Goal: Task Accomplishment & Management: Use online tool/utility

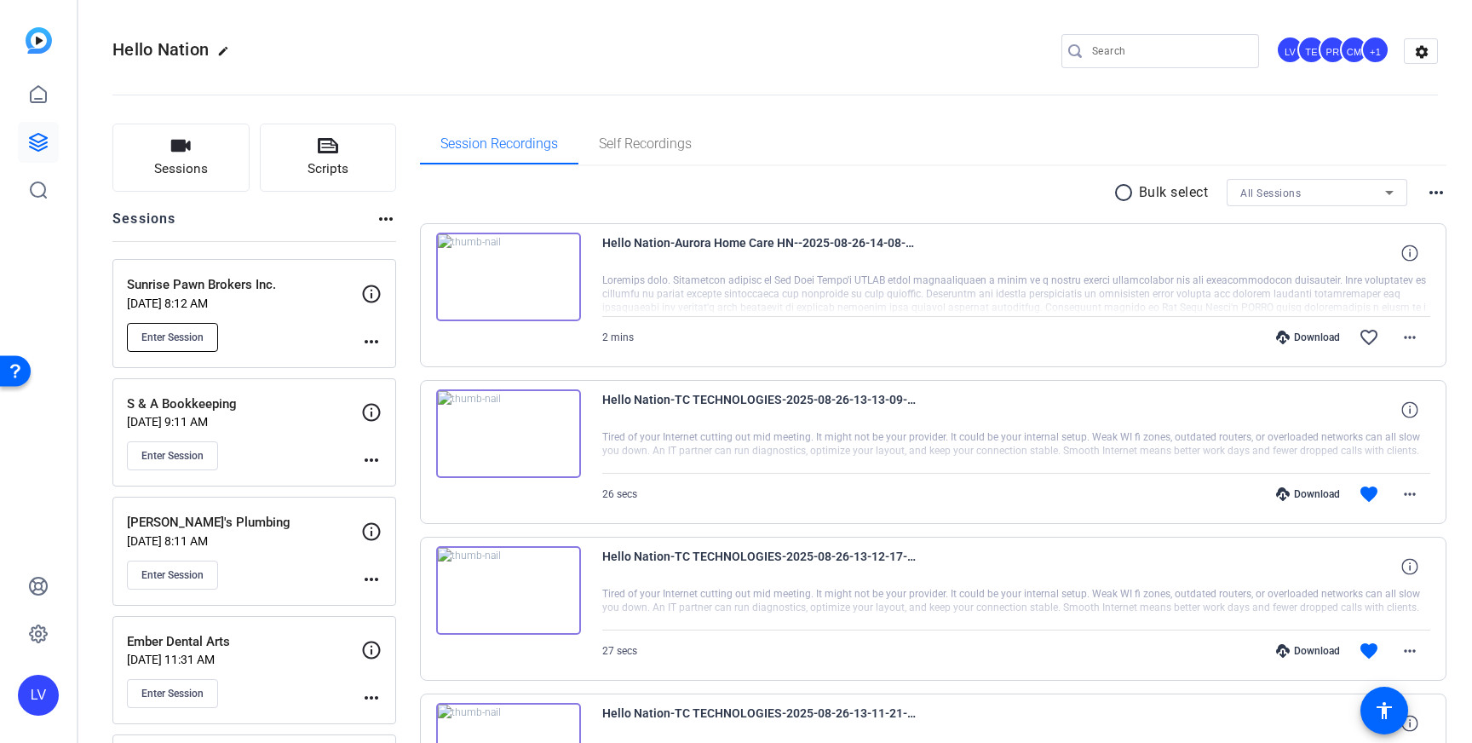
click at [176, 342] on span "Enter Session" at bounding box center [172, 337] width 62 height 14
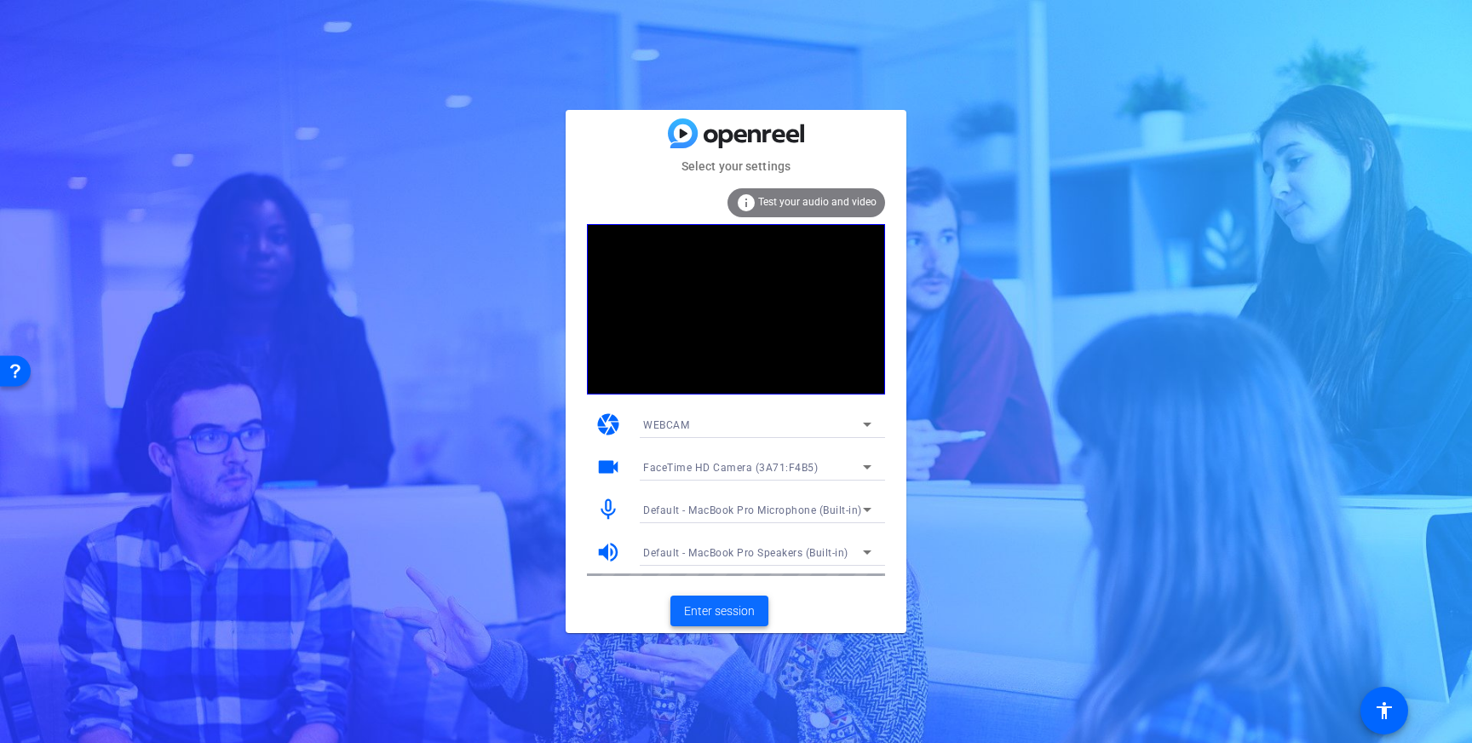
click at [712, 602] on span "Enter session" at bounding box center [719, 611] width 71 height 18
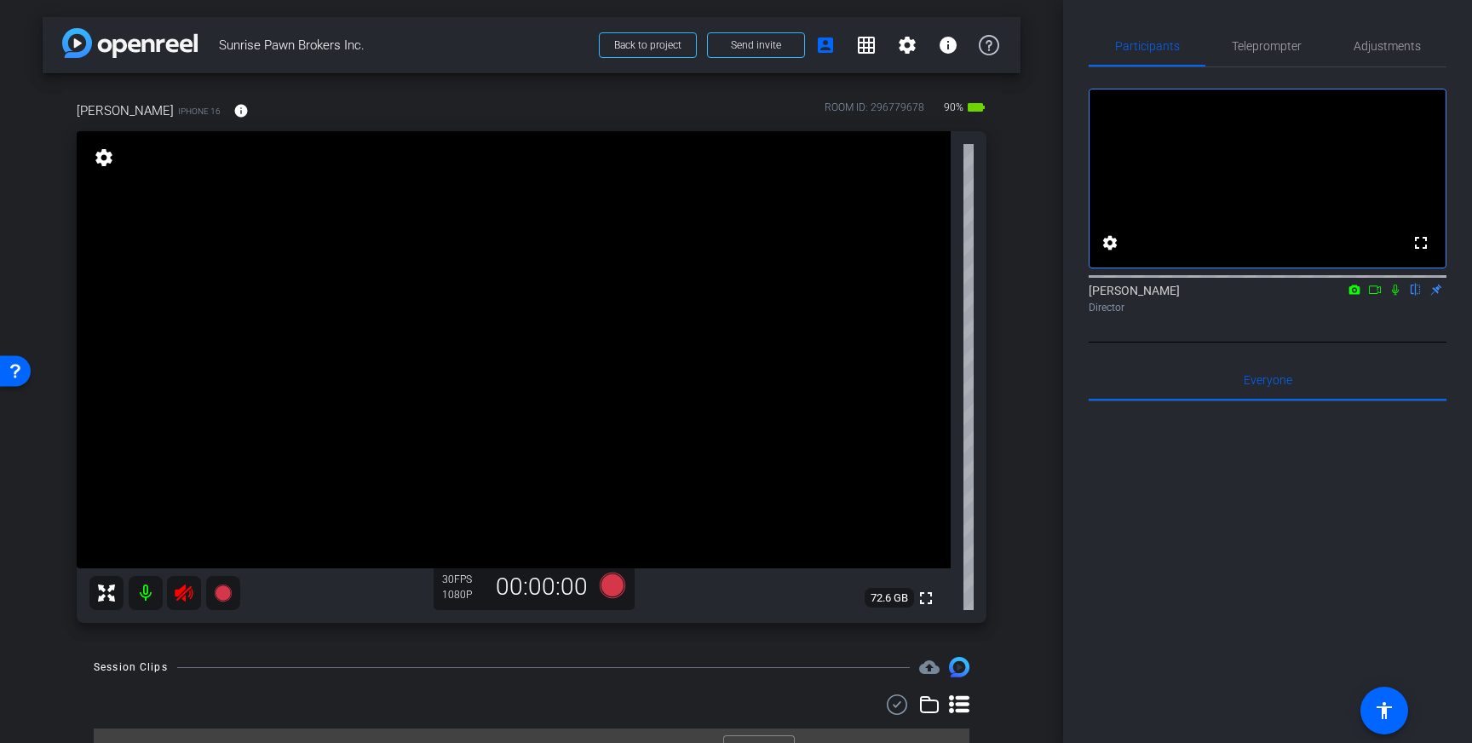
drag, startPoint x: 185, startPoint y: 589, endPoint x: 212, endPoint y: 594, distance: 27.6
click at [185, 590] on icon at bounding box center [184, 593] width 20 height 20
click at [1383, 53] on span "Adjustments" at bounding box center [1386, 46] width 67 height 41
click at [1409, 43] on span "Adjustments" at bounding box center [1386, 46] width 67 height 12
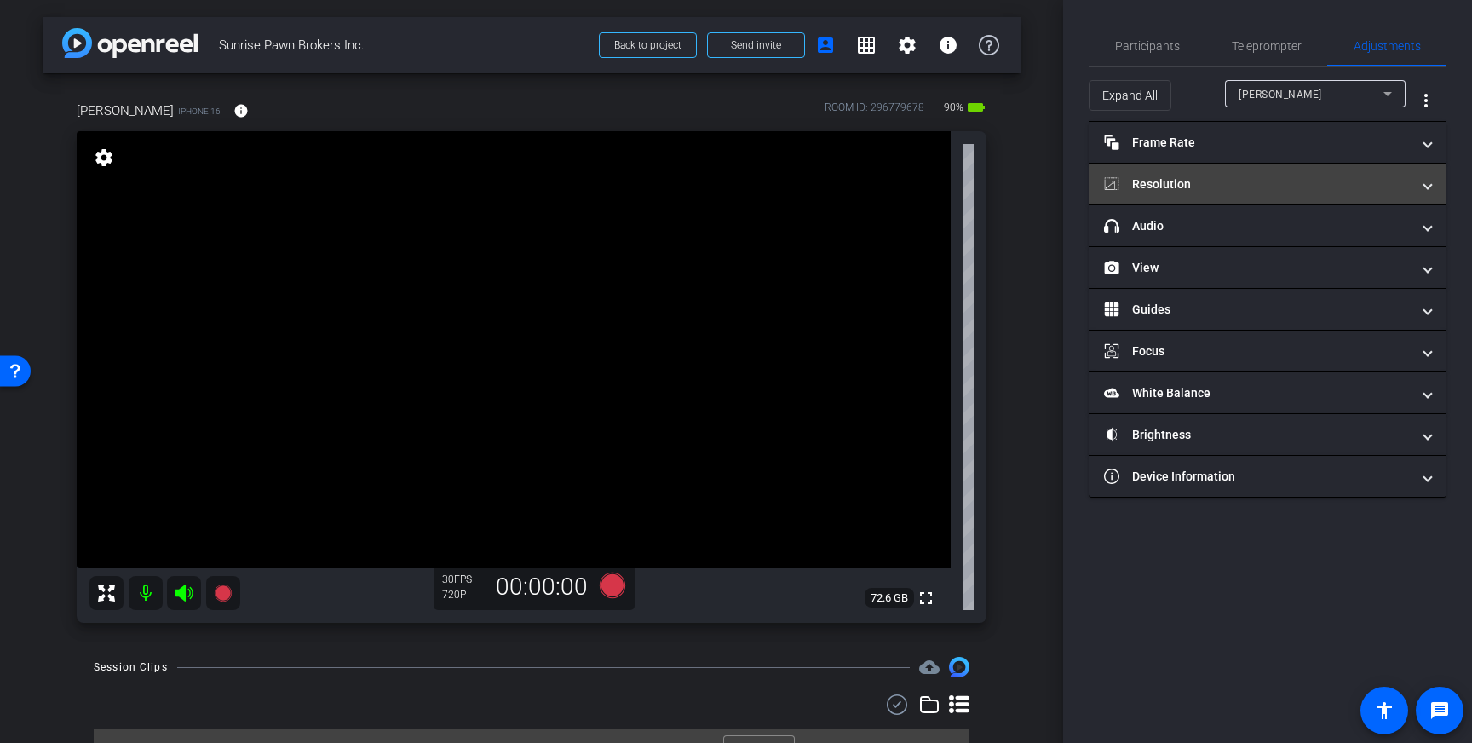
click at [1269, 178] on mat-panel-title "Resolution" at bounding box center [1257, 184] width 307 height 18
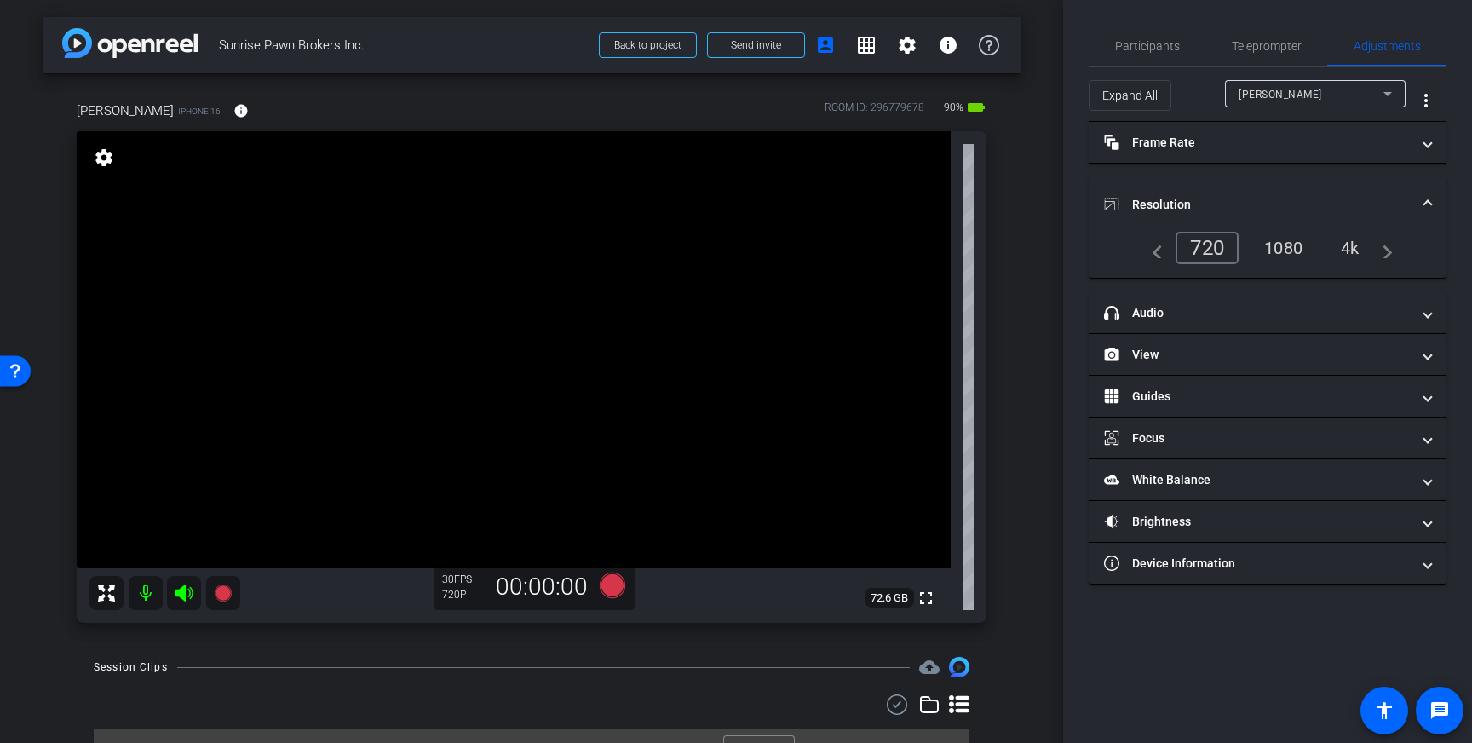
click at [1343, 242] on div "4k" at bounding box center [1350, 247] width 44 height 29
click at [609, 586] on icon at bounding box center [613, 585] width 26 height 26
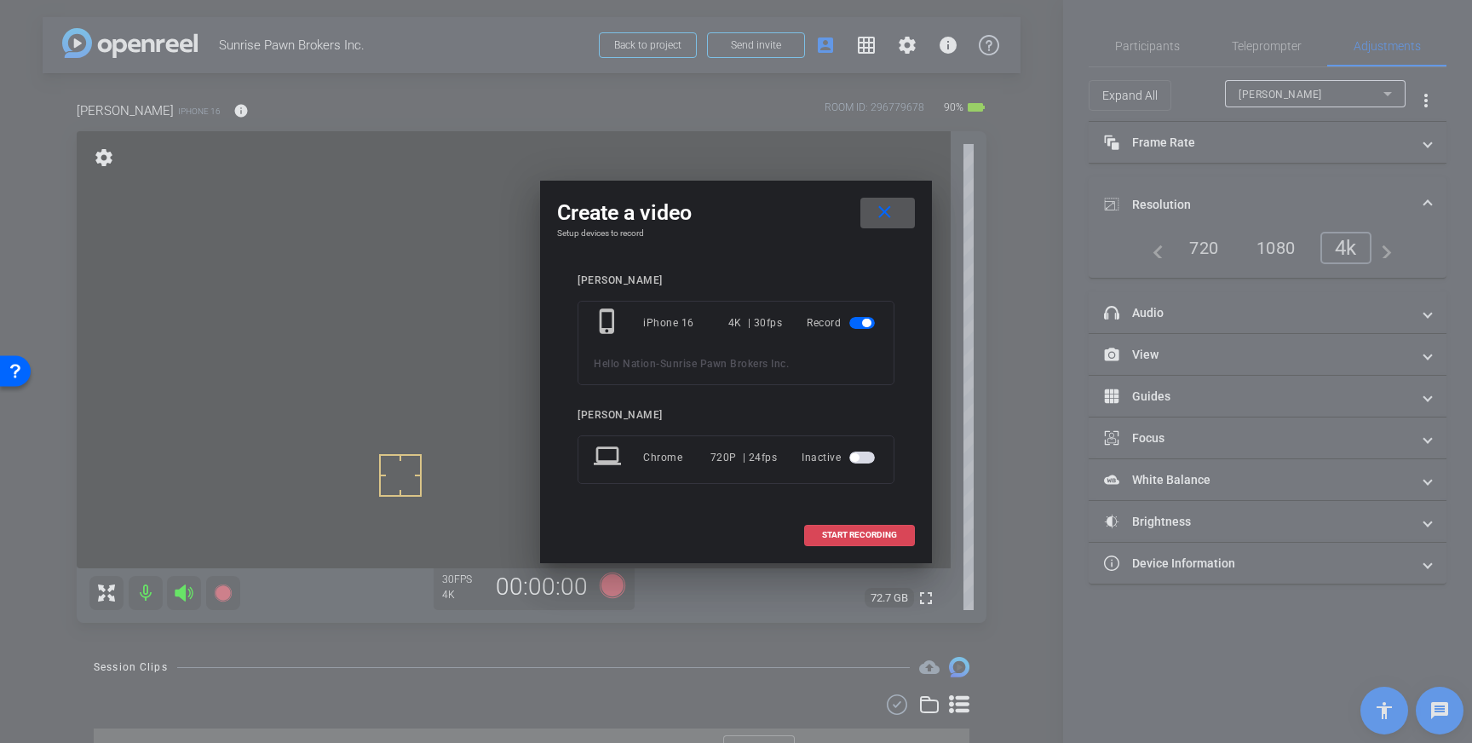
click at [851, 537] on span "START RECORDING" at bounding box center [859, 535] width 75 height 9
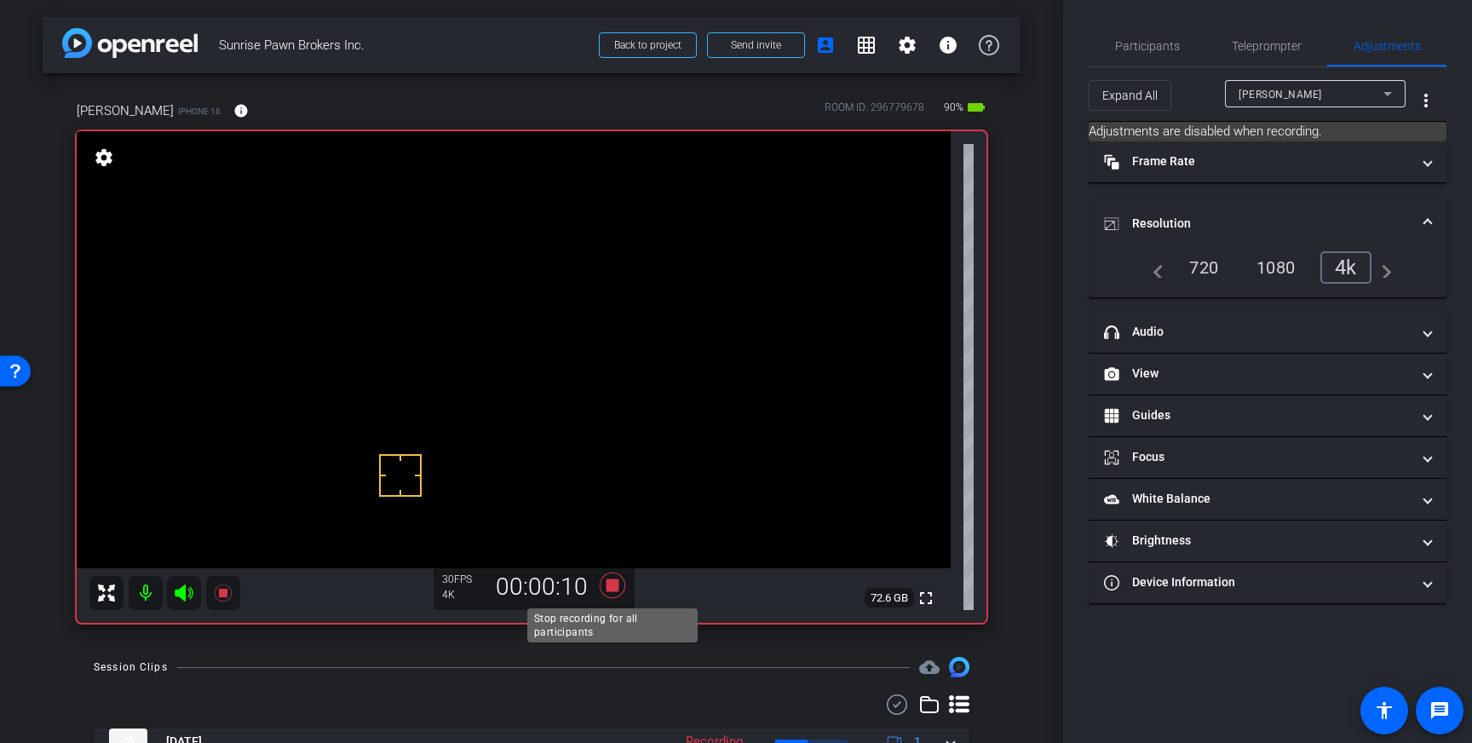
click at [614, 586] on icon at bounding box center [613, 585] width 26 height 26
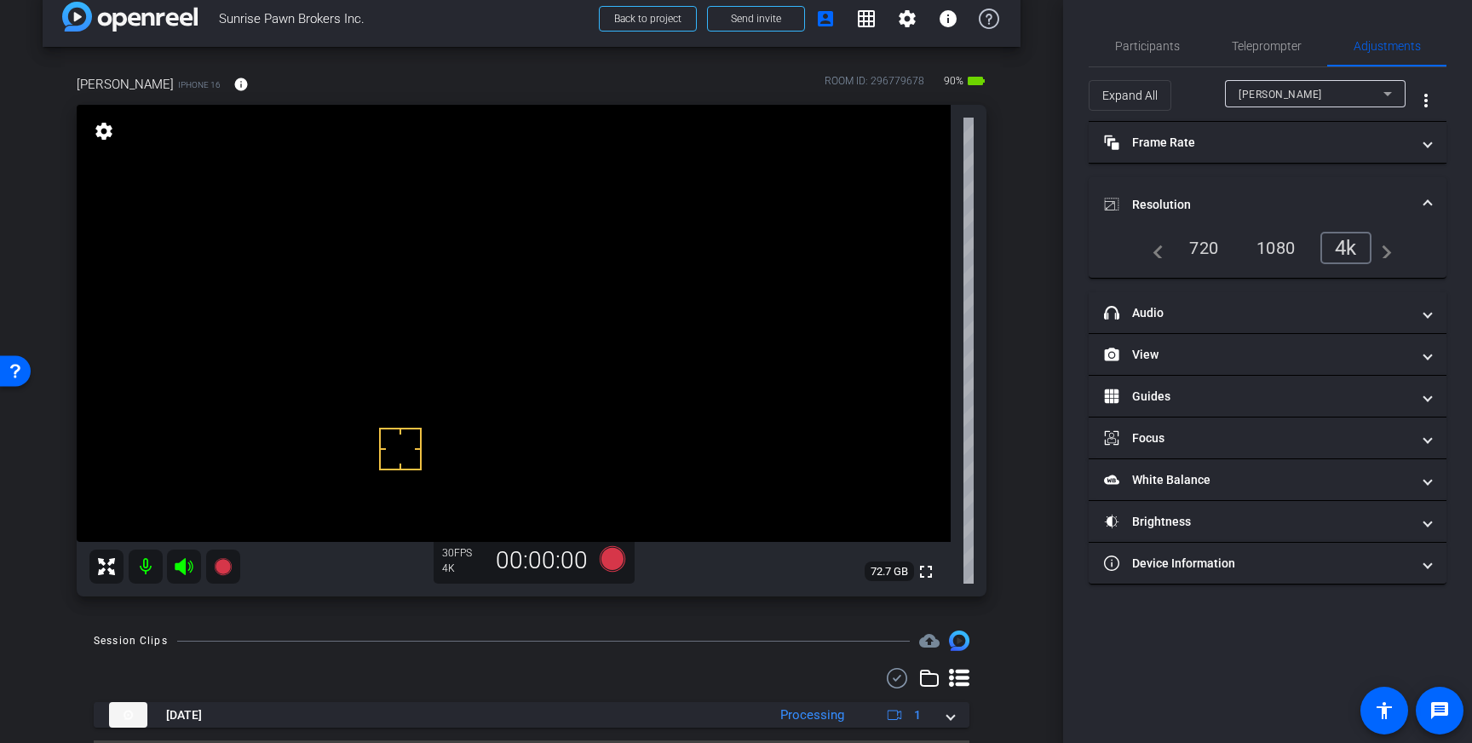
scroll to position [34, 0]
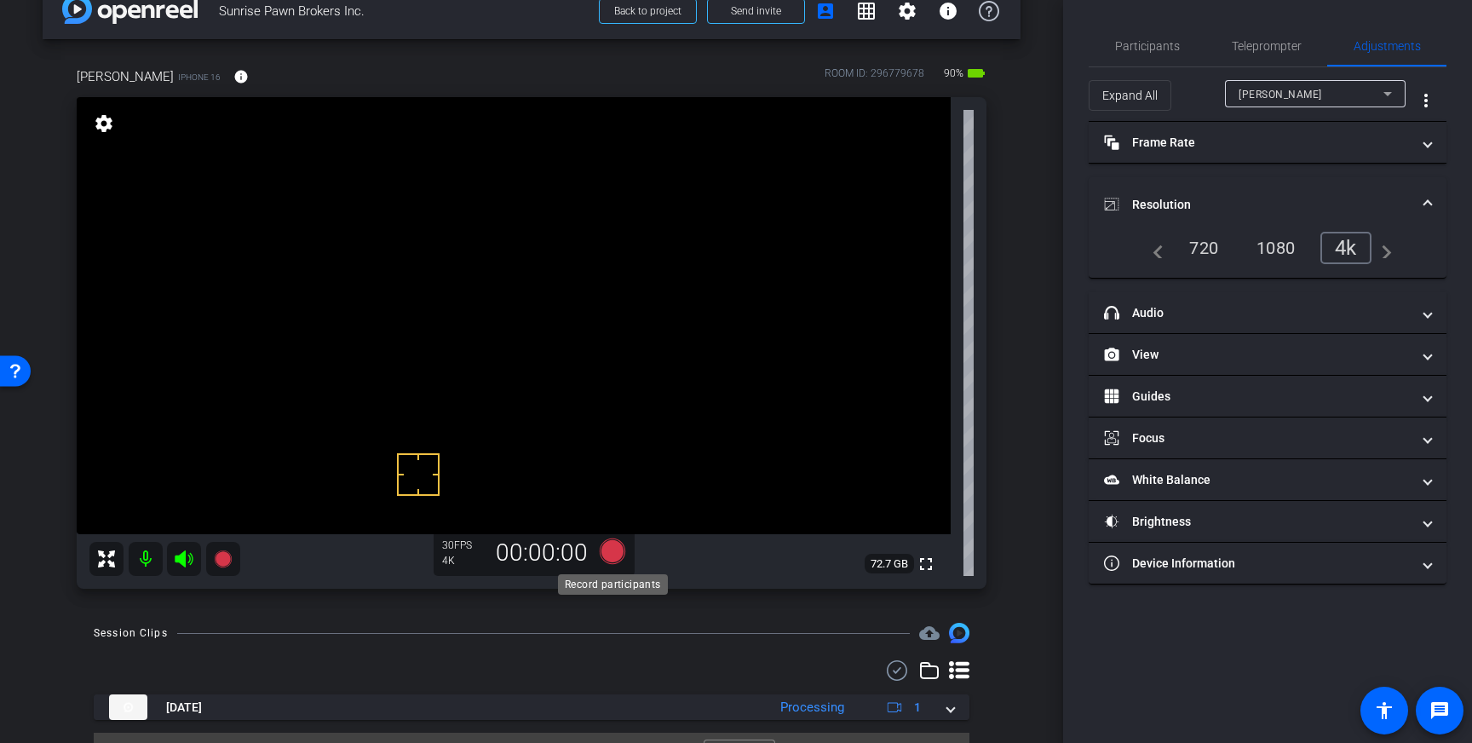
click at [612, 547] on icon at bounding box center [613, 551] width 26 height 26
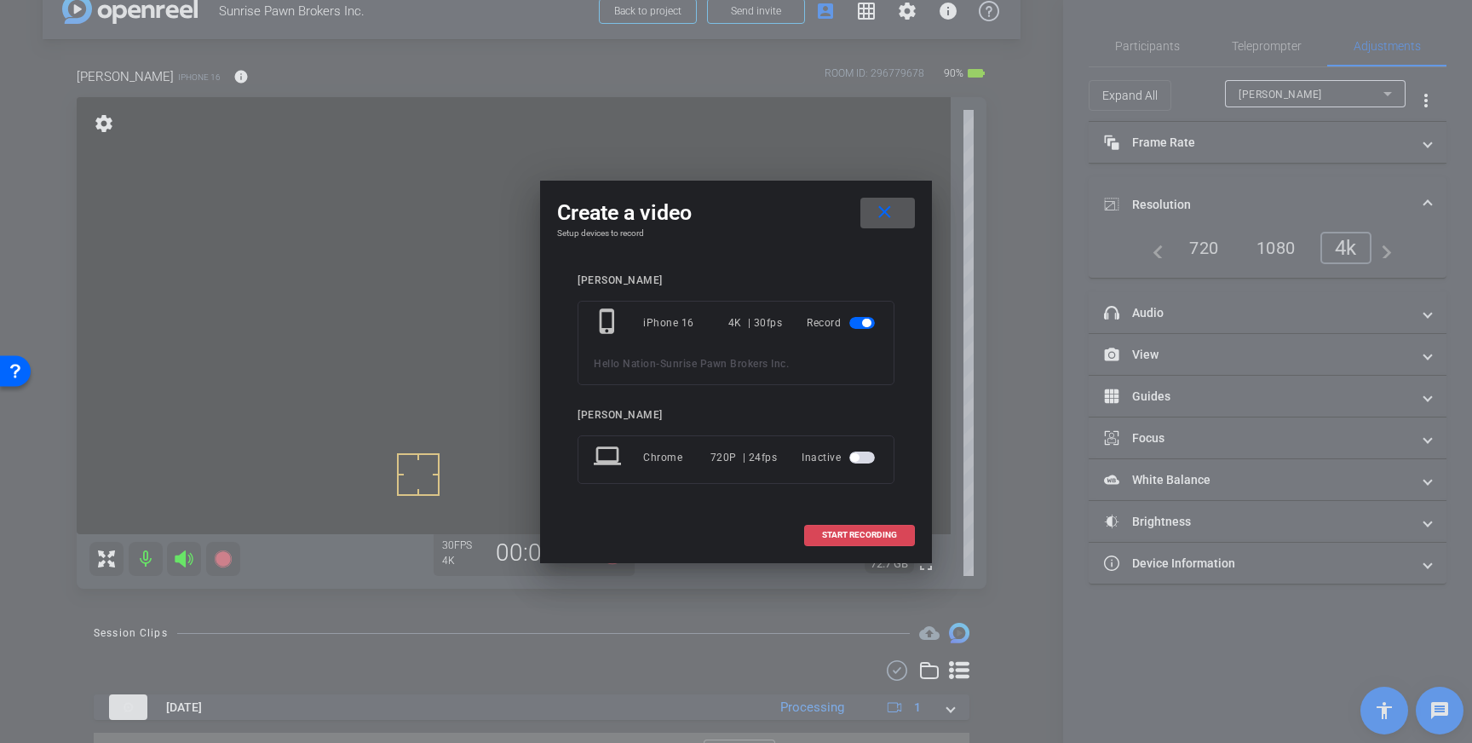
click at [858, 537] on span "START RECORDING" at bounding box center [859, 535] width 75 height 9
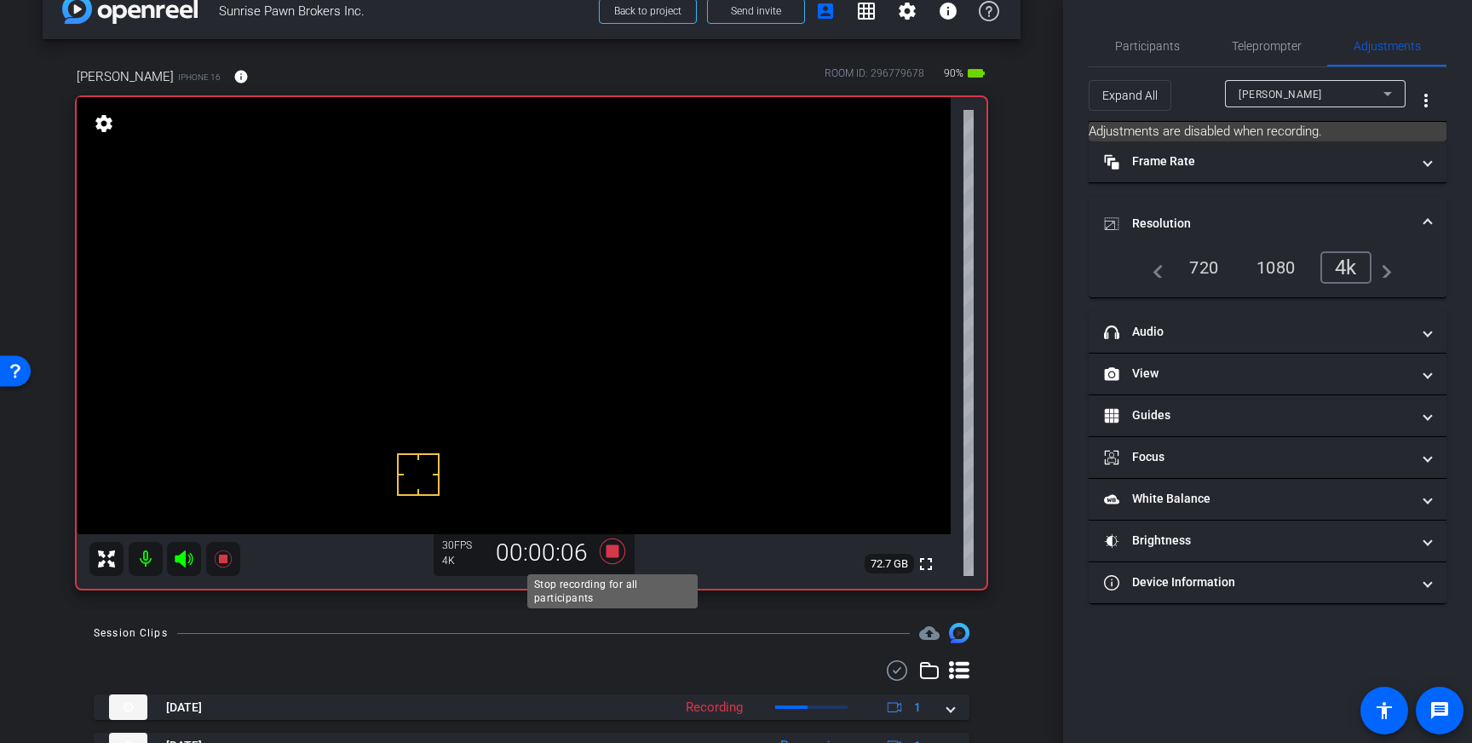
click at [608, 551] on icon at bounding box center [613, 551] width 26 height 26
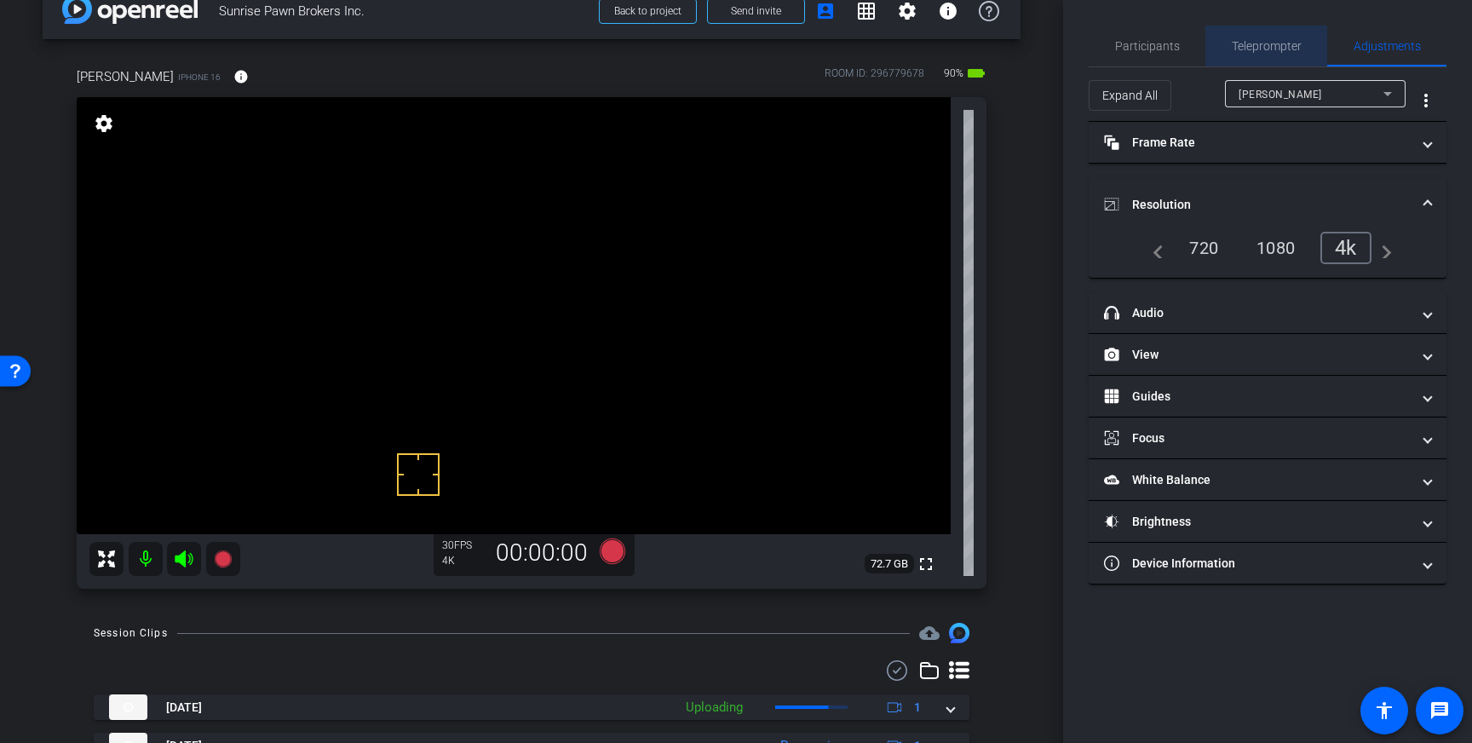
click at [1276, 40] on span "Teleprompter" at bounding box center [1266, 46] width 70 height 12
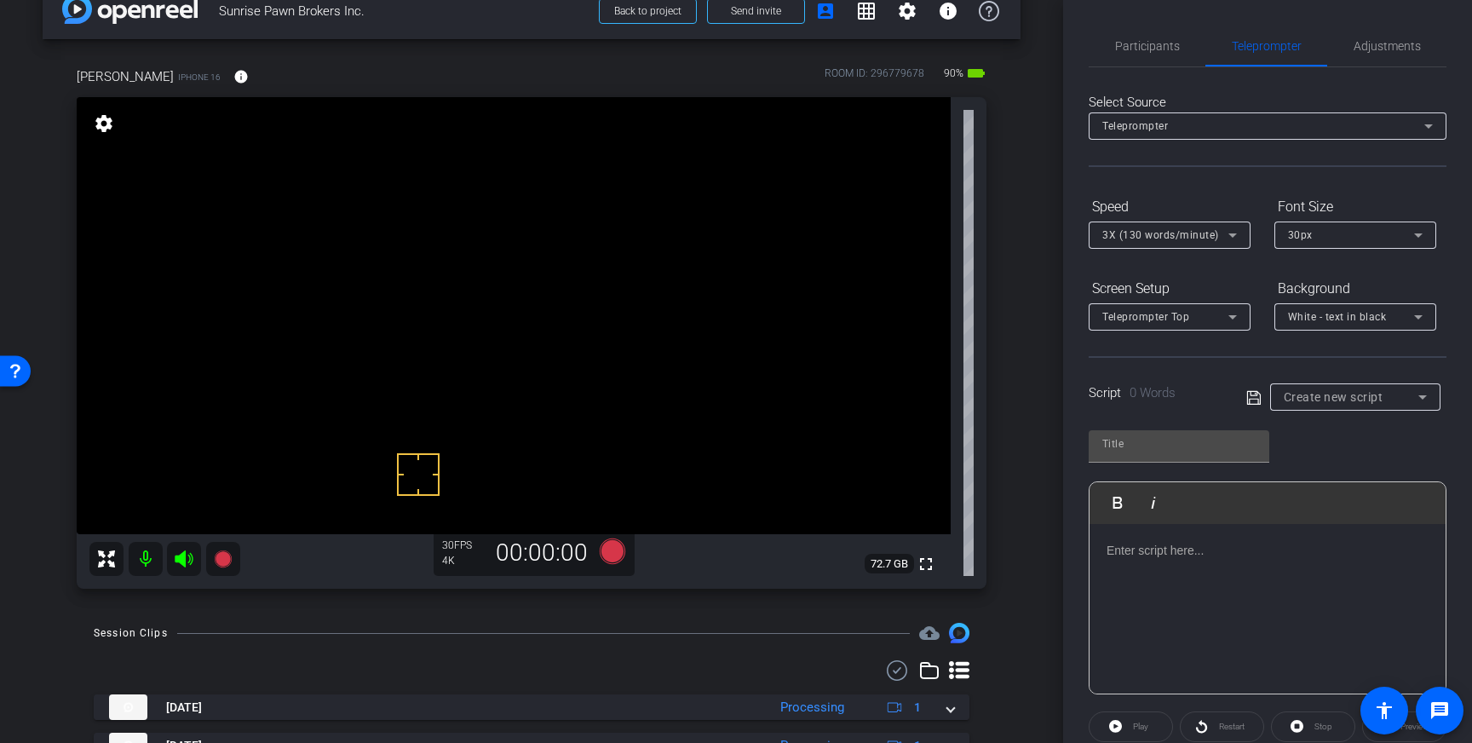
click at [1165, 560] on div at bounding box center [1267, 609] width 356 height 170
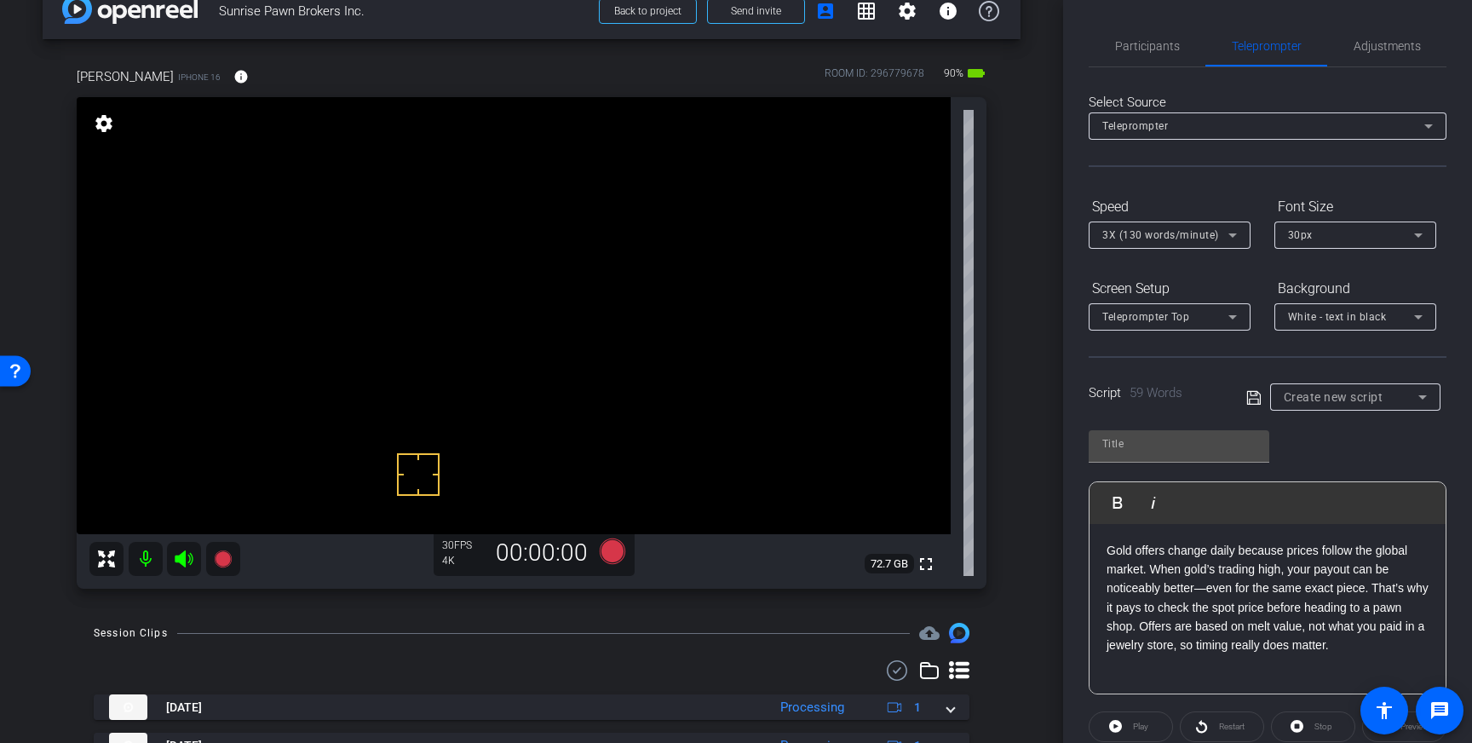
click at [1250, 394] on icon at bounding box center [1253, 397] width 14 height 14
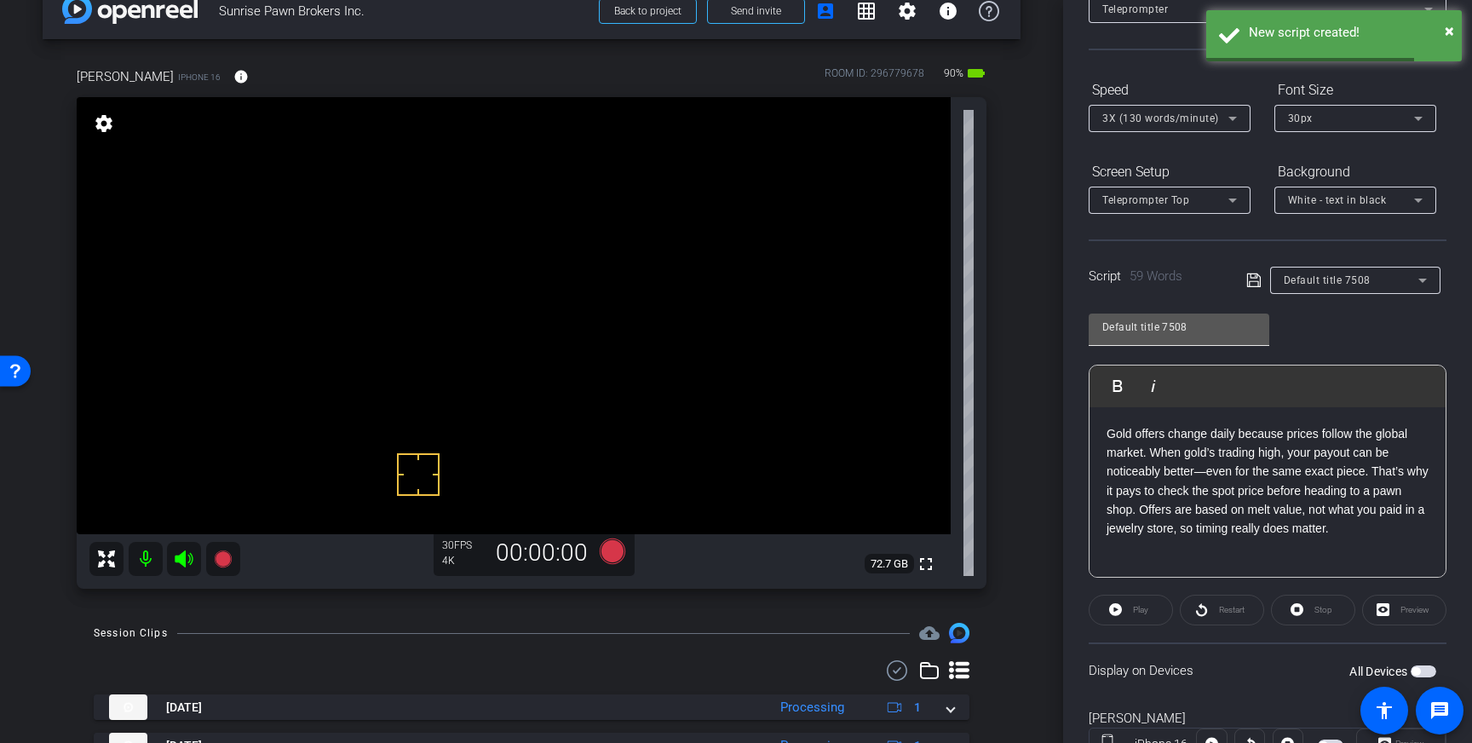
scroll to position [118, 0]
click at [1227, 323] on input "Default title 7508" at bounding box center [1178, 325] width 153 height 20
drag, startPoint x: 1226, startPoint y: 324, endPoint x: 1080, endPoint y: 320, distance: 145.7
click at [1080, 320] on div "Participants Teleprompter Adjustments settings Louis Voss flip Director Everyon…" at bounding box center [1267, 371] width 409 height 743
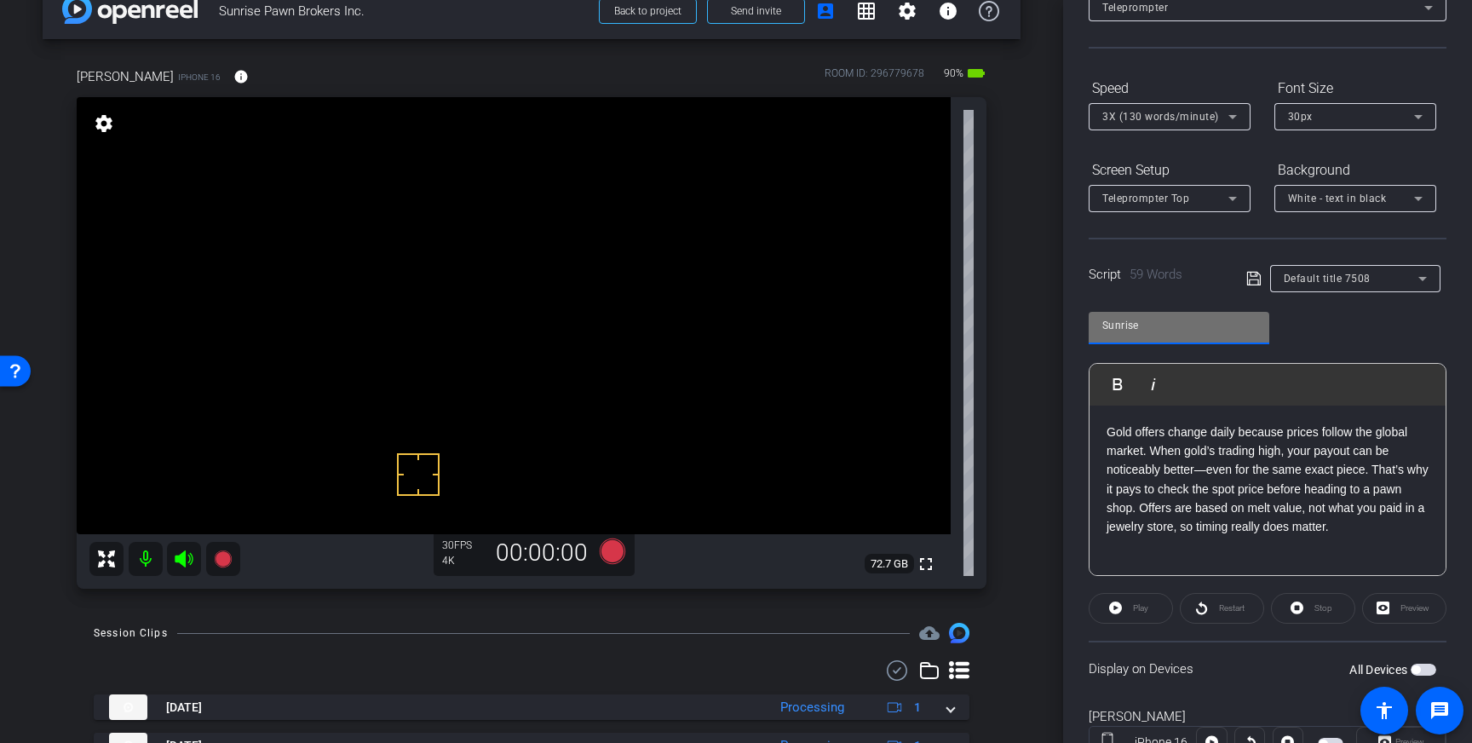
type input "Sunrise"
click at [1256, 278] on icon at bounding box center [1253, 278] width 15 height 20
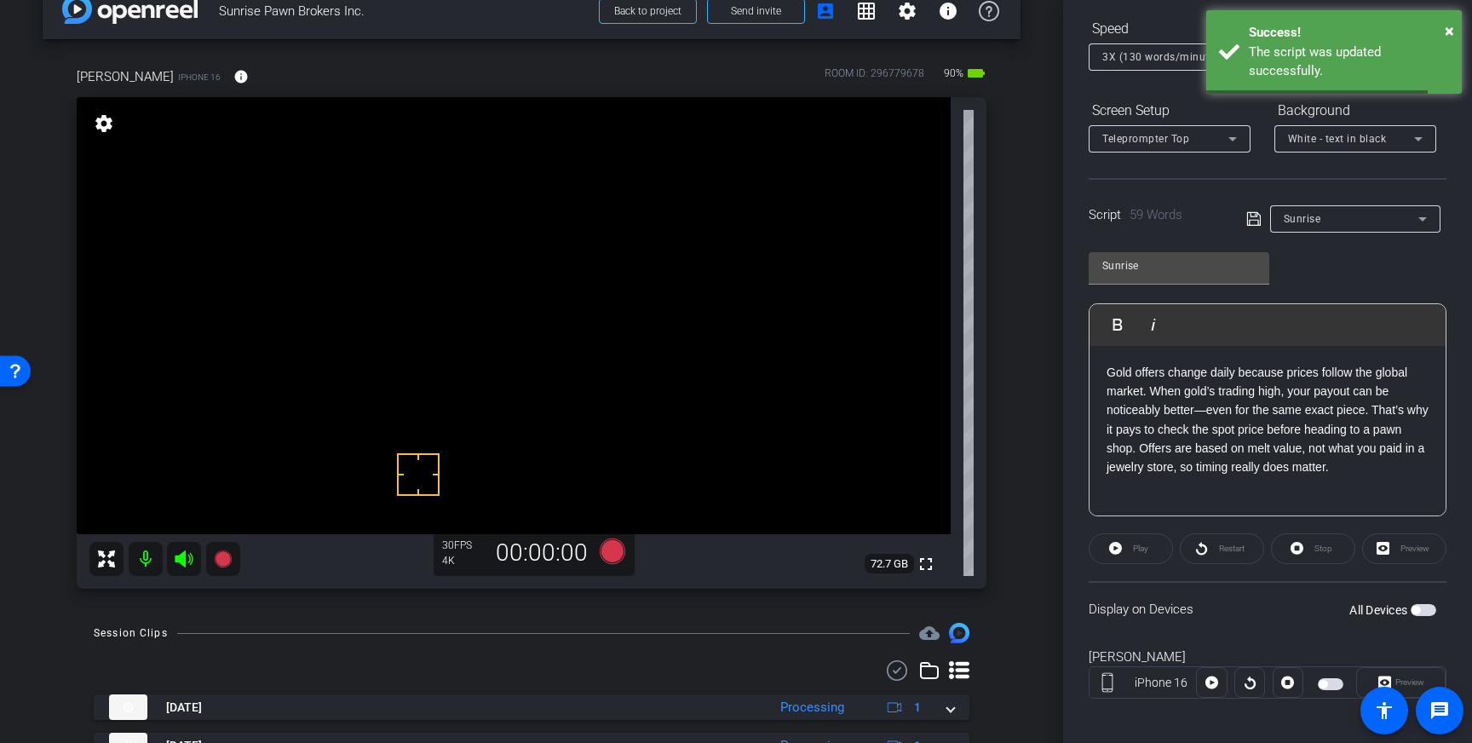
scroll to position [188, 0]
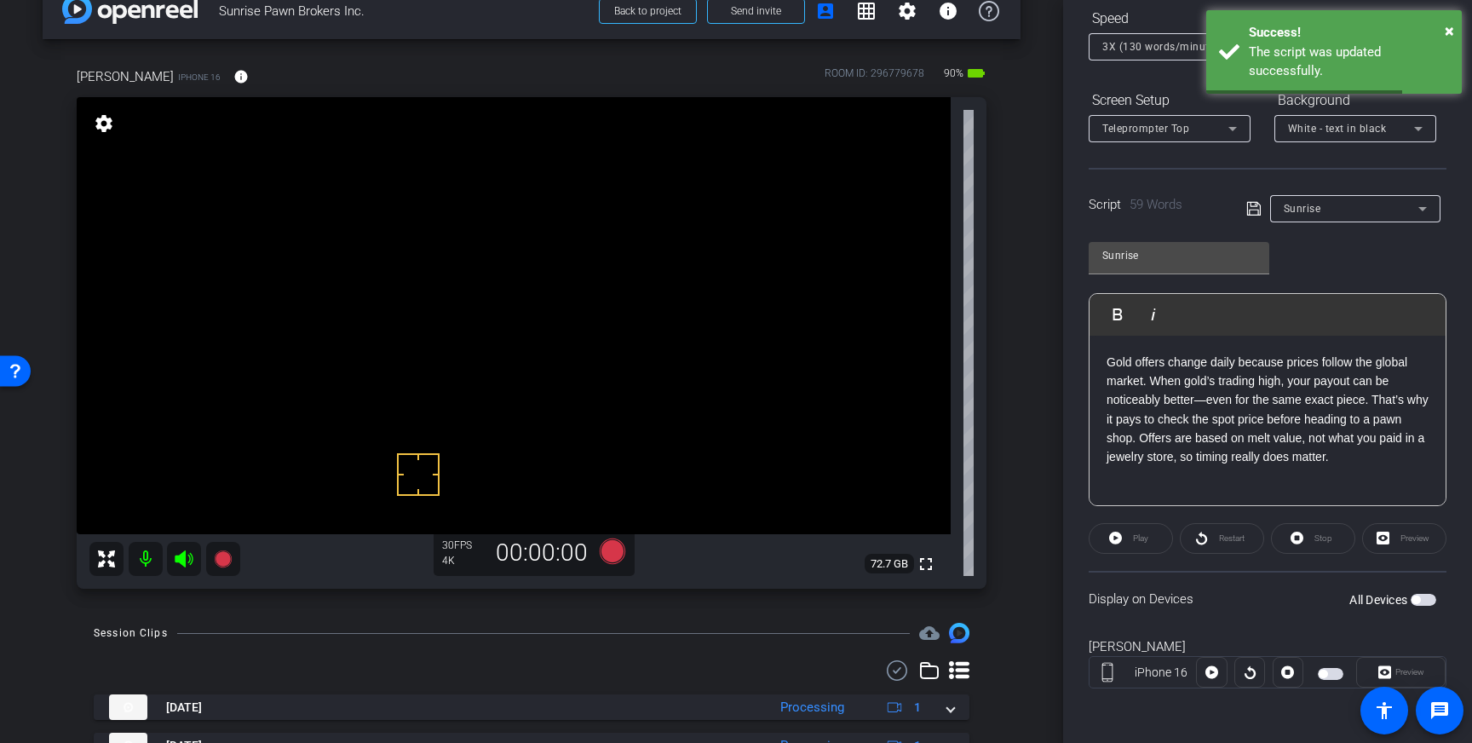
drag, startPoint x: 1428, startPoint y: 600, endPoint x: 1432, endPoint y: 620, distance: 20.7
click at [1427, 601] on span "button" at bounding box center [1423, 600] width 26 height 12
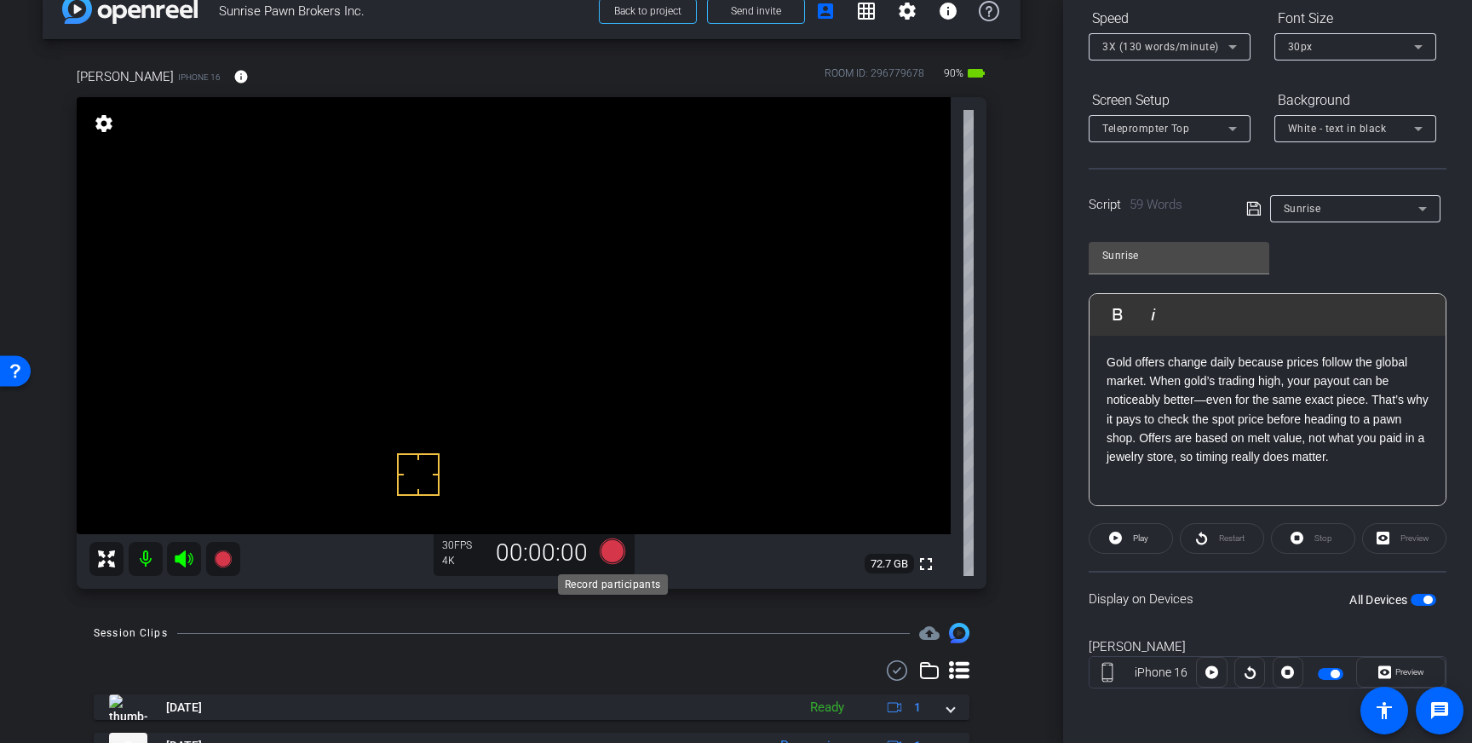
click at [617, 554] on icon at bounding box center [613, 551] width 26 height 26
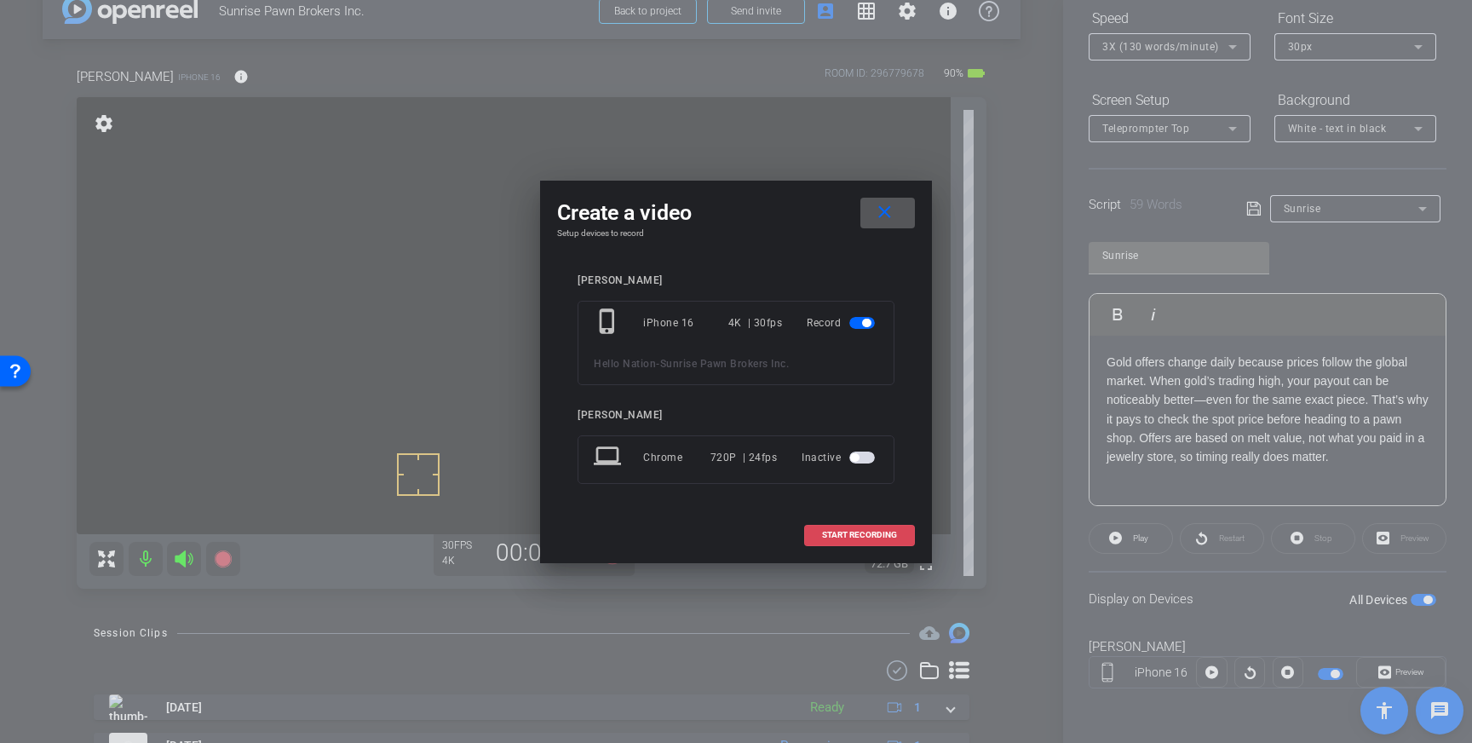
click at [847, 548] on span at bounding box center [859, 534] width 109 height 41
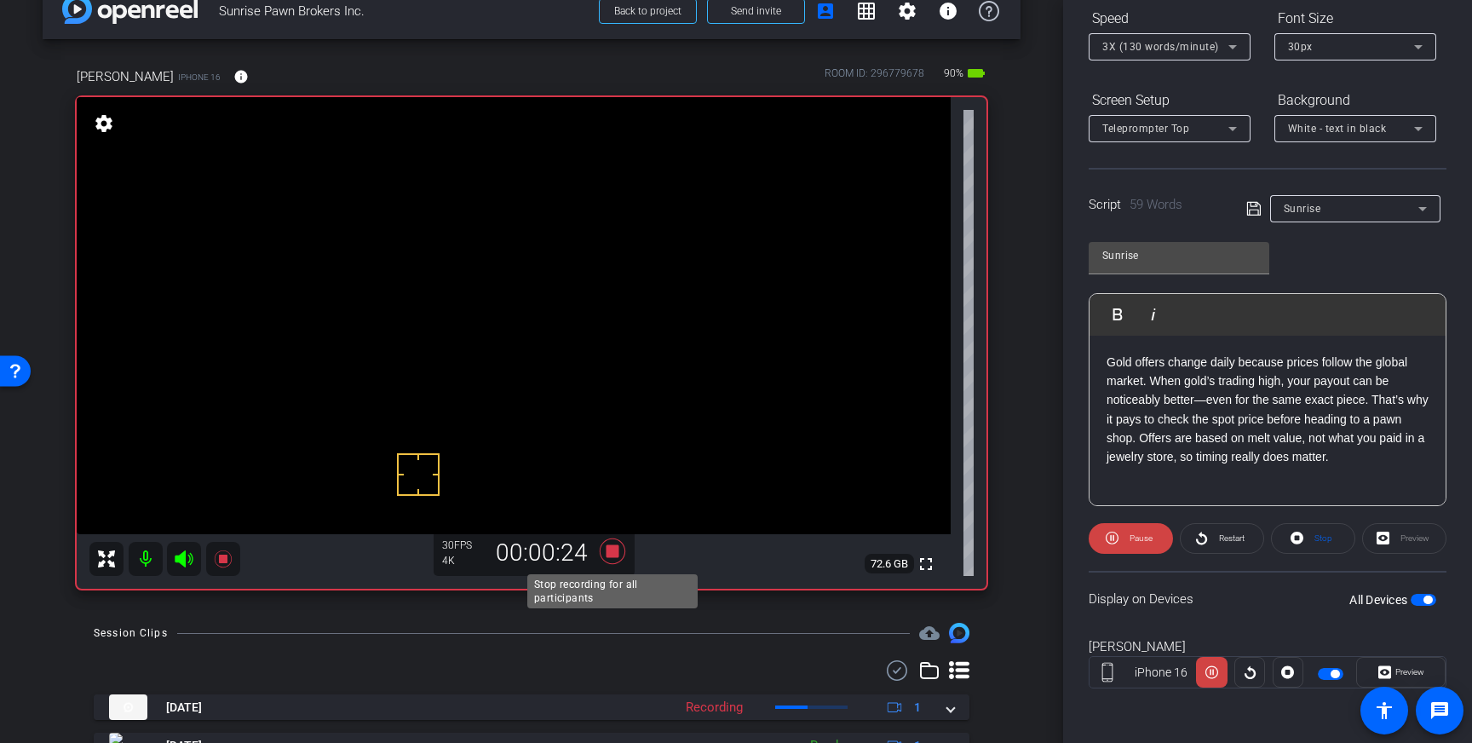
click at [611, 557] on icon at bounding box center [613, 551] width 26 height 26
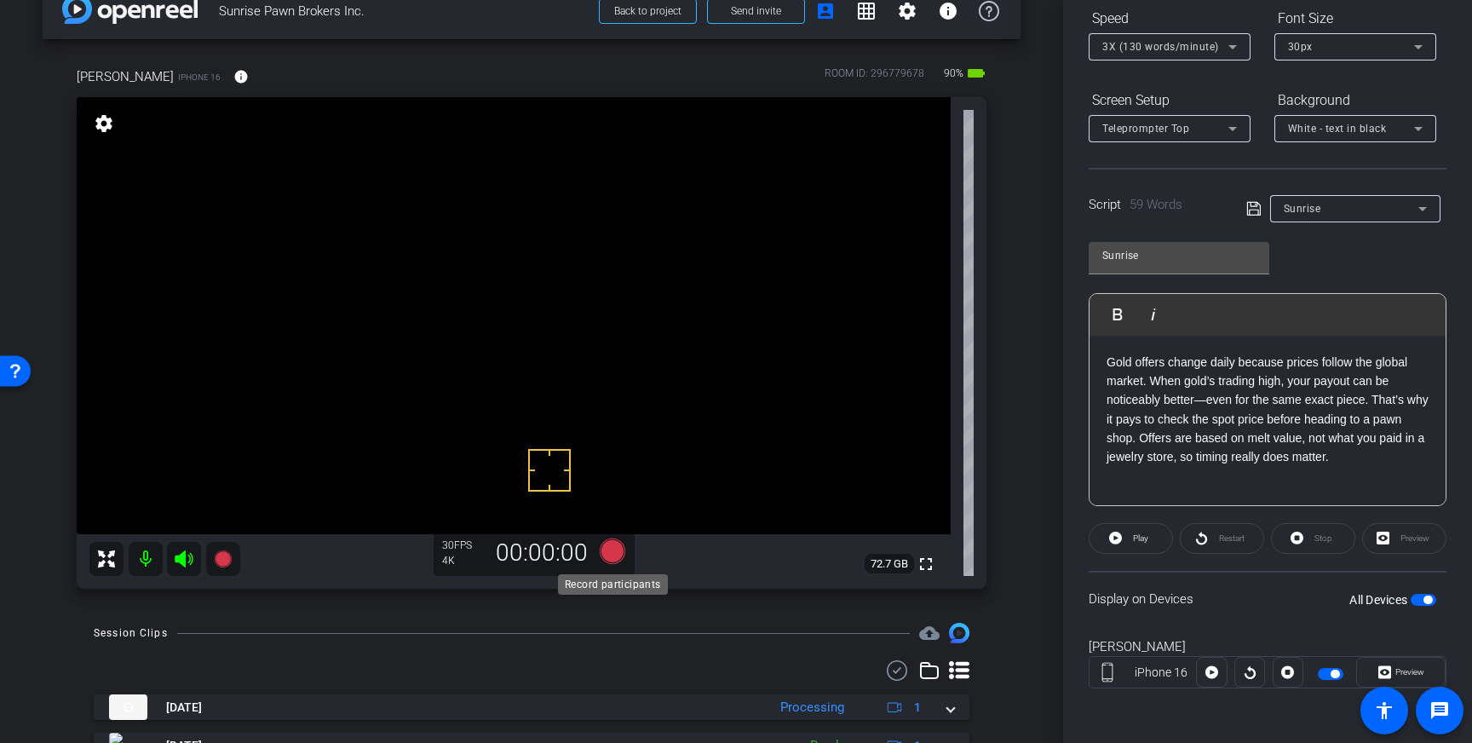
click at [611, 551] on icon at bounding box center [613, 551] width 26 height 26
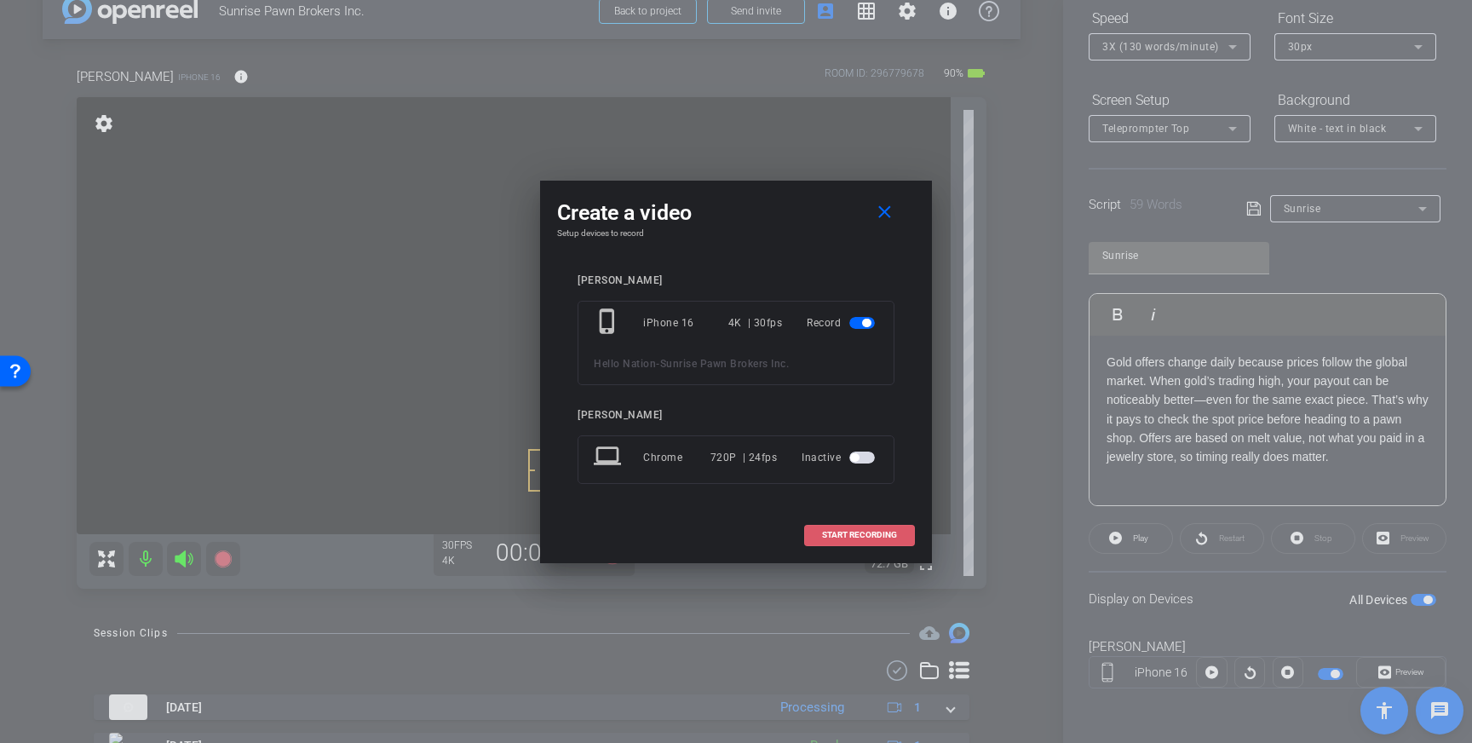
click at [862, 536] on span "START RECORDING" at bounding box center [859, 535] width 75 height 9
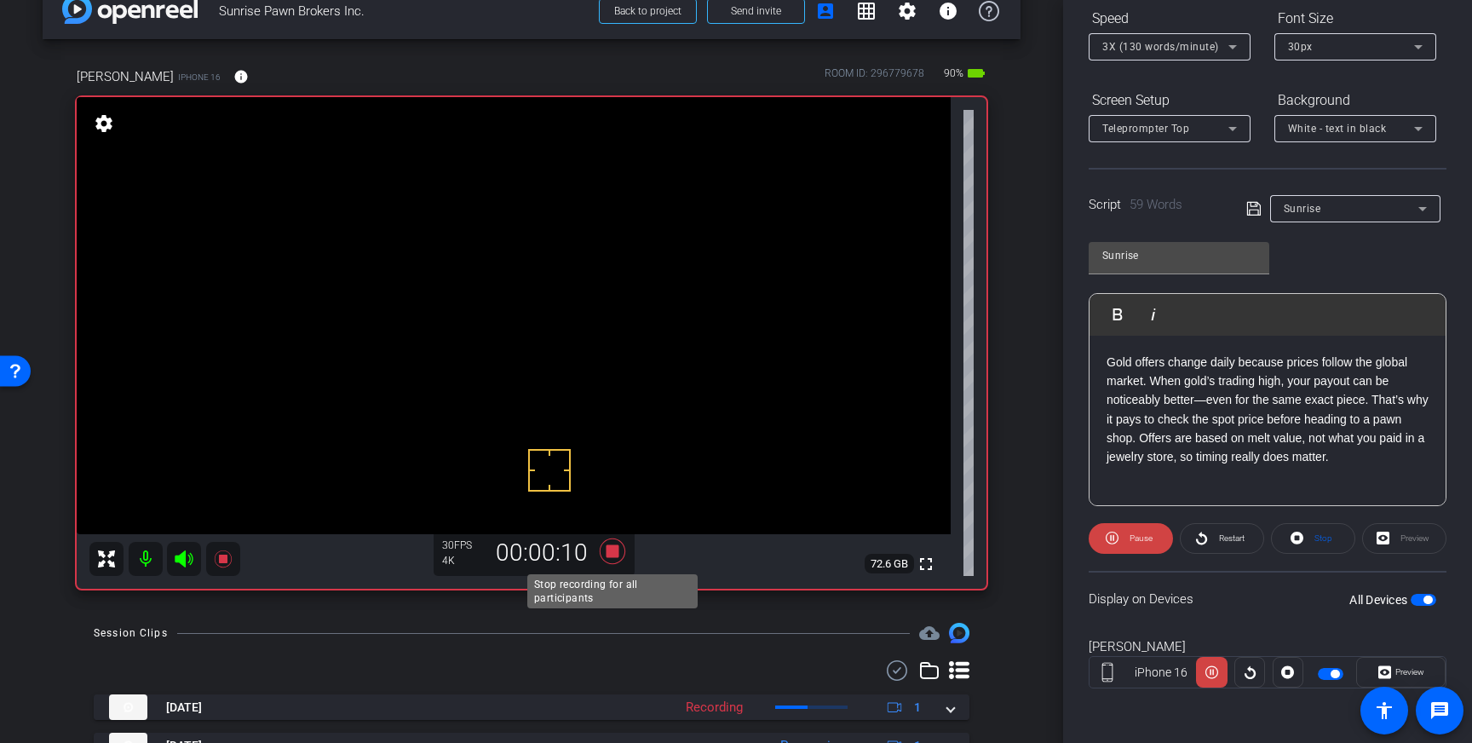
click at [616, 553] on icon at bounding box center [613, 551] width 26 height 26
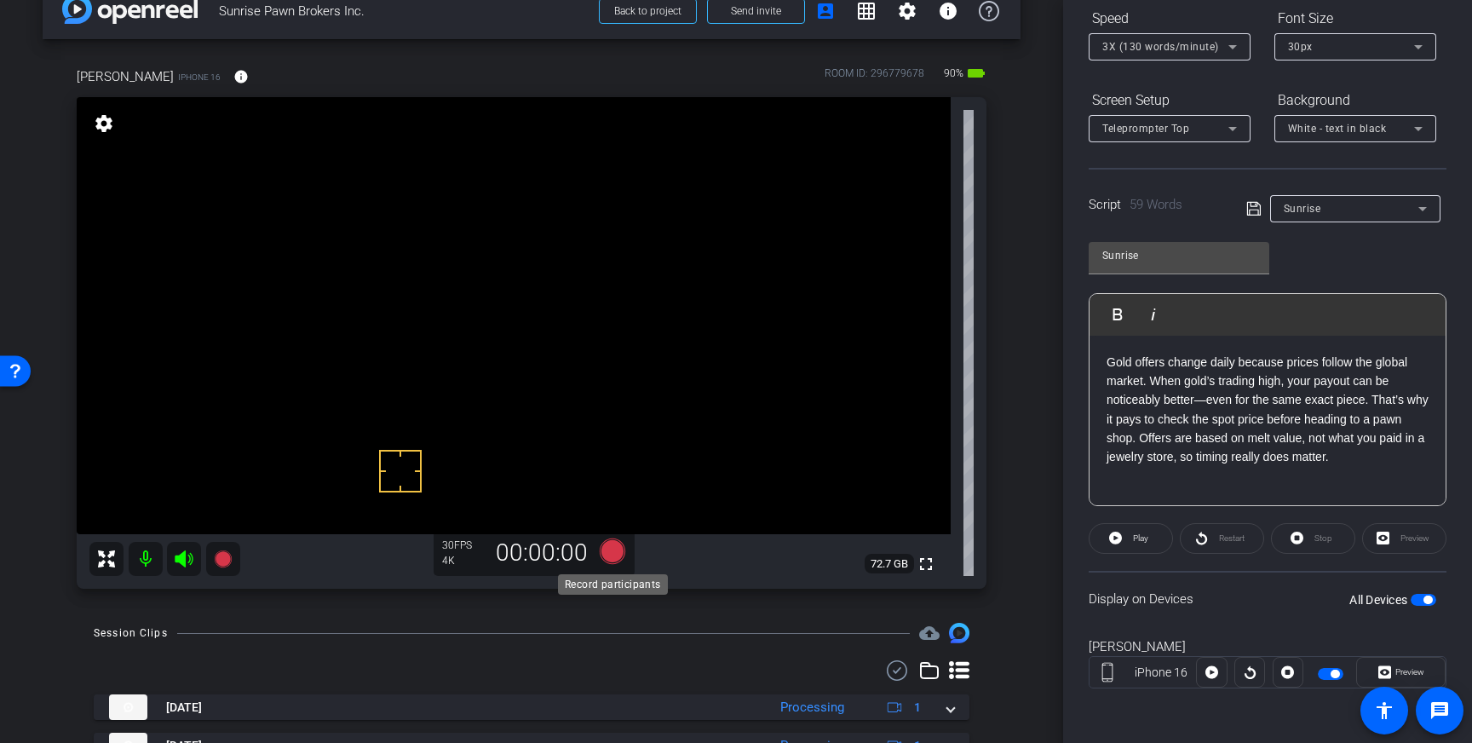
click at [610, 556] on icon at bounding box center [613, 551] width 26 height 26
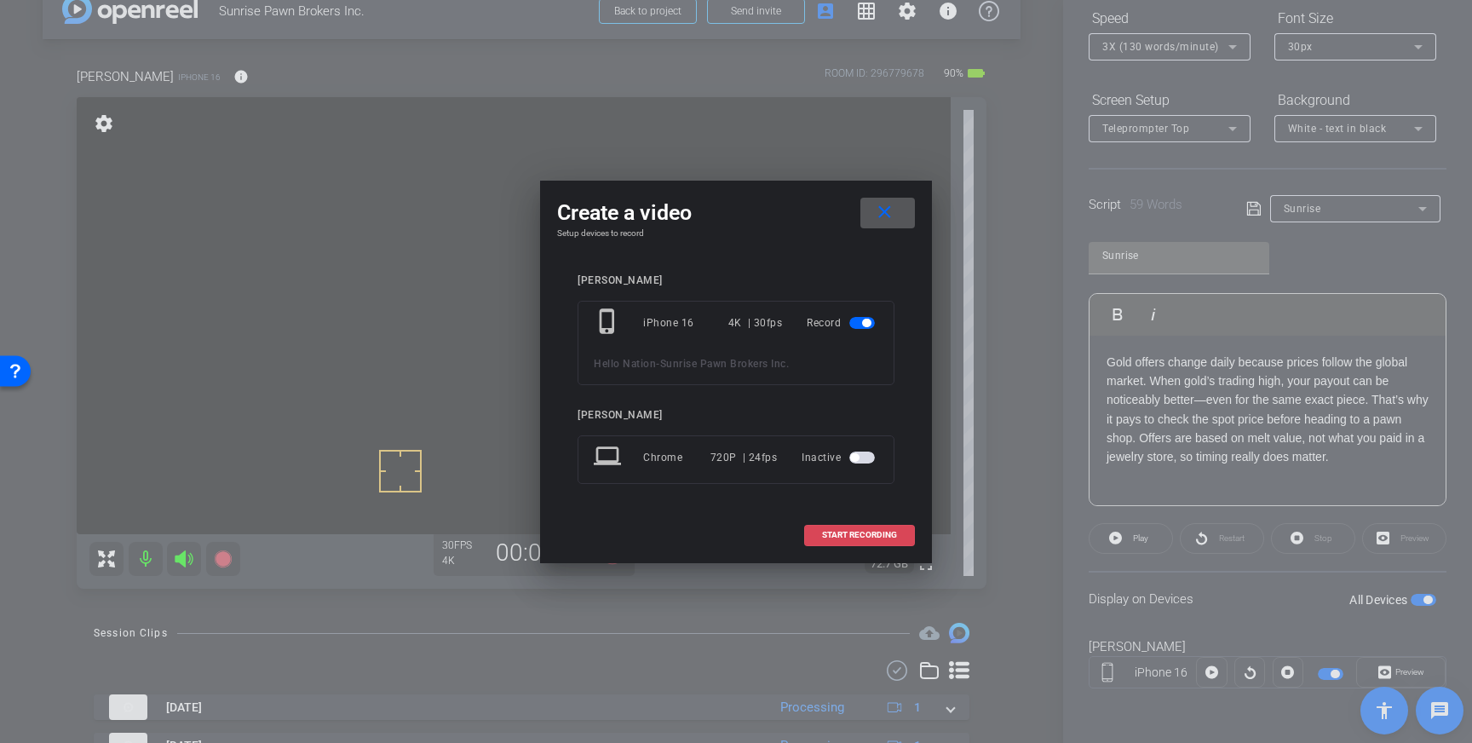
click at [847, 528] on span at bounding box center [859, 534] width 109 height 41
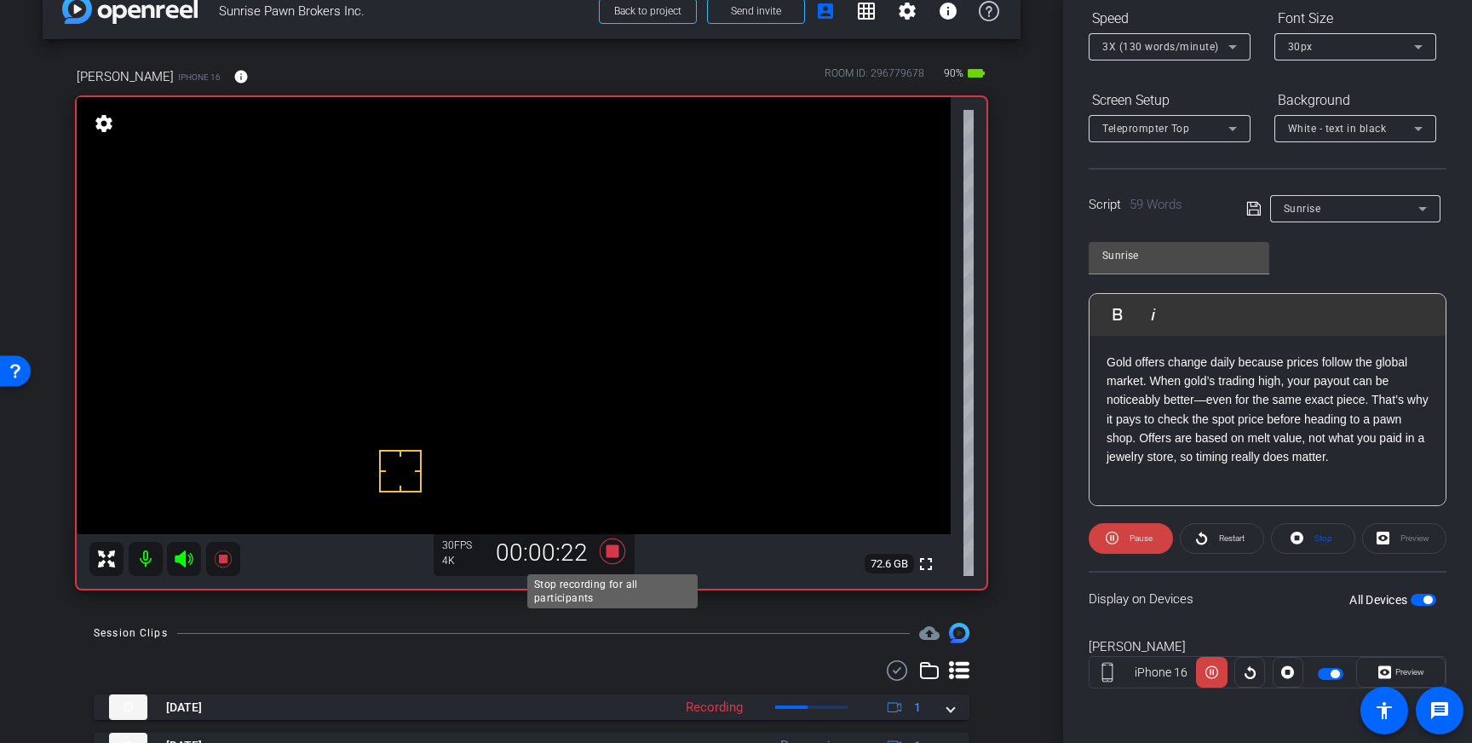
click at [610, 554] on icon at bounding box center [613, 551] width 26 height 26
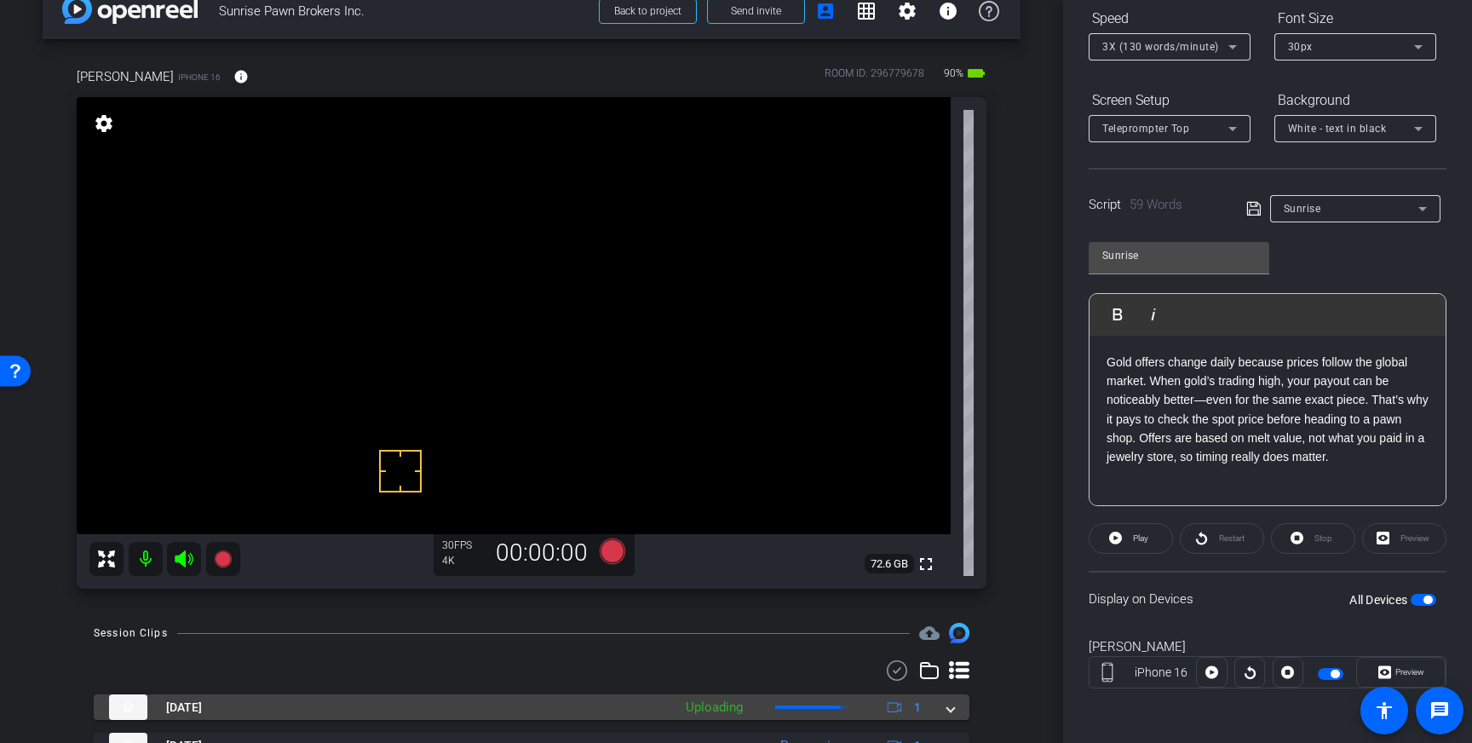
click at [948, 704] on span at bounding box center [950, 707] width 7 height 18
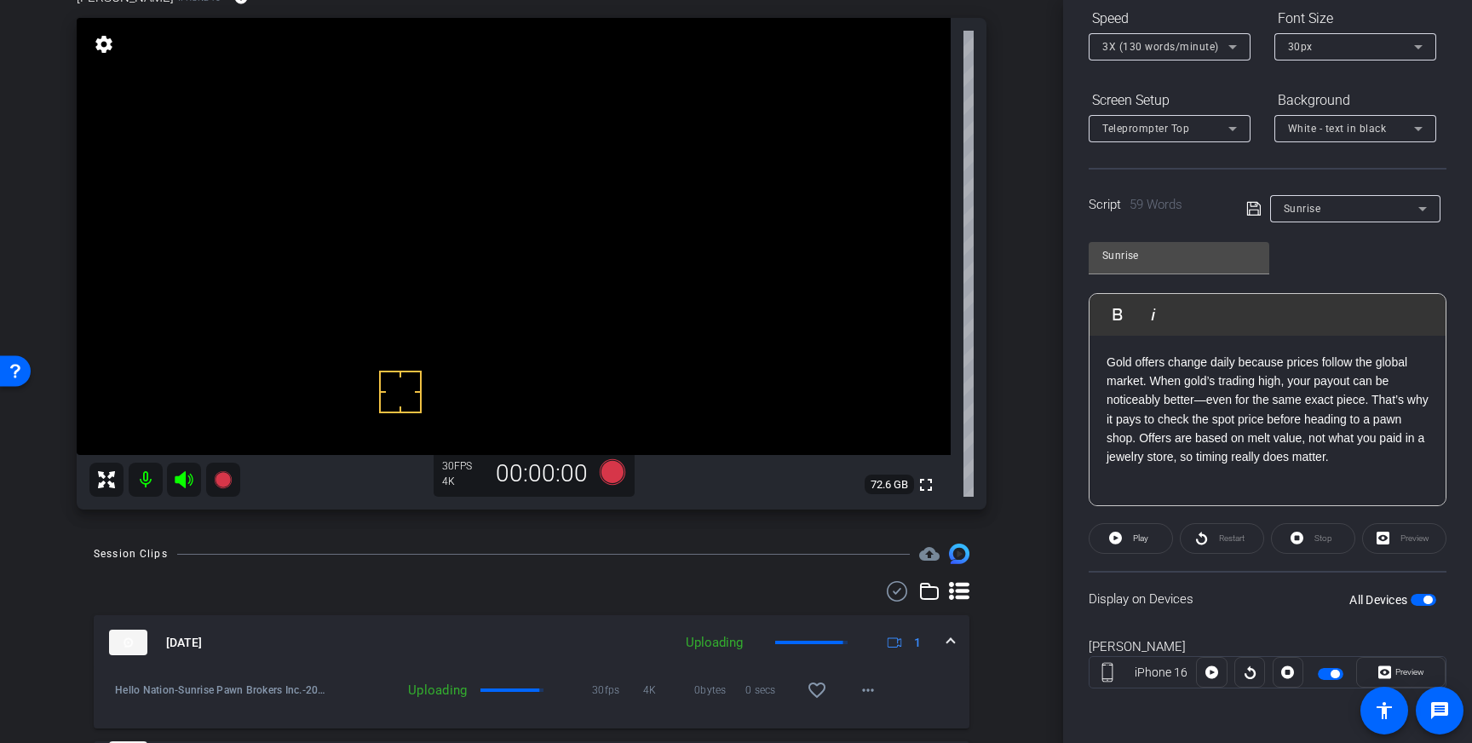
scroll to position [118, 0]
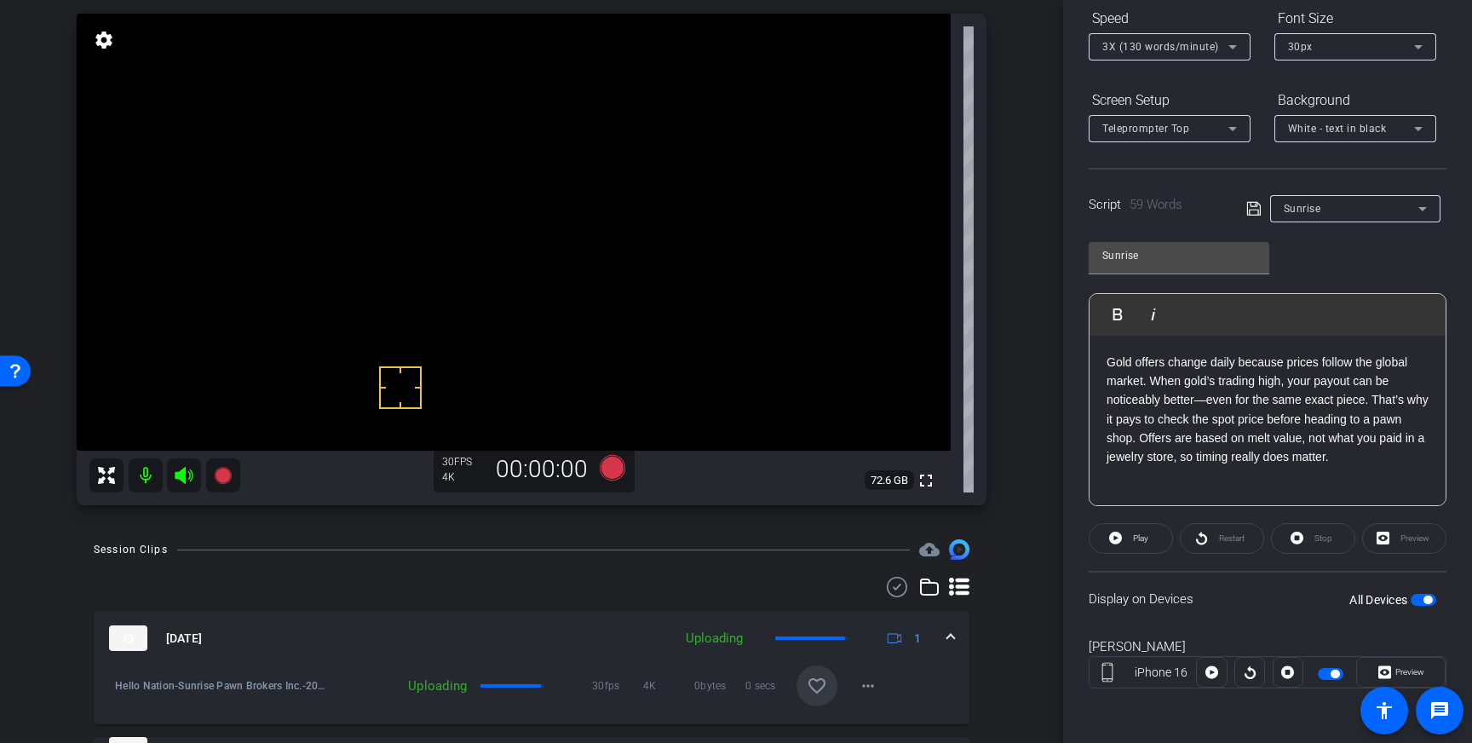
click at [829, 678] on span at bounding box center [816, 685] width 41 height 41
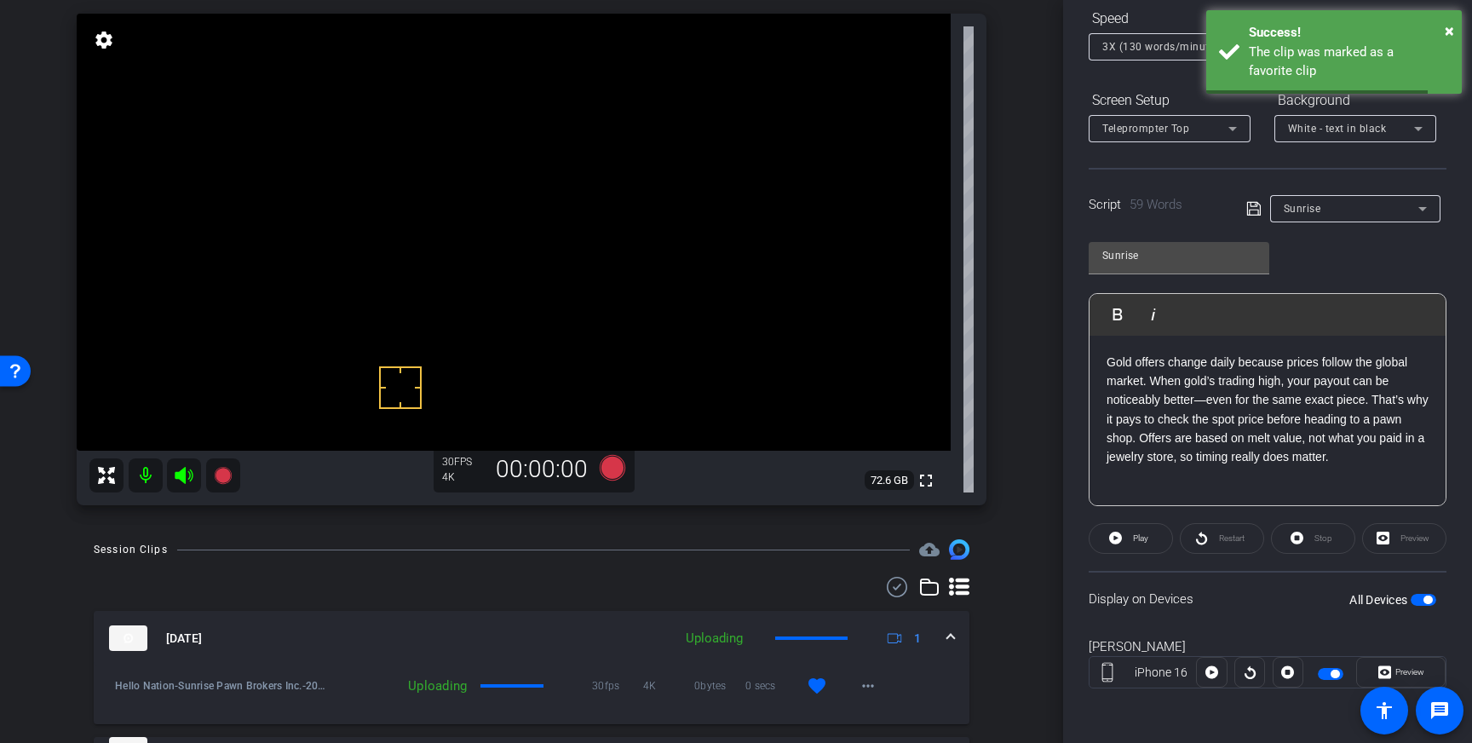
click at [950, 634] on span at bounding box center [950, 638] width 7 height 18
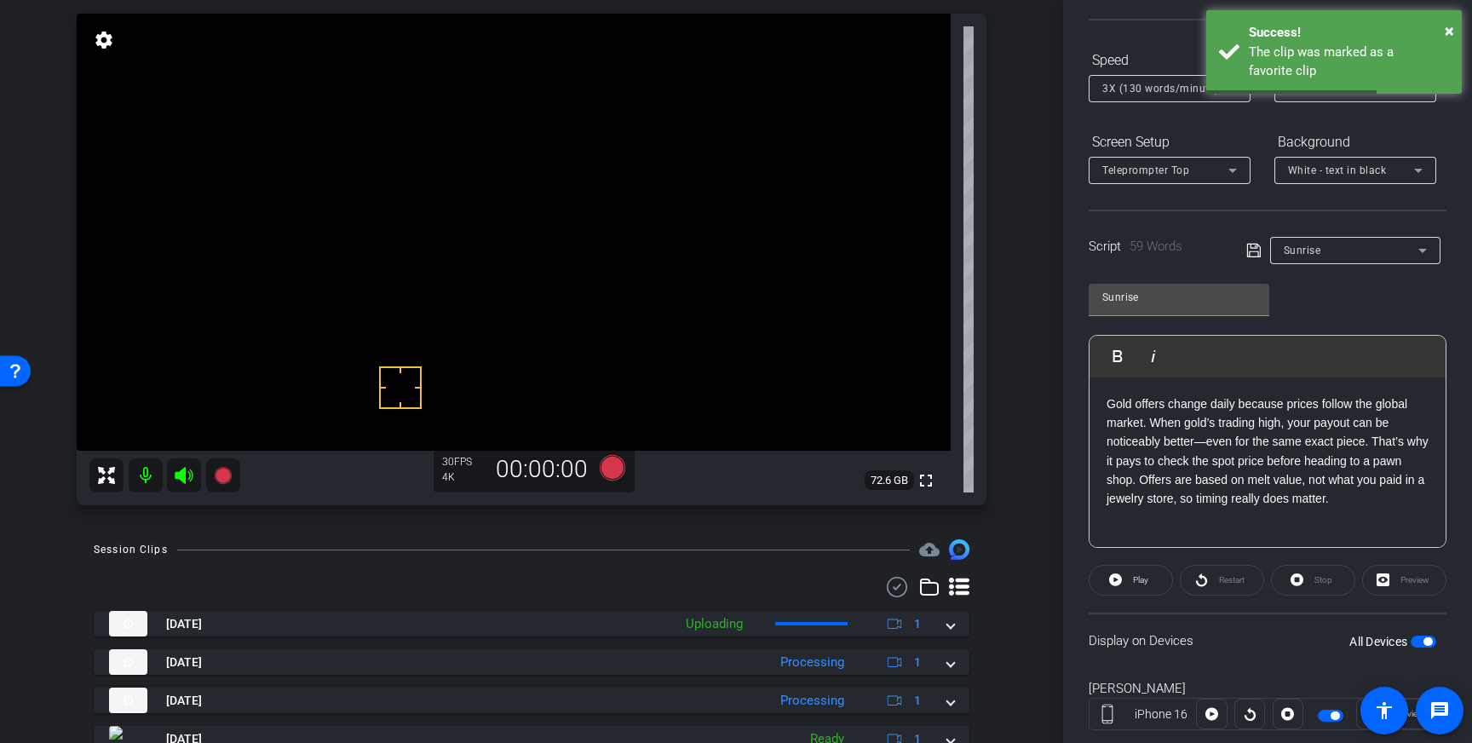
scroll to position [0, 0]
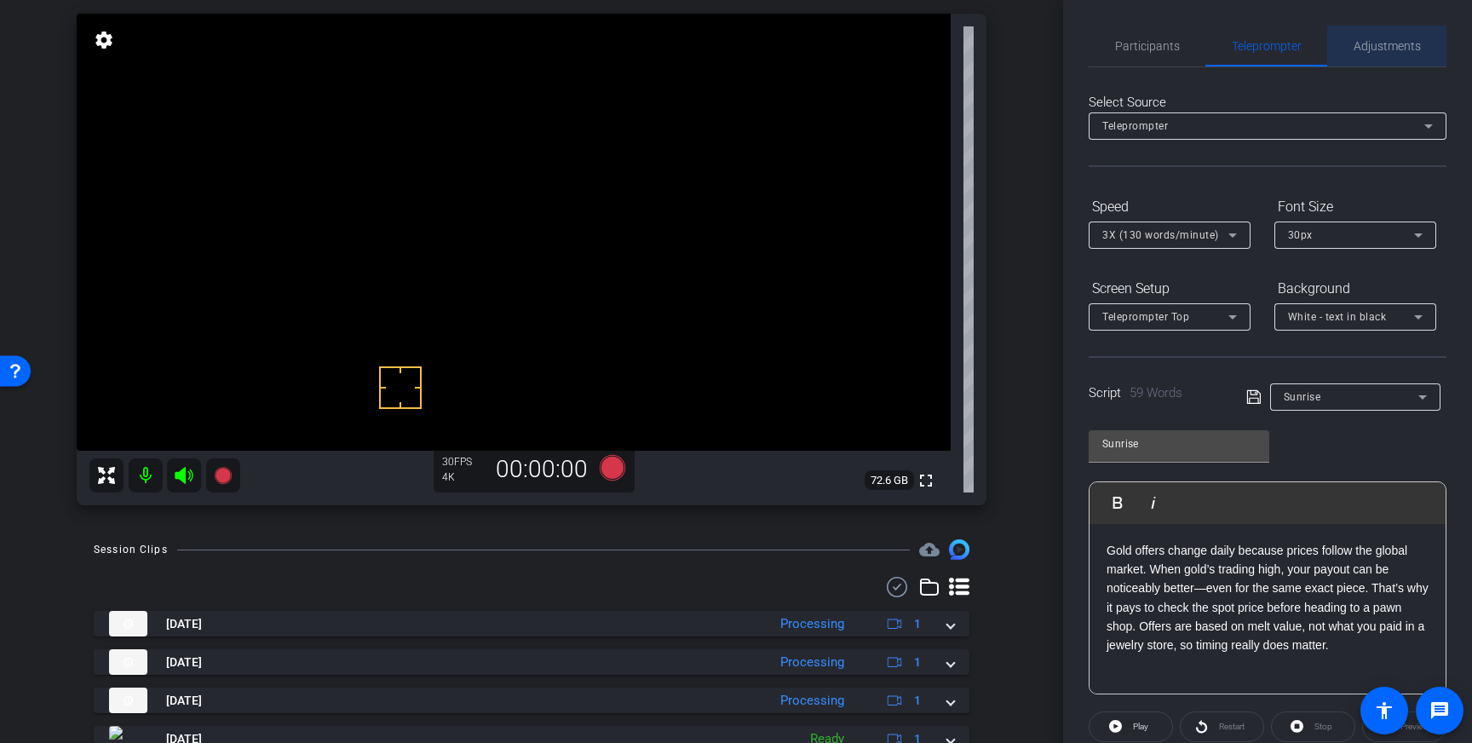
click at [1370, 40] on span "Adjustments" at bounding box center [1386, 46] width 67 height 12
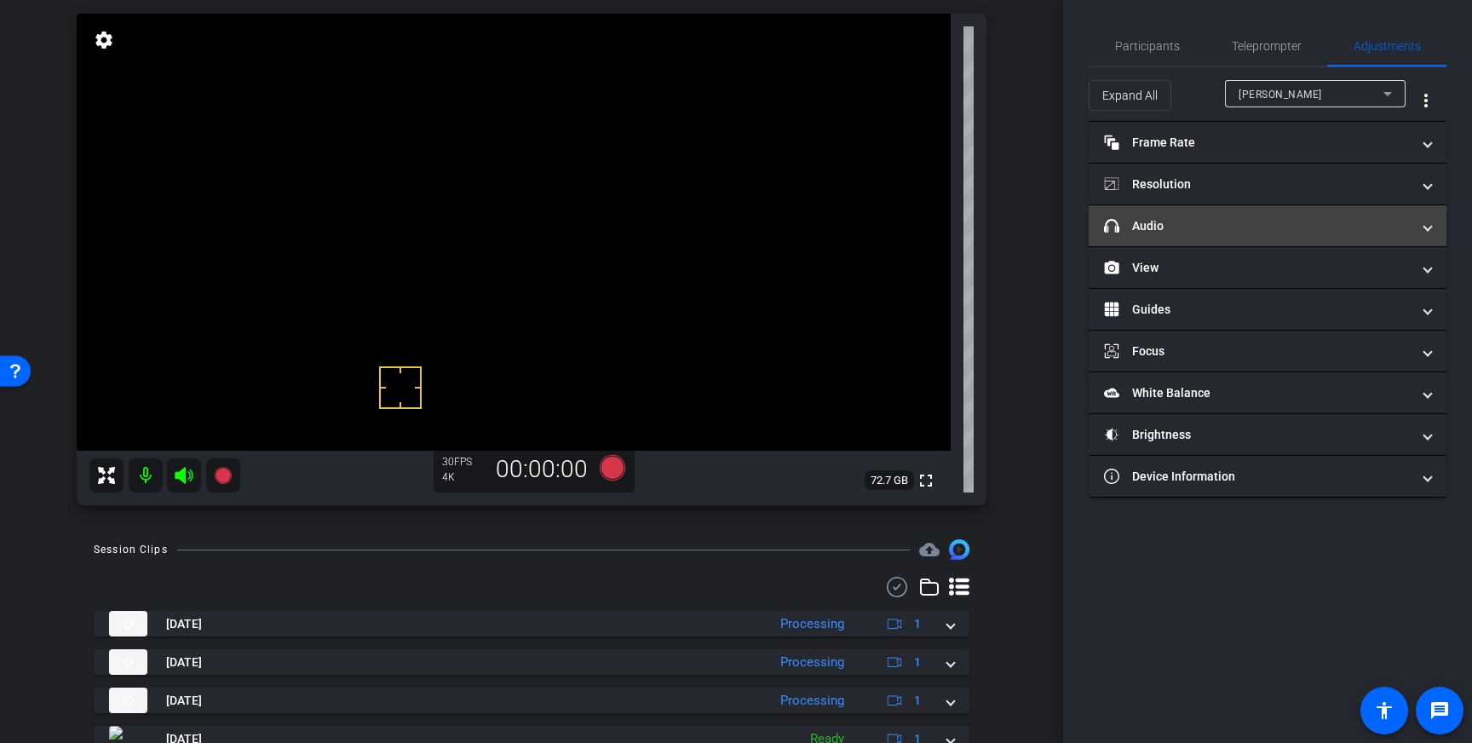
click at [1313, 229] on mat-panel-title "headphone icon Audio" at bounding box center [1257, 226] width 307 height 18
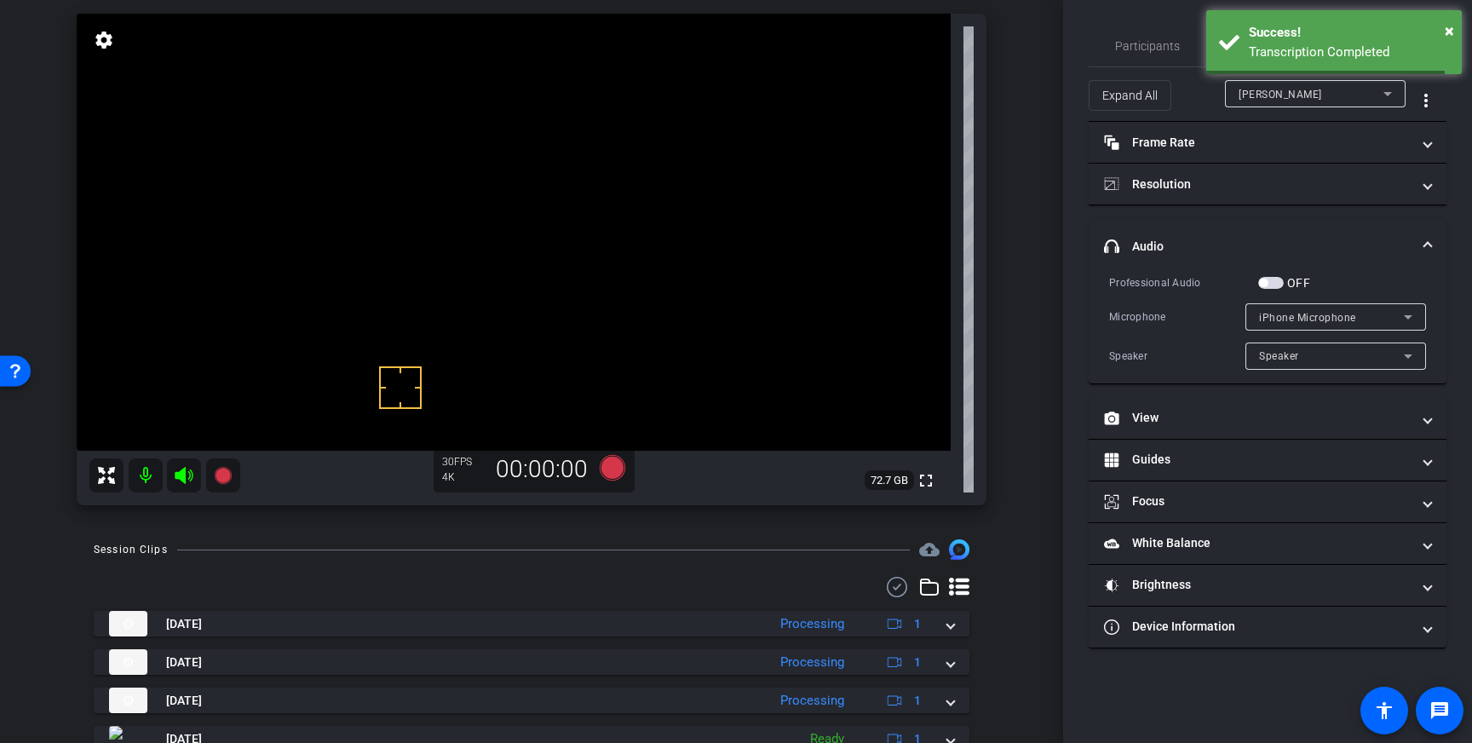
click at [1277, 284] on span "button" at bounding box center [1271, 283] width 26 height 12
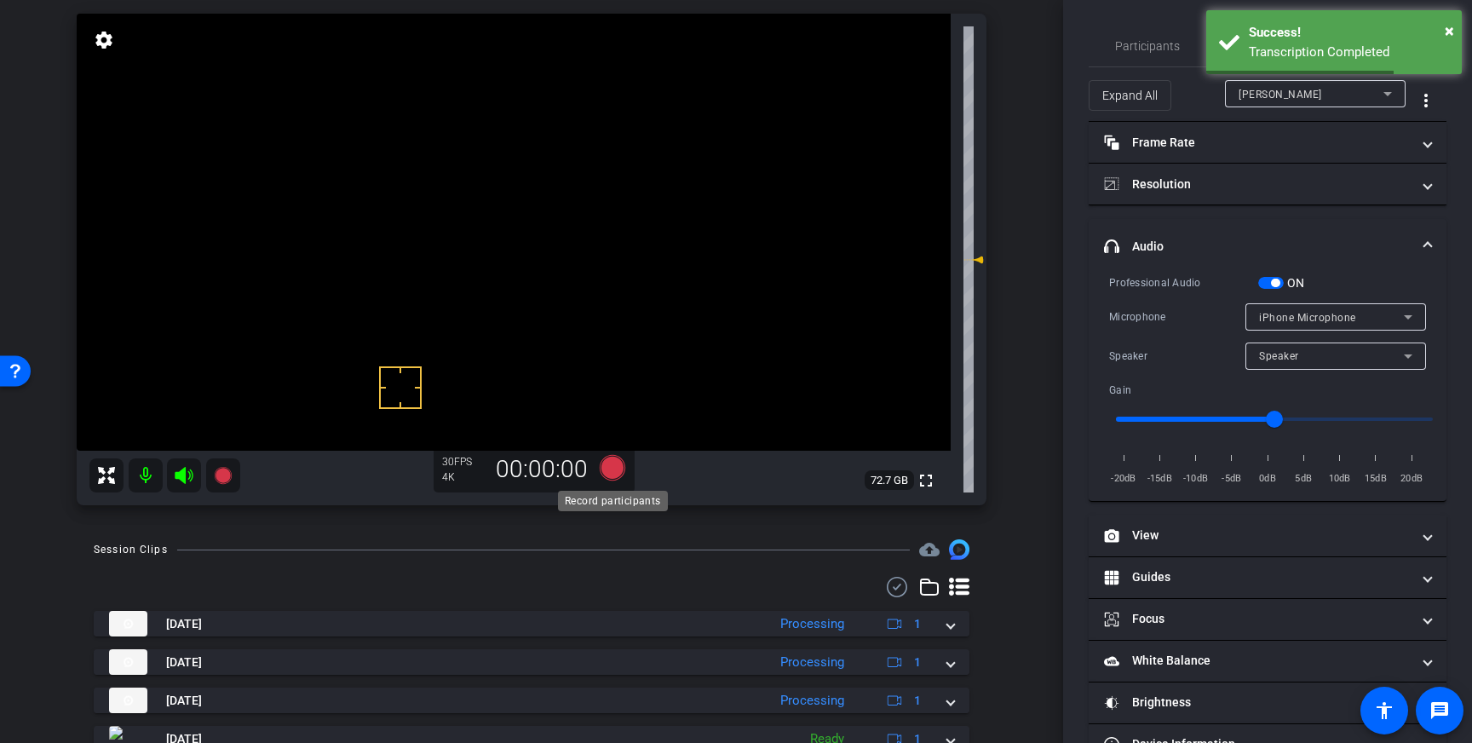
click at [606, 460] on icon at bounding box center [613, 468] width 26 height 26
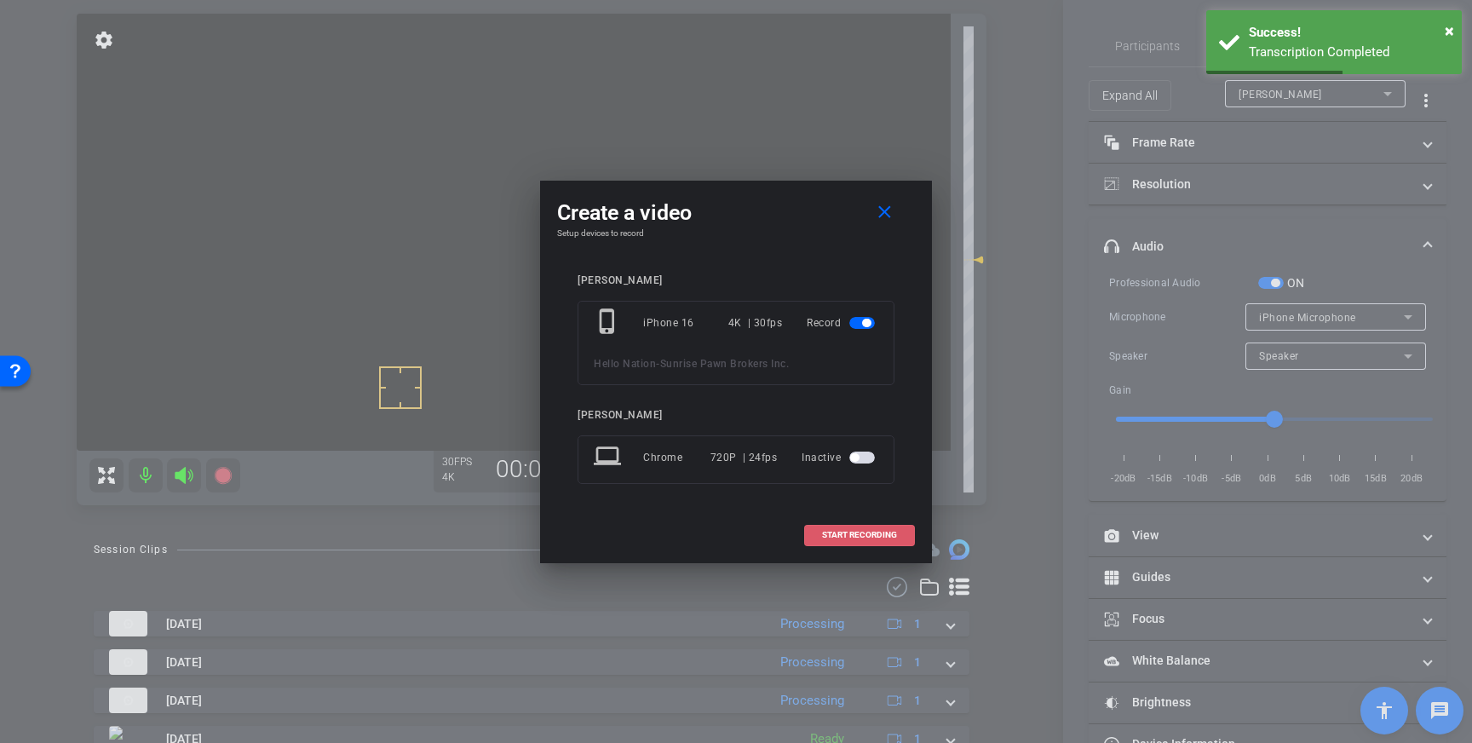
click at [835, 528] on span at bounding box center [859, 534] width 109 height 41
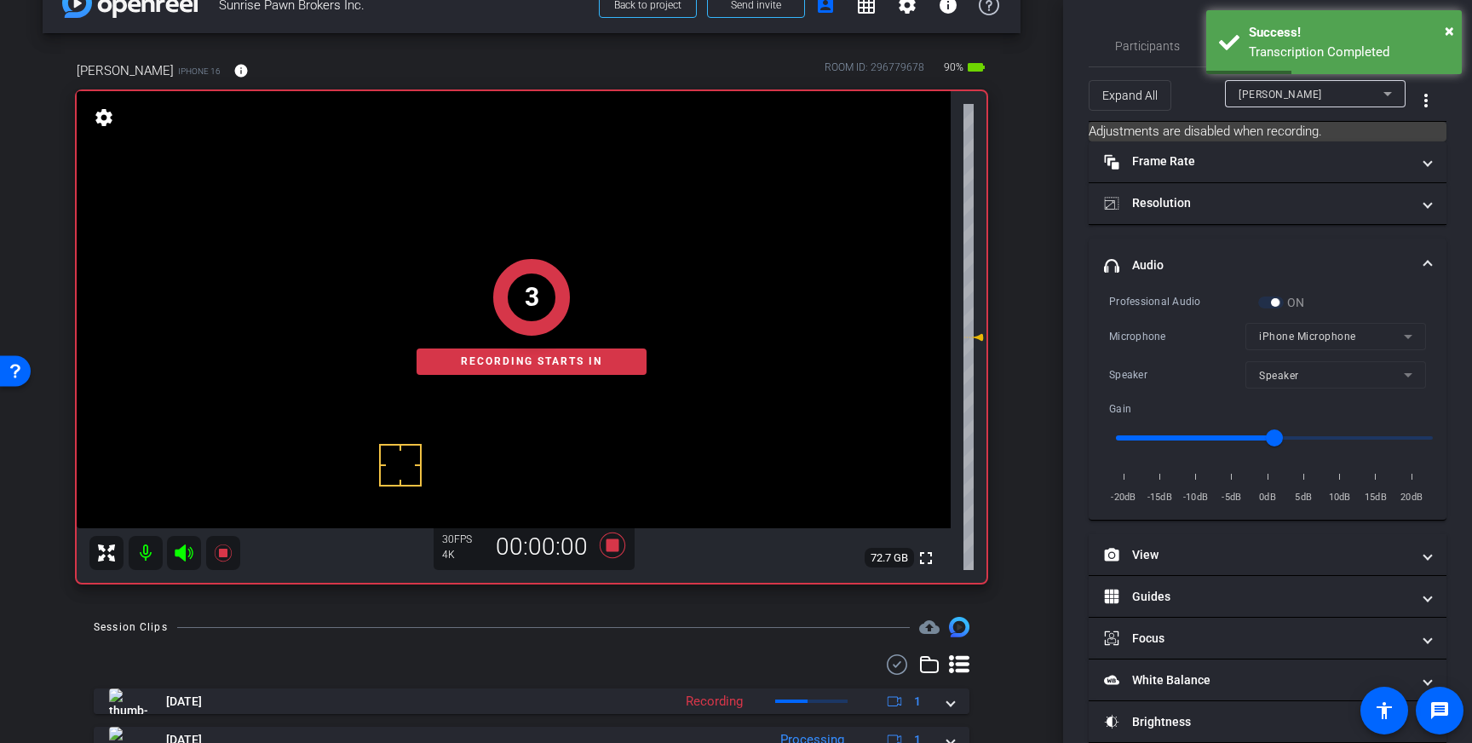
scroll to position [38, 0]
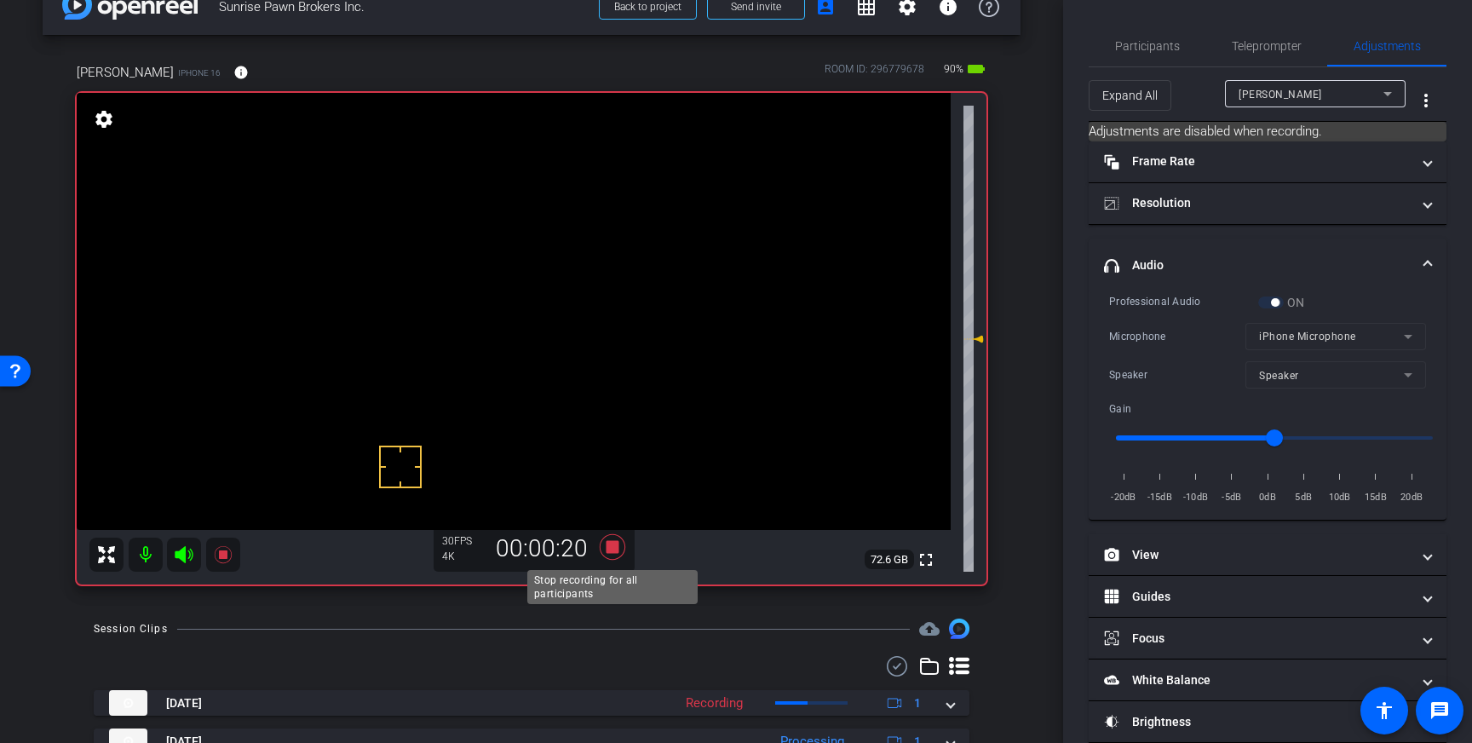
click at [607, 554] on icon at bounding box center [612, 546] width 41 height 31
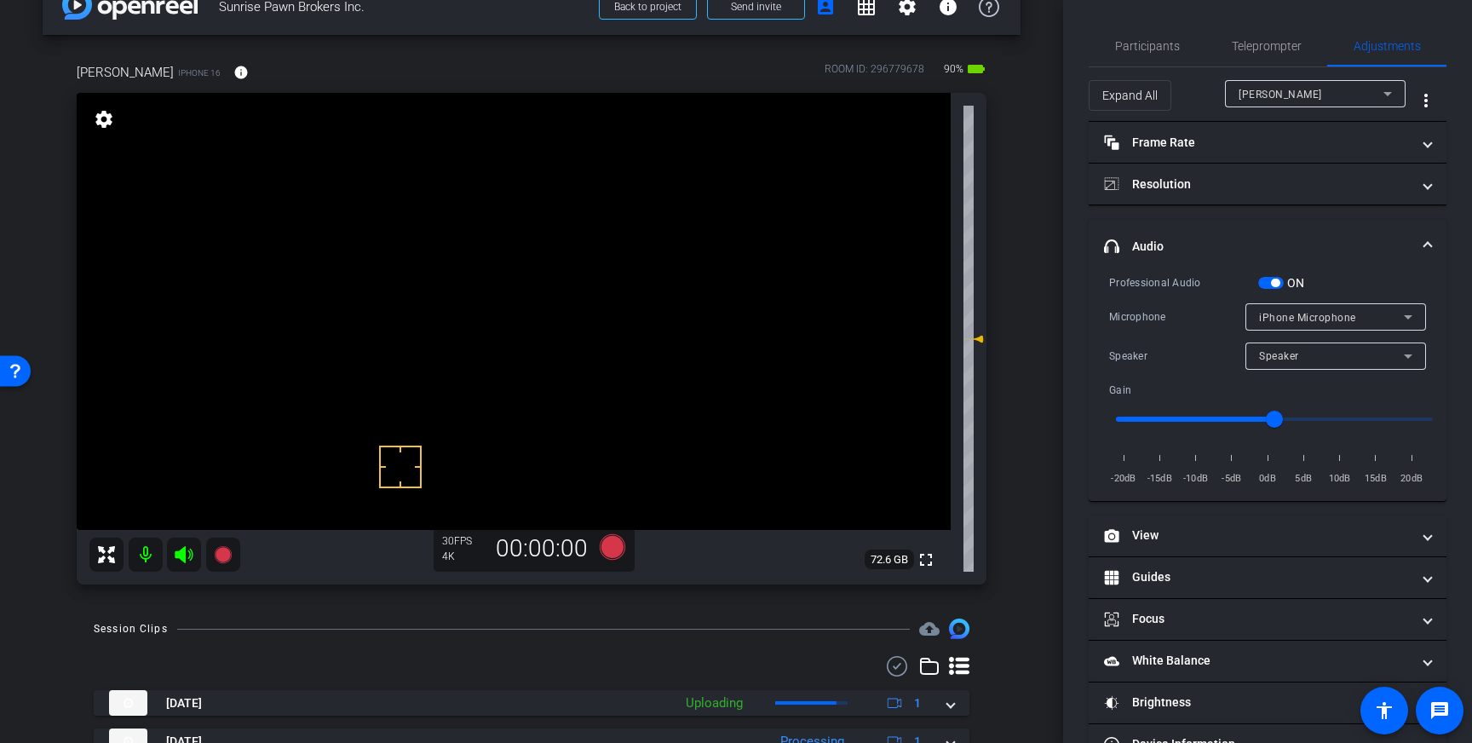
click at [1273, 281] on span "button" at bounding box center [1275, 282] width 9 height 9
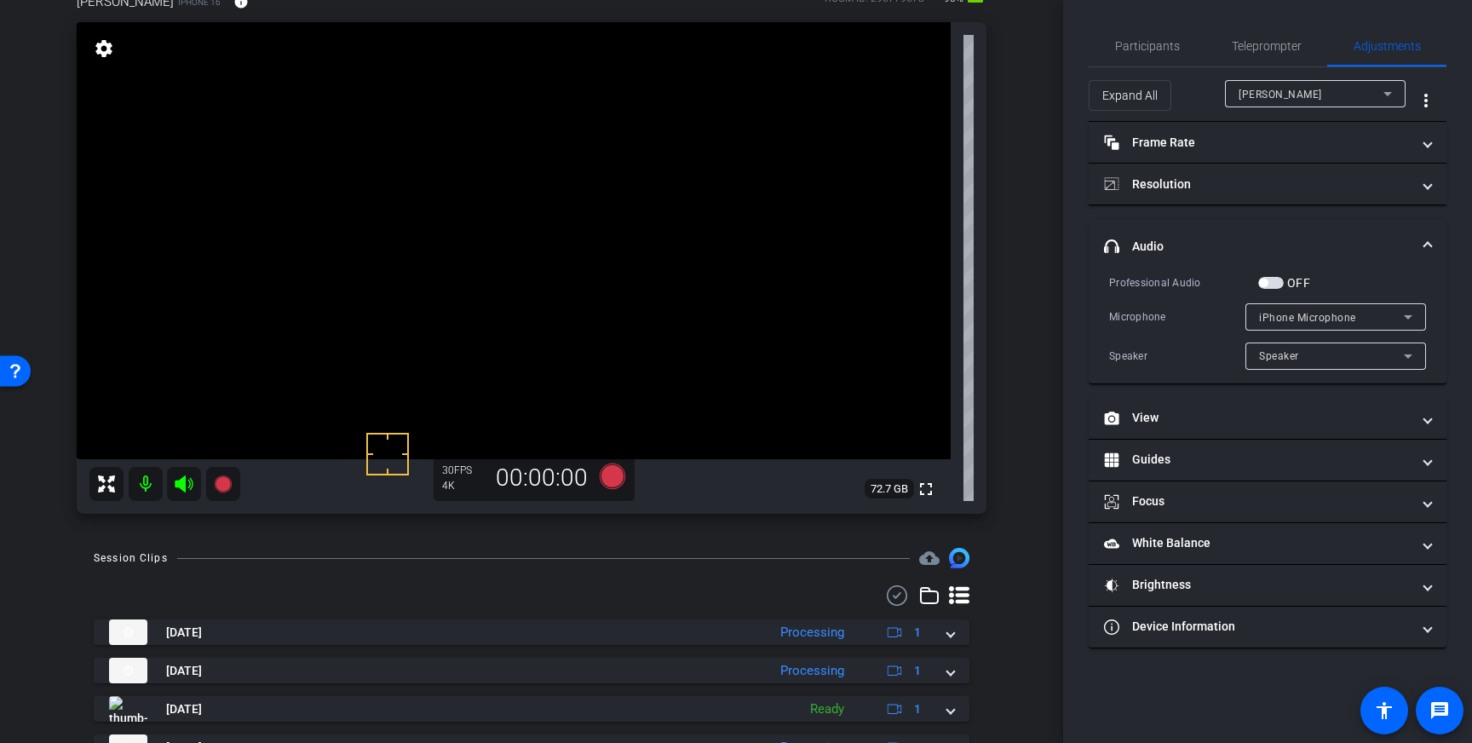
scroll to position [111, 0]
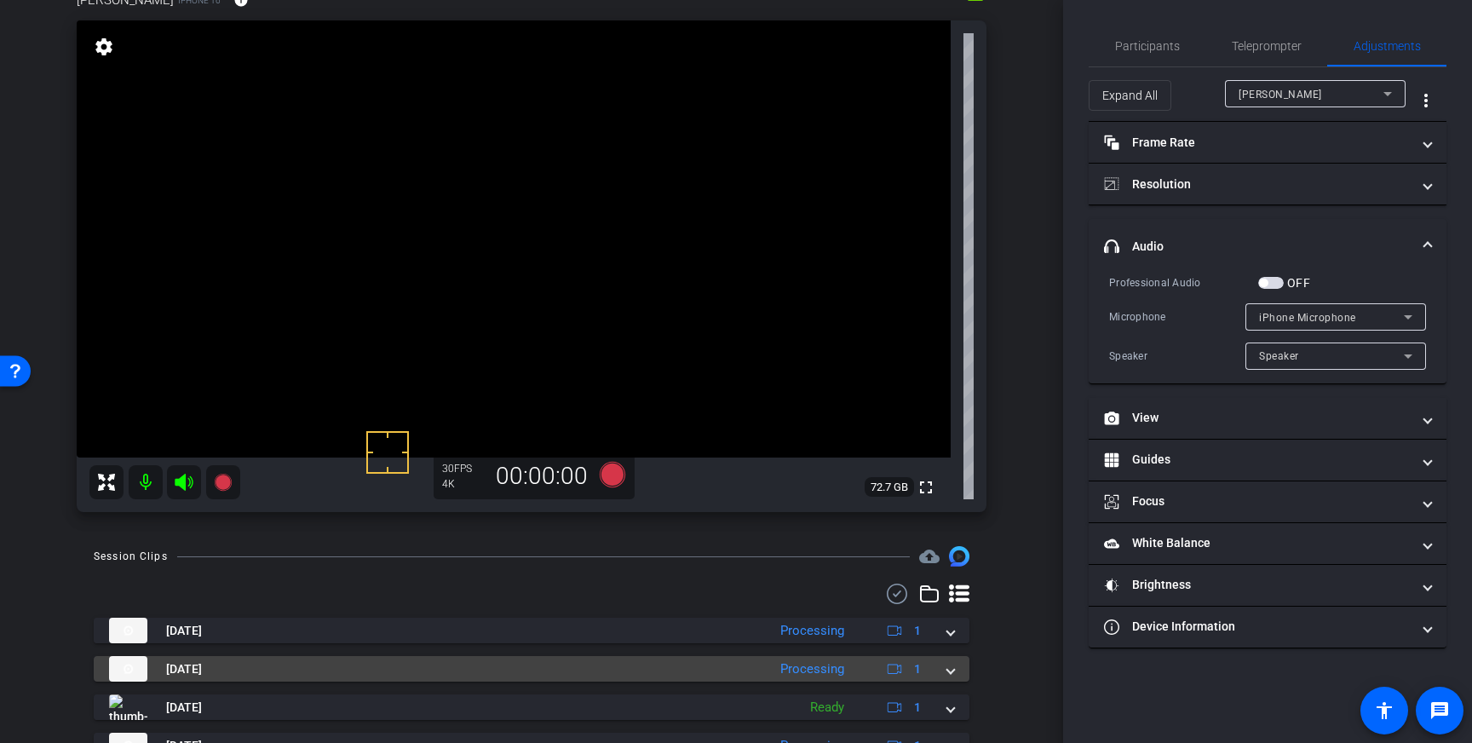
click at [949, 671] on span at bounding box center [950, 669] width 7 height 18
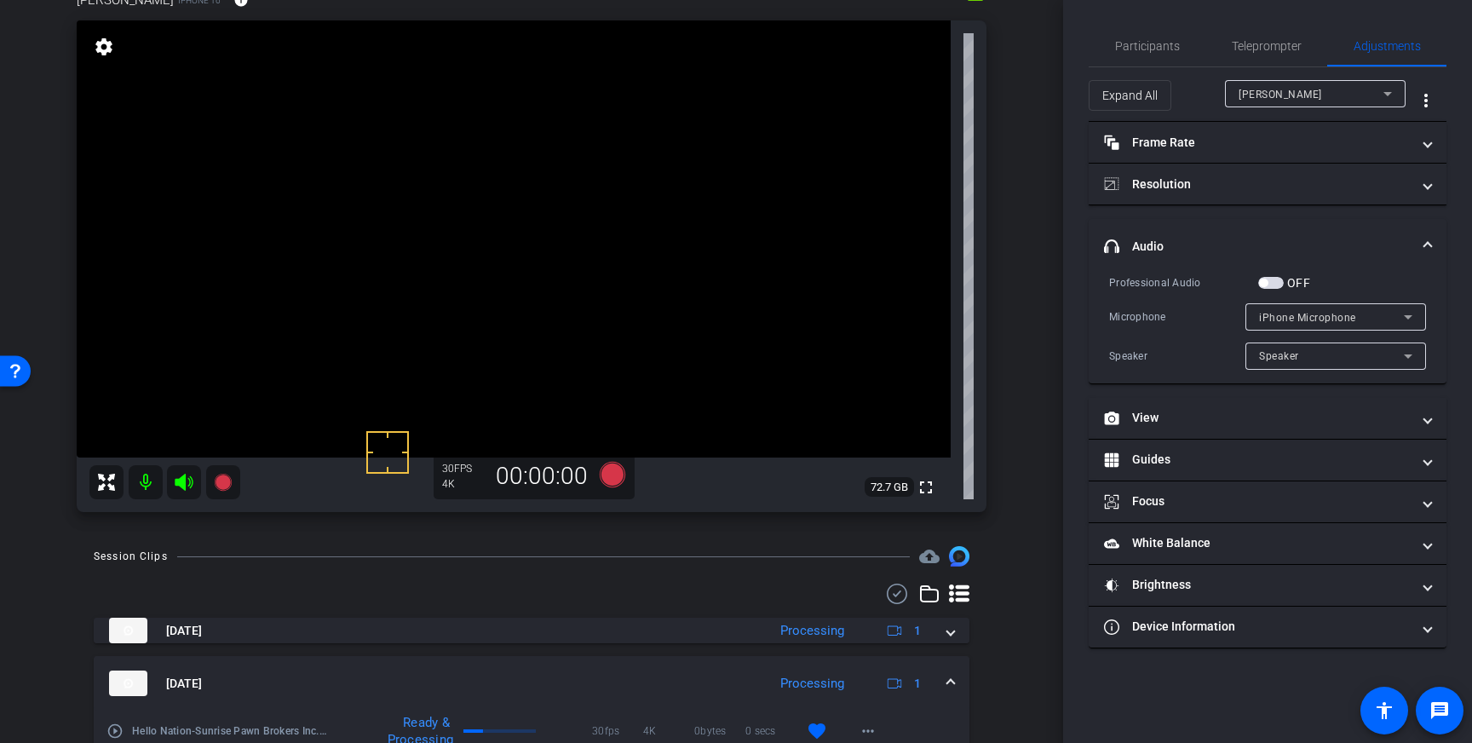
click at [950, 678] on span at bounding box center [950, 684] width 7 height 18
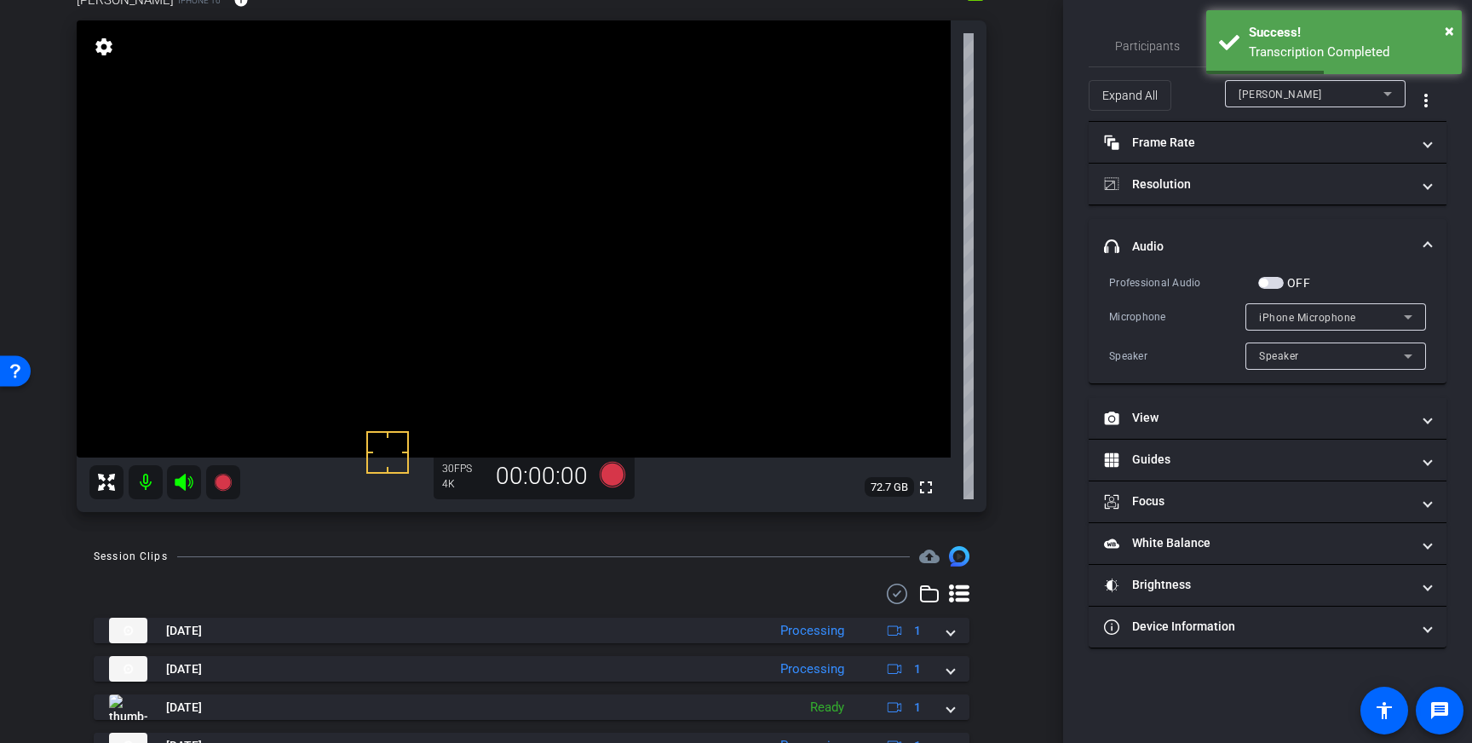
click at [1273, 284] on span "button" at bounding box center [1271, 283] width 26 height 12
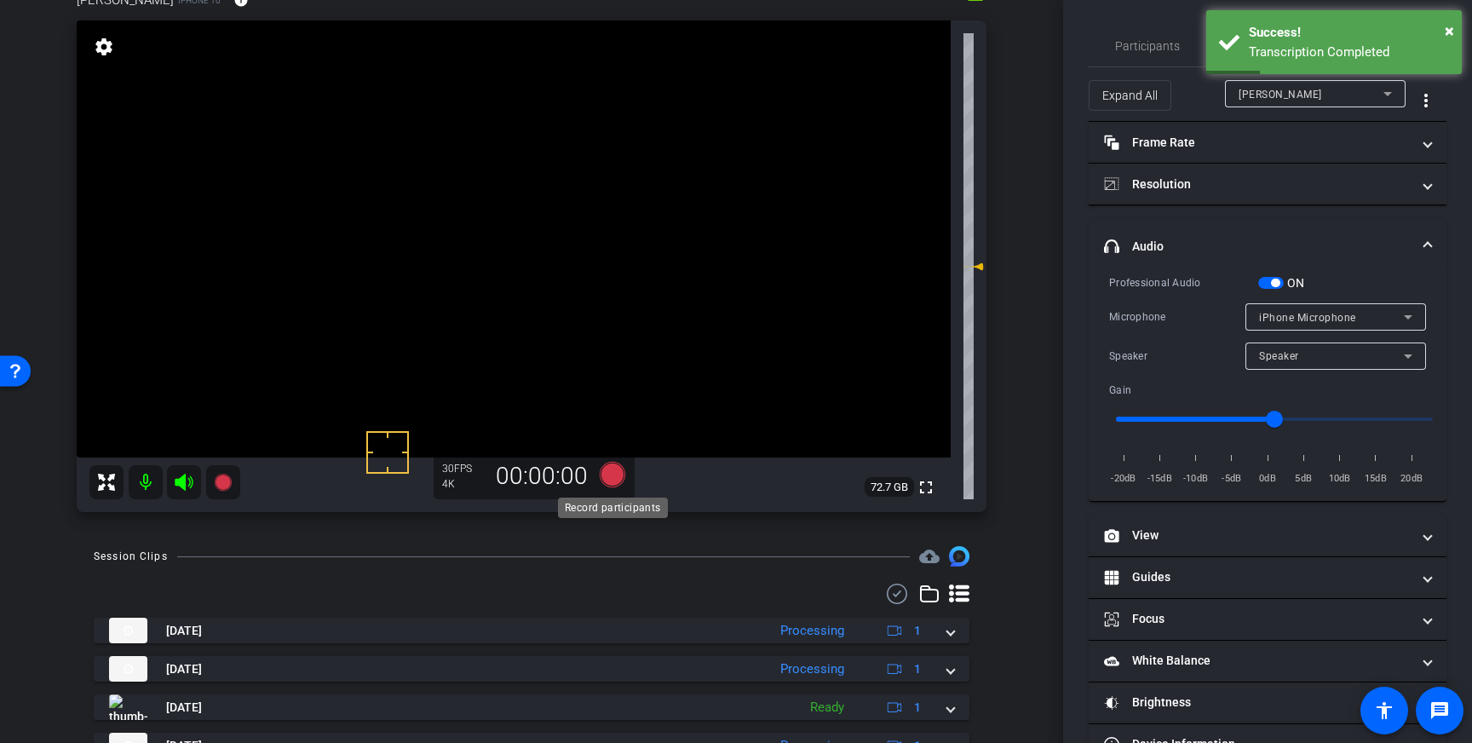
click at [613, 478] on icon at bounding box center [613, 475] width 26 height 26
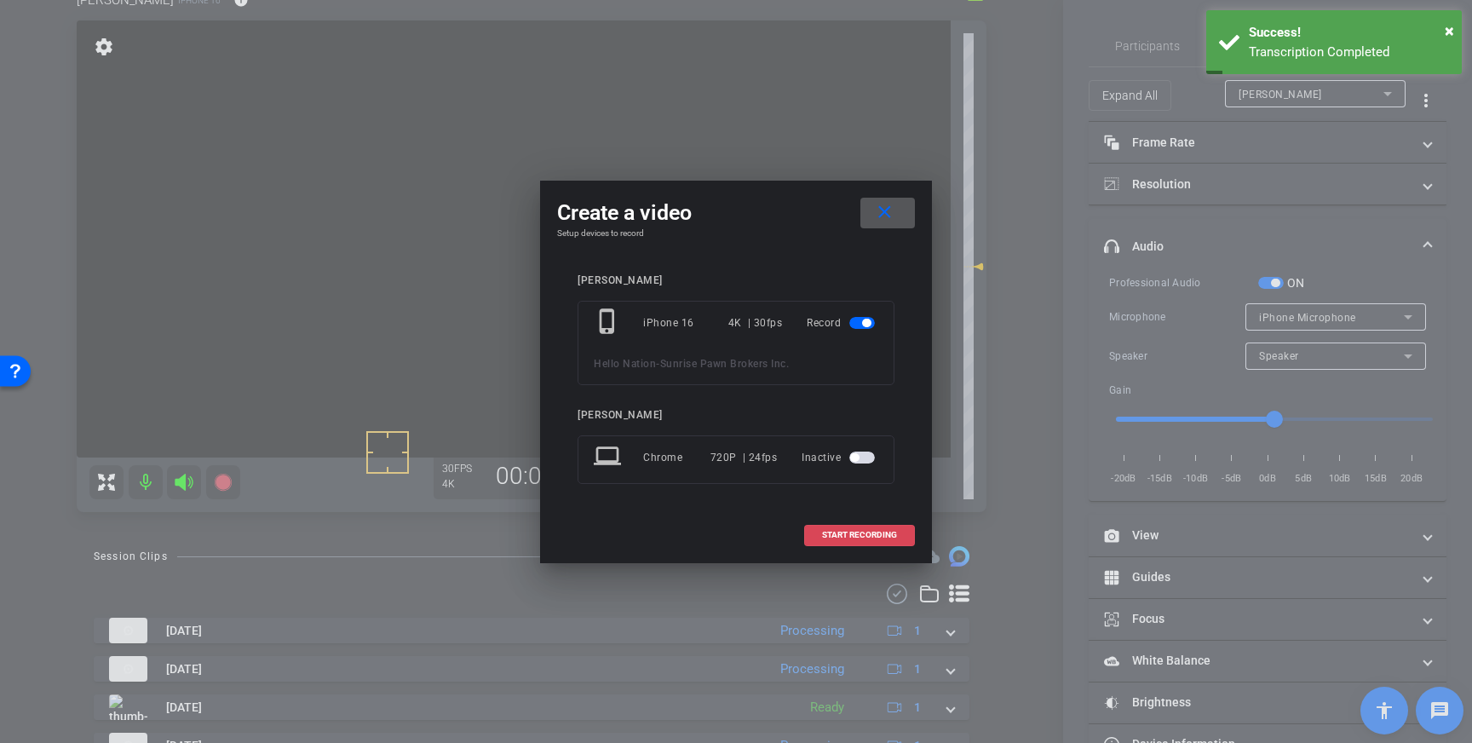
click at [837, 527] on span at bounding box center [859, 534] width 109 height 41
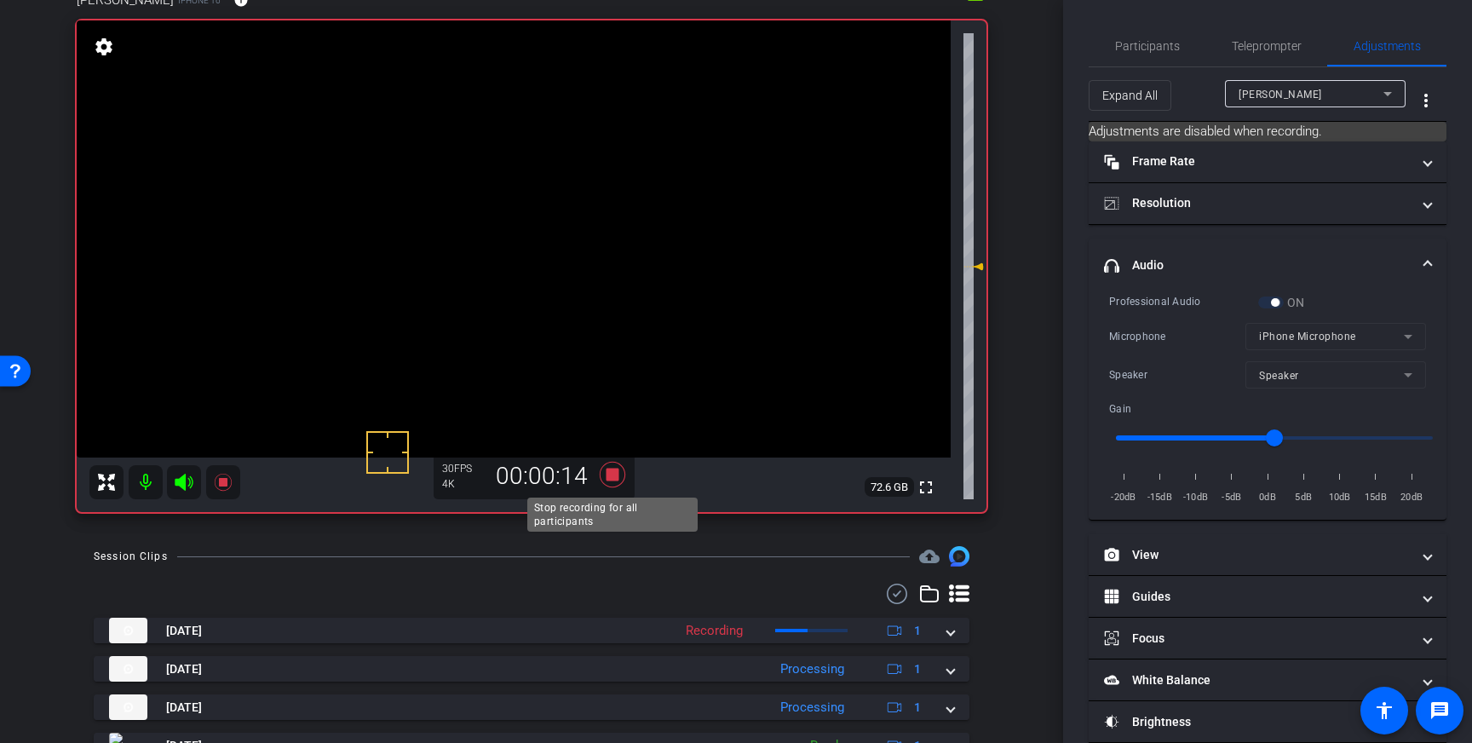
click at [609, 472] on icon at bounding box center [613, 475] width 26 height 26
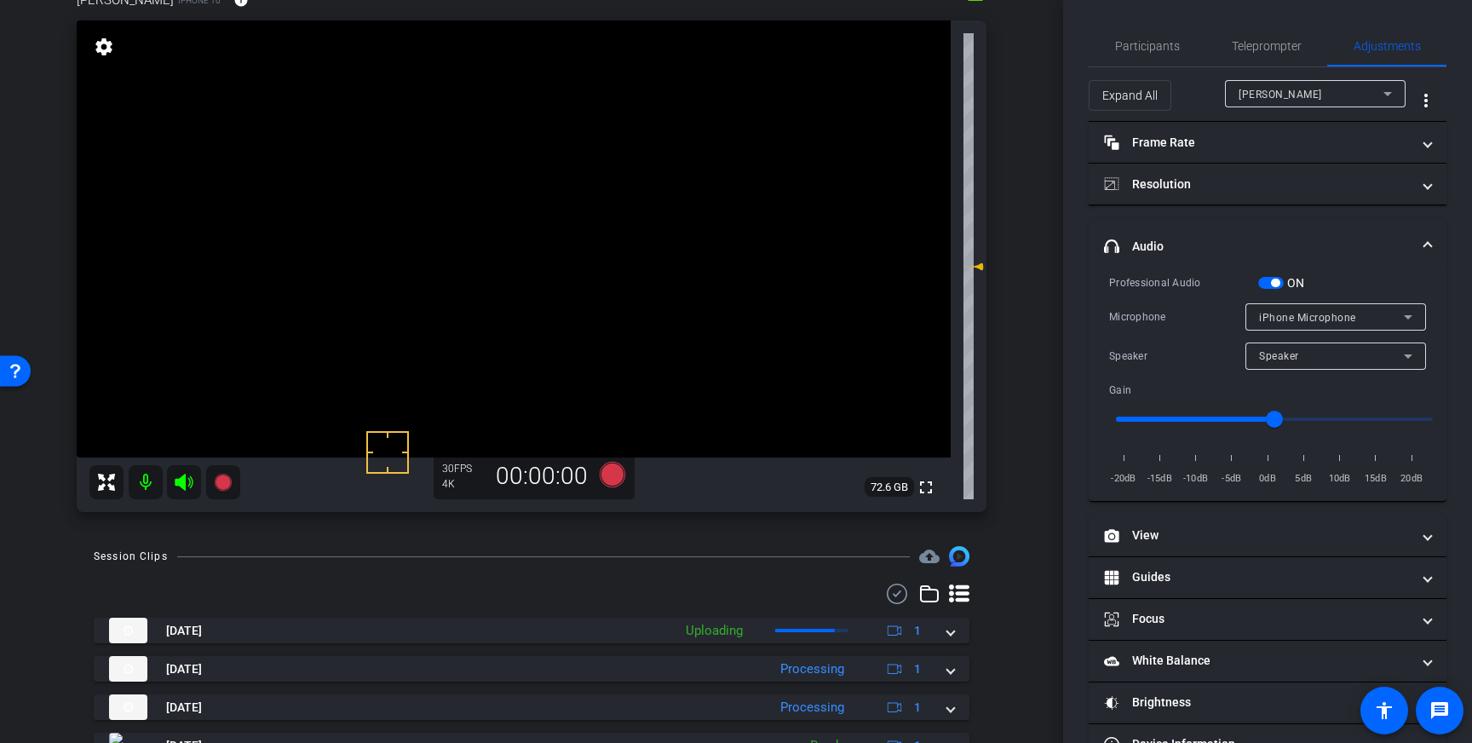
click at [1277, 286] on span "button" at bounding box center [1271, 283] width 26 height 12
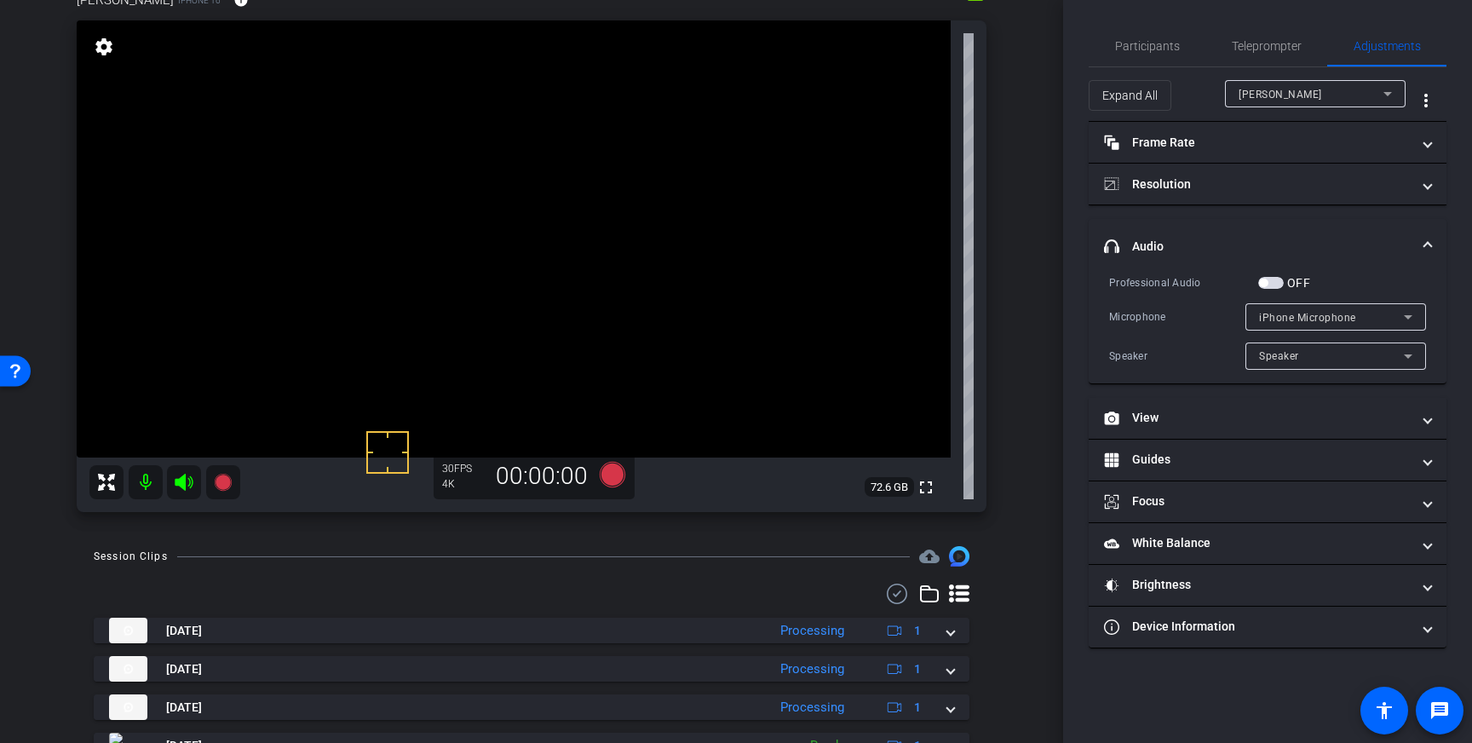
drag, startPoint x: 1266, startPoint y: 278, endPoint x: 1179, endPoint y: 313, distance: 93.6
click at [1266, 278] on span "button" at bounding box center [1263, 282] width 9 height 9
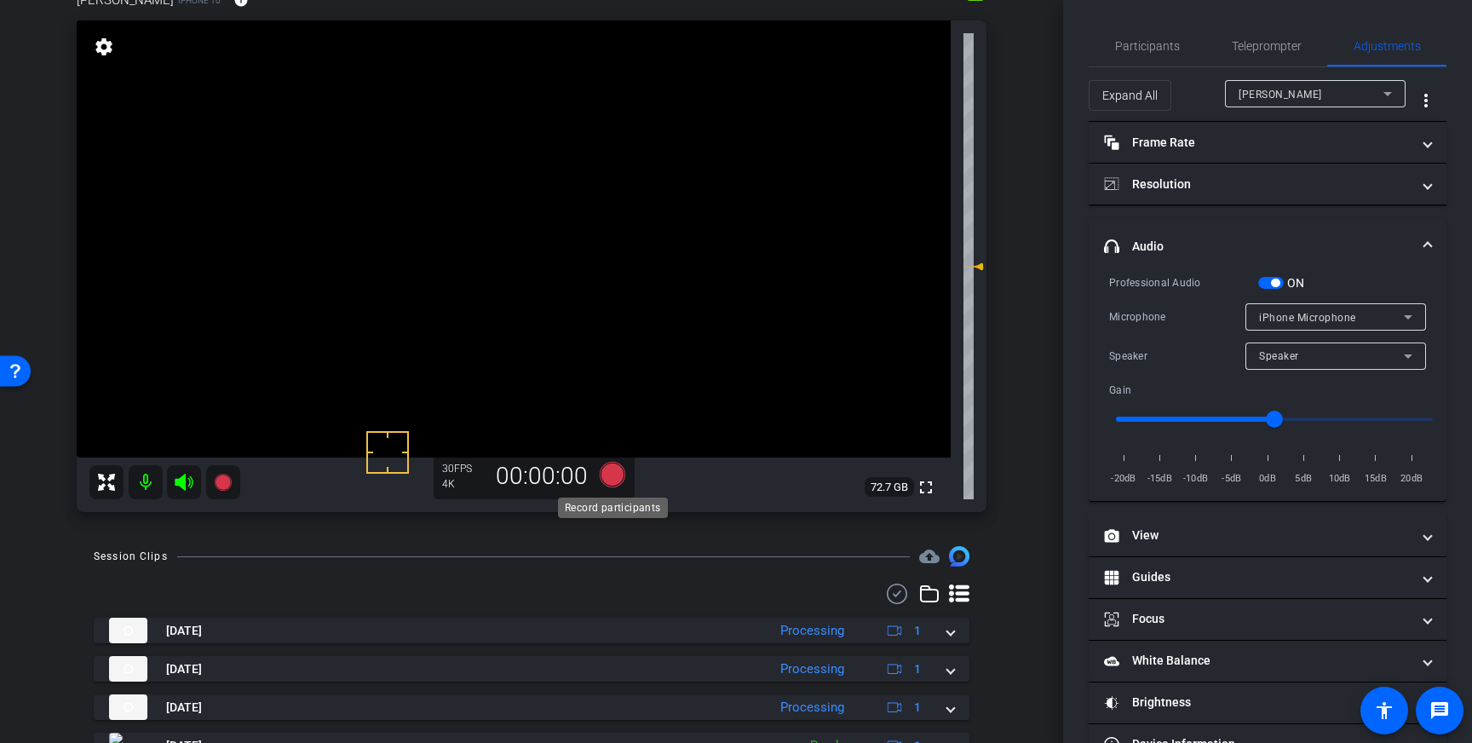
click at [600, 475] on icon at bounding box center [613, 475] width 26 height 26
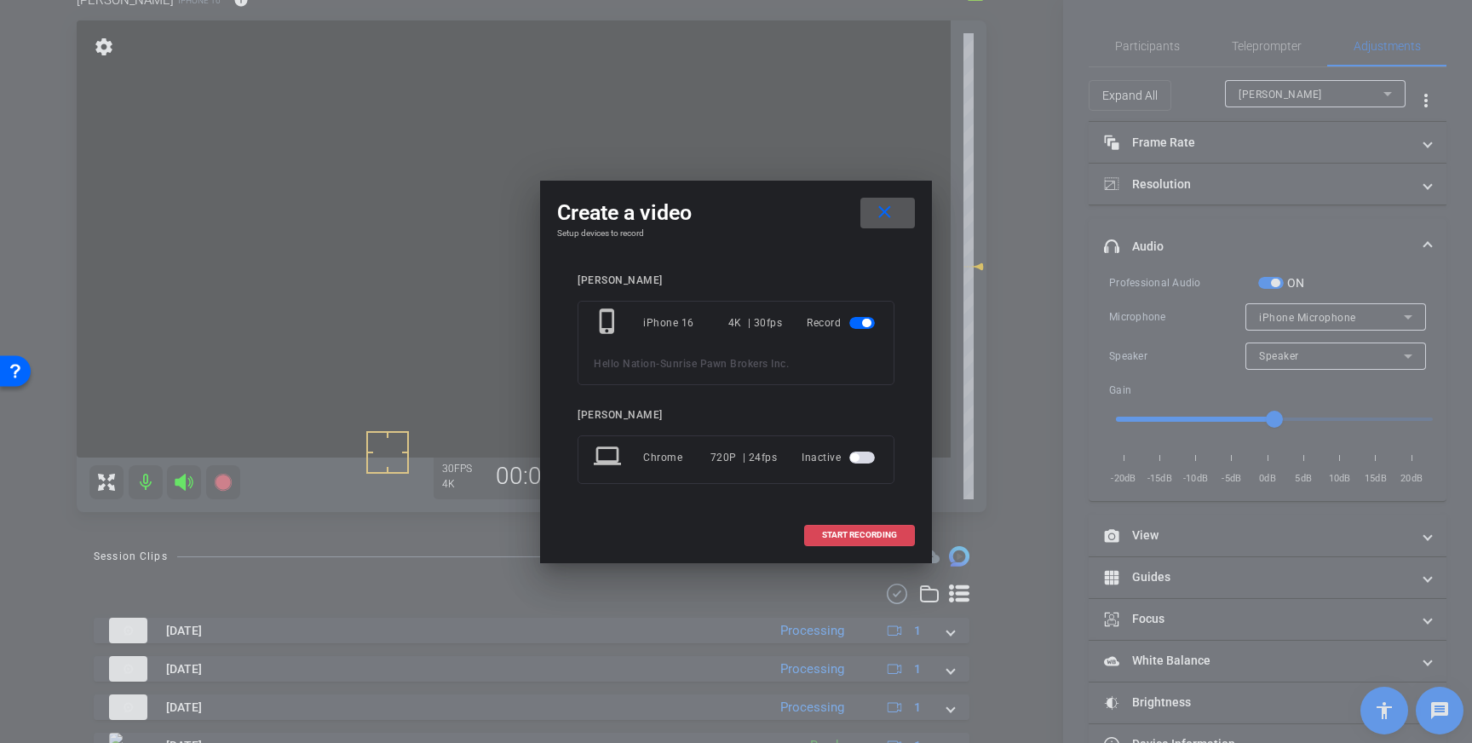
click at [852, 542] on span at bounding box center [859, 534] width 109 height 41
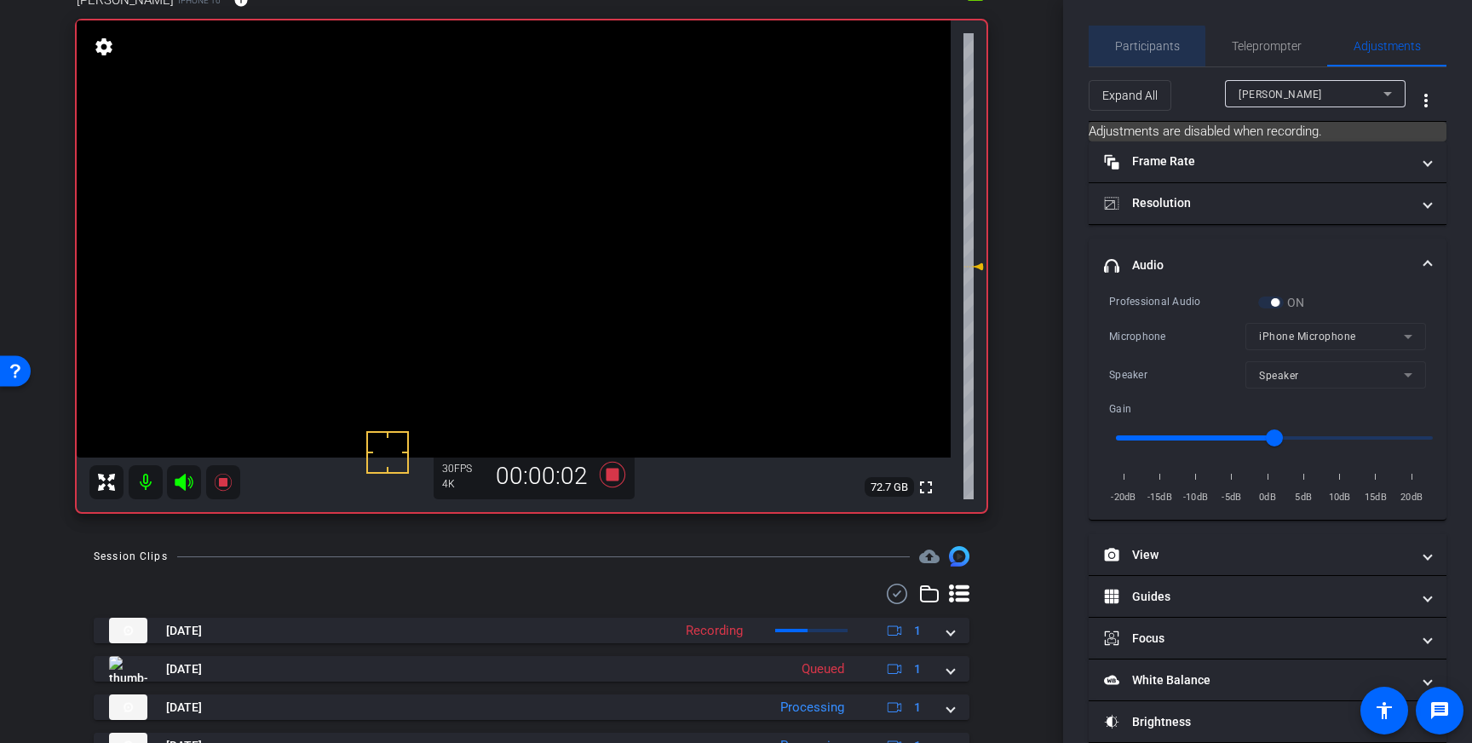
click at [1143, 51] on span "Participants" at bounding box center [1147, 46] width 65 height 12
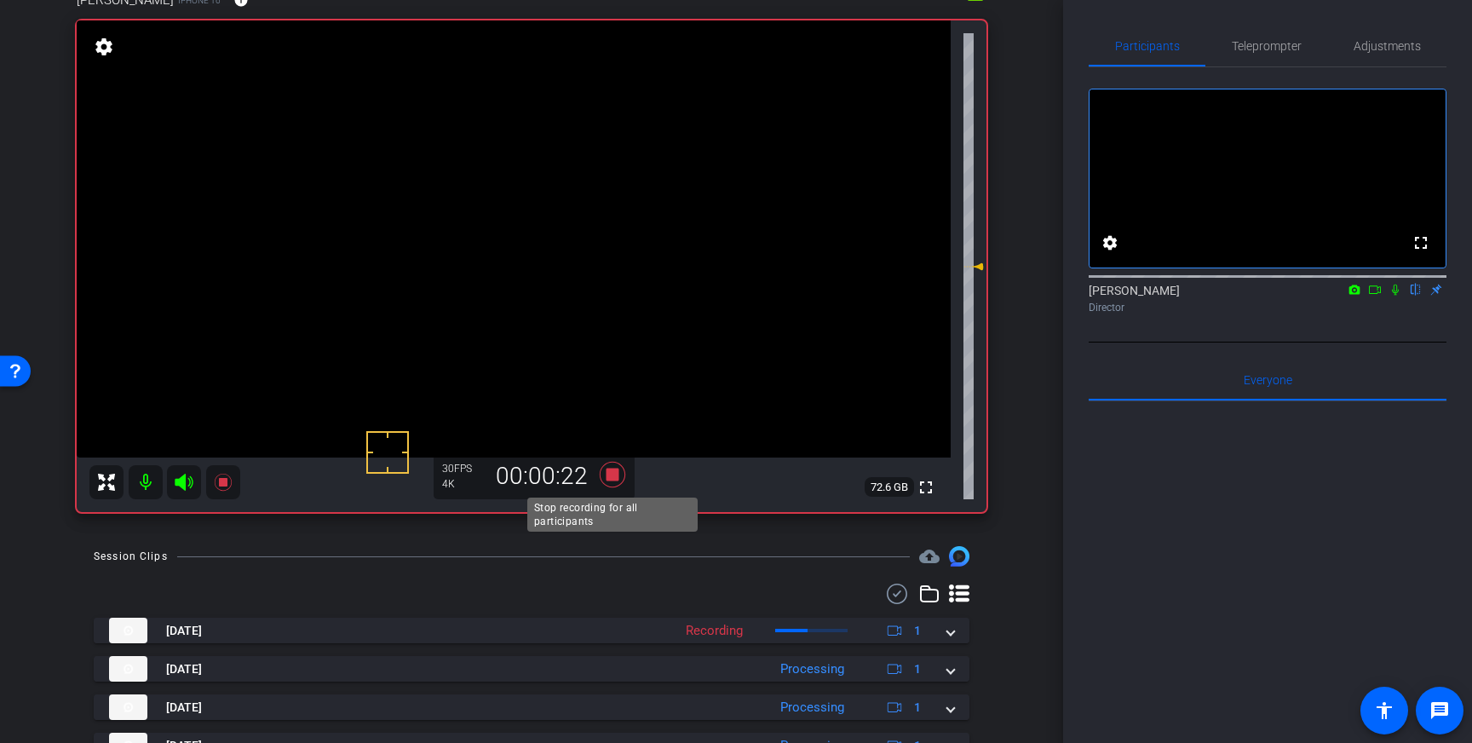
click at [610, 474] on icon at bounding box center [613, 475] width 26 height 26
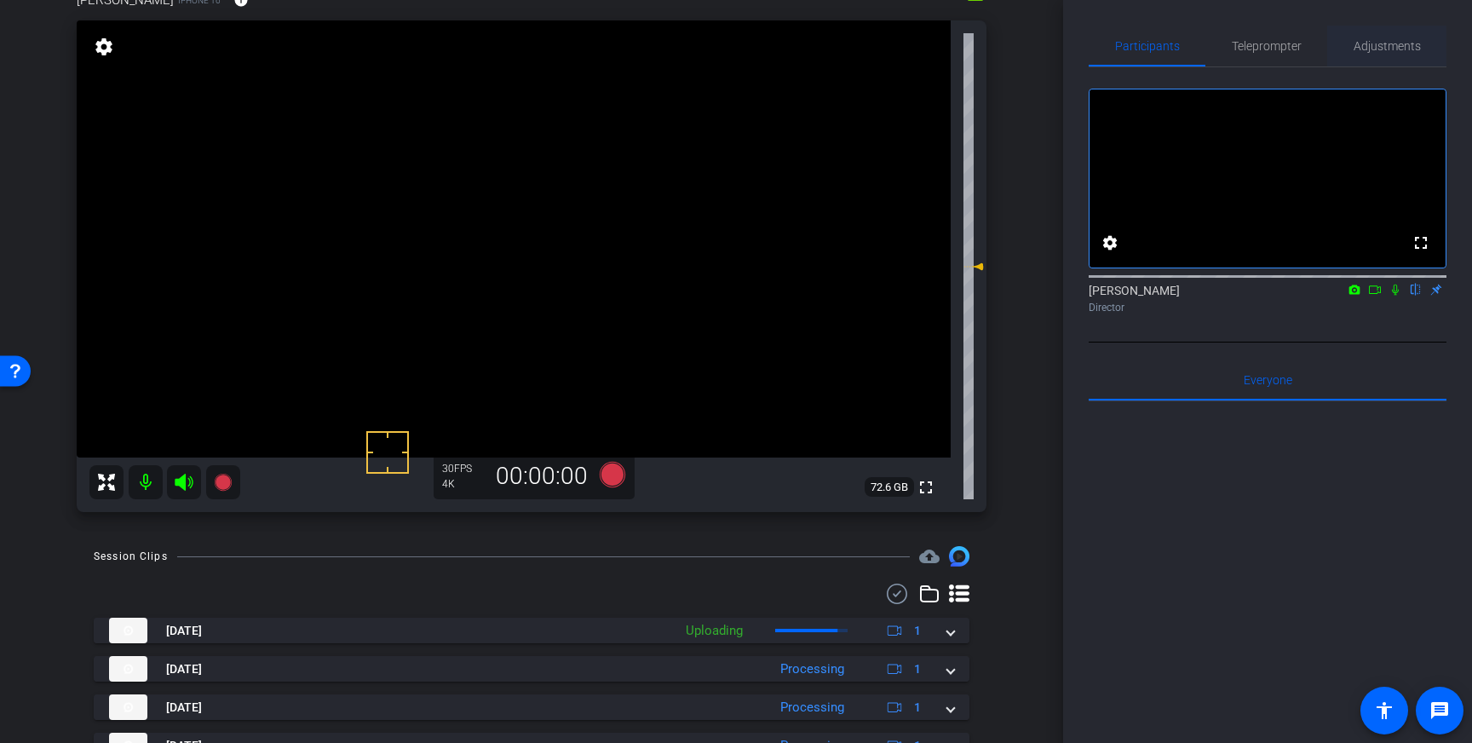
click at [1369, 40] on span "Adjustments" at bounding box center [1386, 46] width 67 height 12
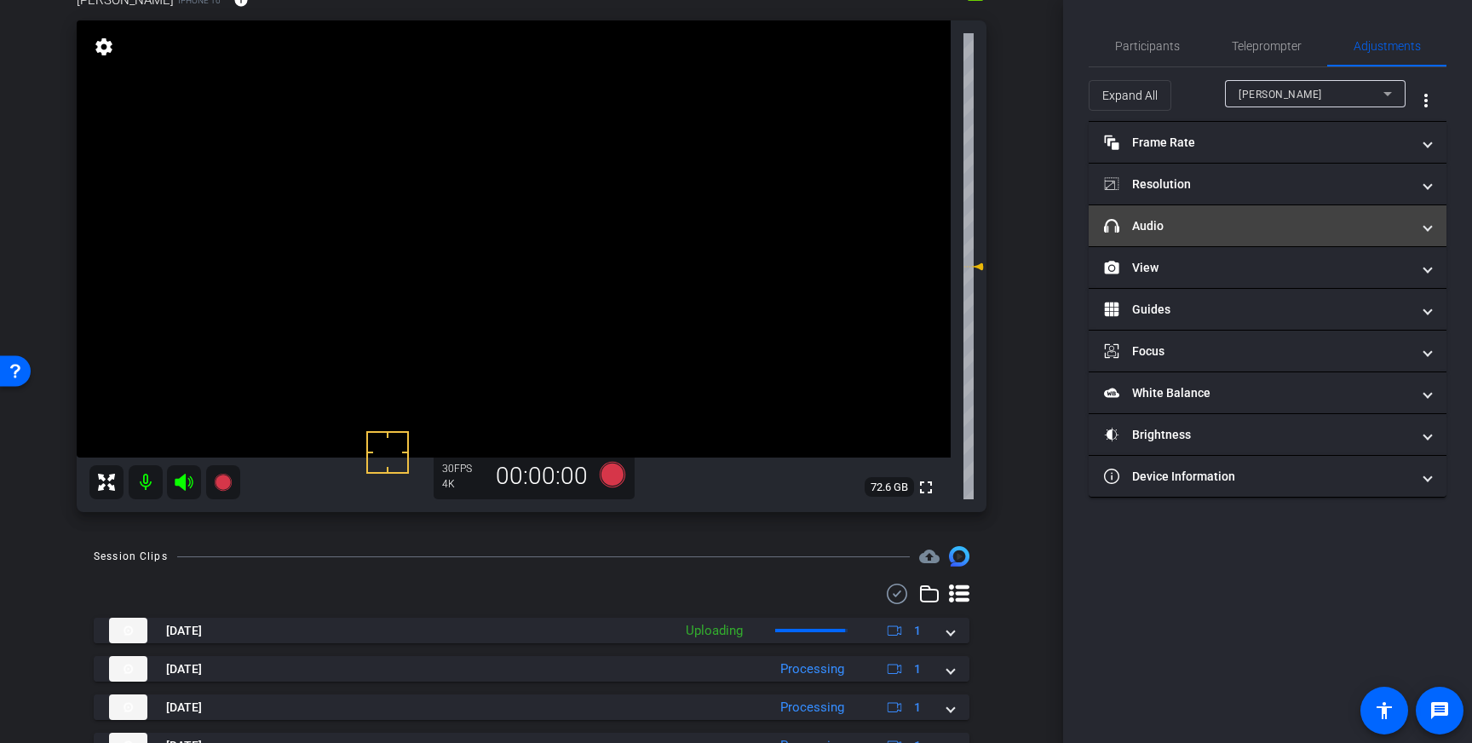
click at [1366, 228] on mat-panel-title "headphone icon Audio" at bounding box center [1257, 226] width 307 height 18
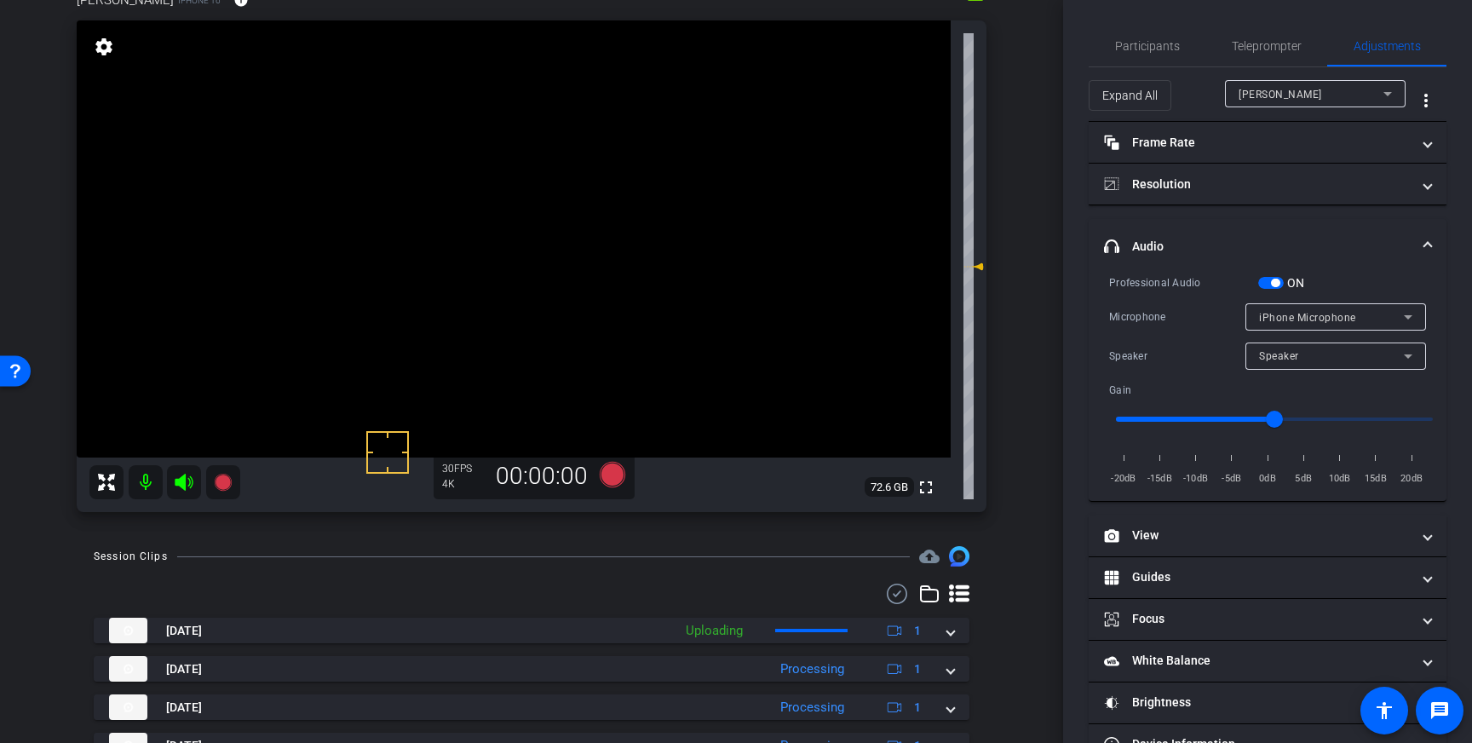
click at [1268, 286] on span "button" at bounding box center [1271, 283] width 26 height 12
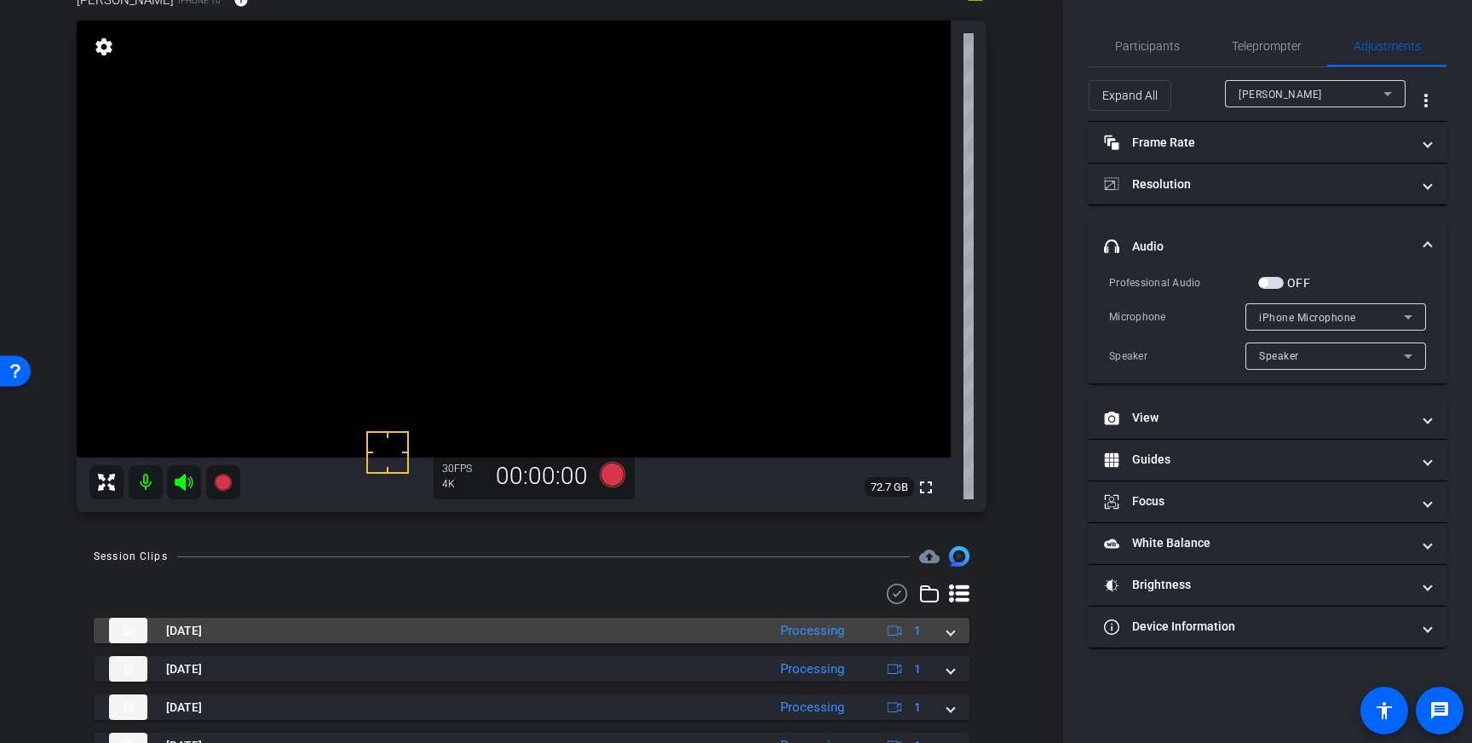
click at [943, 637] on div "Aug 27, 2025 Processing 1" at bounding box center [528, 630] width 838 height 26
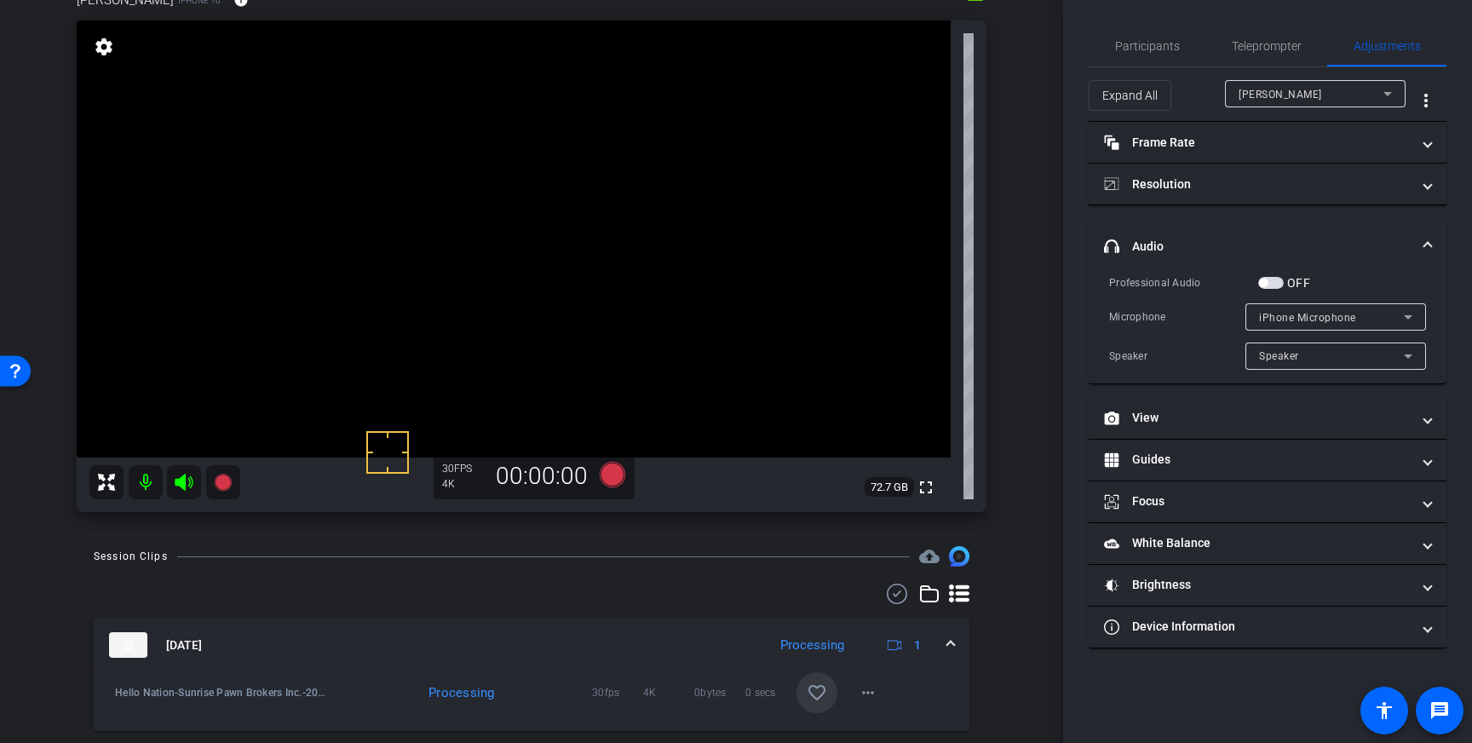
click at [830, 692] on span at bounding box center [816, 692] width 41 height 41
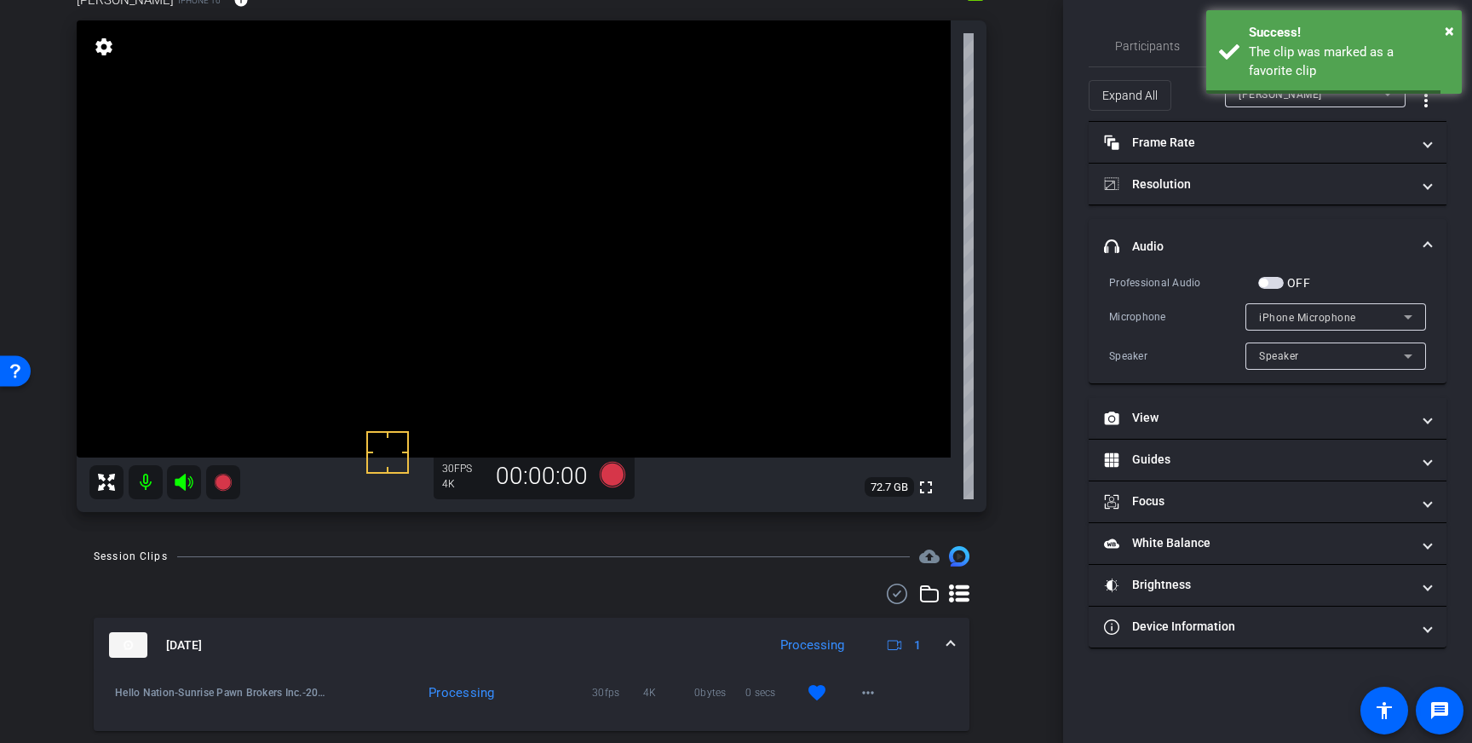
click at [938, 644] on div "Aug 27, 2025 Processing 1" at bounding box center [528, 645] width 838 height 26
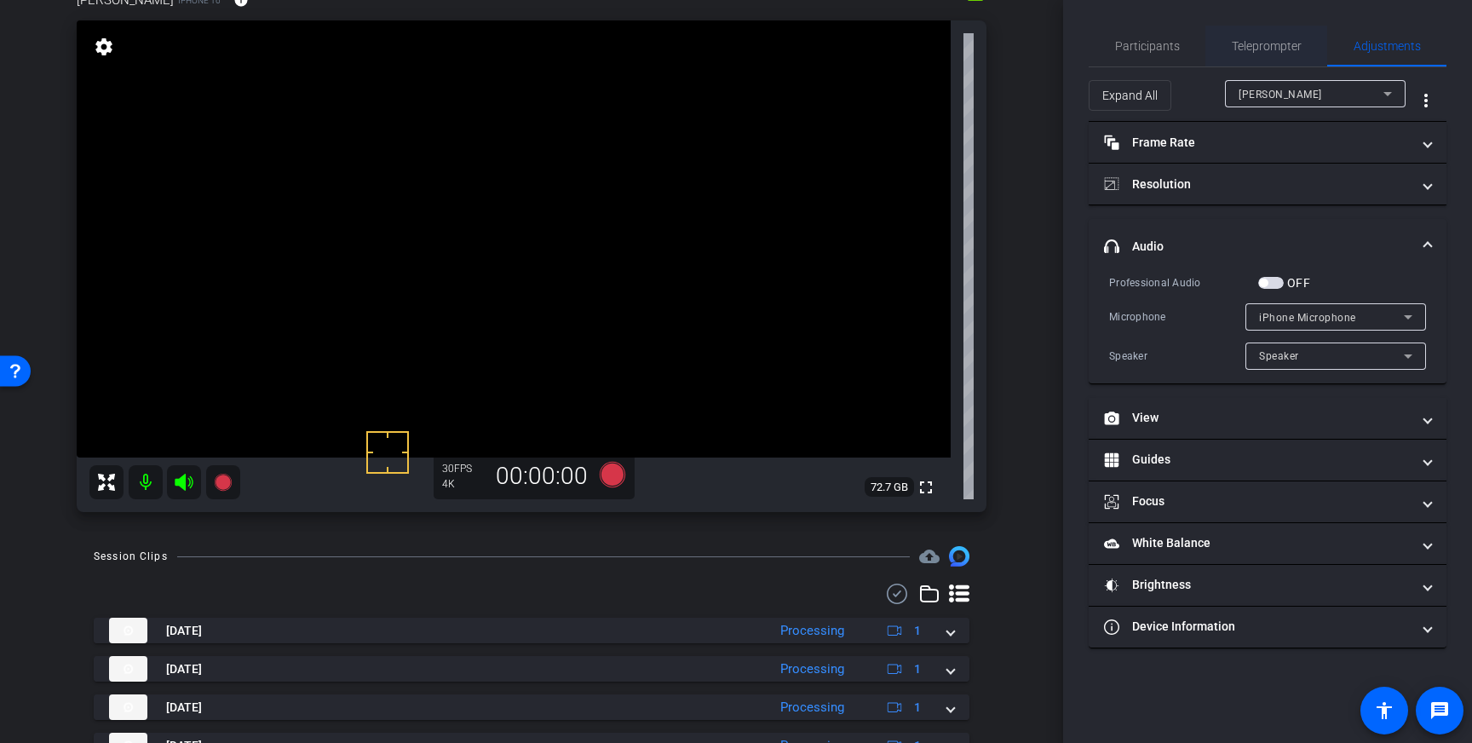
click at [1254, 37] on span "Teleprompter" at bounding box center [1266, 46] width 70 height 41
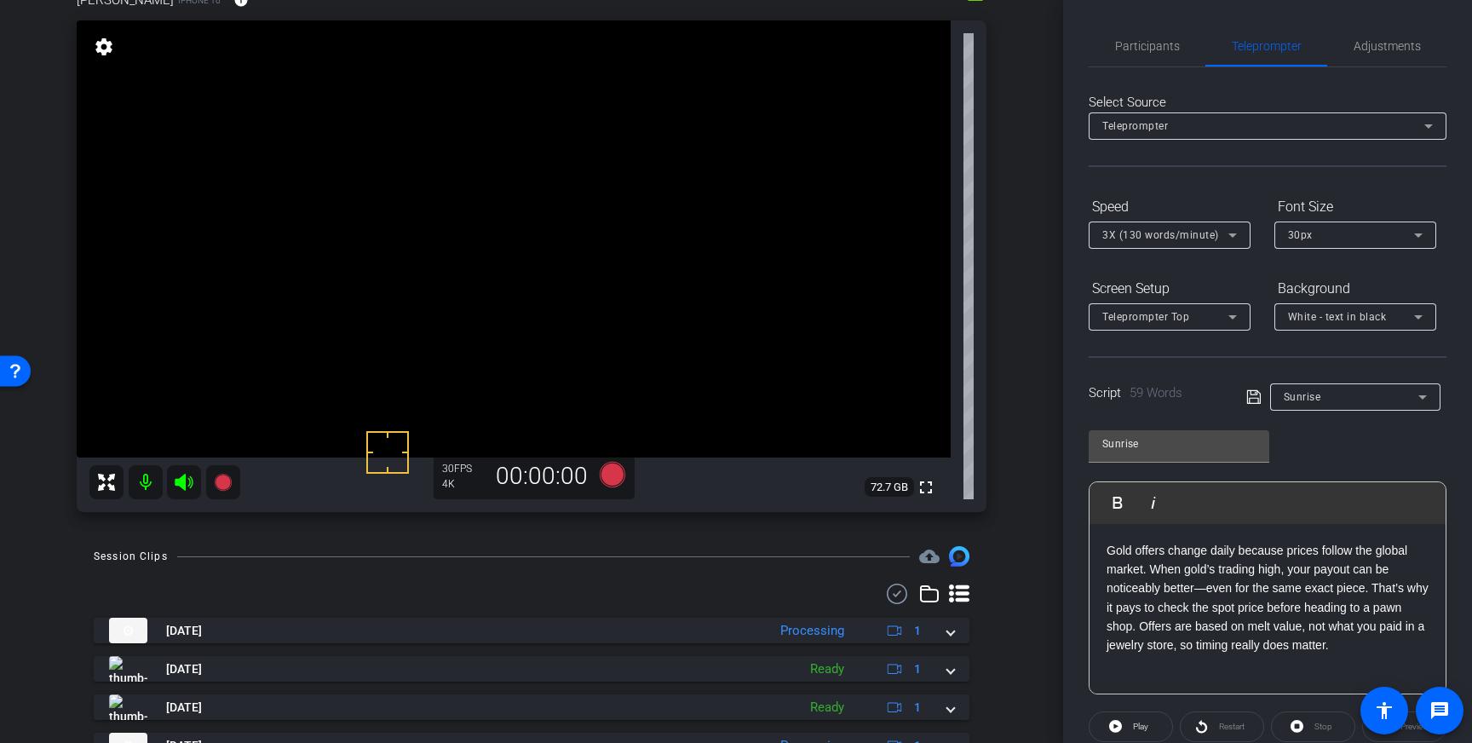
click at [1249, 397] on icon at bounding box center [1253, 397] width 15 height 20
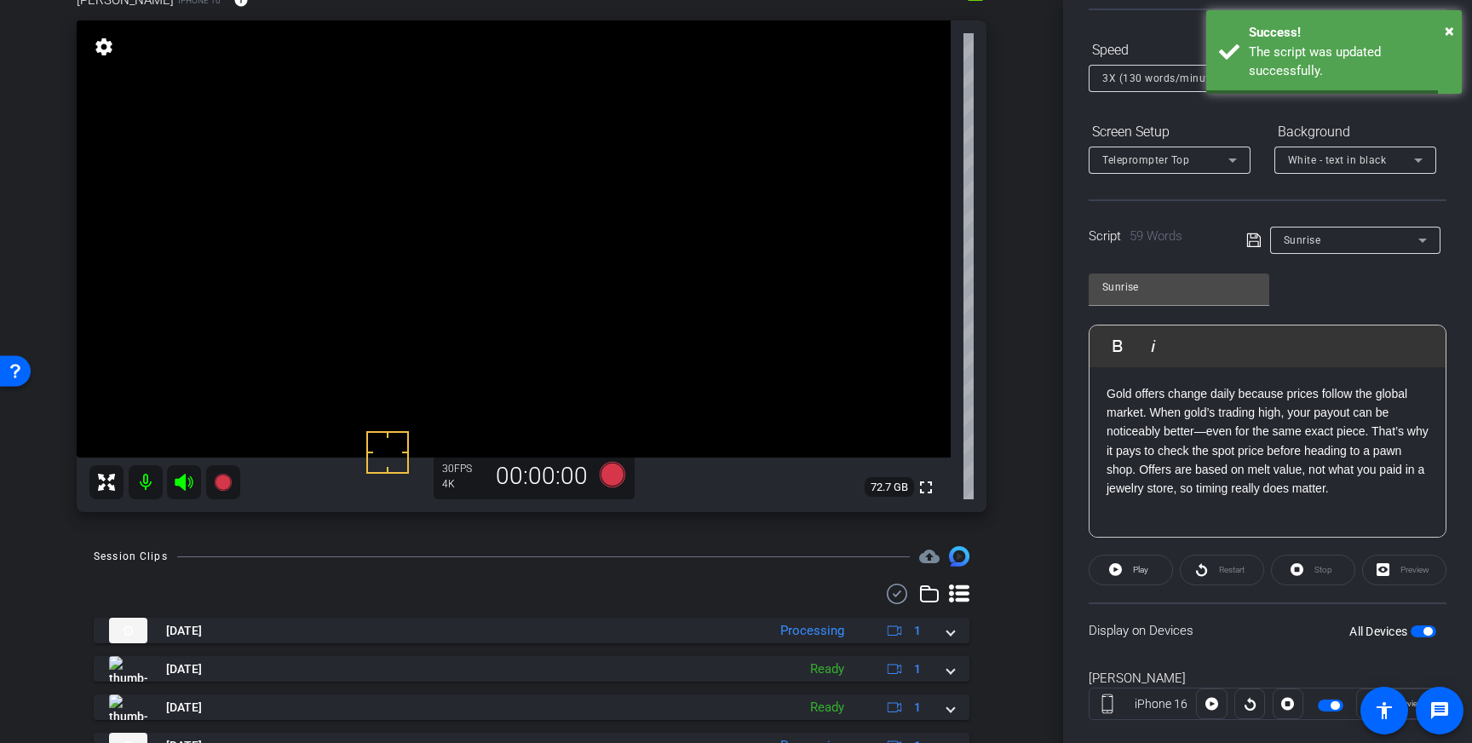
scroll to position [168, 0]
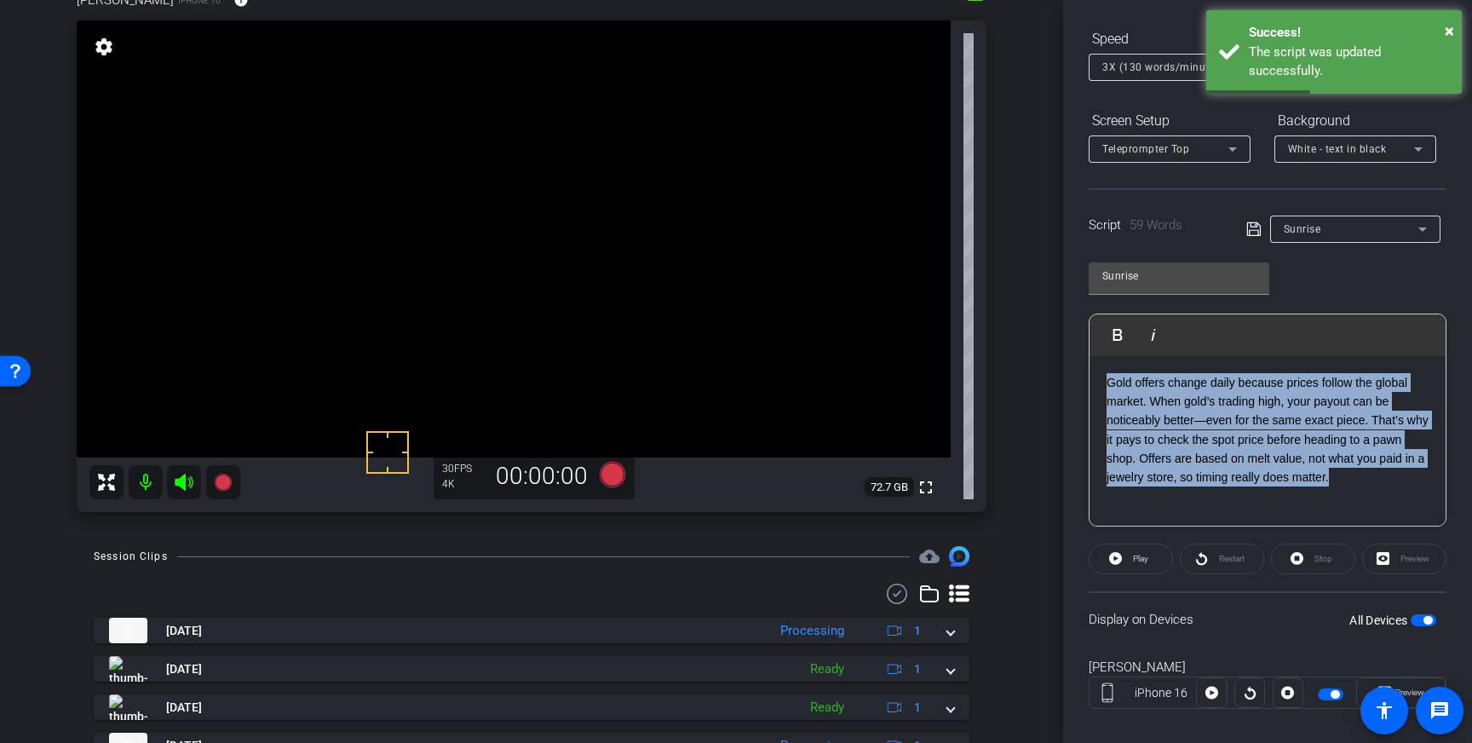
drag, startPoint x: 1385, startPoint y: 476, endPoint x: 1096, endPoint y: 385, distance: 302.7
click at [1096, 385] on div "Gold offers change daily because prices follow the global market. When gold’s t…" at bounding box center [1267, 441] width 356 height 170
copy p "Gold offers change daily because prices follow the global market. When gold’s t…"
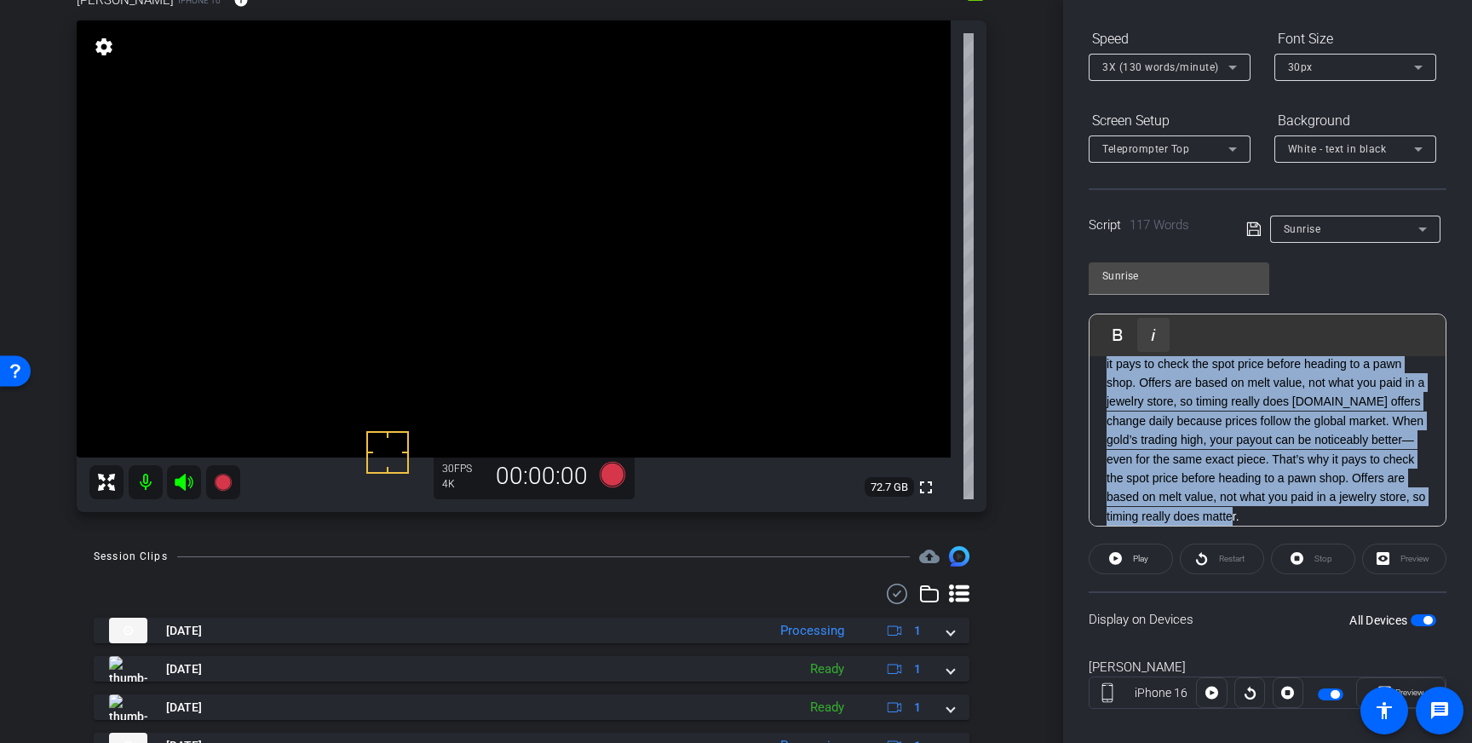
scroll to position [0, 0]
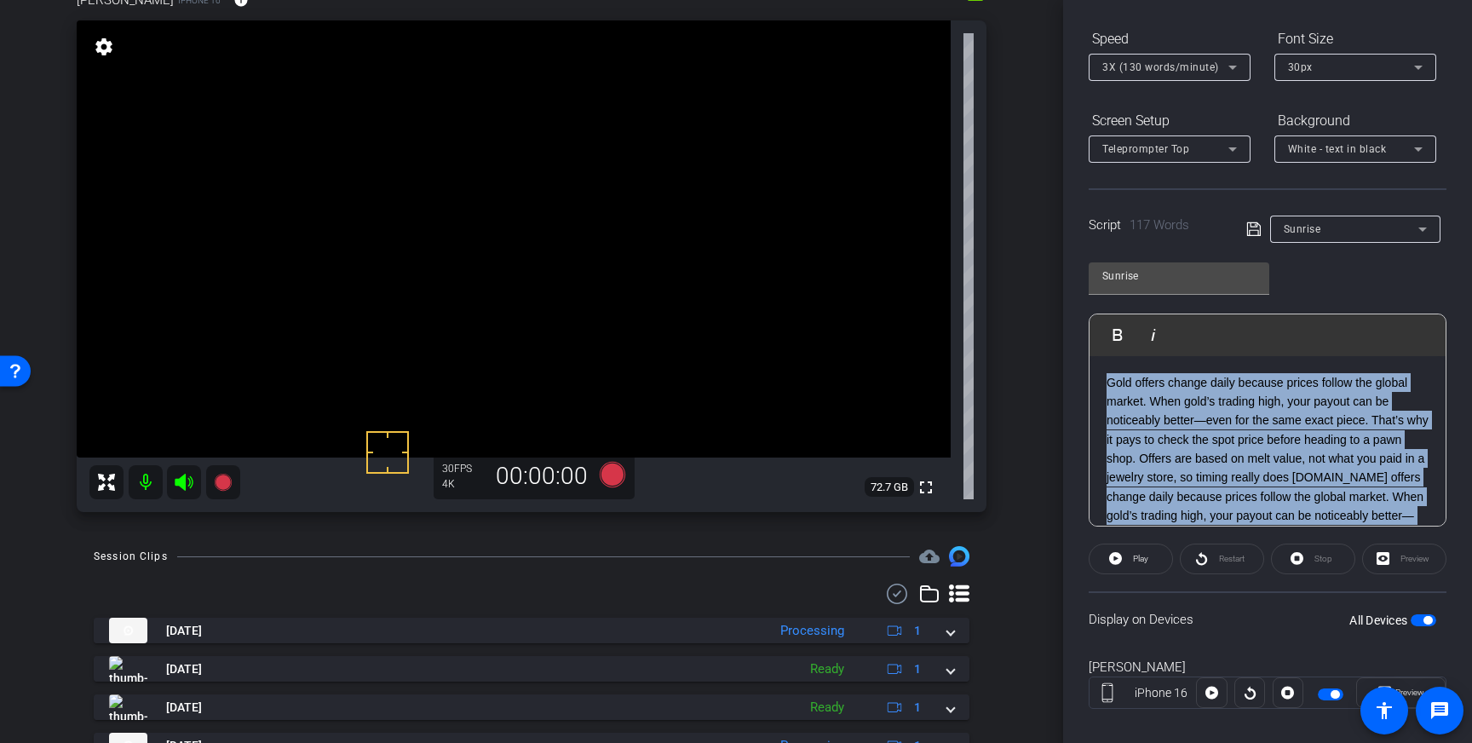
drag, startPoint x: 1307, startPoint y: 511, endPoint x: 1134, endPoint y: 347, distance: 239.2
click at [1134, 347] on div "Play Play from this location Play Selected Play and display the selected text o…" at bounding box center [1267, 419] width 358 height 213
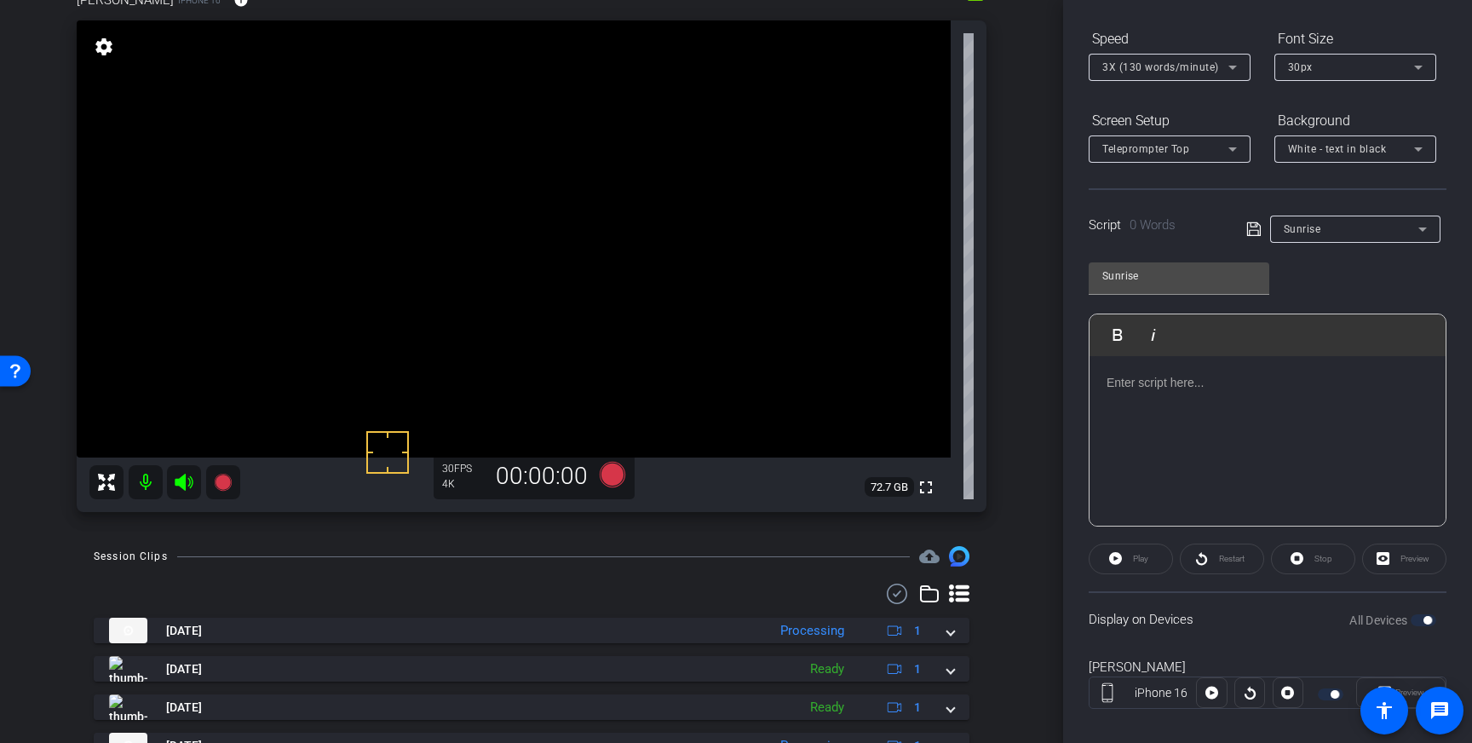
click at [1149, 393] on div at bounding box center [1267, 441] width 356 height 170
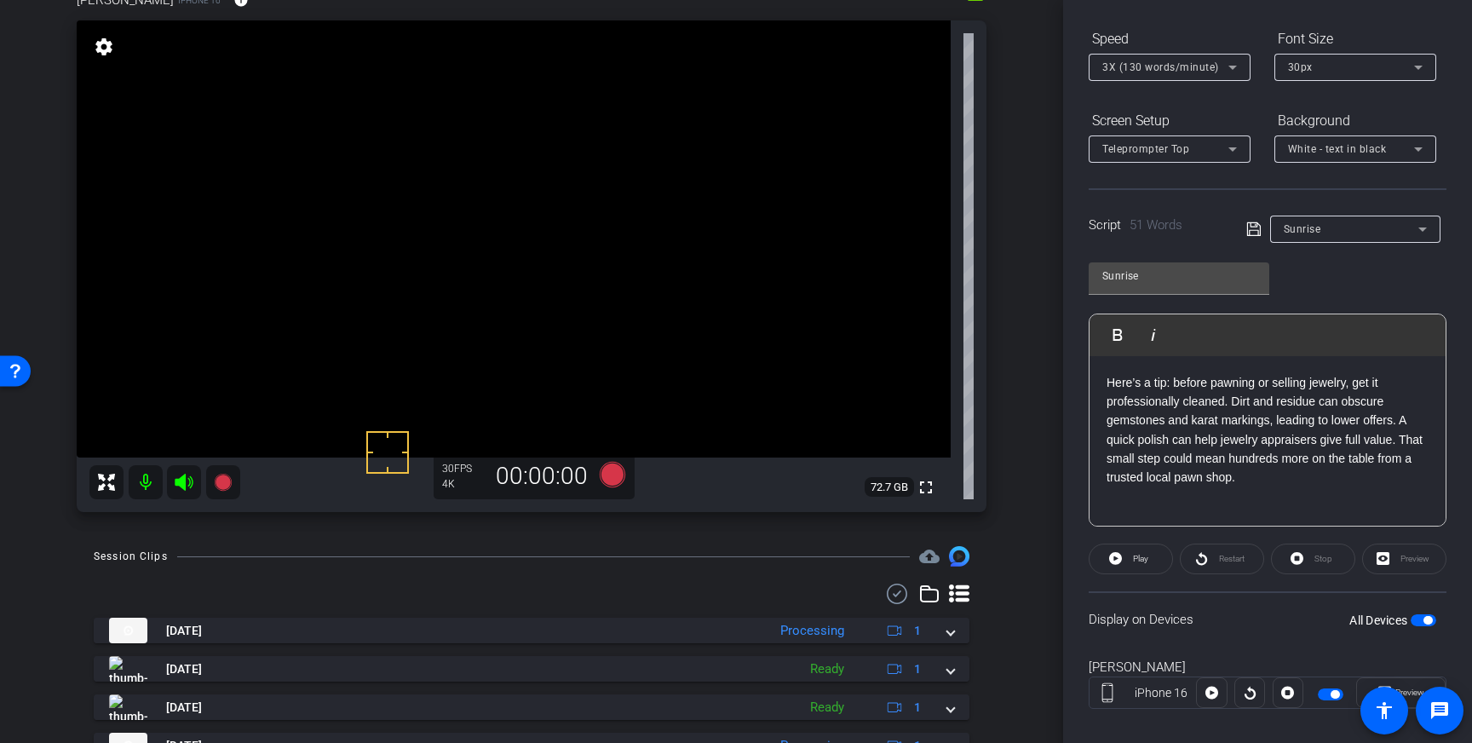
click at [1255, 228] on icon at bounding box center [1253, 229] width 15 height 20
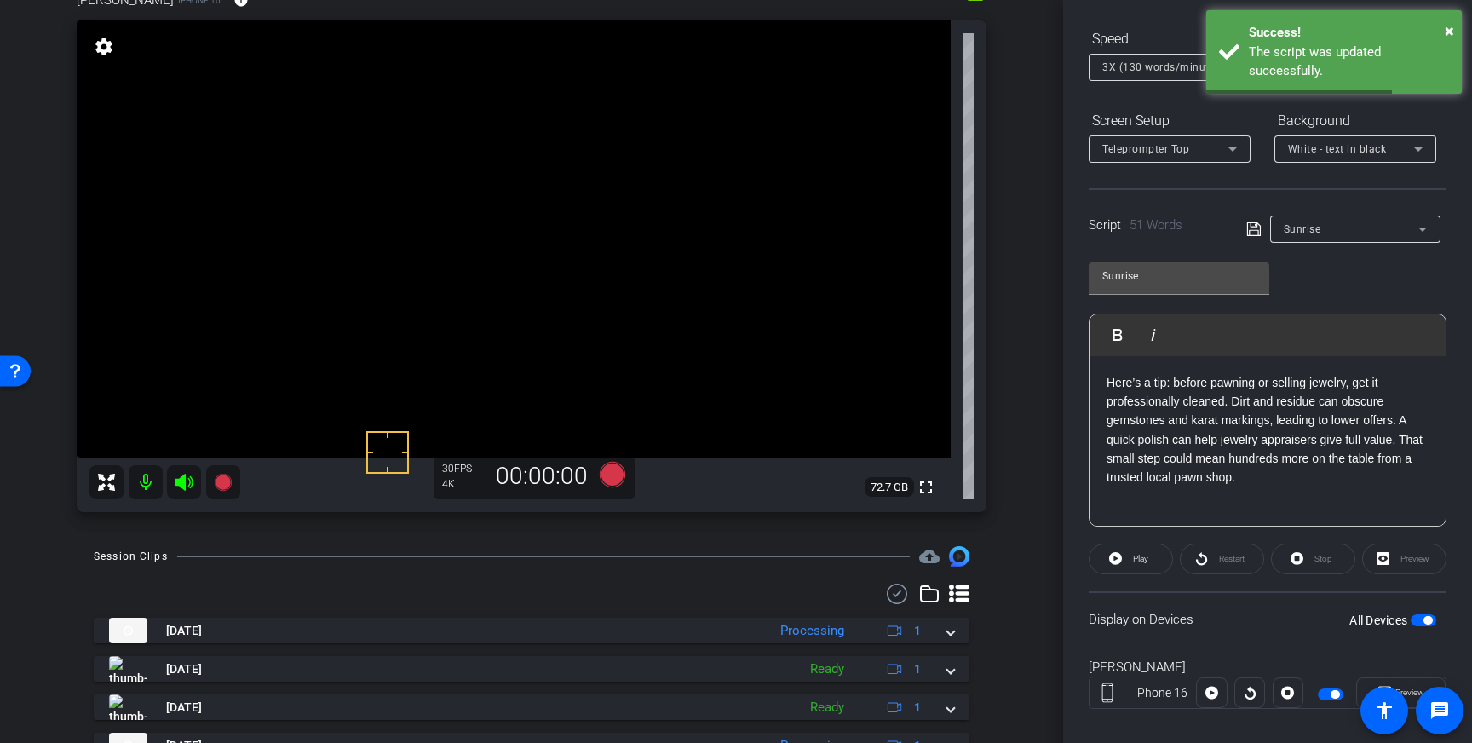
click at [1424, 624] on span "button" at bounding box center [1423, 620] width 26 height 12
click at [1423, 623] on span "button" at bounding box center [1423, 620] width 26 height 12
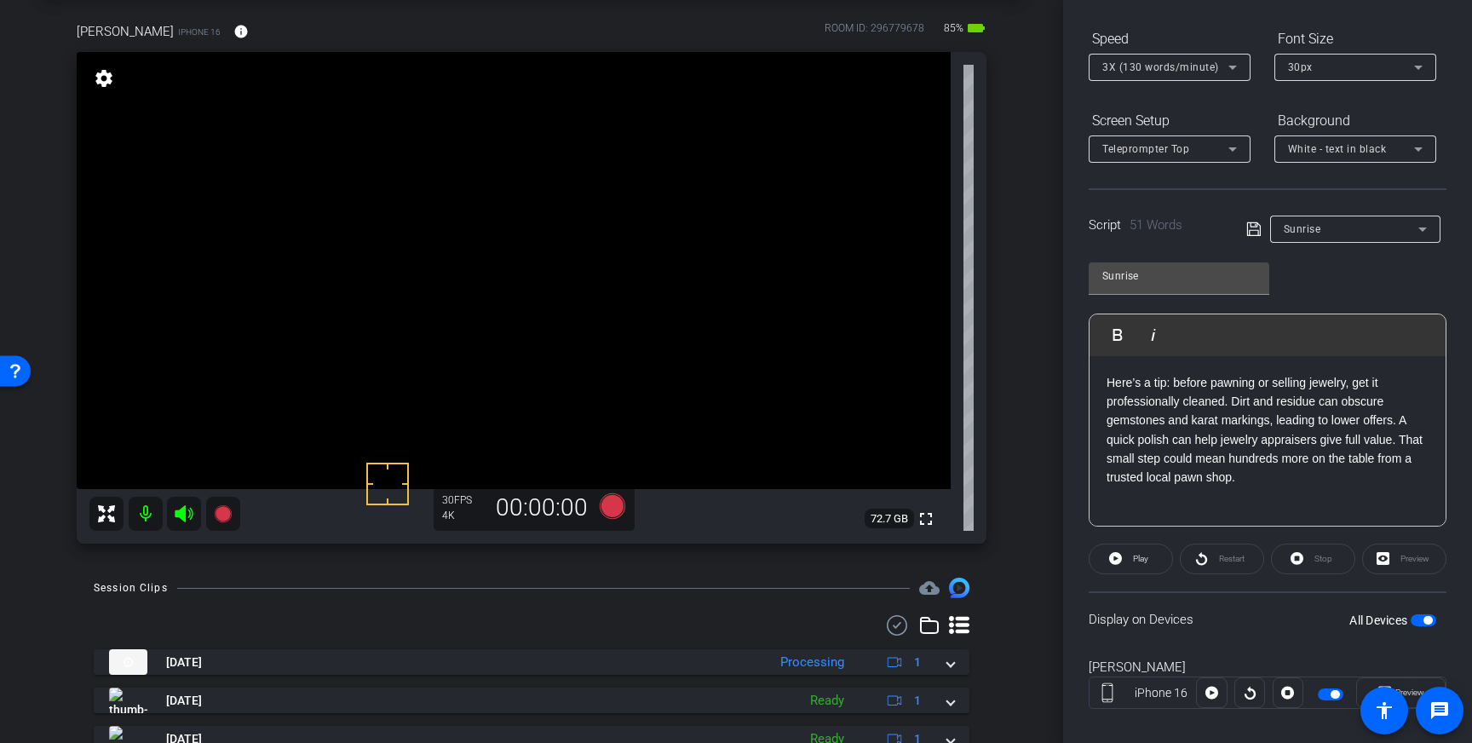
scroll to position [78, 0]
click at [1141, 560] on span "Play" at bounding box center [1140, 558] width 15 height 9
click at [1308, 556] on span at bounding box center [1313, 558] width 83 height 41
click at [610, 502] on icon at bounding box center [613, 507] width 26 height 26
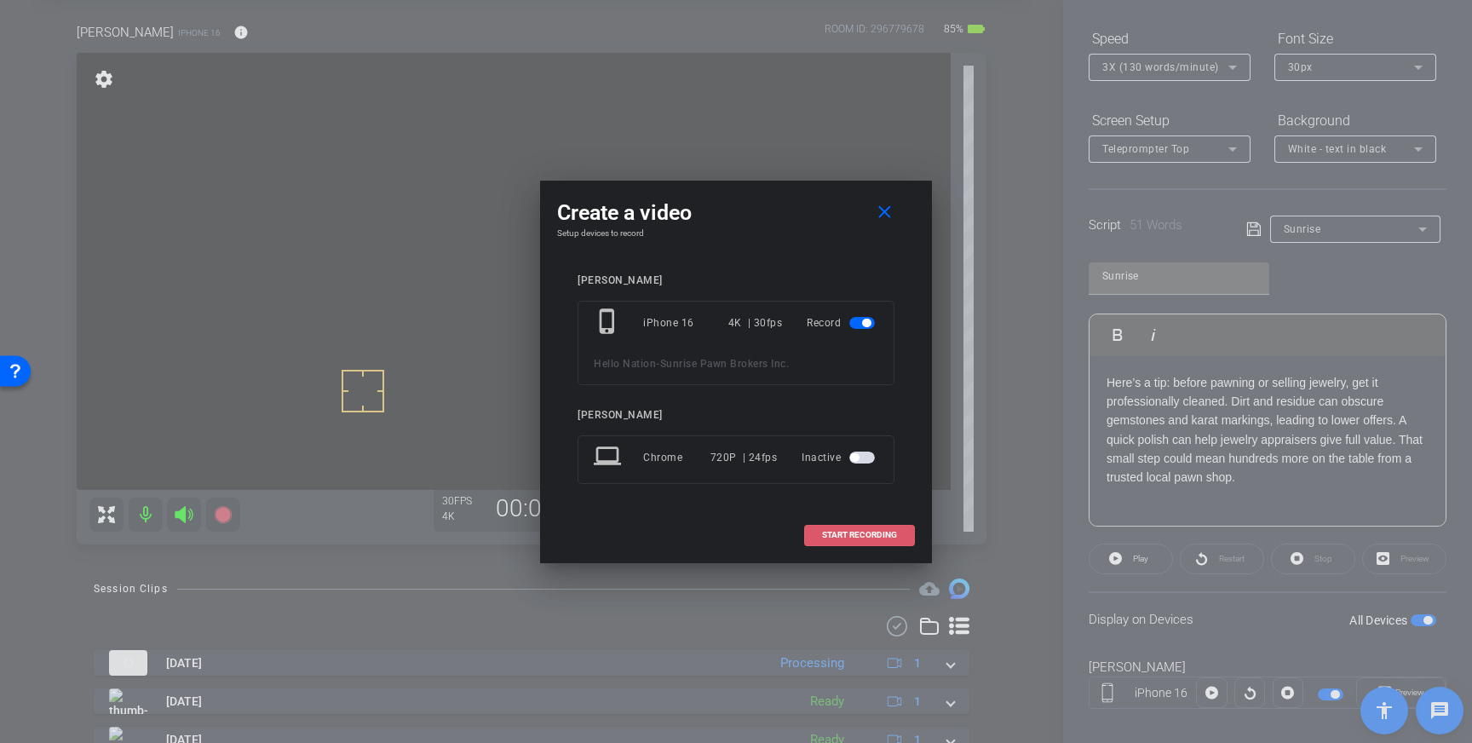
click at [826, 532] on span "START RECORDING" at bounding box center [859, 535] width 75 height 9
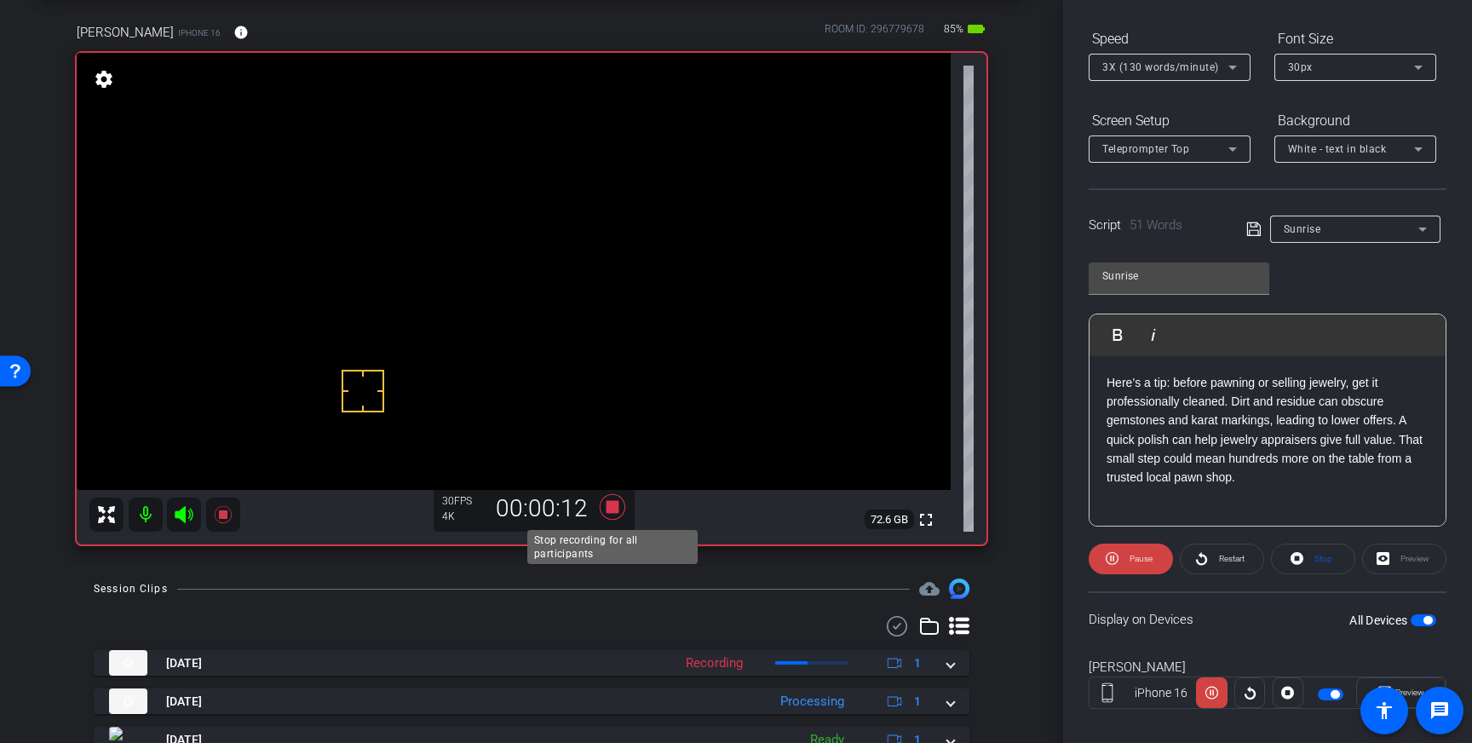
click at [613, 504] on icon at bounding box center [613, 507] width 26 height 26
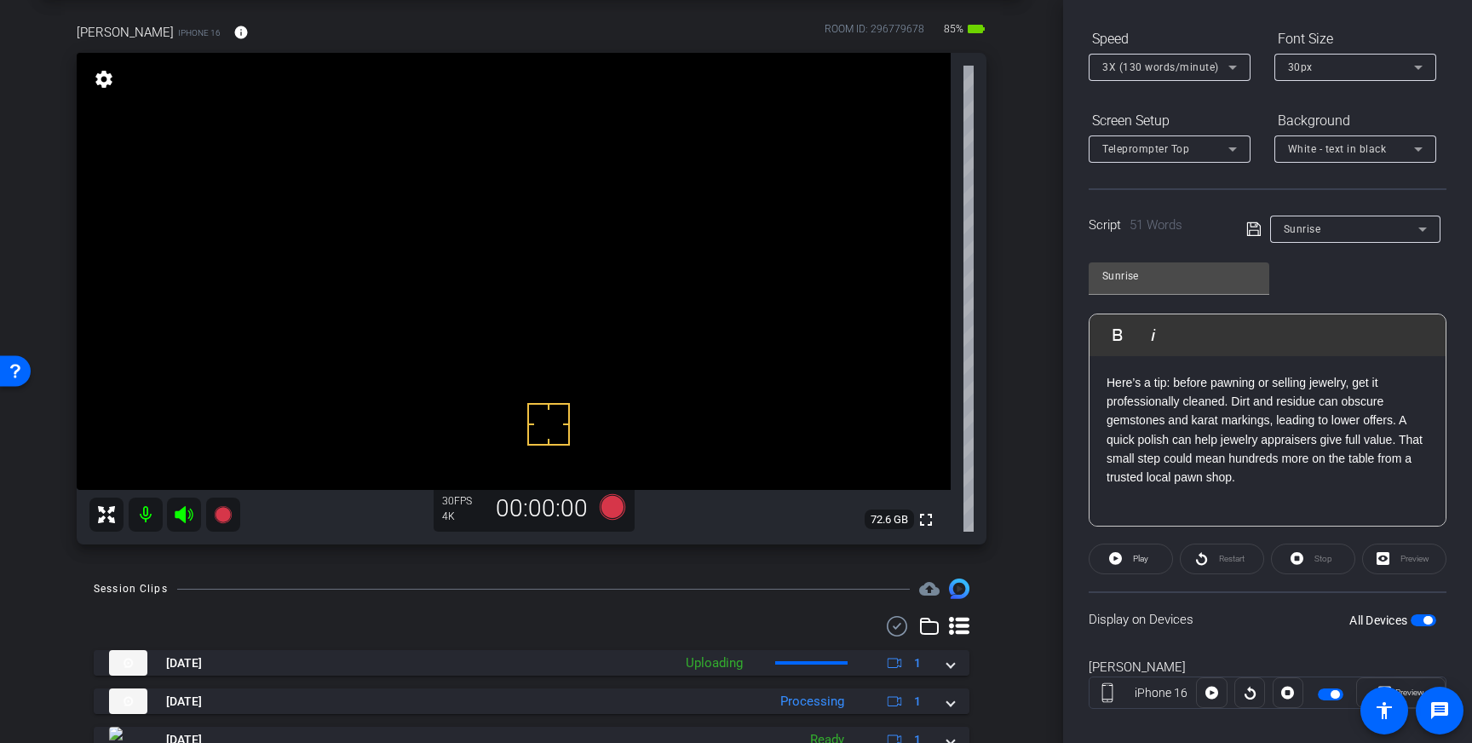
drag, startPoint x: 548, startPoint y: 424, endPoint x: 531, endPoint y: 473, distance: 51.4
click at [614, 512] on icon at bounding box center [613, 507] width 26 height 26
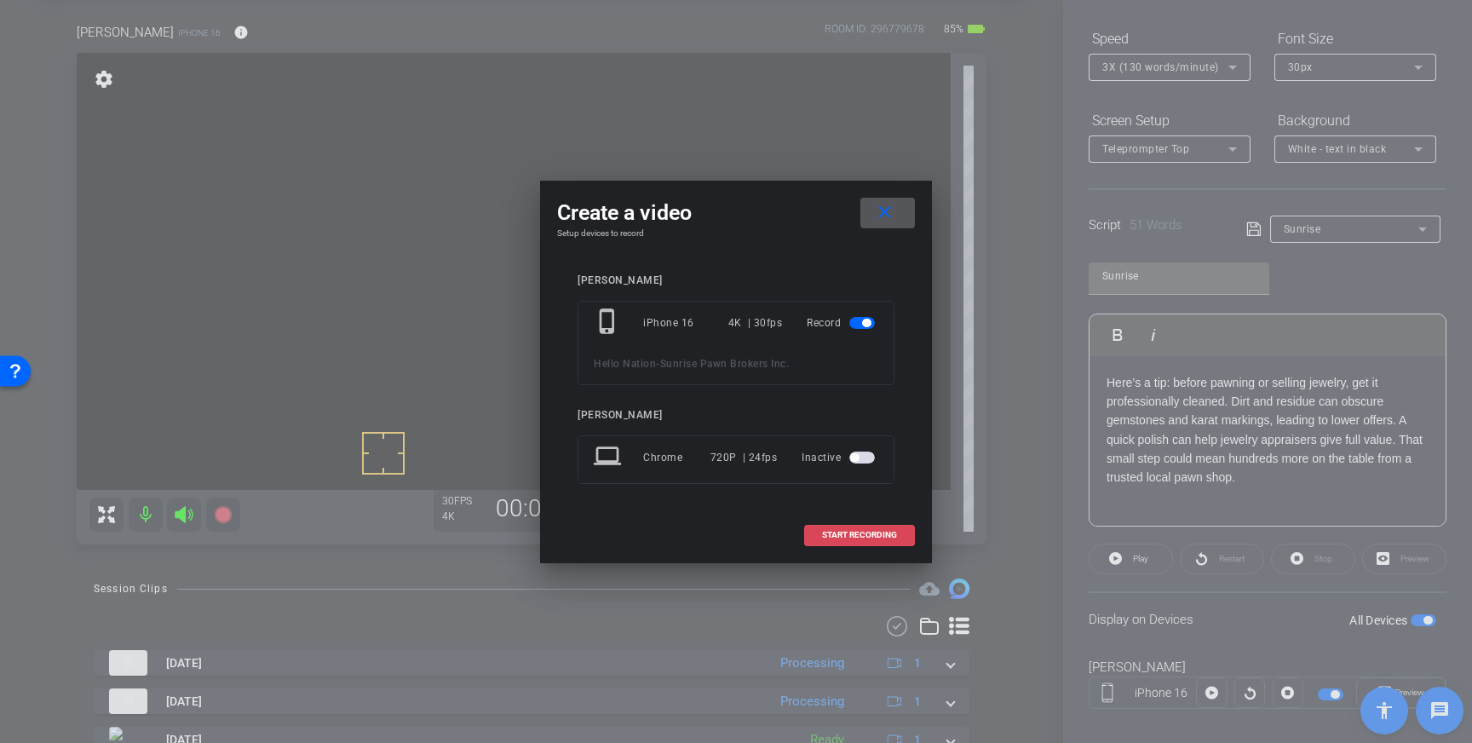
click at [840, 526] on span at bounding box center [859, 534] width 109 height 41
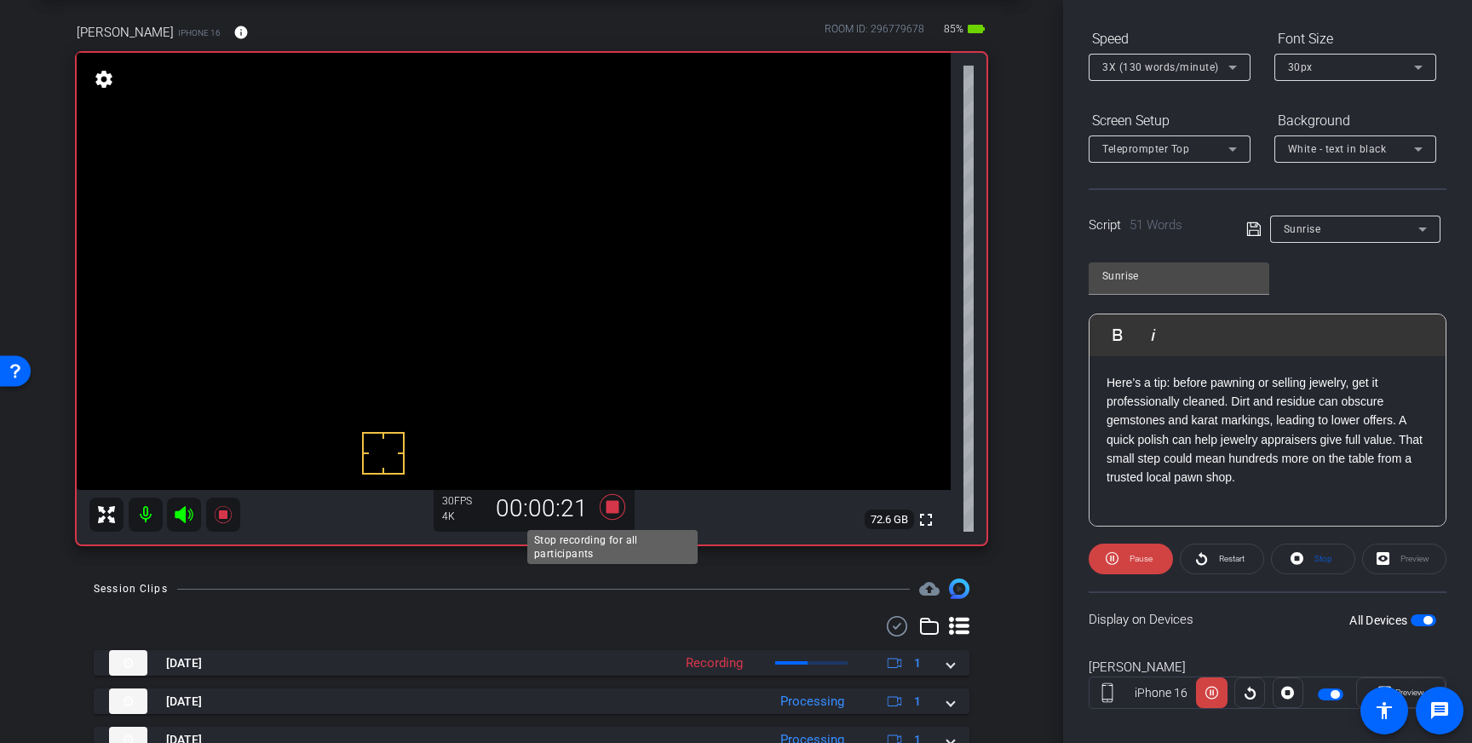
click at [611, 510] on icon at bounding box center [613, 507] width 26 height 26
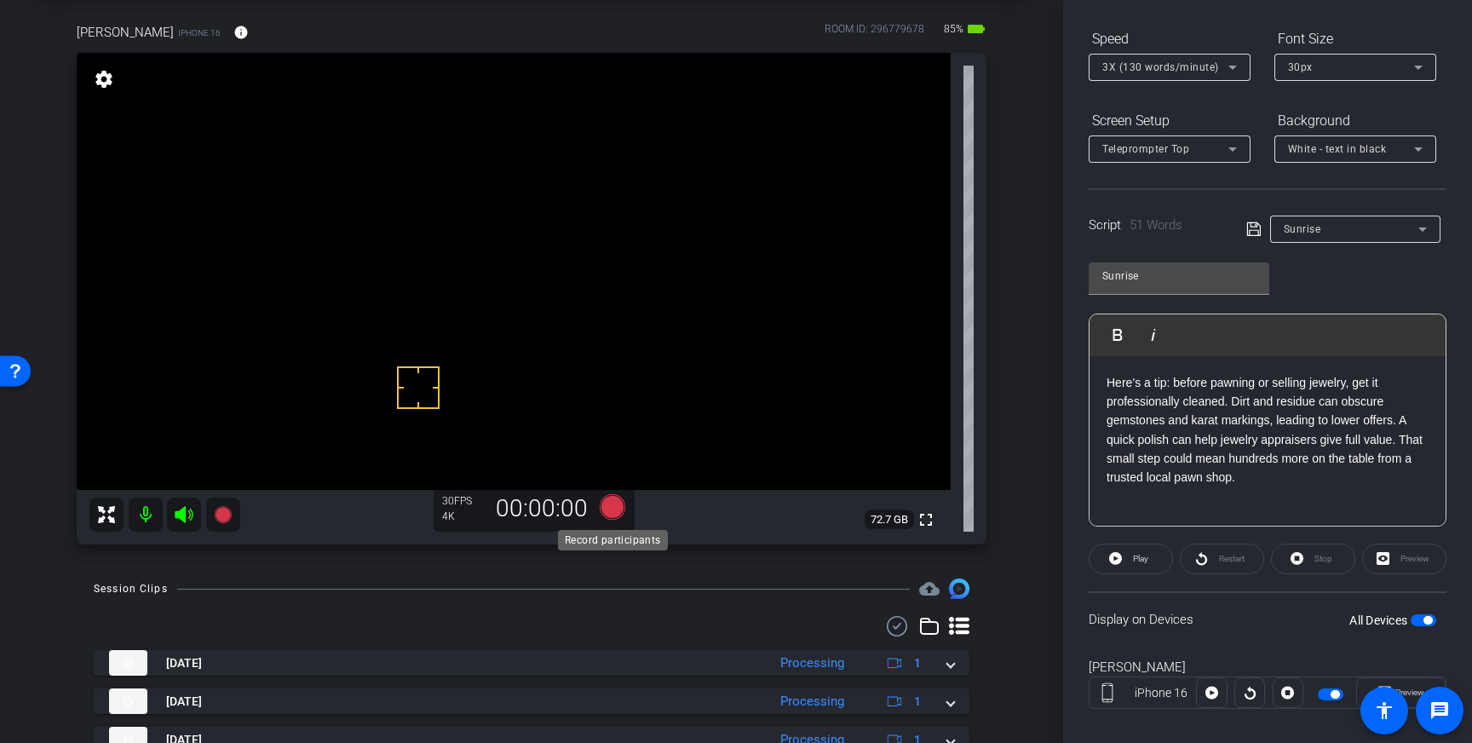
click at [611, 508] on icon at bounding box center [613, 507] width 26 height 26
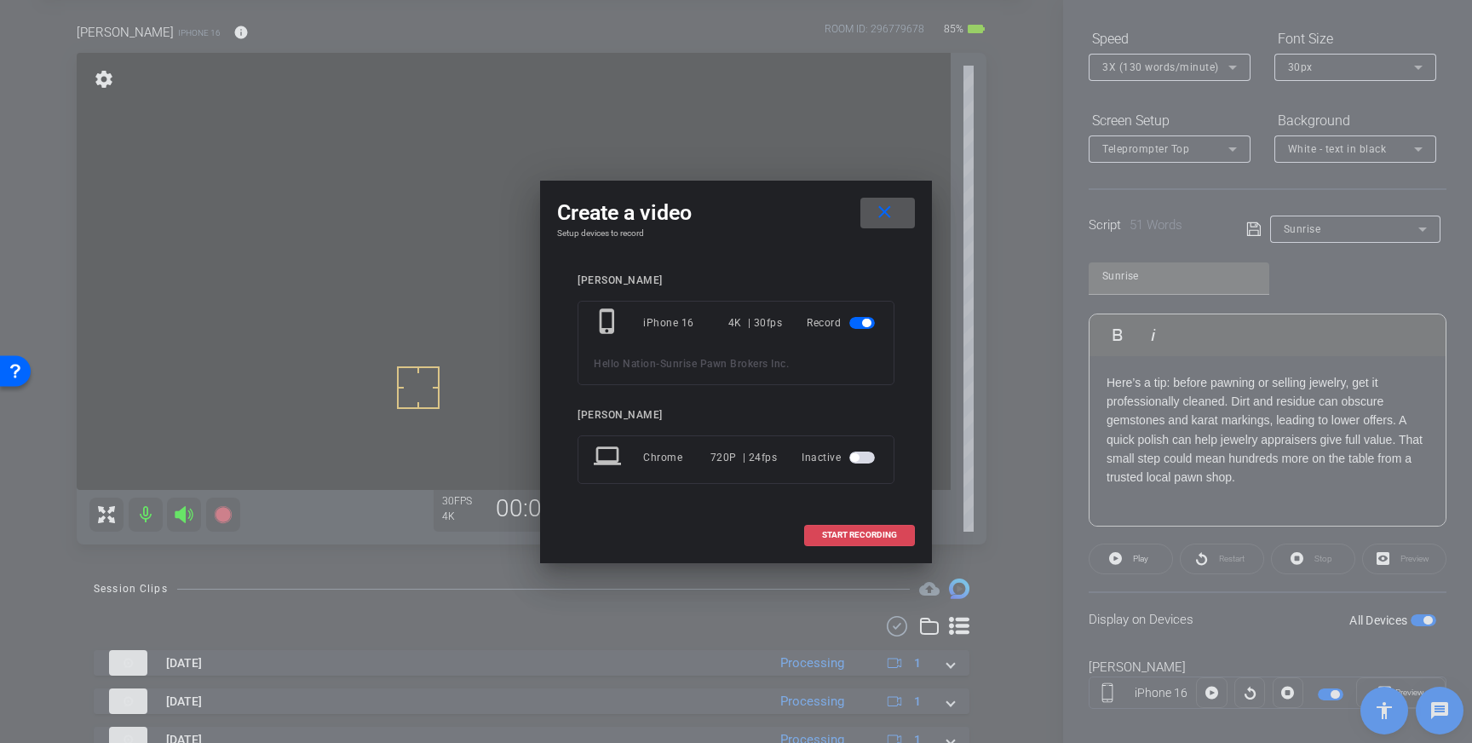
click at [849, 532] on span "START RECORDING" at bounding box center [859, 535] width 75 height 9
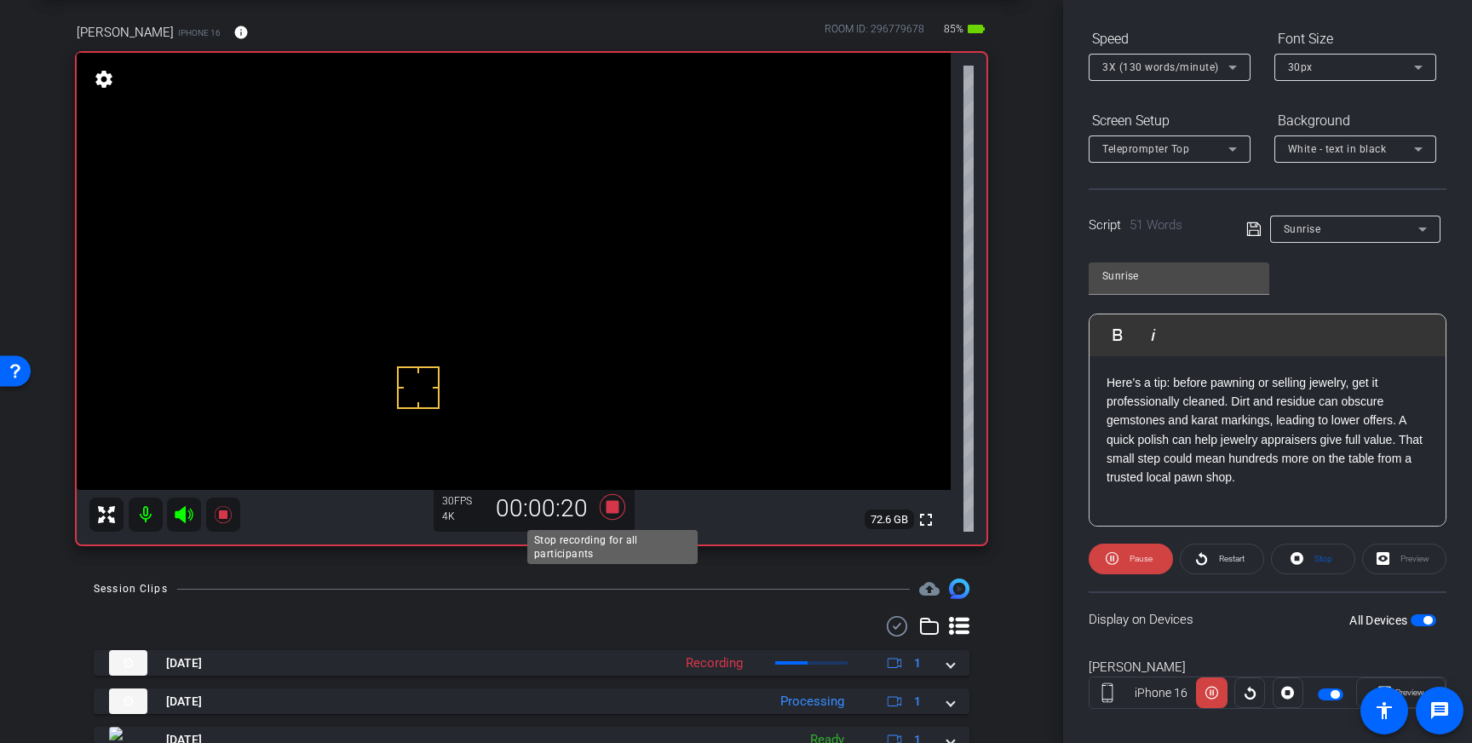
click at [607, 507] on icon at bounding box center [613, 507] width 26 height 26
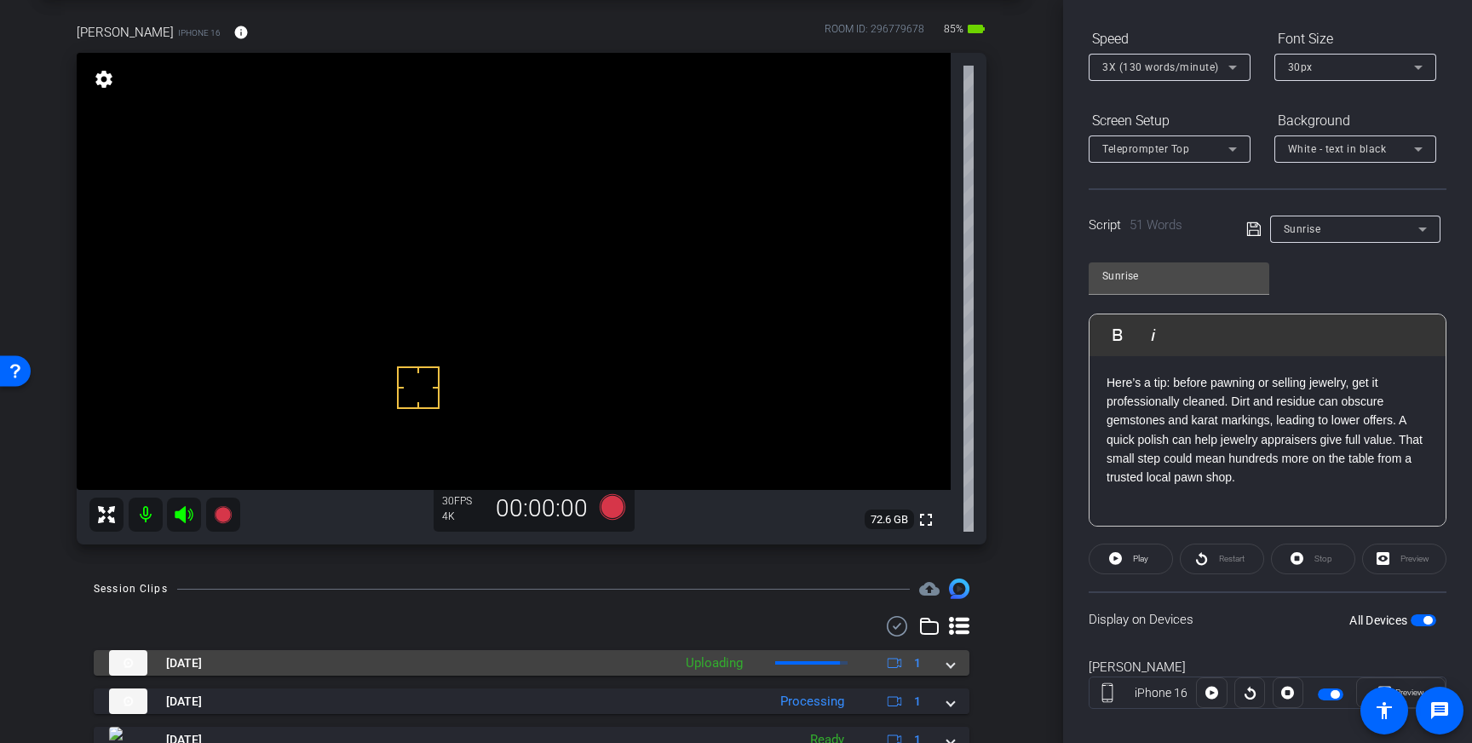
click at [952, 663] on span at bounding box center [950, 663] width 7 height 18
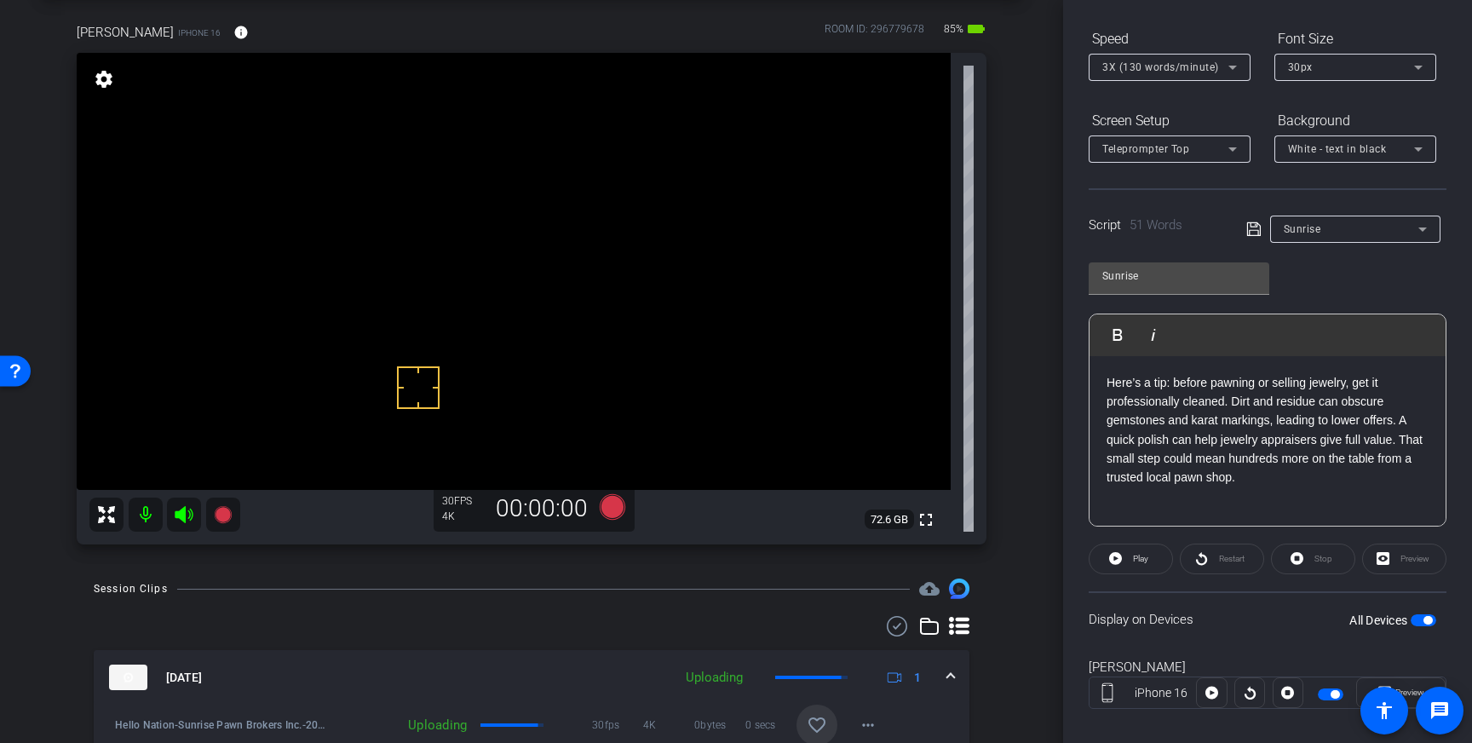
click at [820, 711] on span at bounding box center [816, 724] width 41 height 41
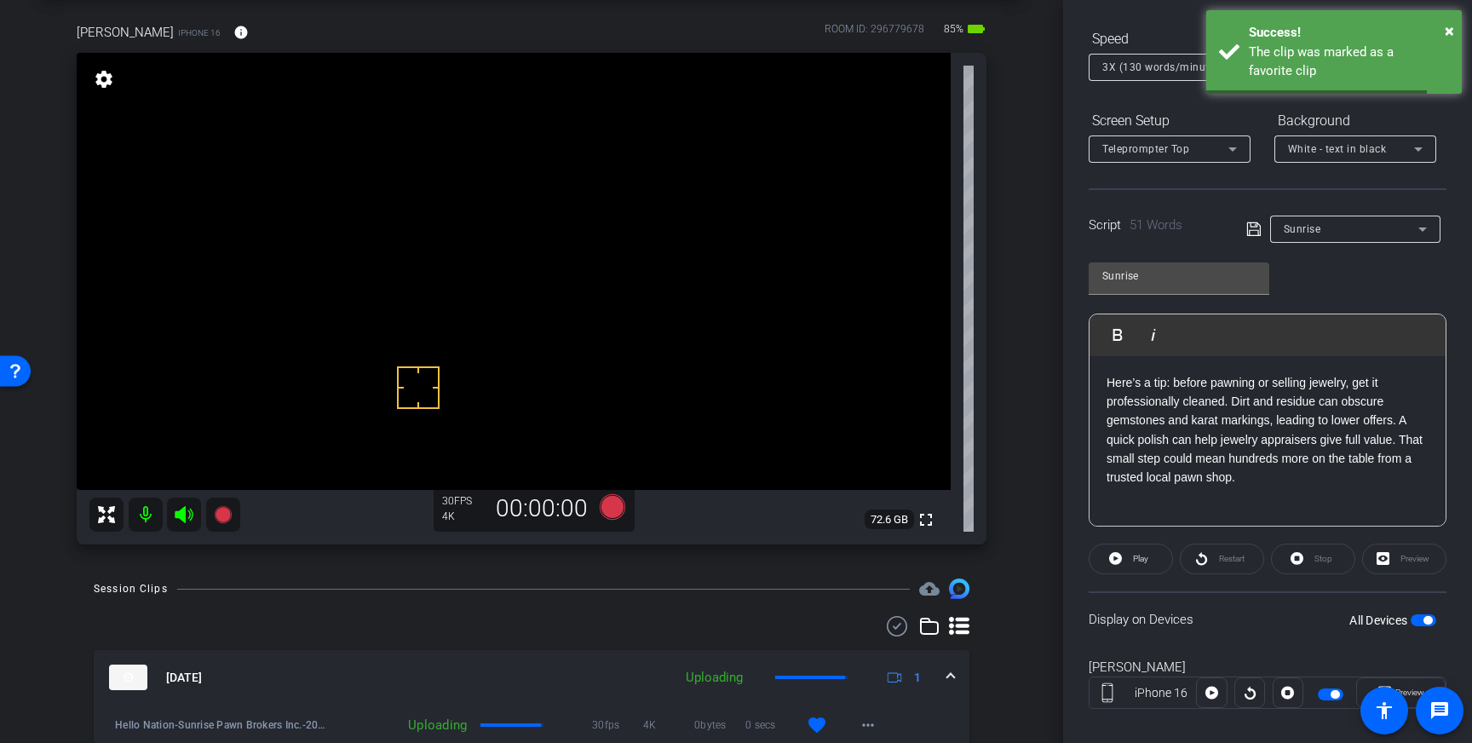
click at [949, 674] on span at bounding box center [950, 678] width 7 height 18
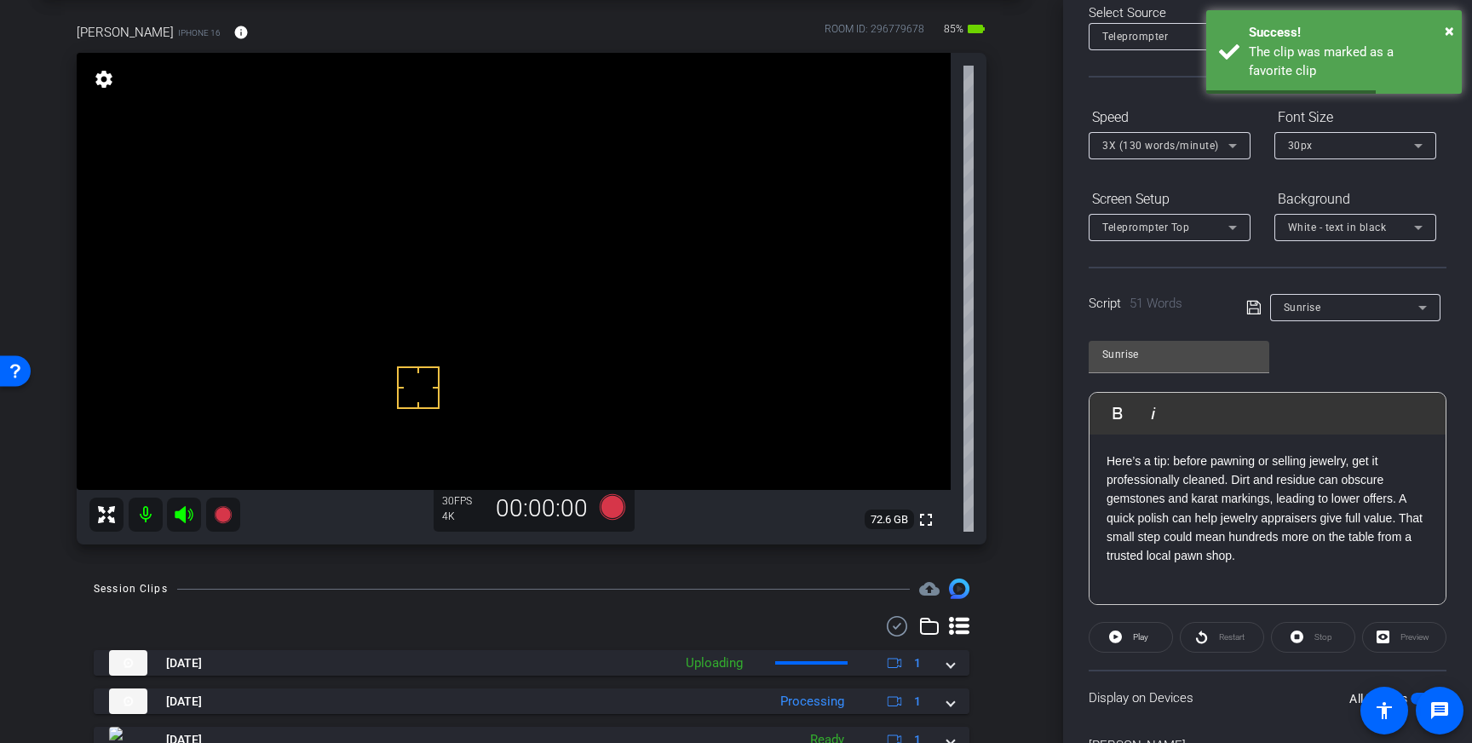
scroll to position [0, 0]
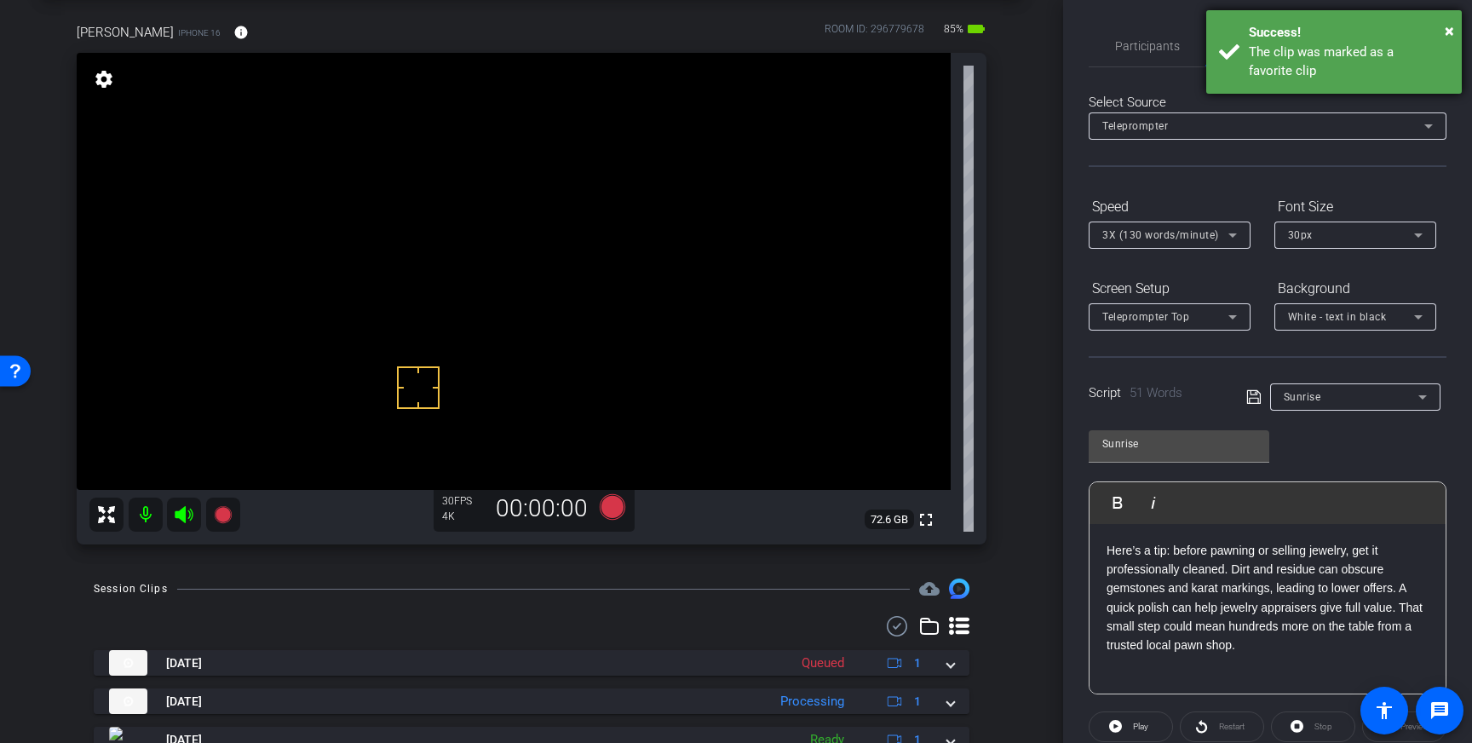
click at [1385, 32] on div "Success!" at bounding box center [1349, 33] width 200 height 20
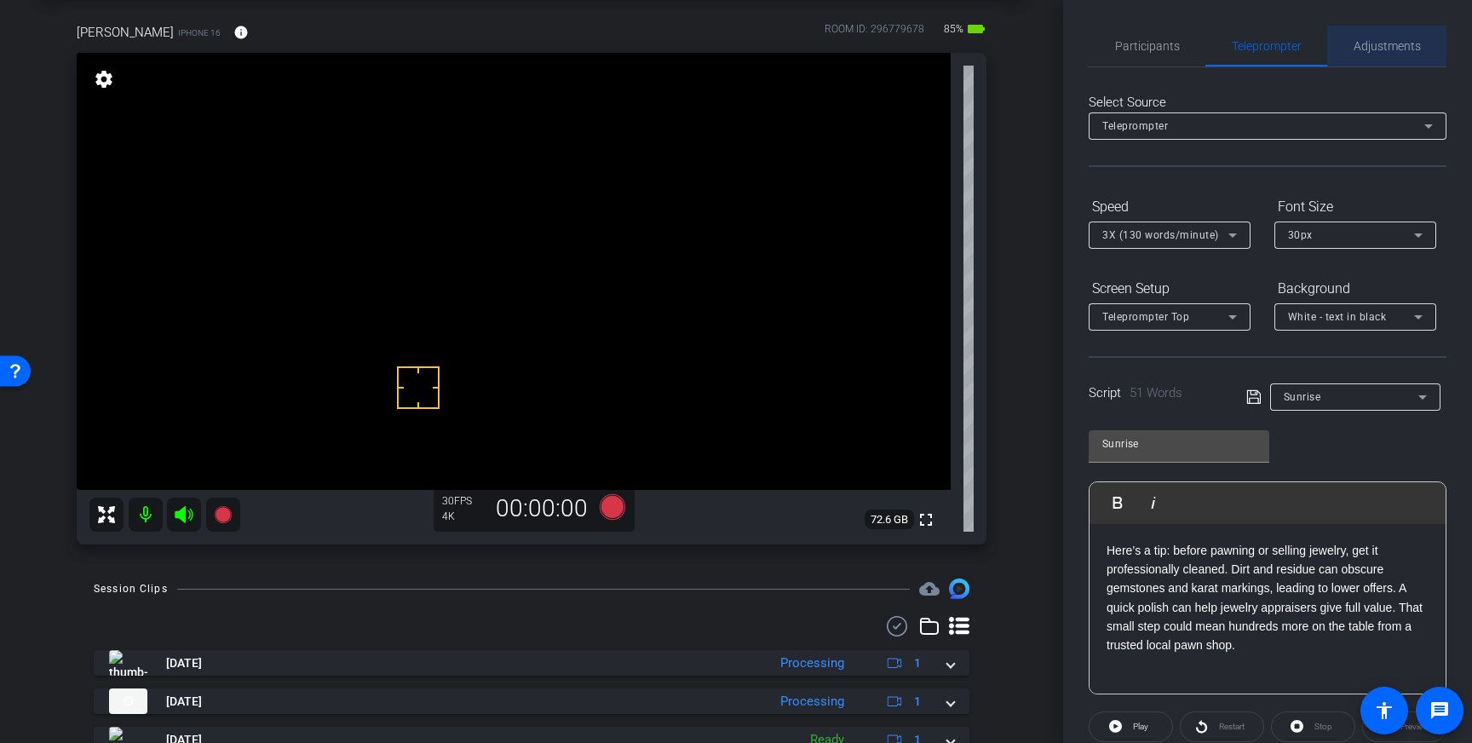
drag, startPoint x: 1386, startPoint y: 44, endPoint x: 1381, endPoint y: 55, distance: 11.8
click at [1386, 44] on span "Adjustments" at bounding box center [1386, 46] width 67 height 12
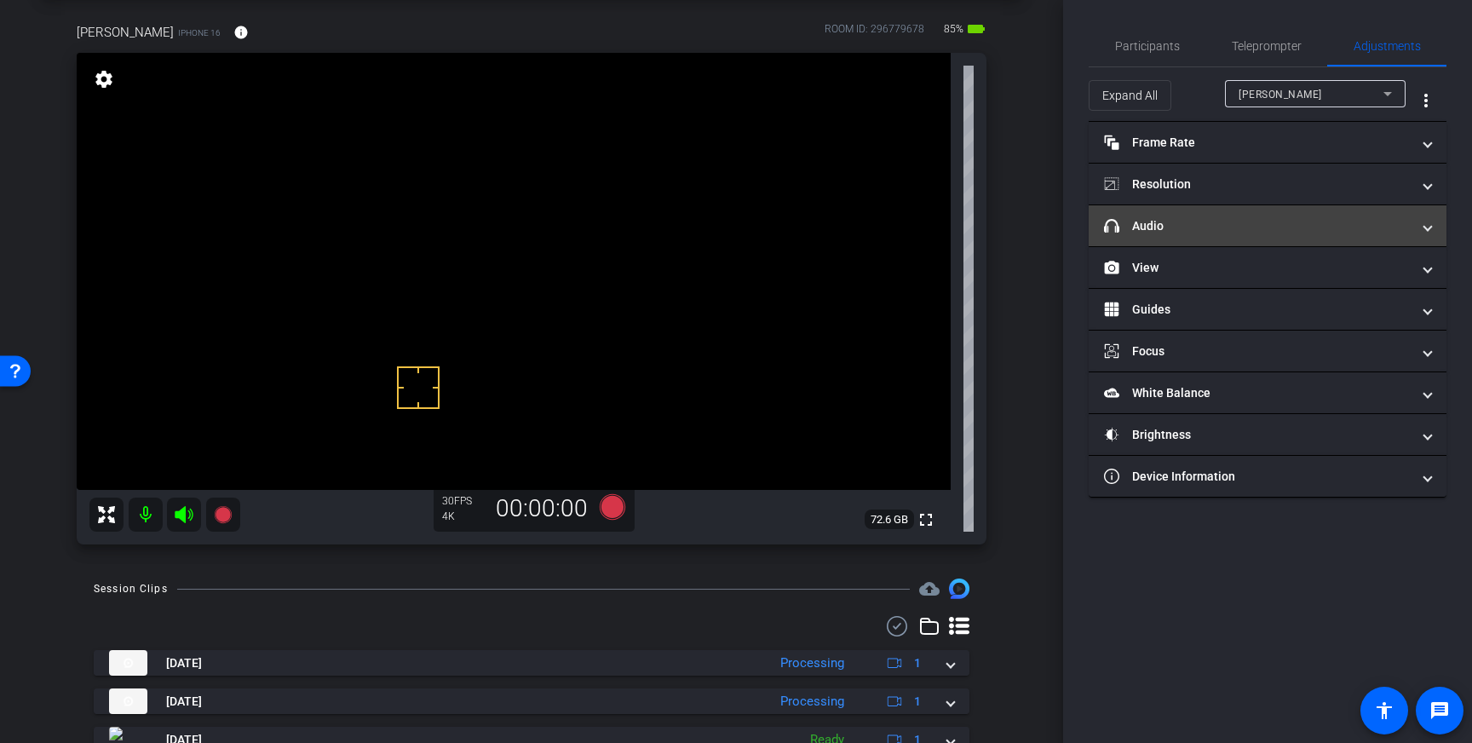
click at [1296, 221] on mat-panel-title "headphone icon Audio" at bounding box center [1257, 226] width 307 height 18
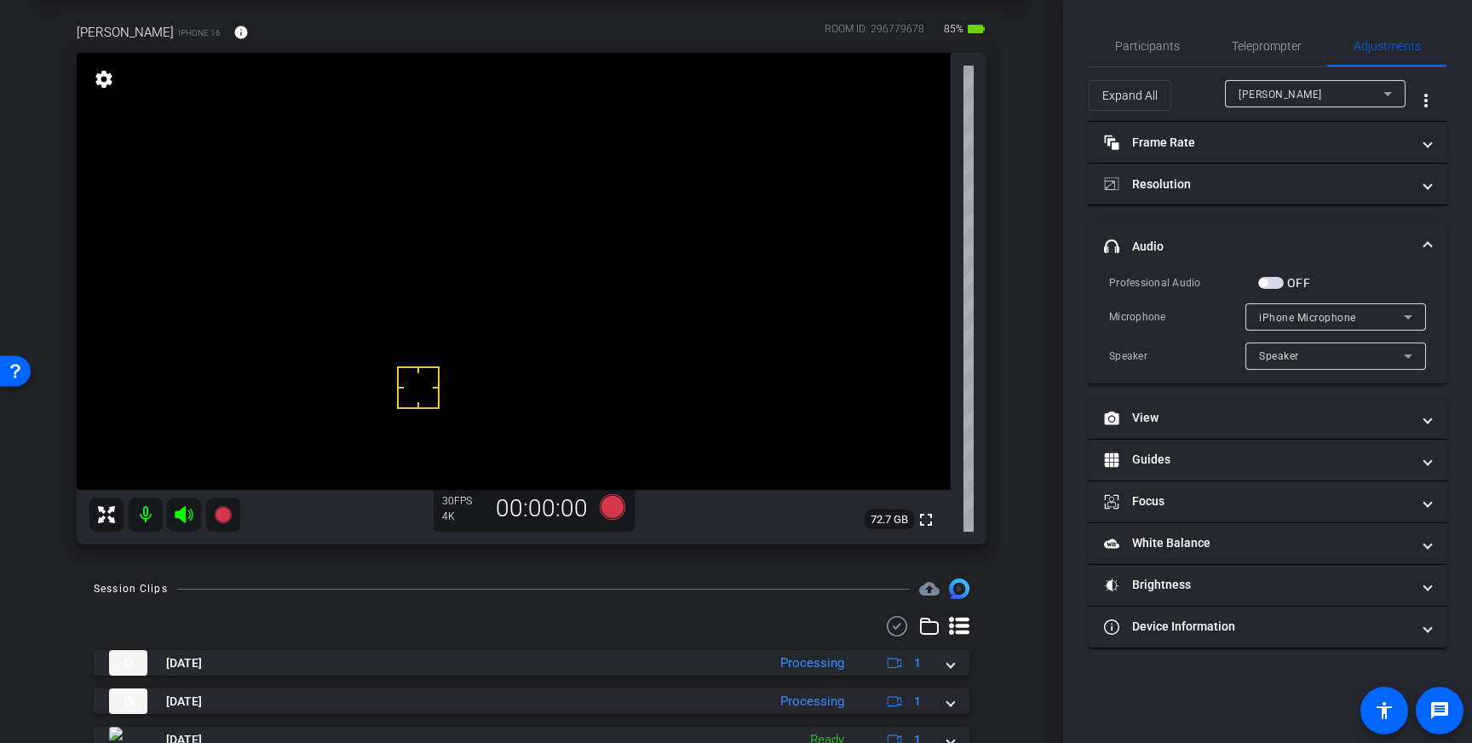
click at [1272, 284] on span "button" at bounding box center [1271, 283] width 26 height 12
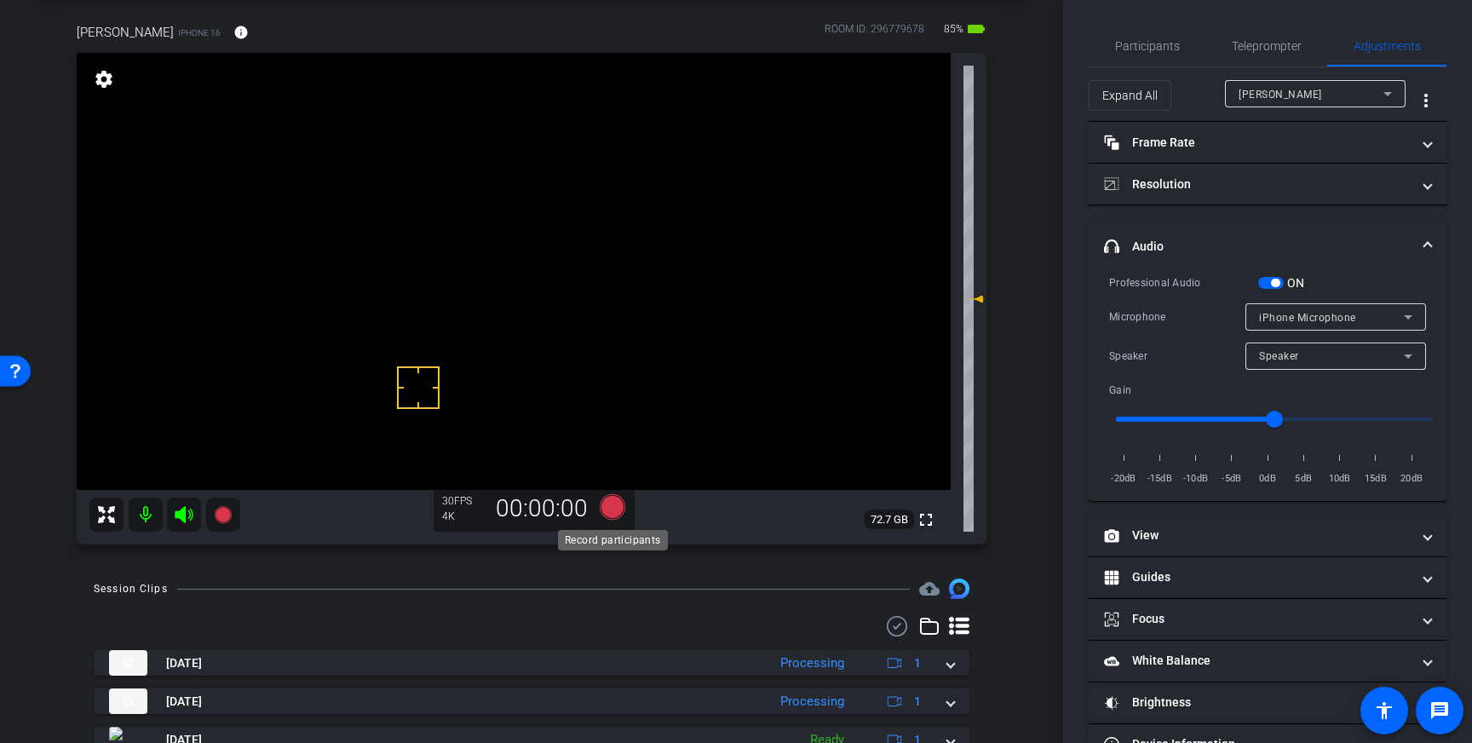
click at [607, 508] on icon at bounding box center [613, 507] width 26 height 26
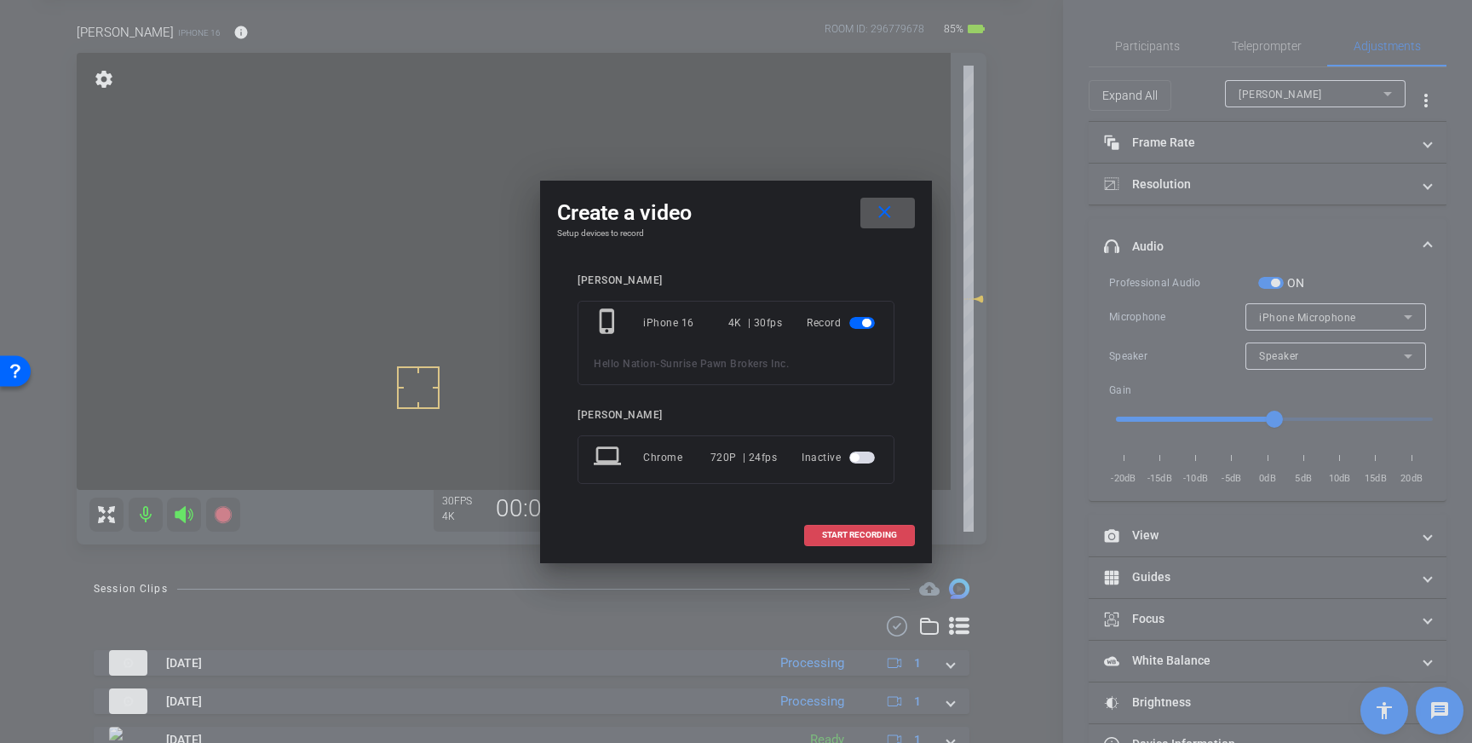
click at [892, 538] on span "START RECORDING" at bounding box center [859, 535] width 75 height 9
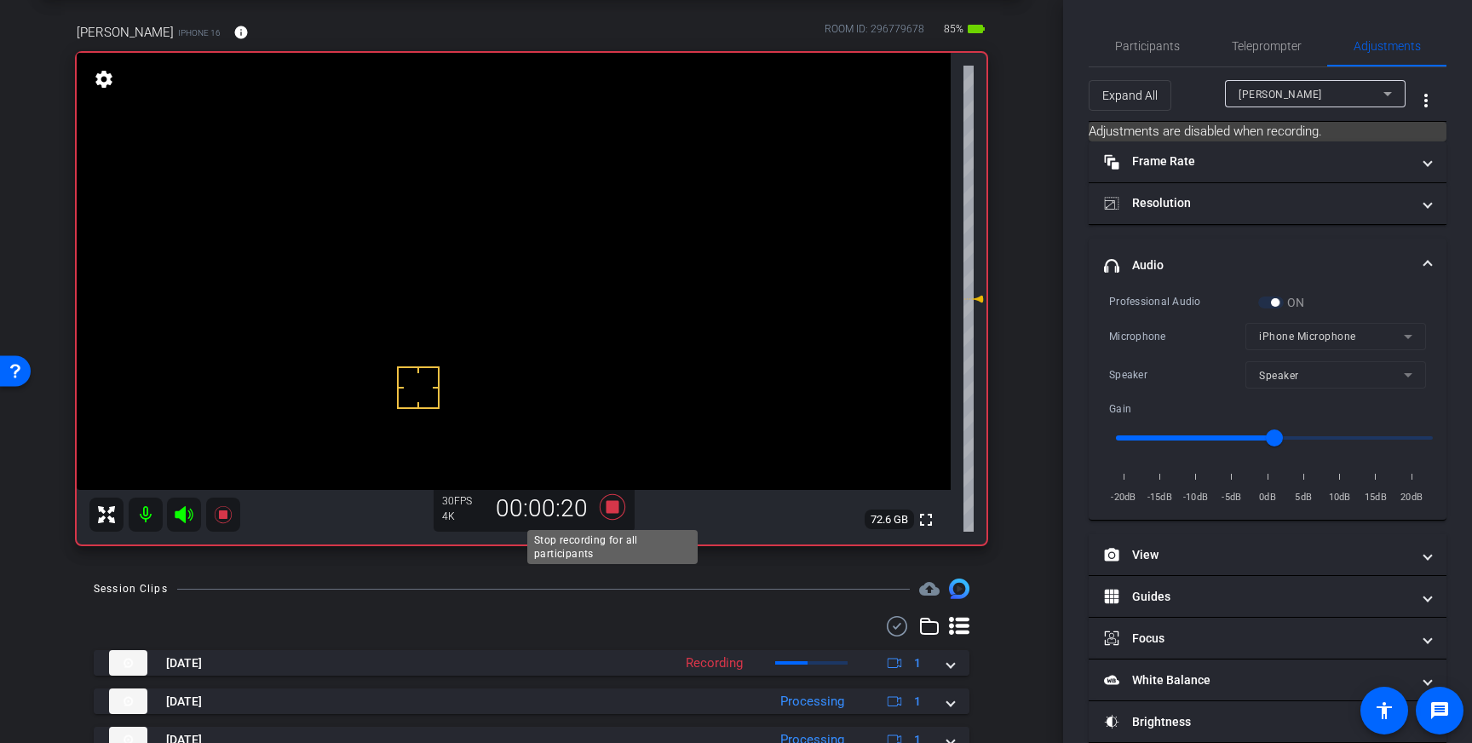
click at [611, 513] on icon at bounding box center [613, 507] width 26 height 26
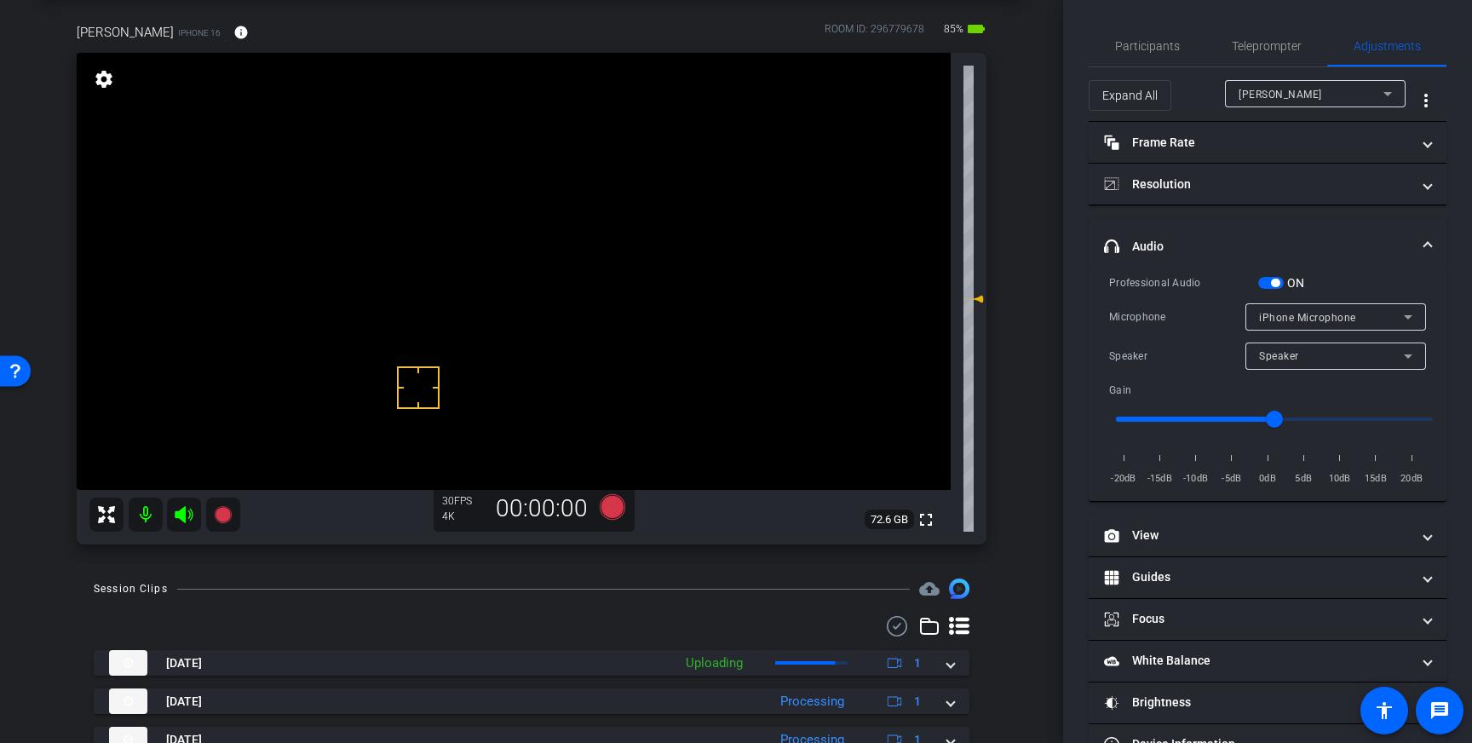
click at [1272, 284] on span "button" at bounding box center [1275, 282] width 9 height 9
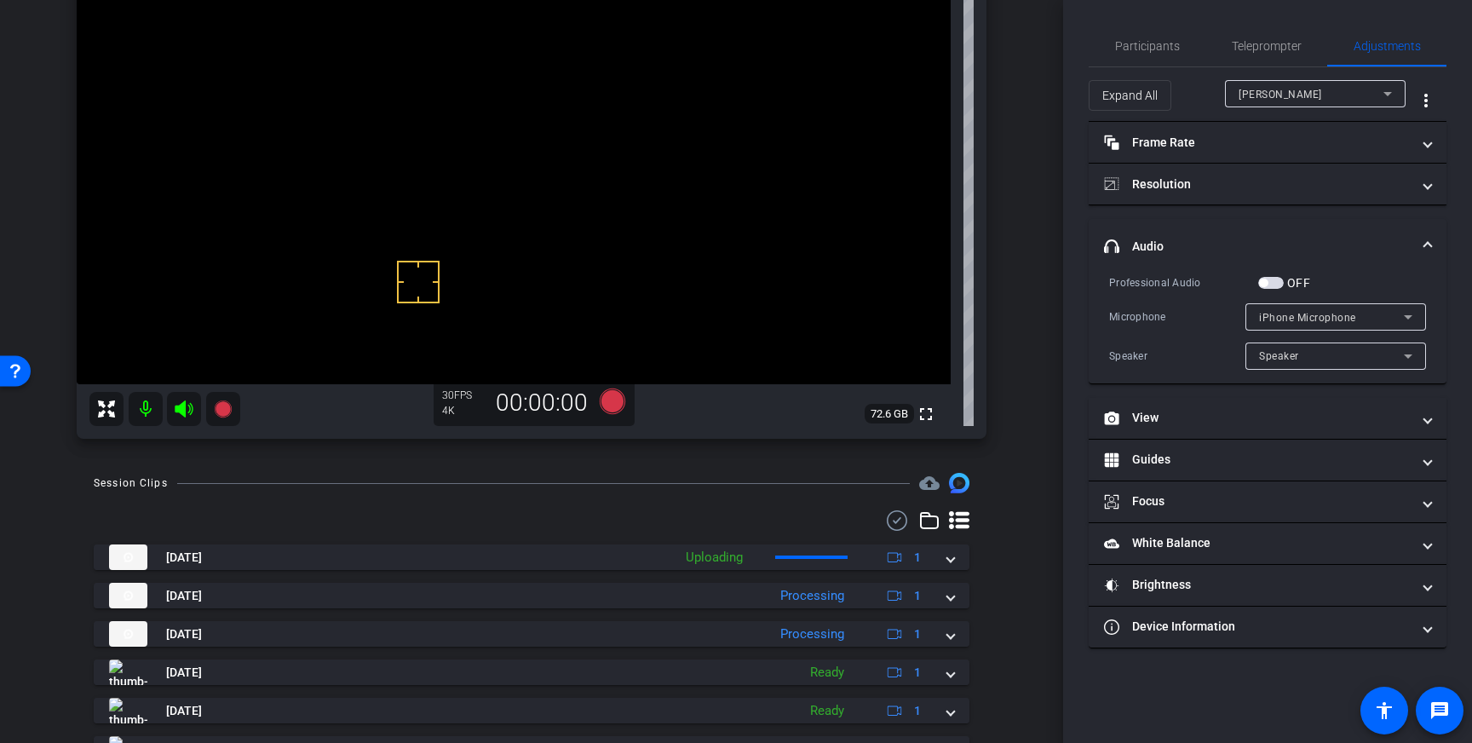
scroll to position [206, 0]
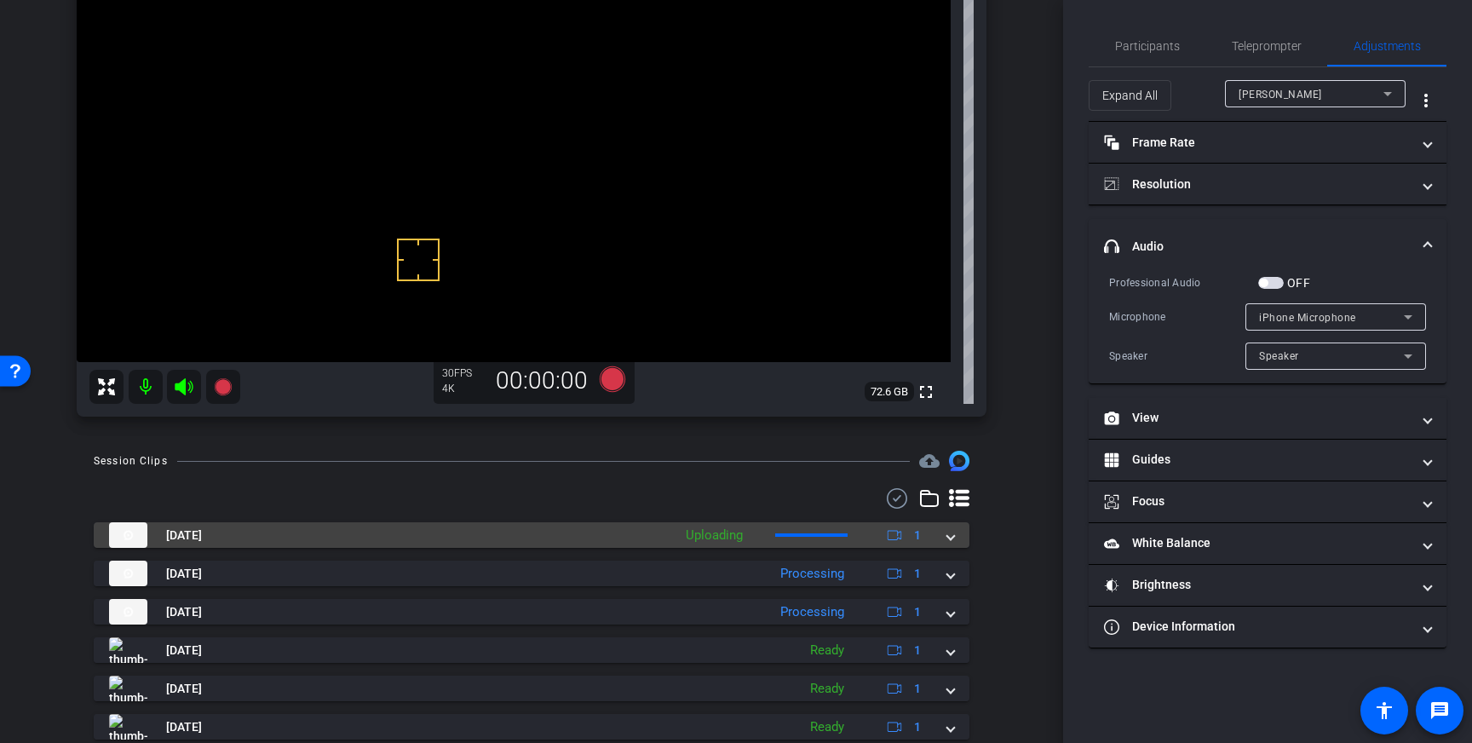
click at [943, 535] on div "Aug 27, 2025 Uploading 1" at bounding box center [528, 535] width 838 height 26
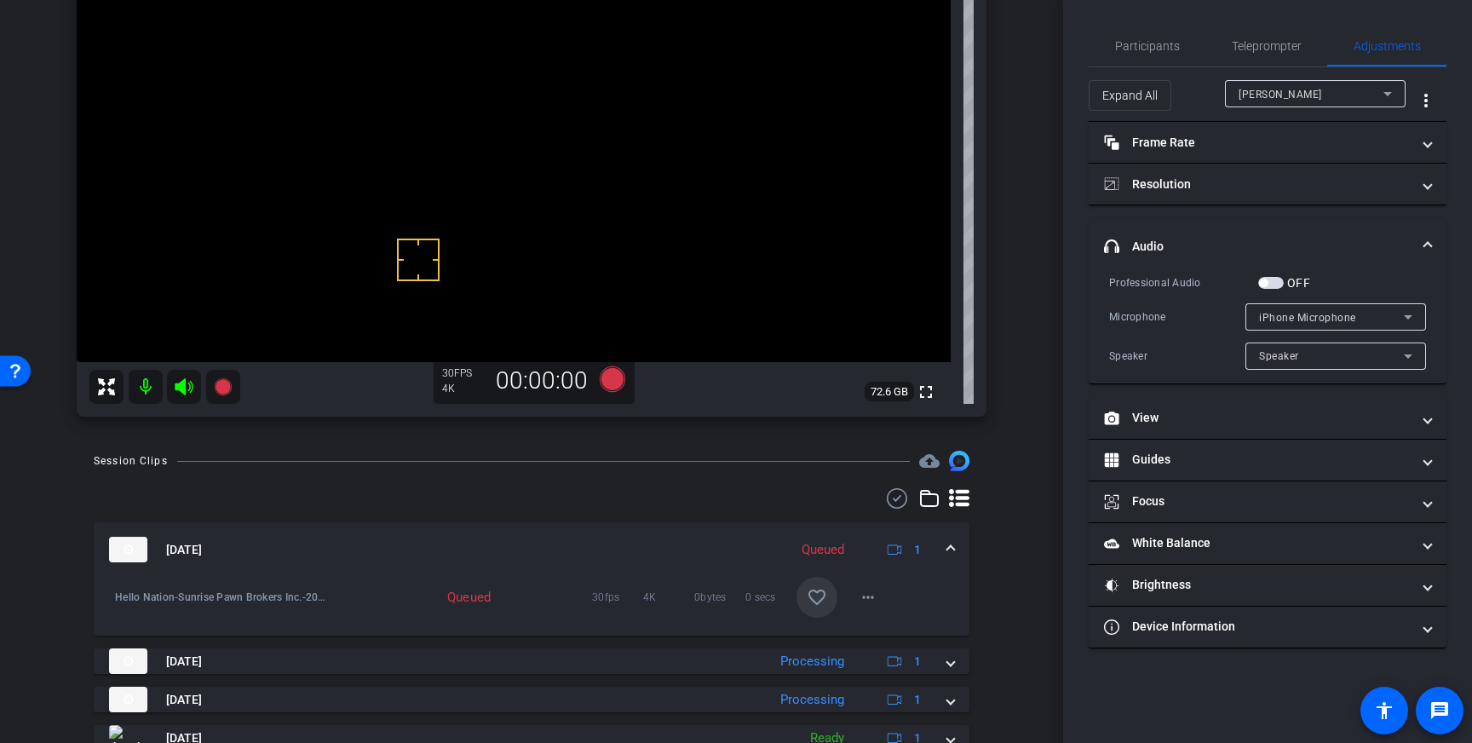
click at [806, 597] on span at bounding box center [816, 597] width 41 height 41
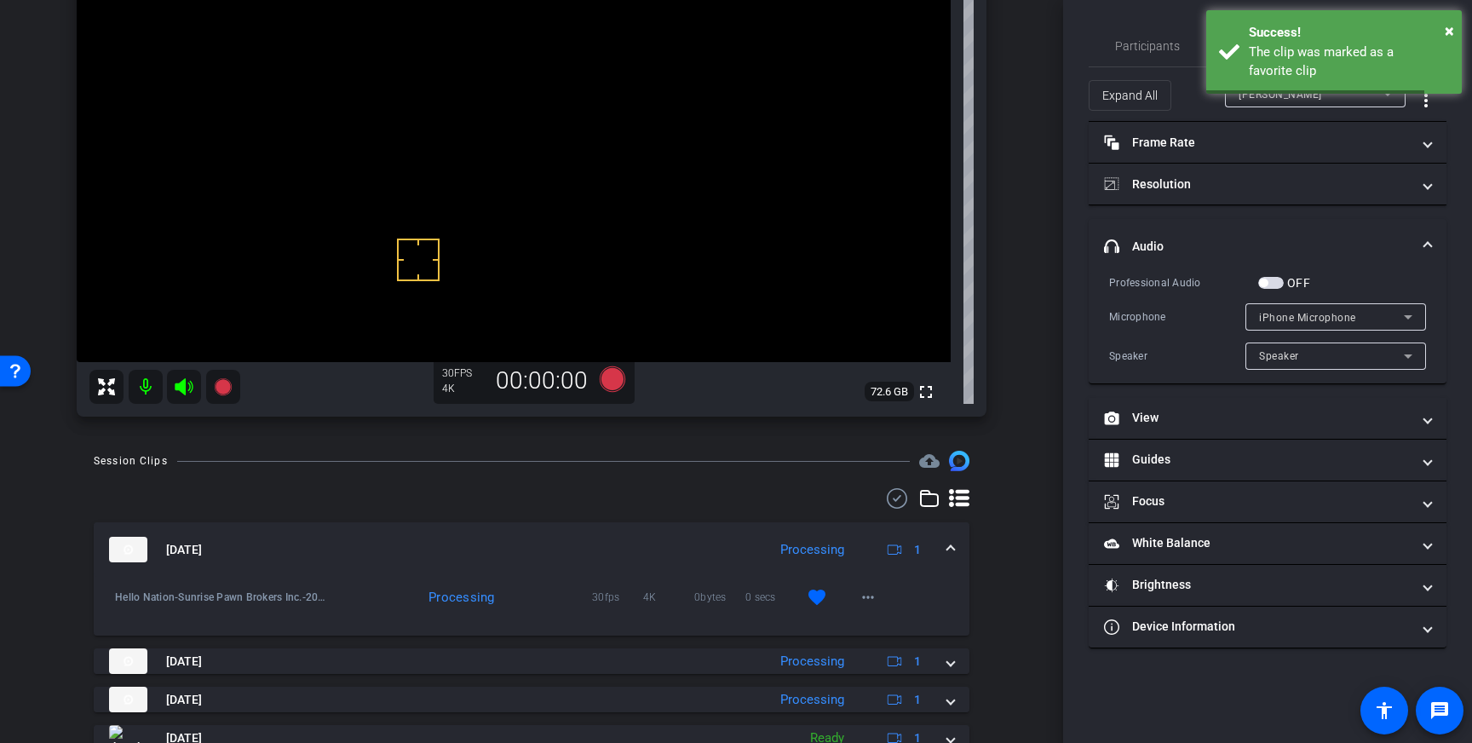
click at [958, 550] on mat-expansion-panel-header "Aug 27, 2025 Processing 1" at bounding box center [531, 549] width 875 height 55
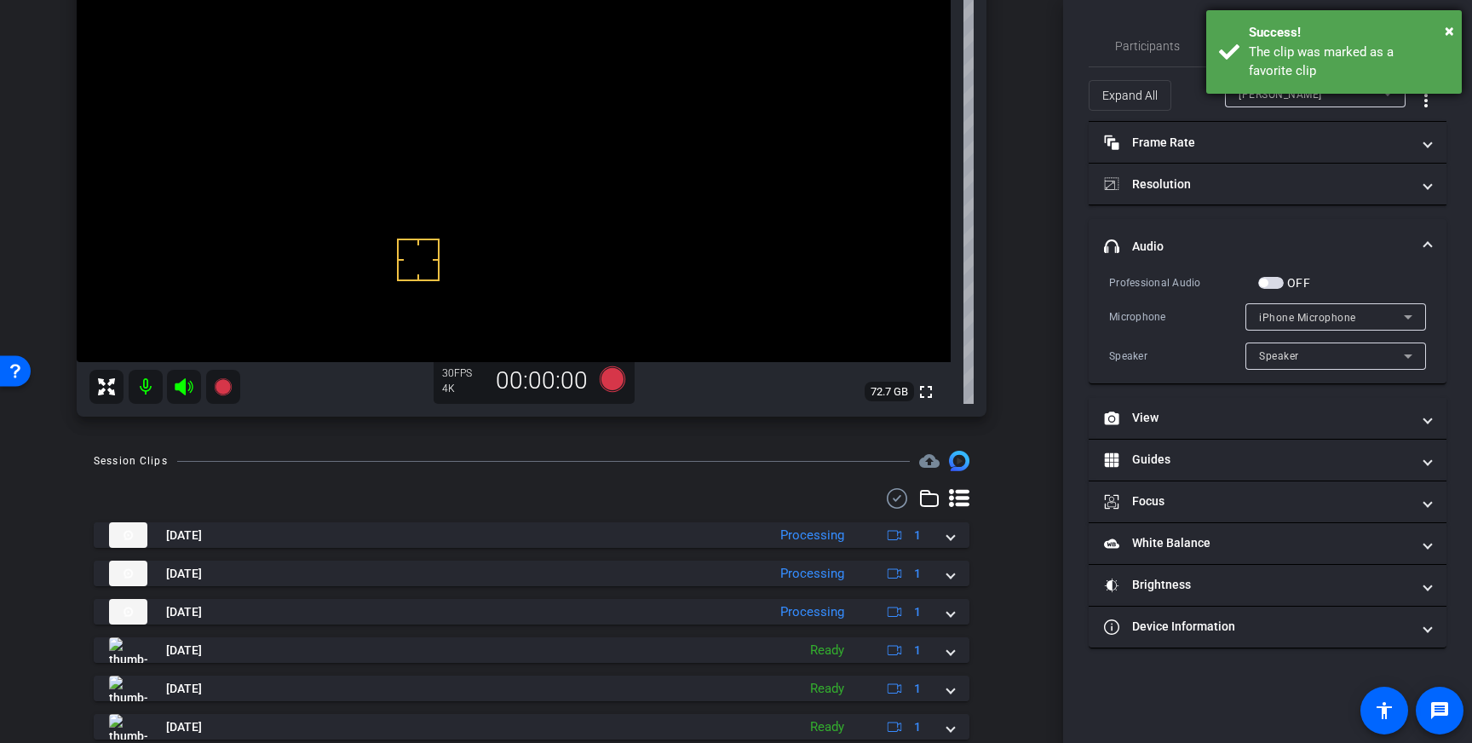
click at [1432, 44] on div "The clip was marked as a favorite clip" at bounding box center [1349, 62] width 200 height 38
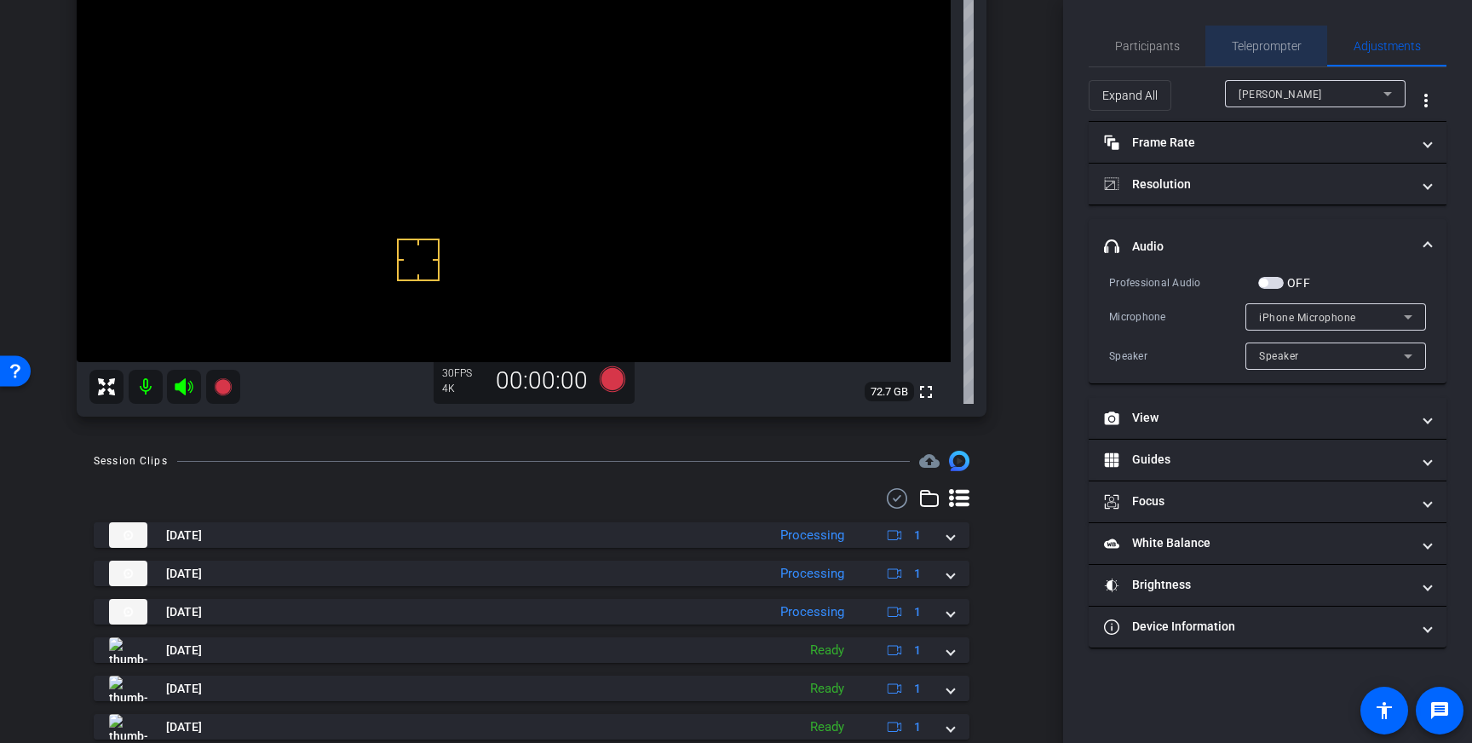
click at [1239, 42] on span "Teleprompter" at bounding box center [1266, 46] width 70 height 12
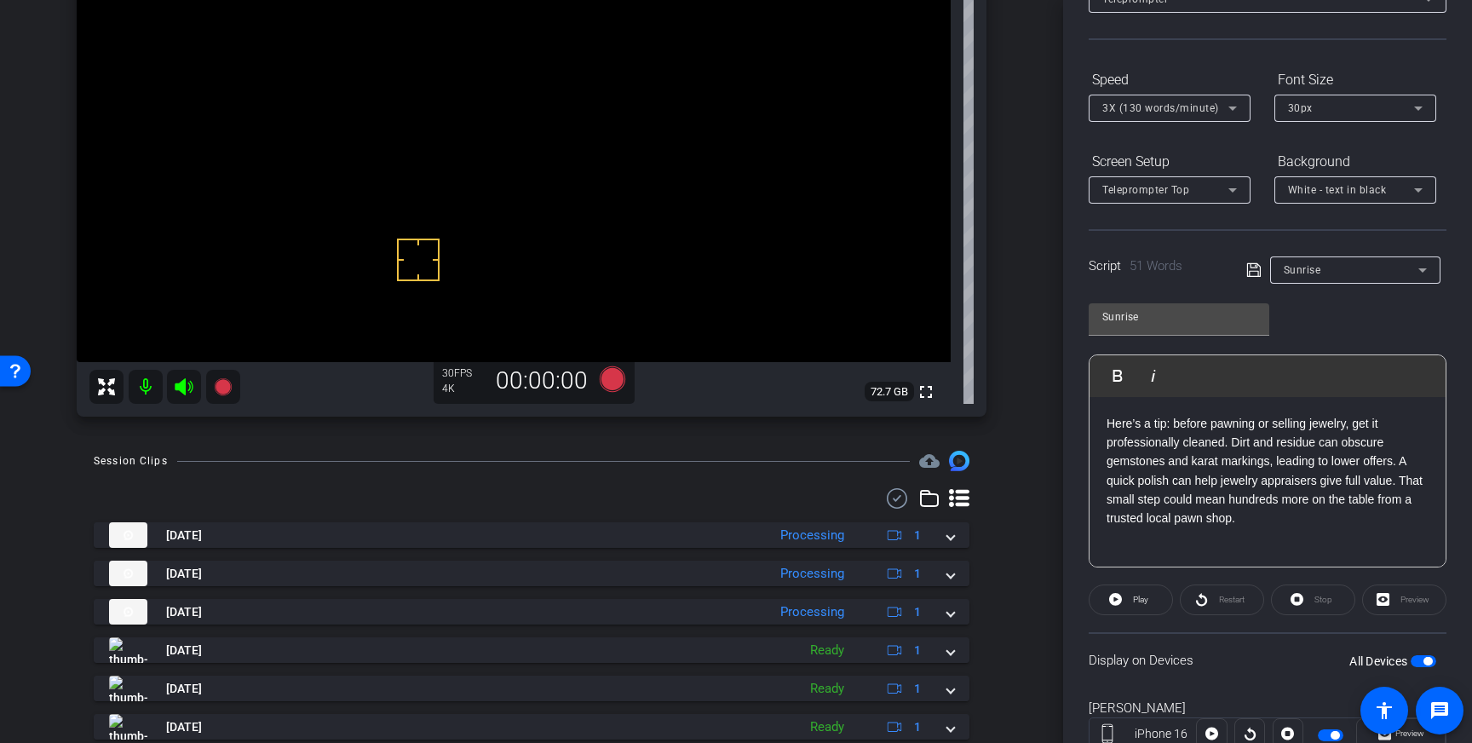
scroll to position [188, 0]
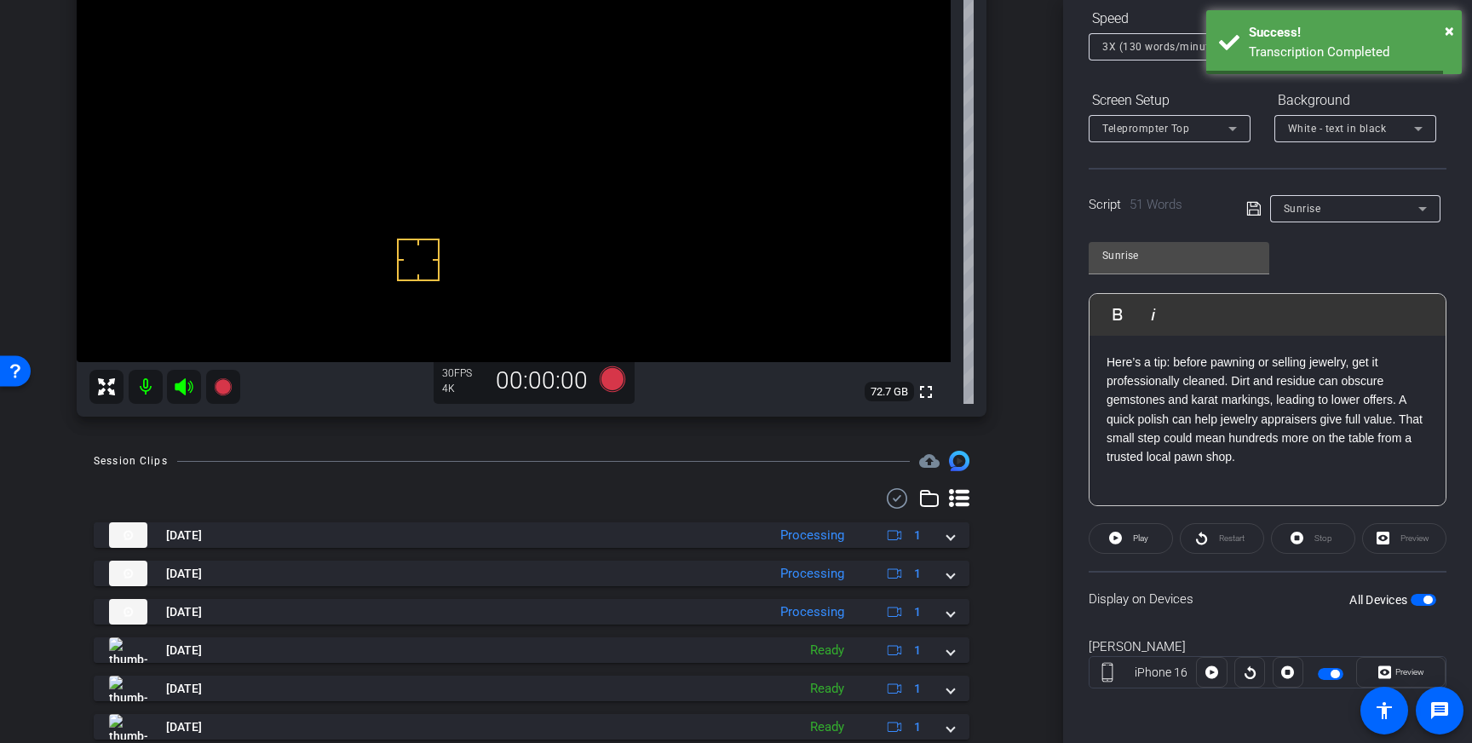
click at [1422, 594] on span "button" at bounding box center [1423, 600] width 26 height 12
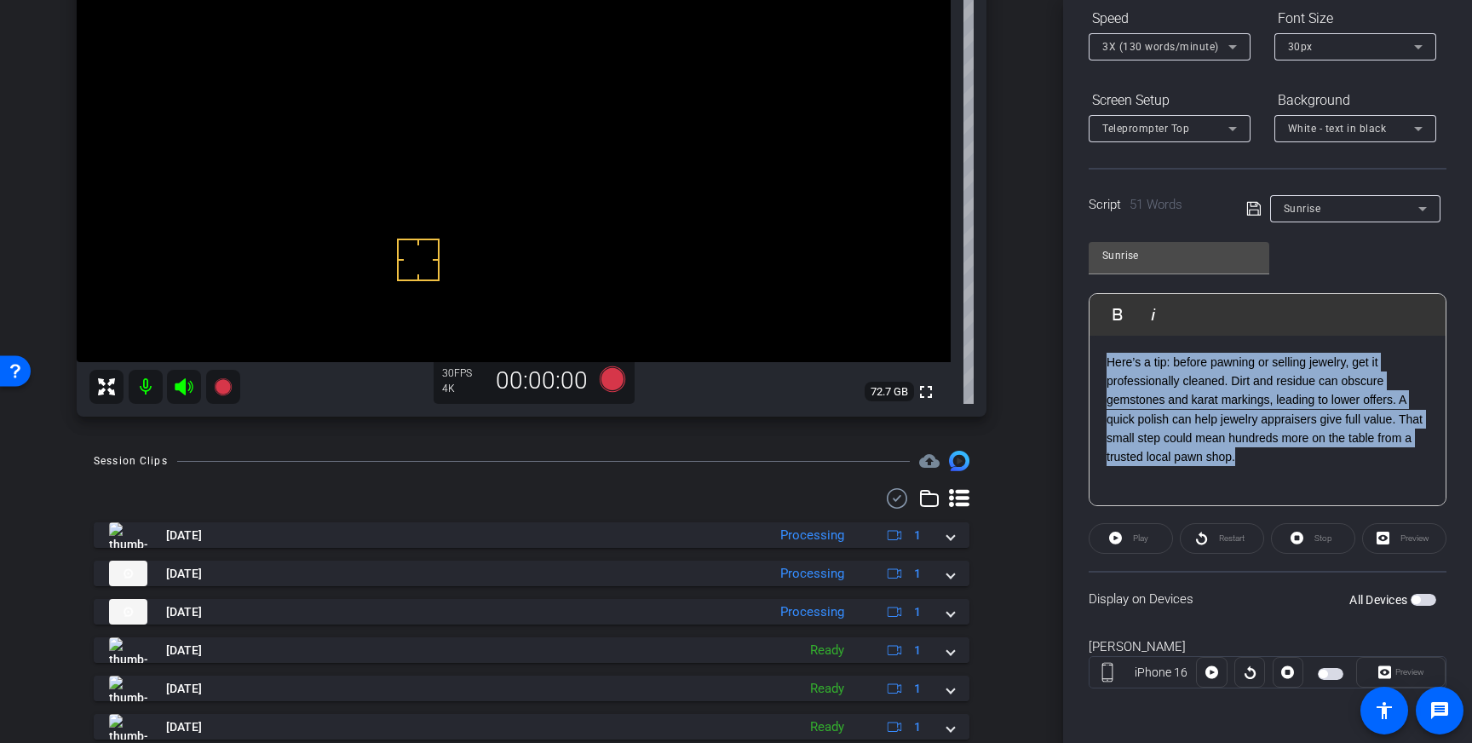
drag, startPoint x: 1220, startPoint y: 457, endPoint x: 1105, endPoint y: 365, distance: 146.6
click at [1105, 365] on div "Here’s a tip: before pawning or selling jewelry, get it professionally cleaned.…" at bounding box center [1267, 421] width 356 height 170
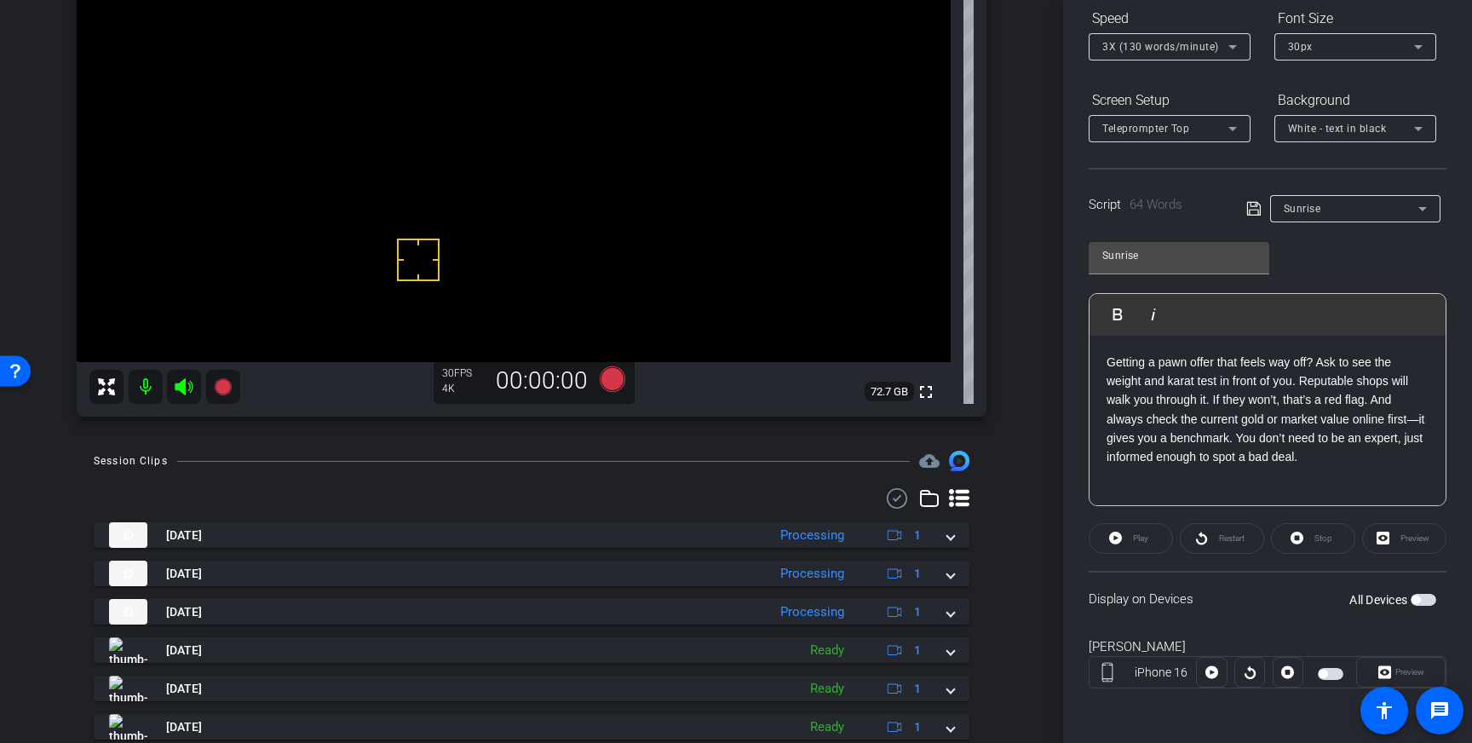
click at [1253, 211] on icon at bounding box center [1253, 208] width 15 height 20
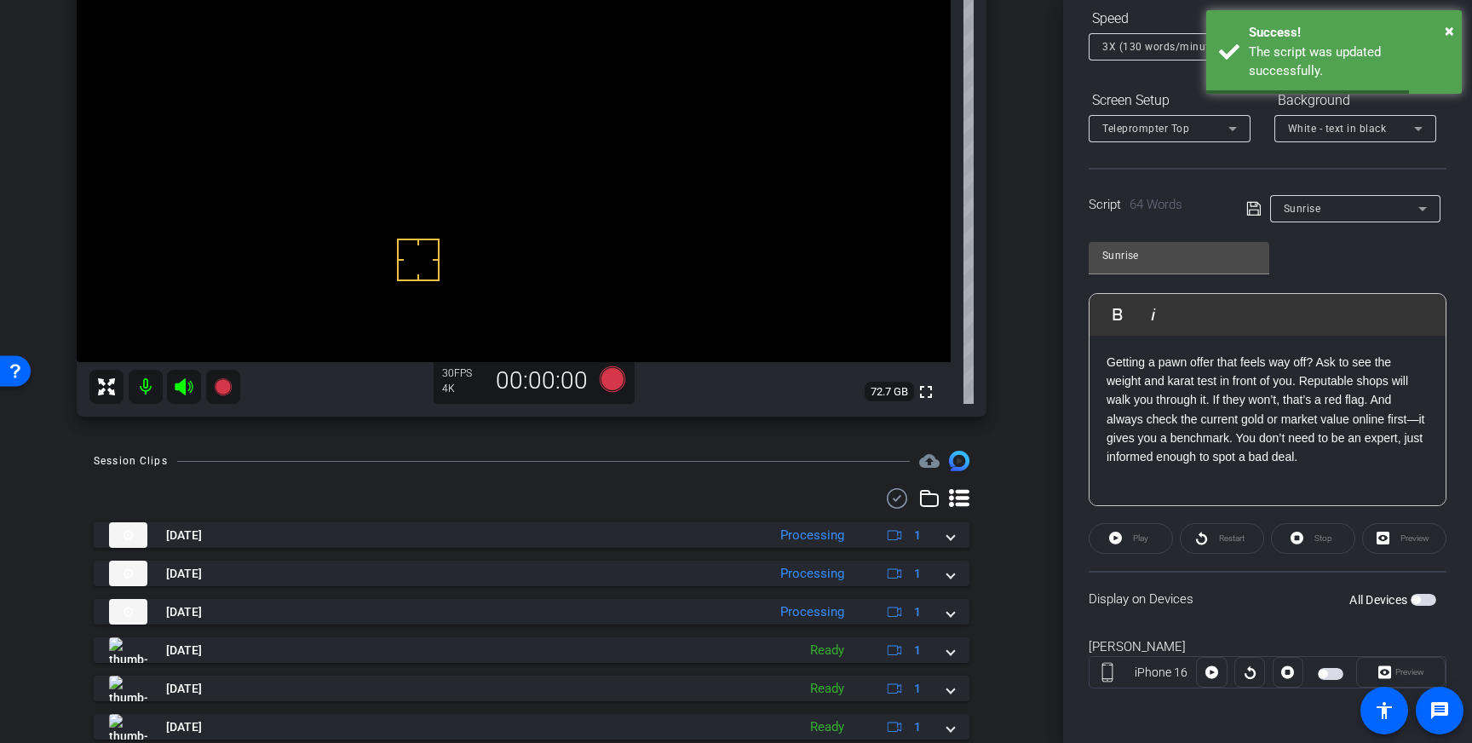
click at [1422, 594] on span "button" at bounding box center [1423, 600] width 26 height 12
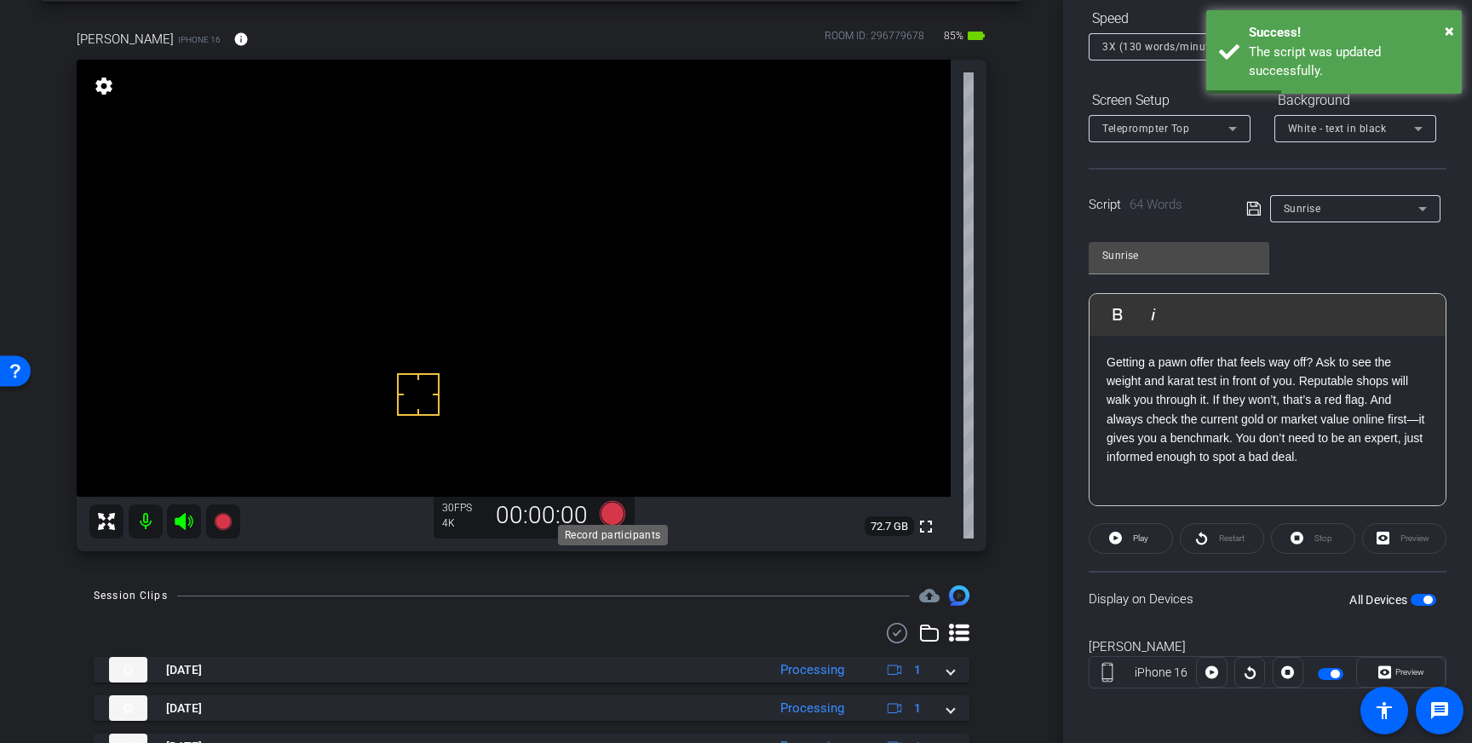
scroll to position [70, 0]
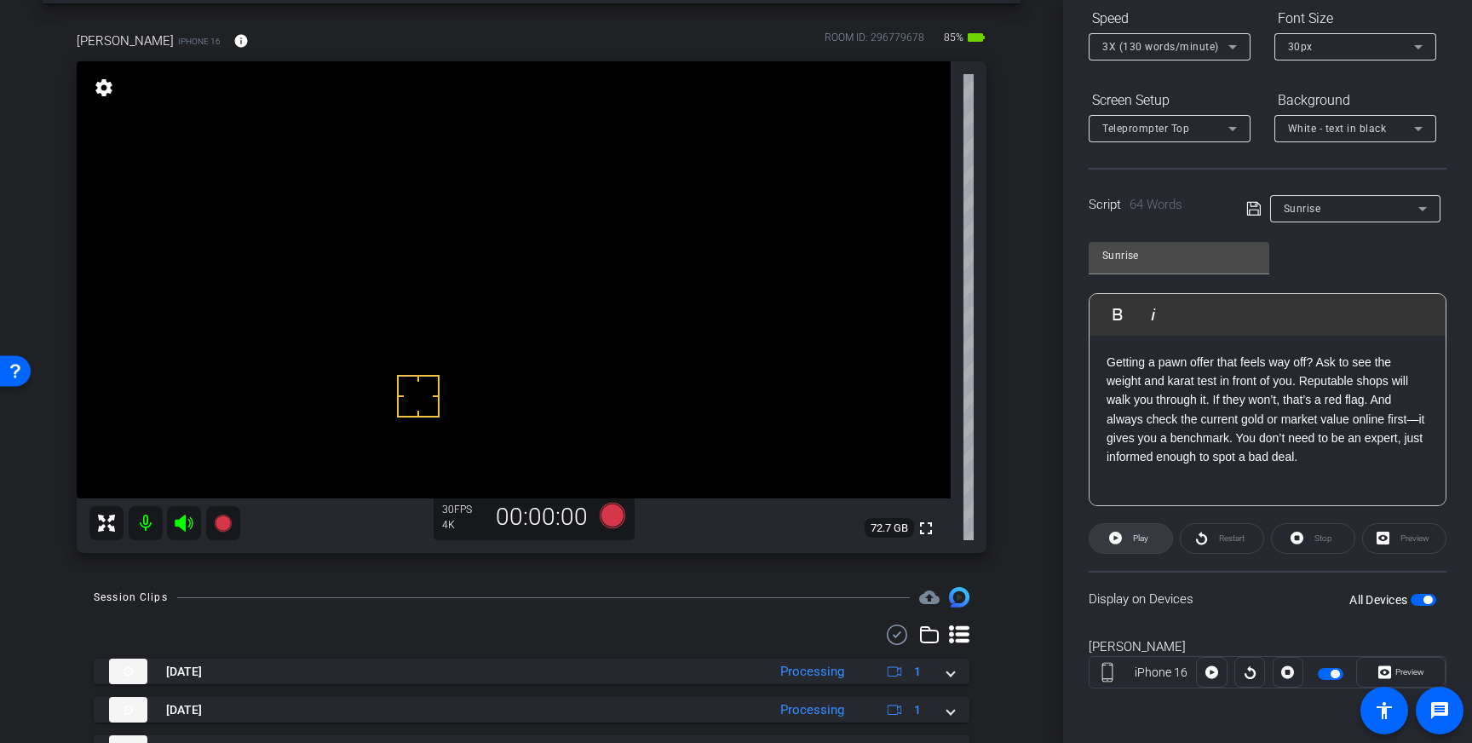
click at [1130, 542] on span "Play" at bounding box center [1138, 538] width 20 height 24
click at [1322, 538] on span "Stop" at bounding box center [1323, 537] width 18 height 9
click at [613, 504] on icon at bounding box center [613, 515] width 26 height 26
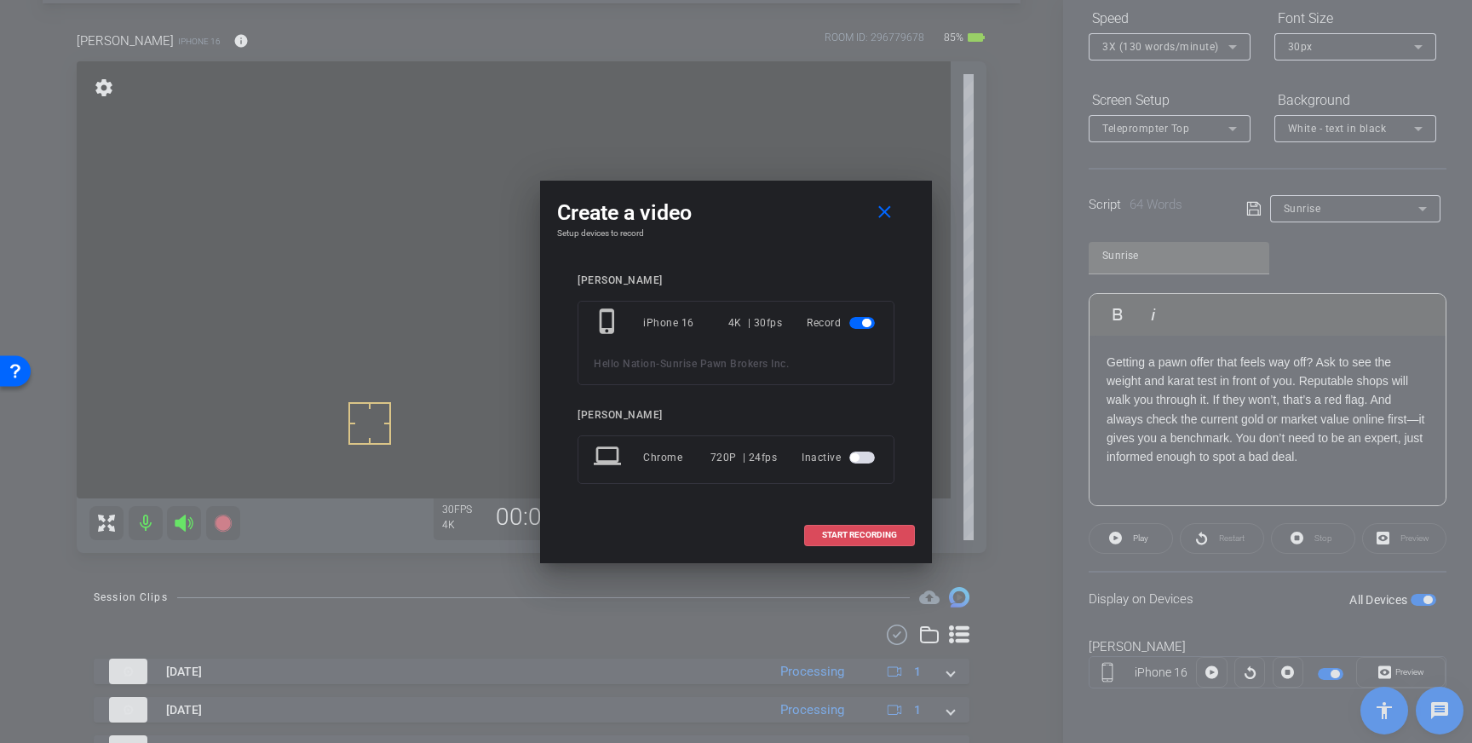
drag, startPoint x: 891, startPoint y: 529, endPoint x: 881, endPoint y: 531, distance: 10.4
click at [890, 529] on button "START RECORDING" at bounding box center [859, 535] width 111 height 21
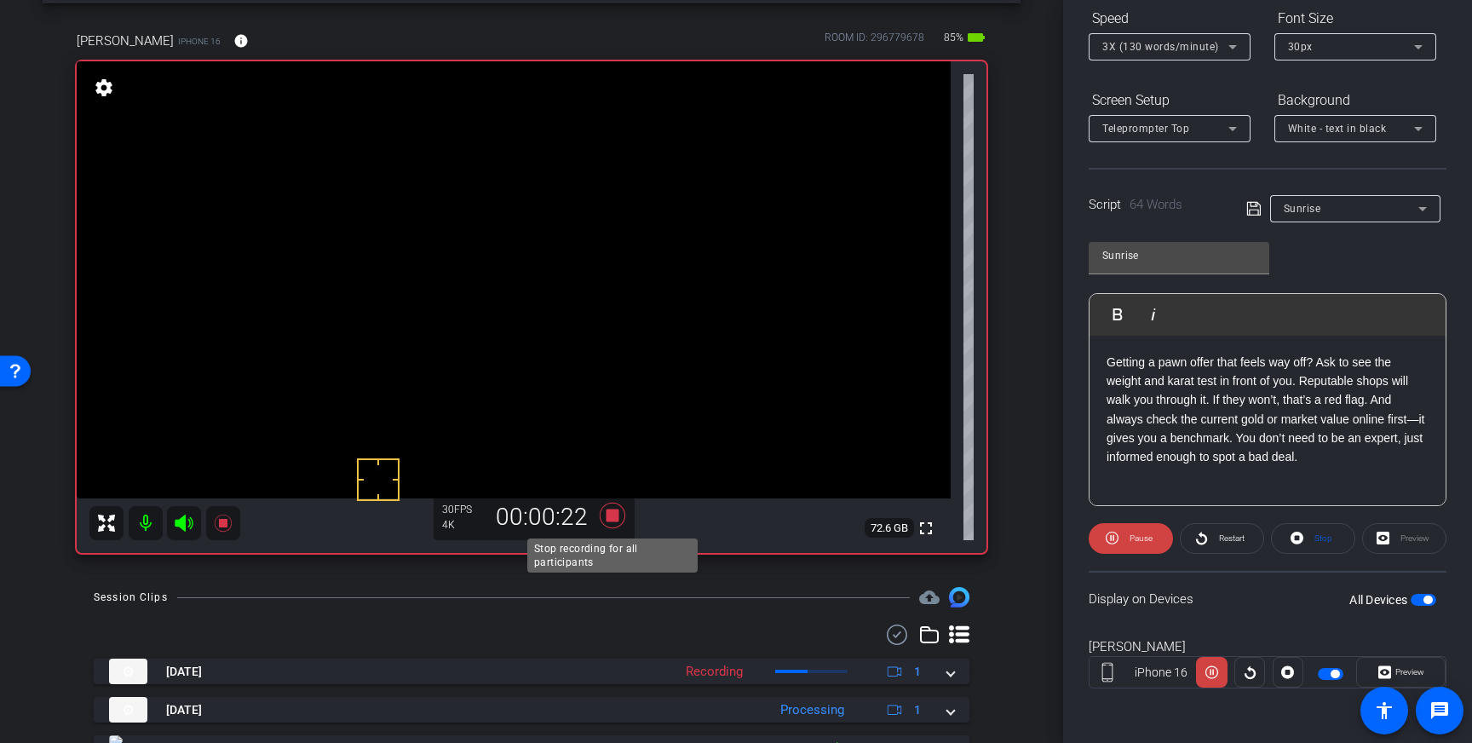
click at [616, 515] on icon at bounding box center [613, 515] width 26 height 26
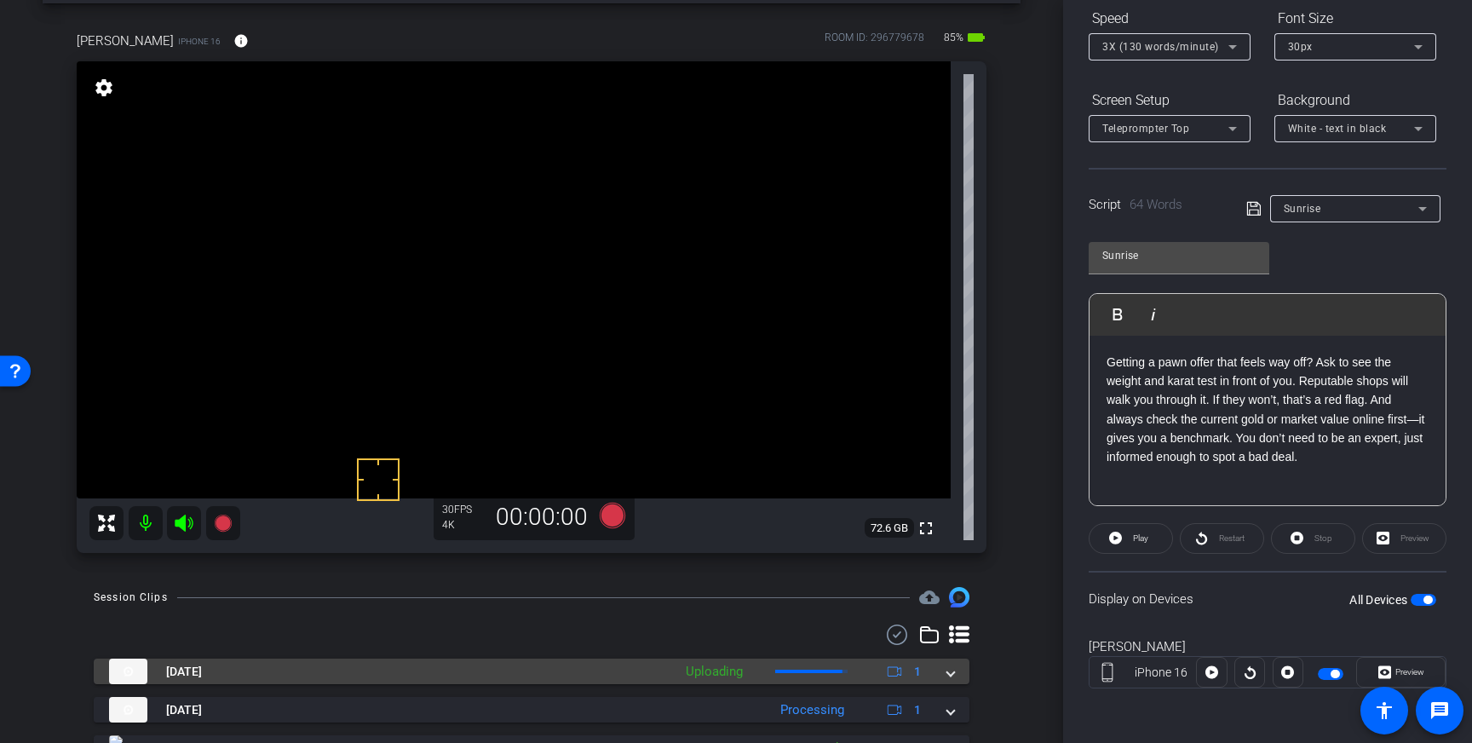
click at [950, 672] on span at bounding box center [950, 672] width 7 height 18
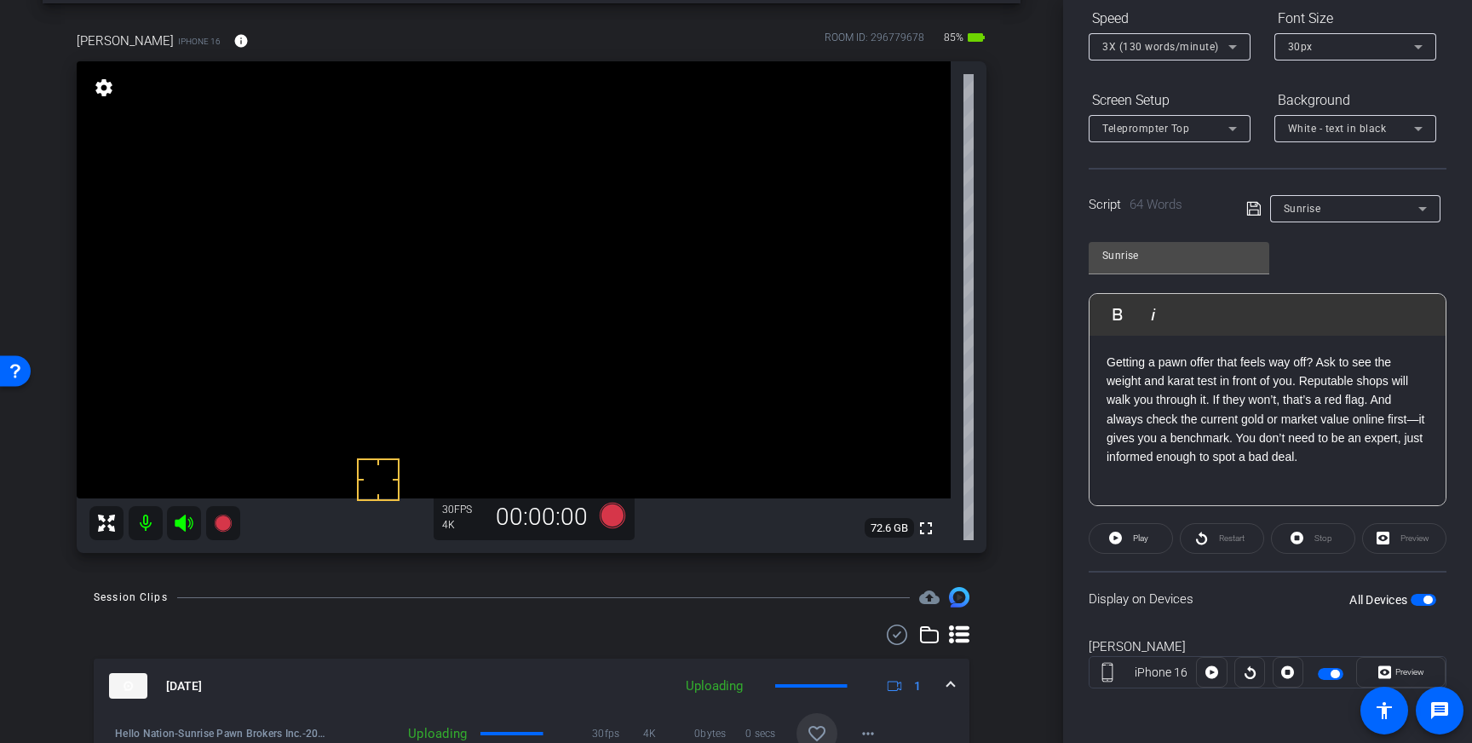
click at [807, 726] on mat-icon "favorite_border" at bounding box center [817, 733] width 20 height 20
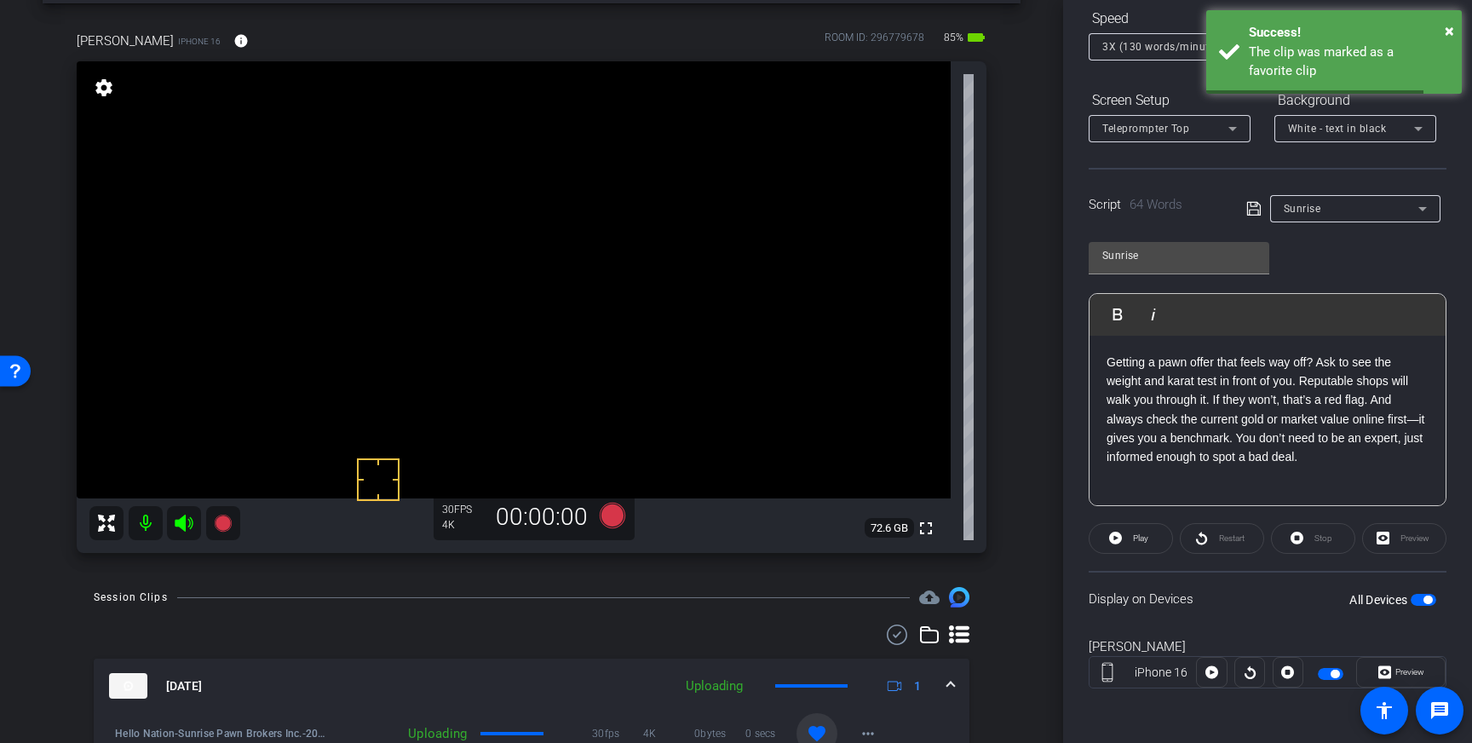
click at [948, 685] on span at bounding box center [950, 686] width 7 height 18
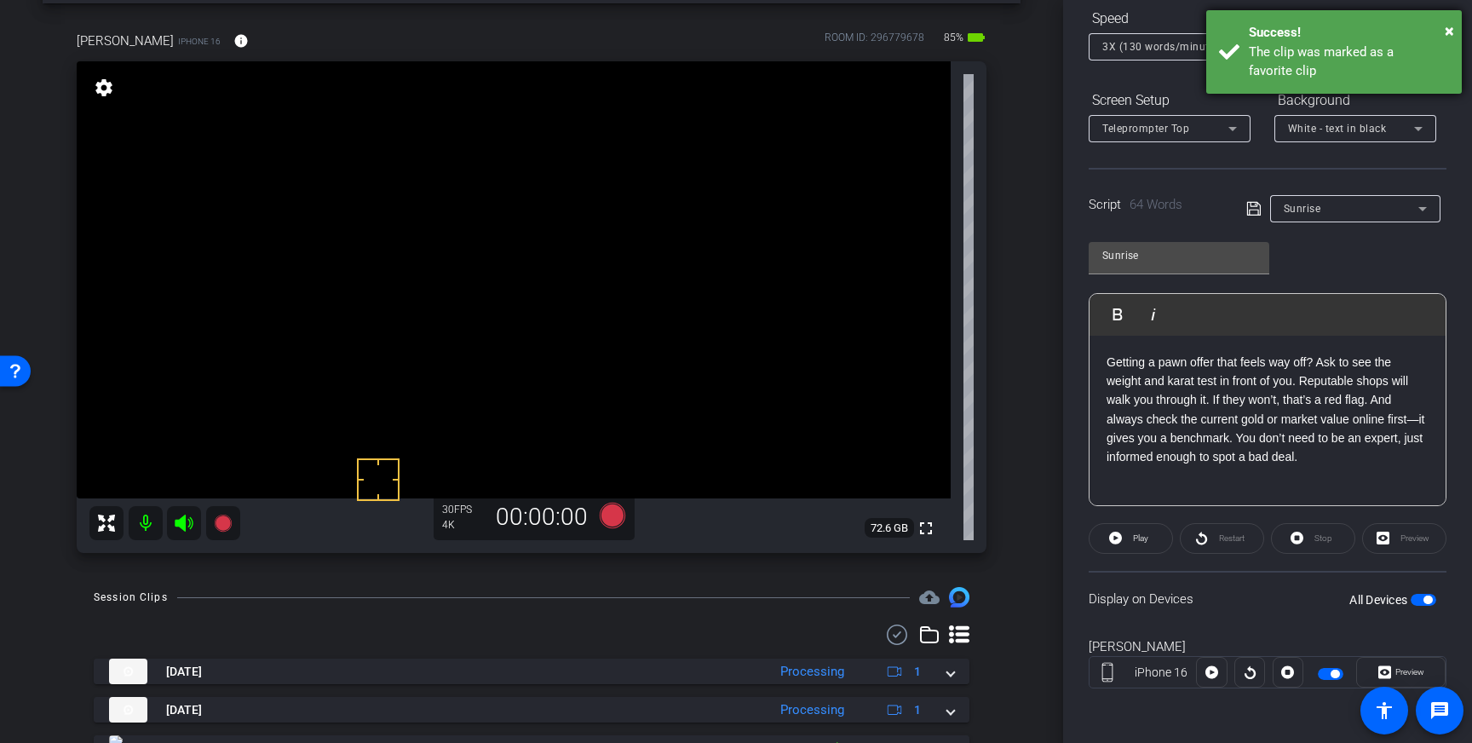
click at [1358, 26] on div "Success!" at bounding box center [1349, 33] width 200 height 20
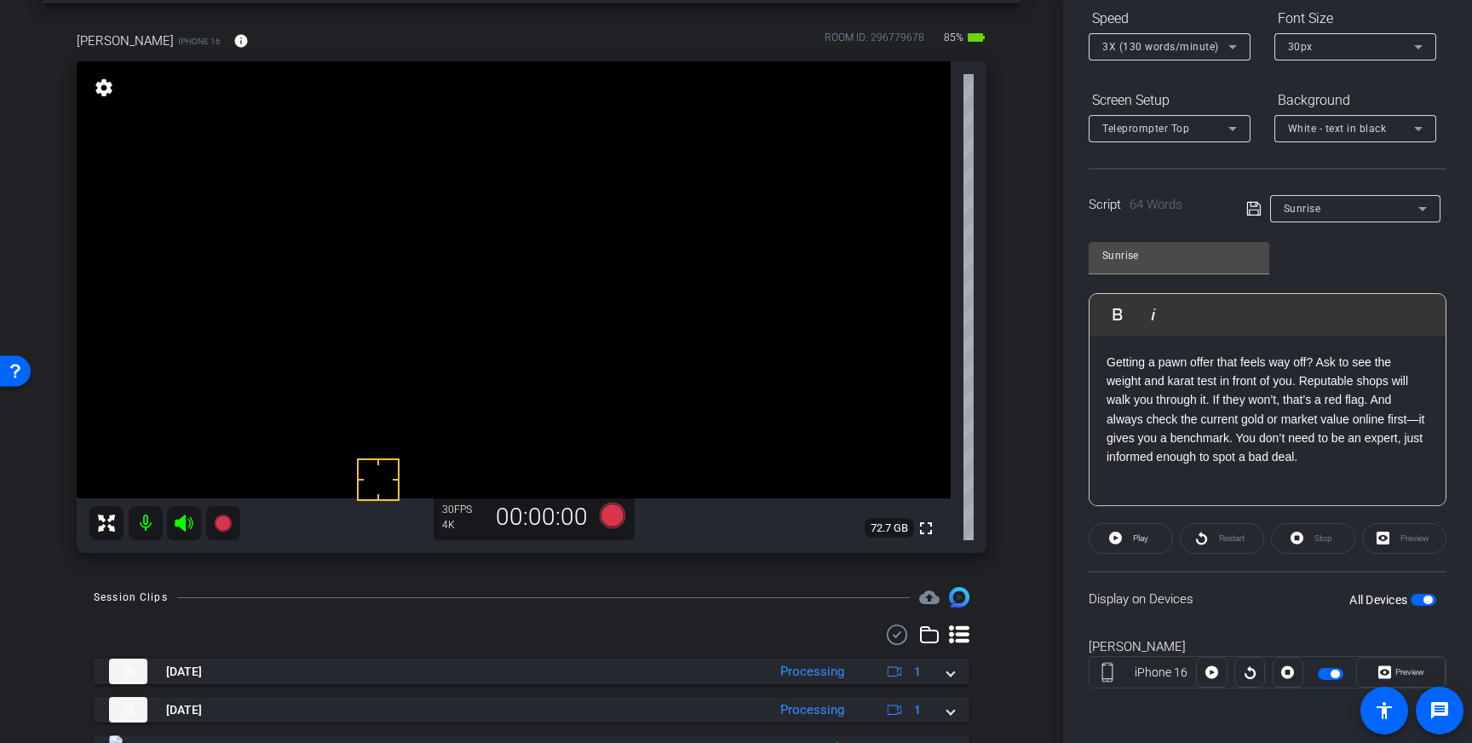
scroll to position [0, 0]
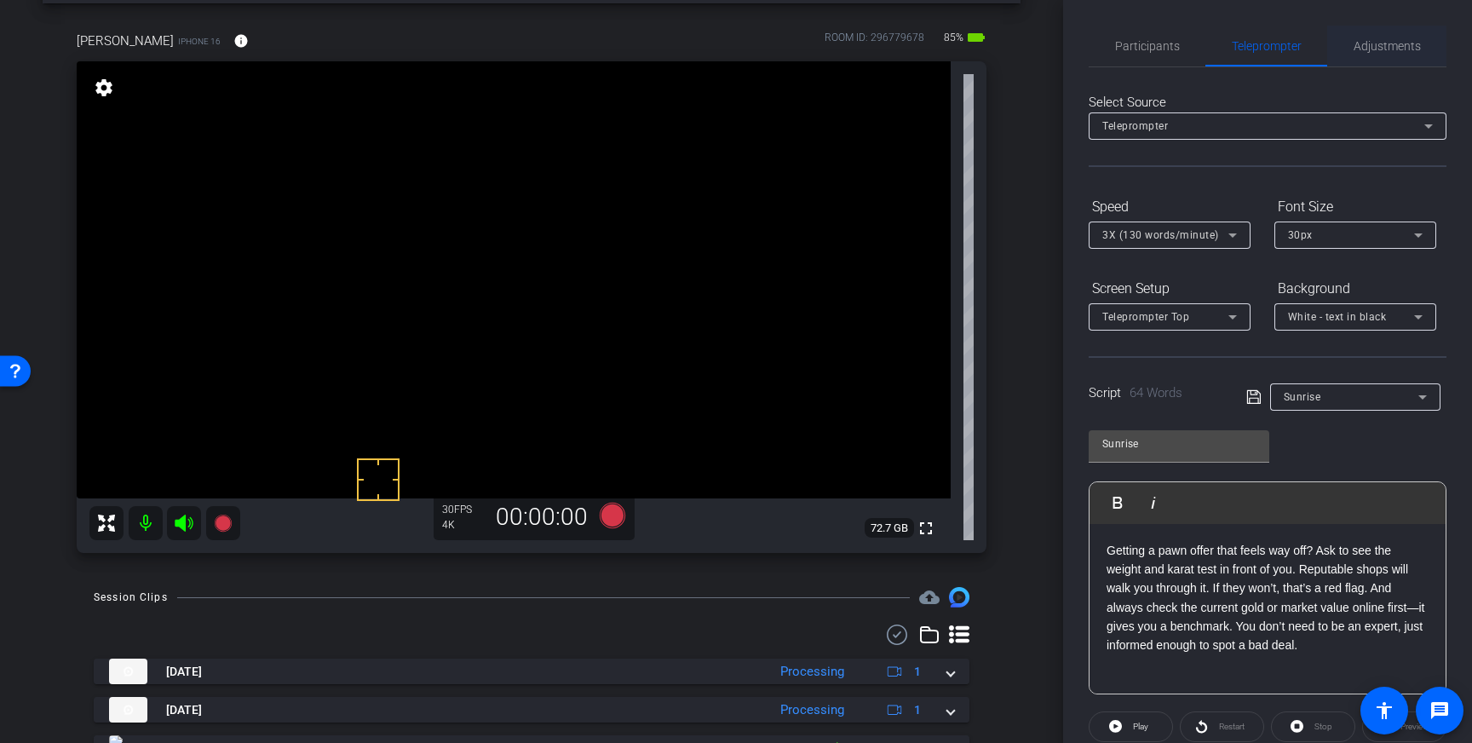
click at [1377, 43] on span "Adjustments" at bounding box center [1386, 46] width 67 height 12
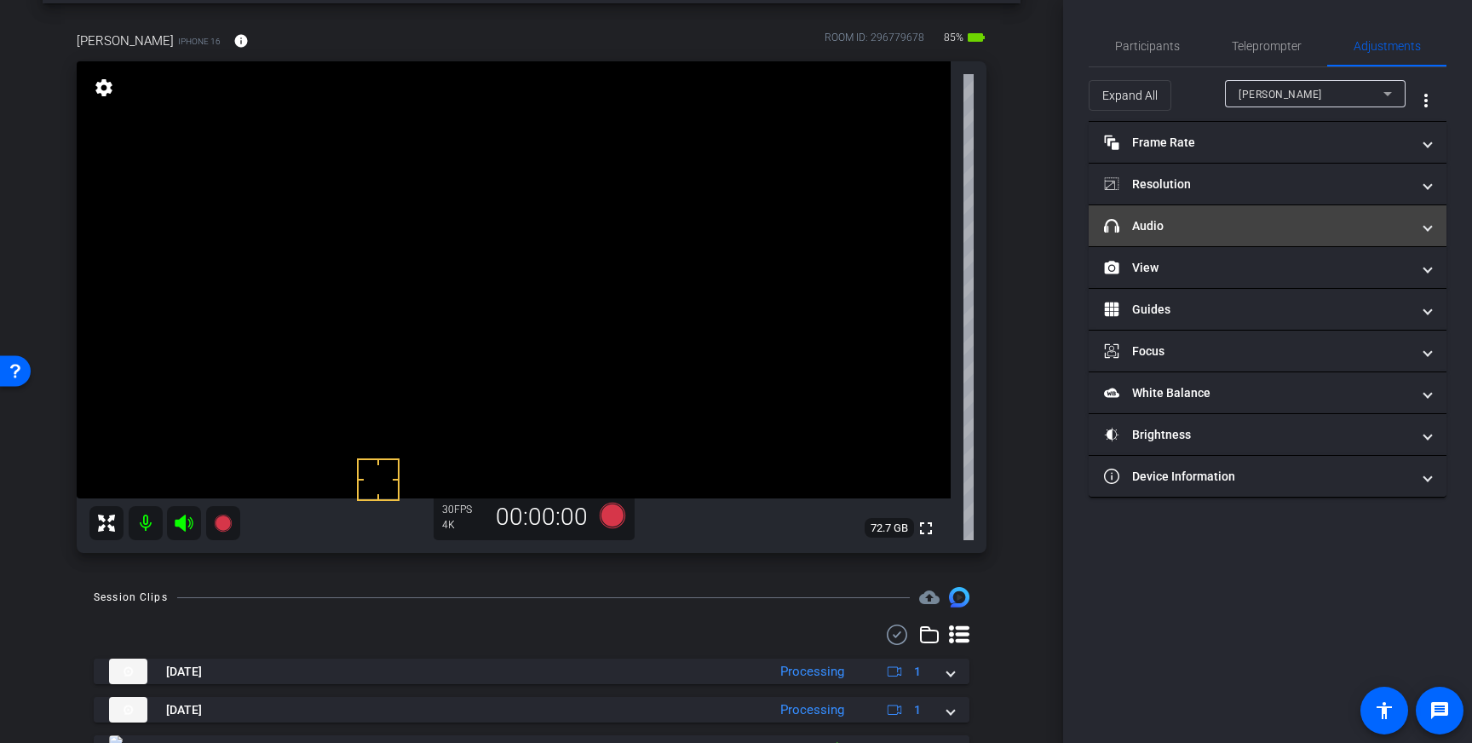
drag, startPoint x: 1294, startPoint y: 225, endPoint x: 1281, endPoint y: 218, distance: 14.5
click at [1294, 225] on mat-panel-title "headphone icon Audio" at bounding box center [1257, 226] width 307 height 18
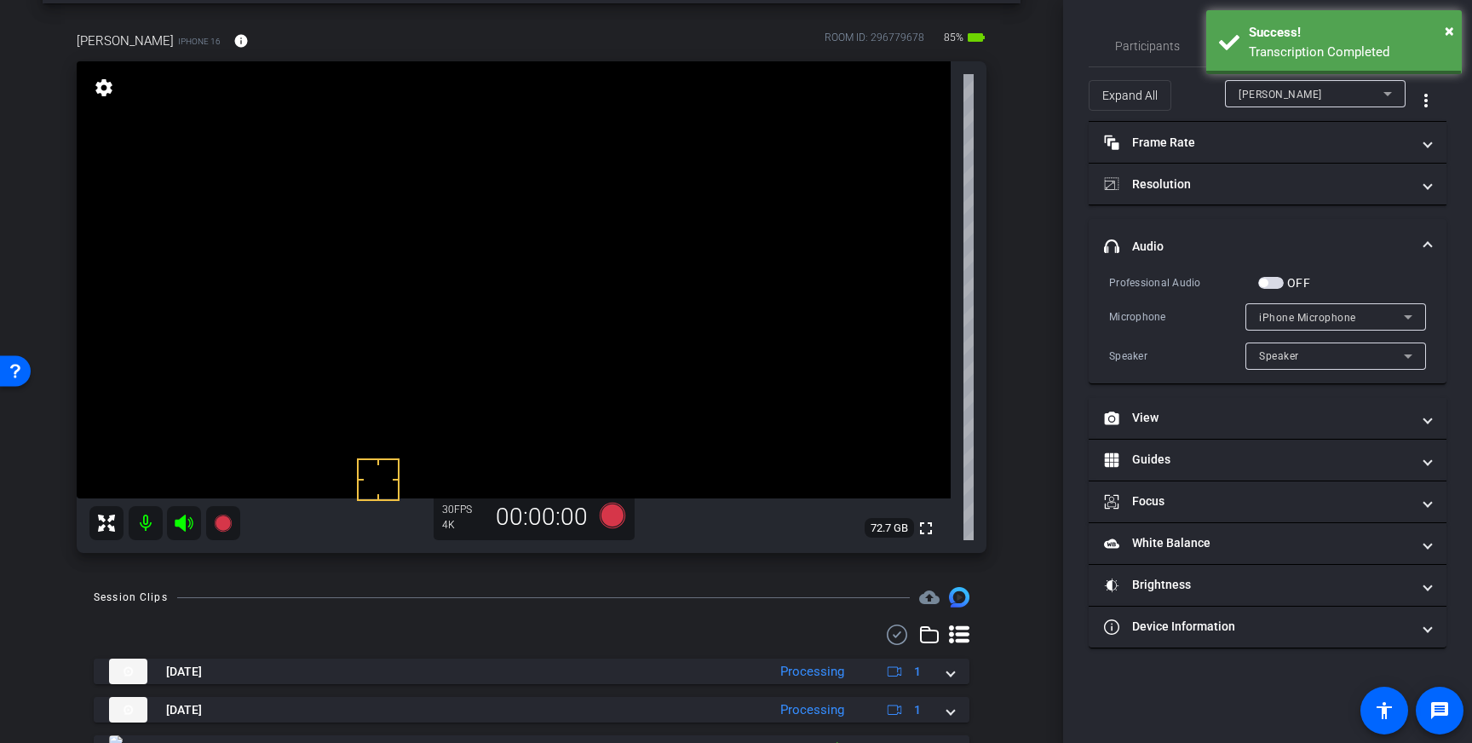
click at [1273, 283] on span "button" at bounding box center [1271, 283] width 26 height 12
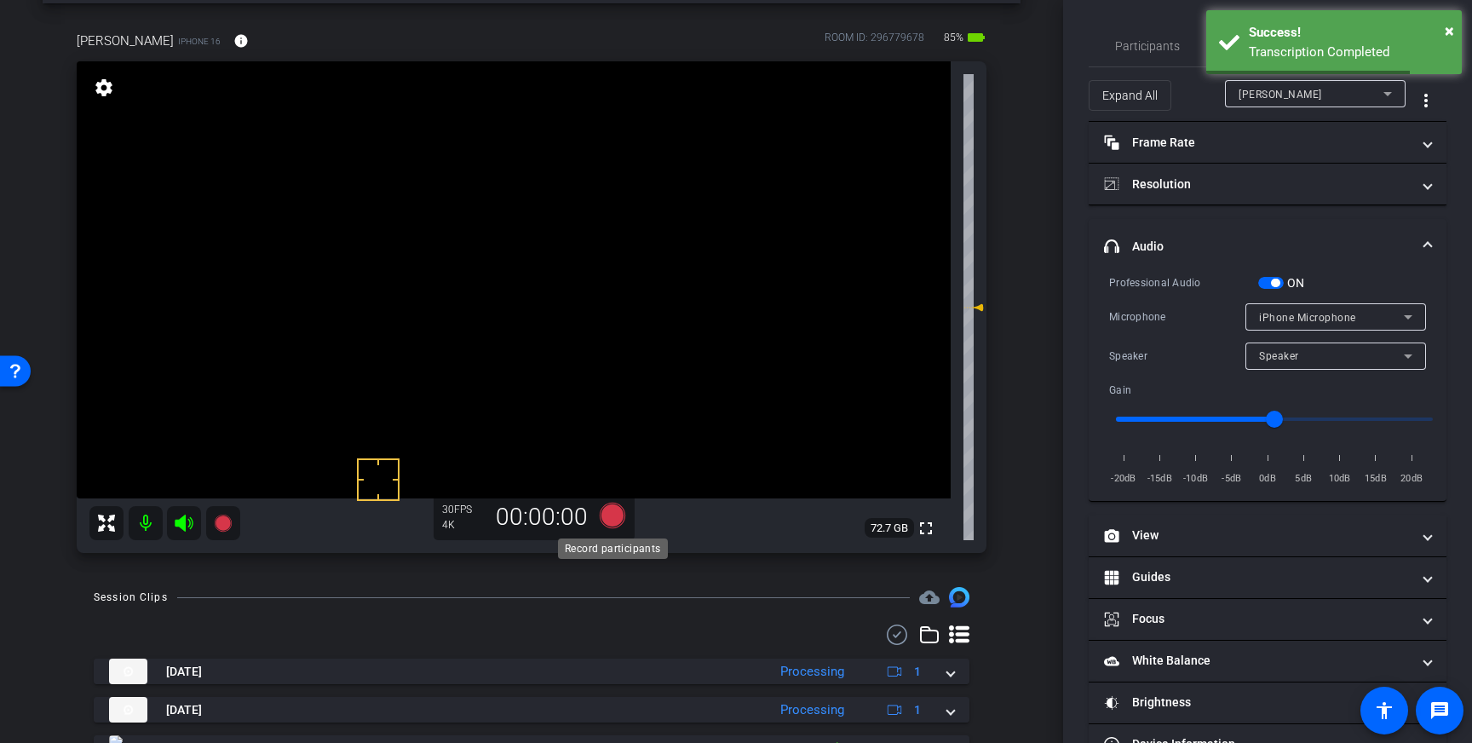
click at [600, 525] on icon at bounding box center [612, 515] width 41 height 31
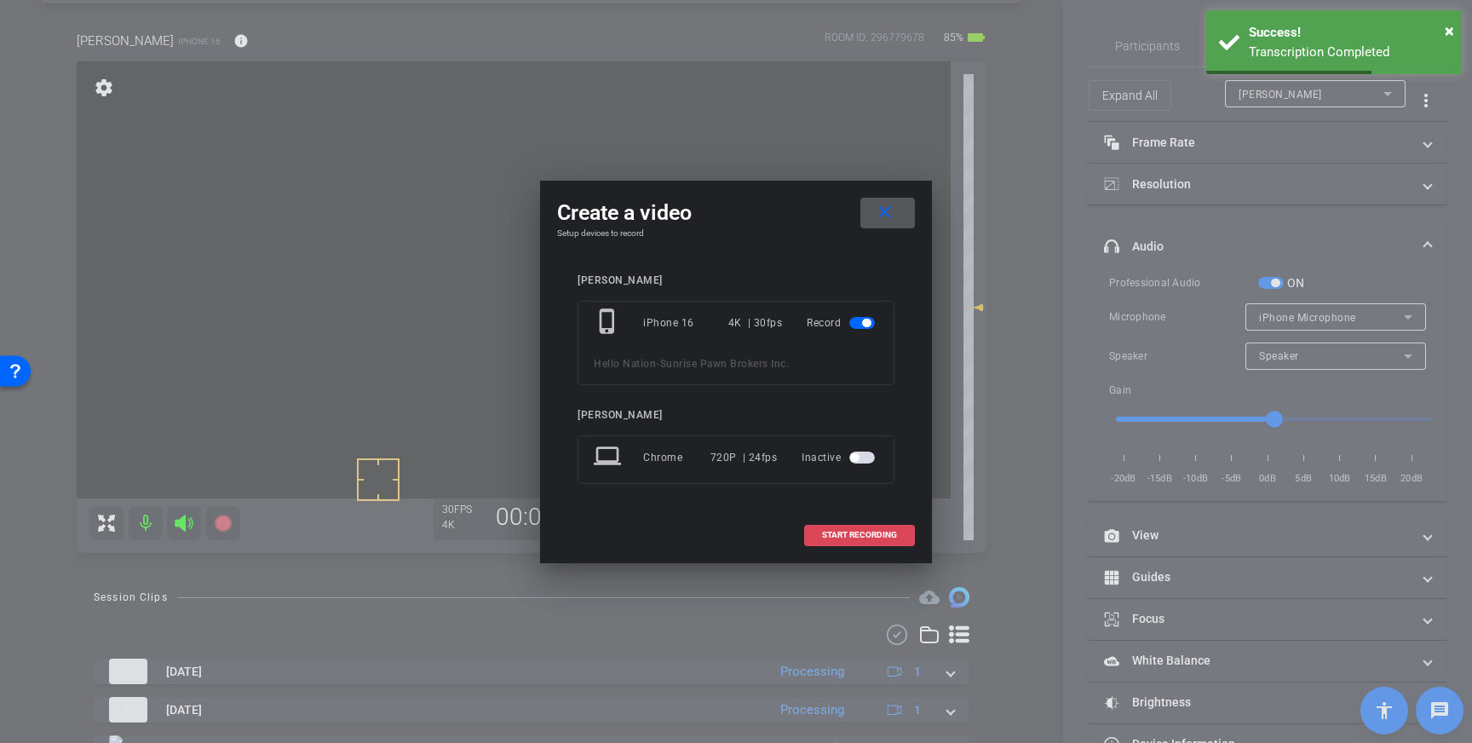
click at [900, 535] on span at bounding box center [859, 534] width 109 height 41
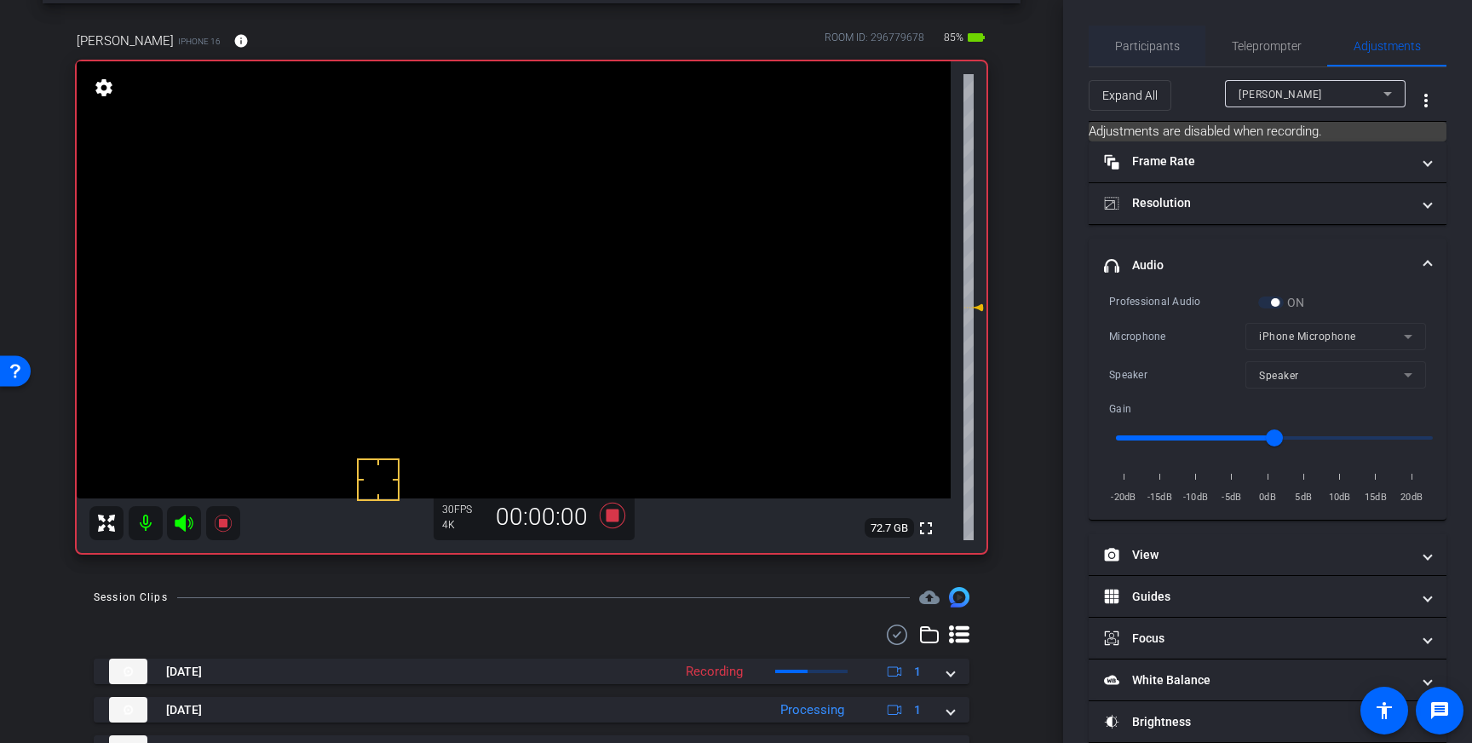
click at [1149, 45] on span "Participants" at bounding box center [1147, 46] width 65 height 12
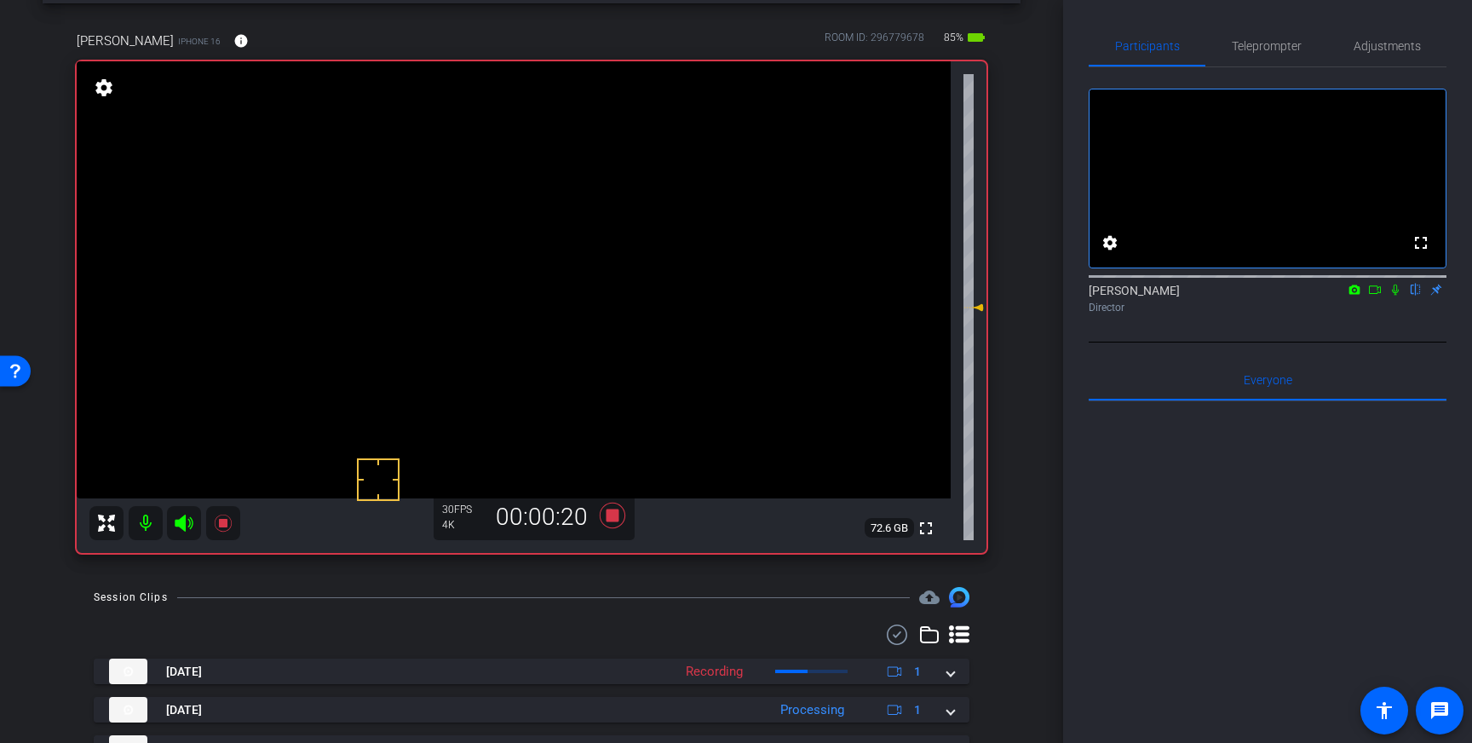
click at [1394, 296] on icon at bounding box center [1395, 290] width 14 height 12
click at [1393, 296] on icon at bounding box center [1395, 289] width 9 height 11
click at [615, 521] on icon at bounding box center [613, 515] width 26 height 26
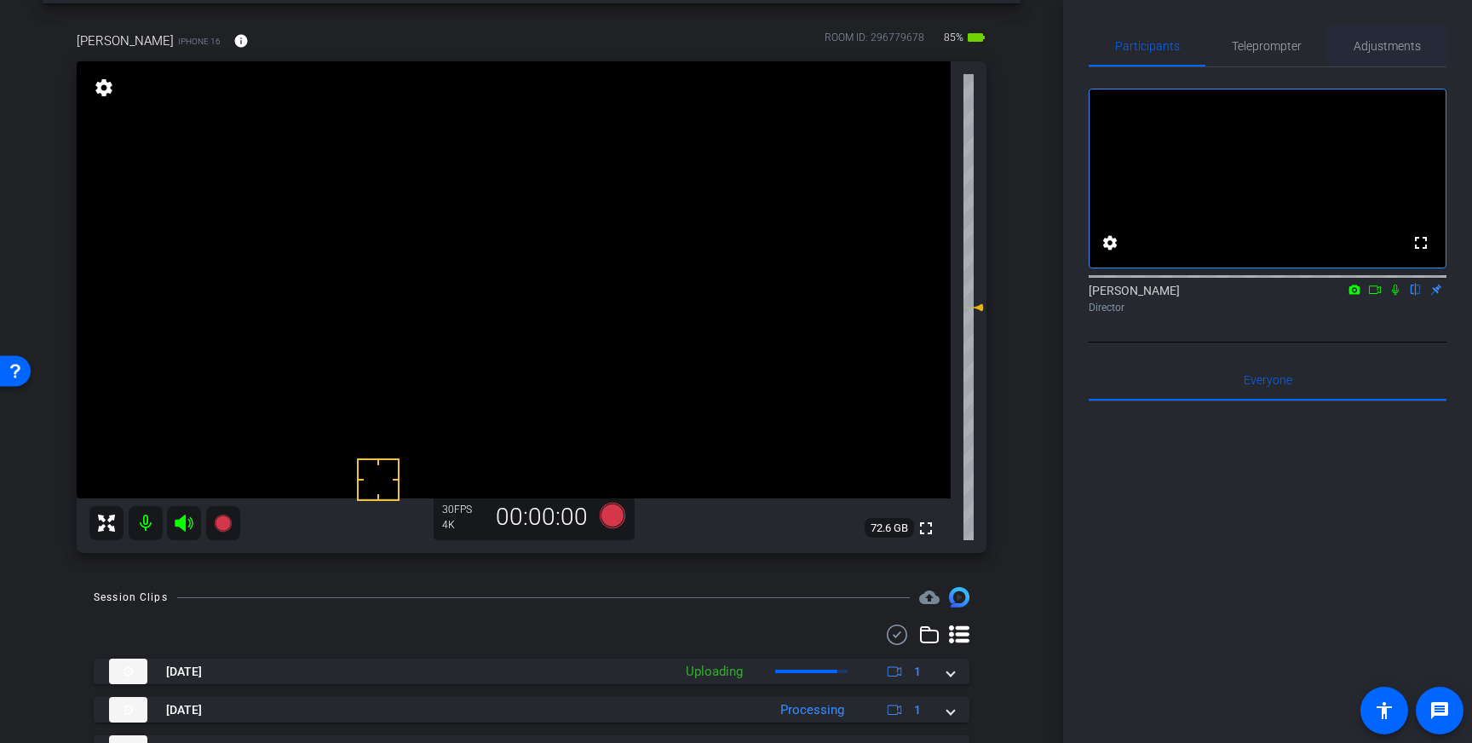
click at [1366, 41] on span "Adjustments" at bounding box center [1386, 46] width 67 height 12
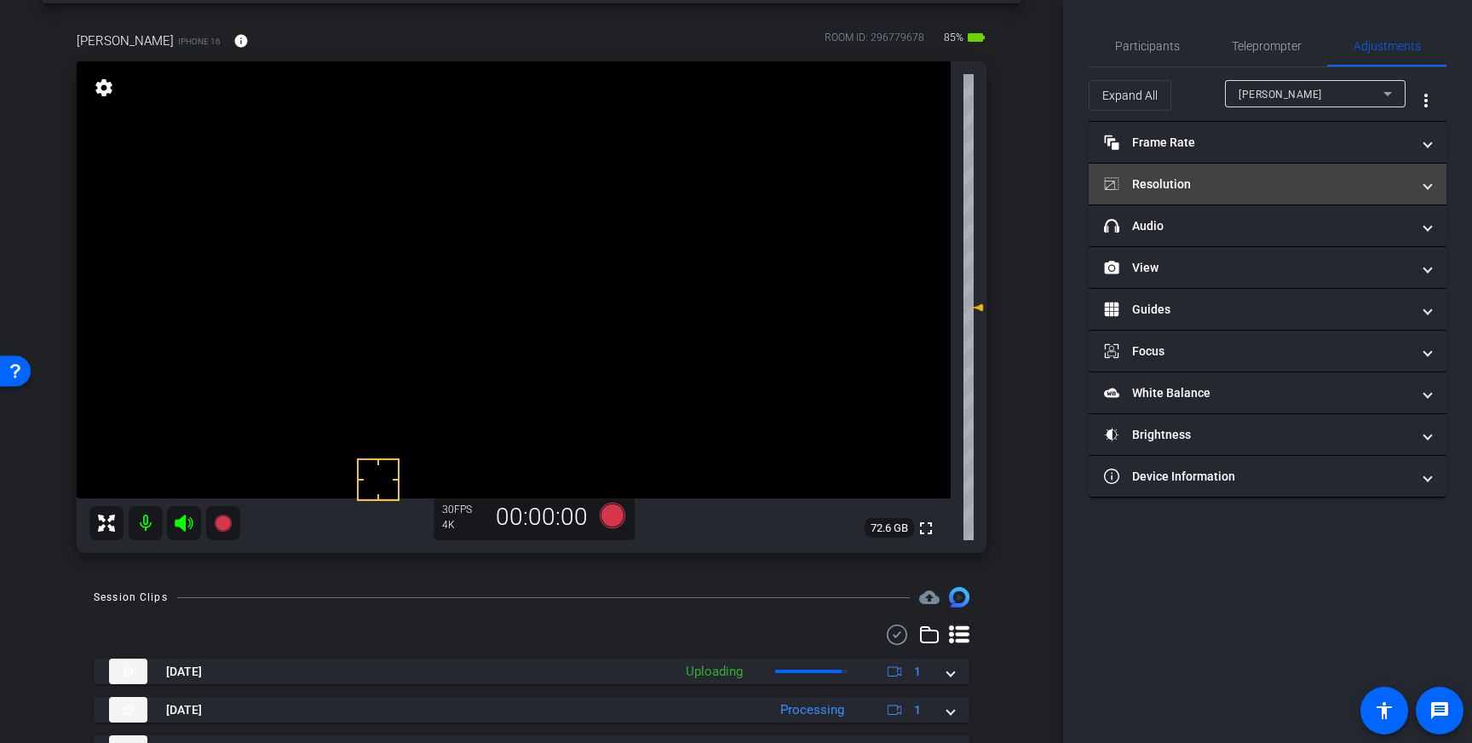
click at [1381, 188] on mat-panel-title "Resolution" at bounding box center [1257, 184] width 307 height 18
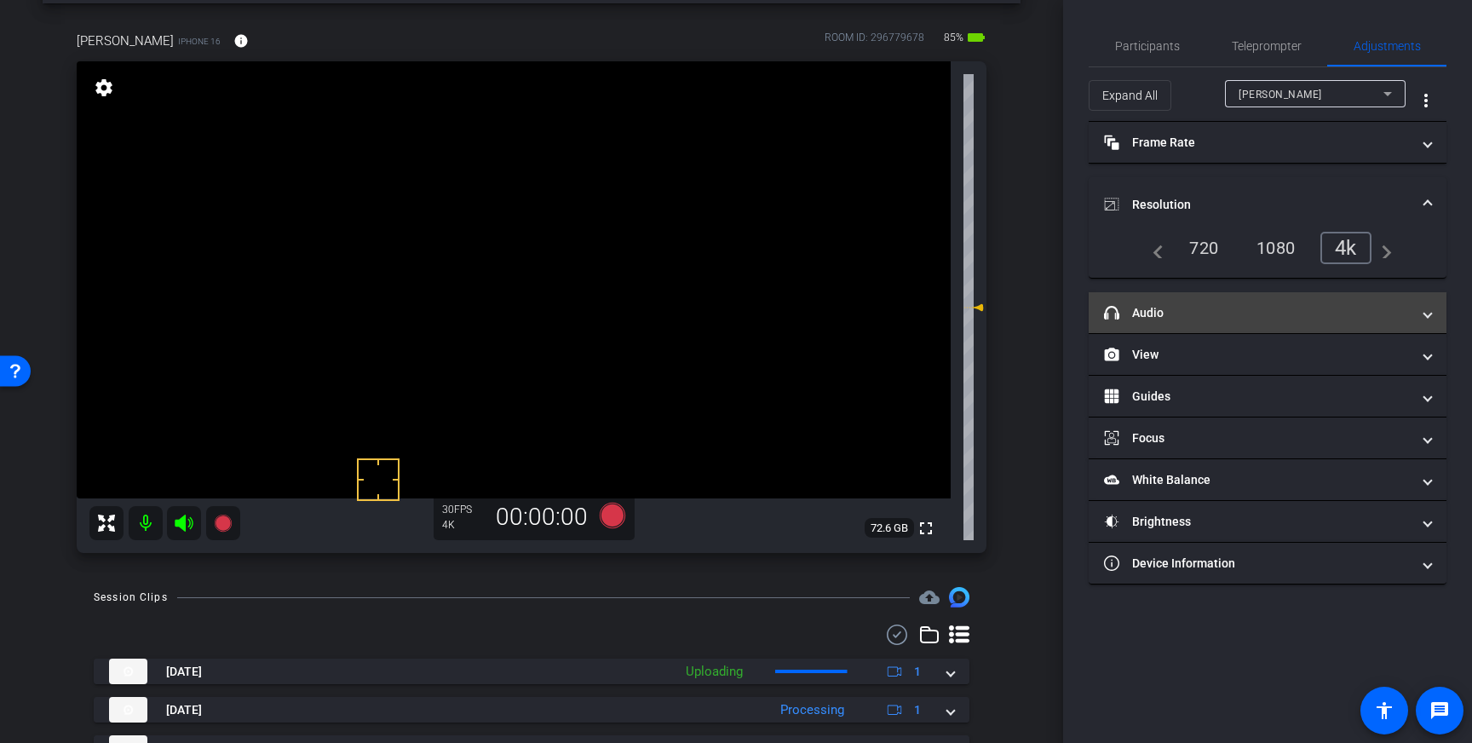
click at [1372, 307] on mat-panel-title "headphone icon Audio" at bounding box center [1257, 313] width 307 height 18
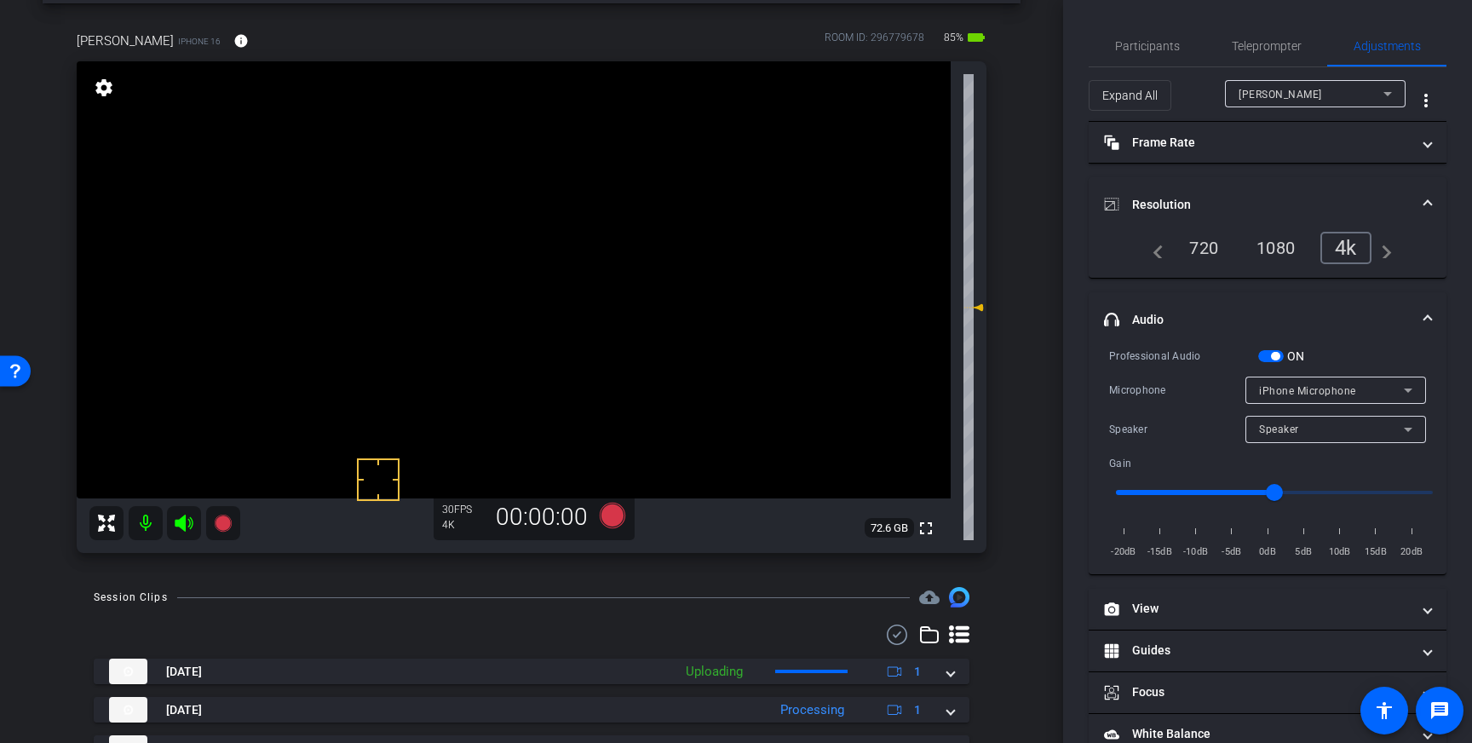
click at [1277, 354] on span "button" at bounding box center [1275, 356] width 9 height 9
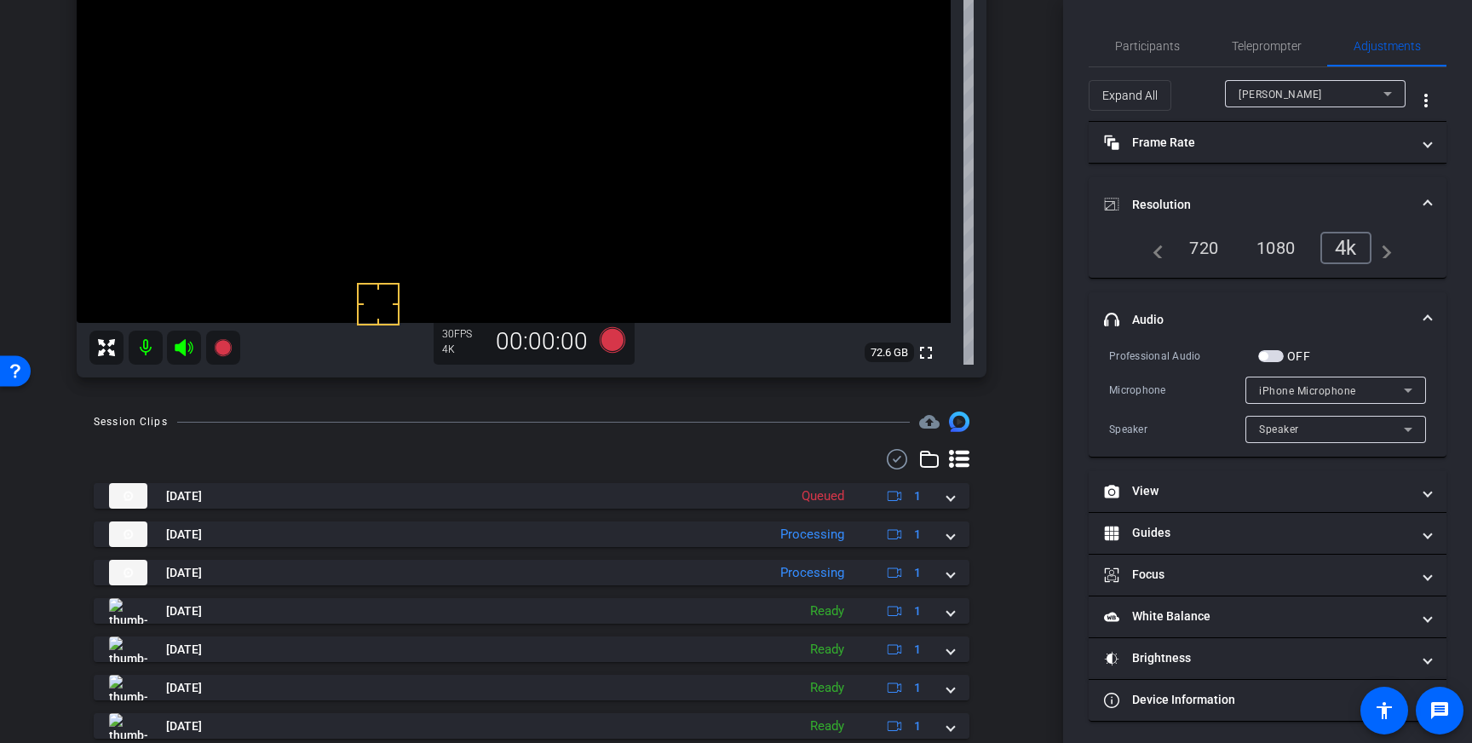
scroll to position [359, 0]
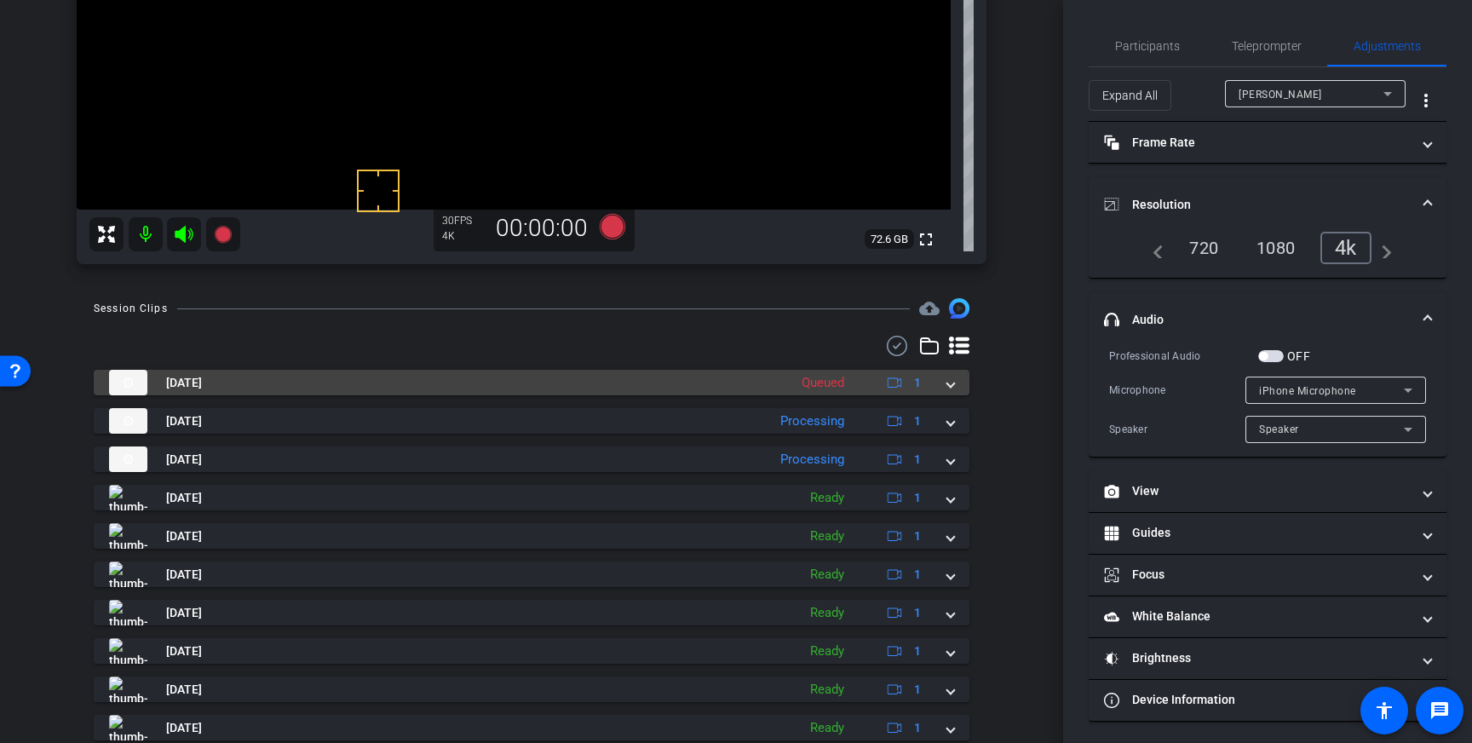
click at [944, 380] on div "Aug 27, 2025 Queued 1" at bounding box center [528, 383] width 838 height 26
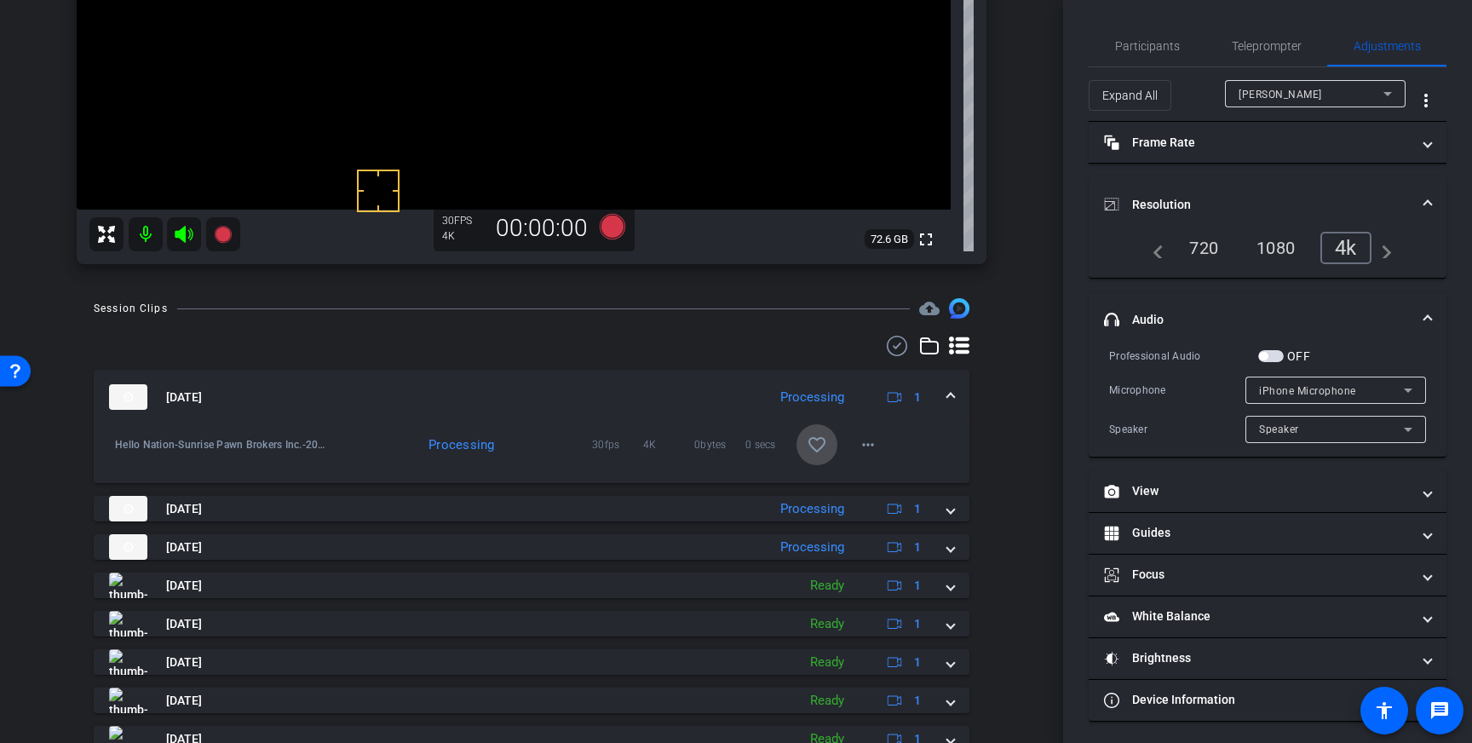
click at [810, 440] on mat-icon "favorite_border" at bounding box center [817, 444] width 20 height 20
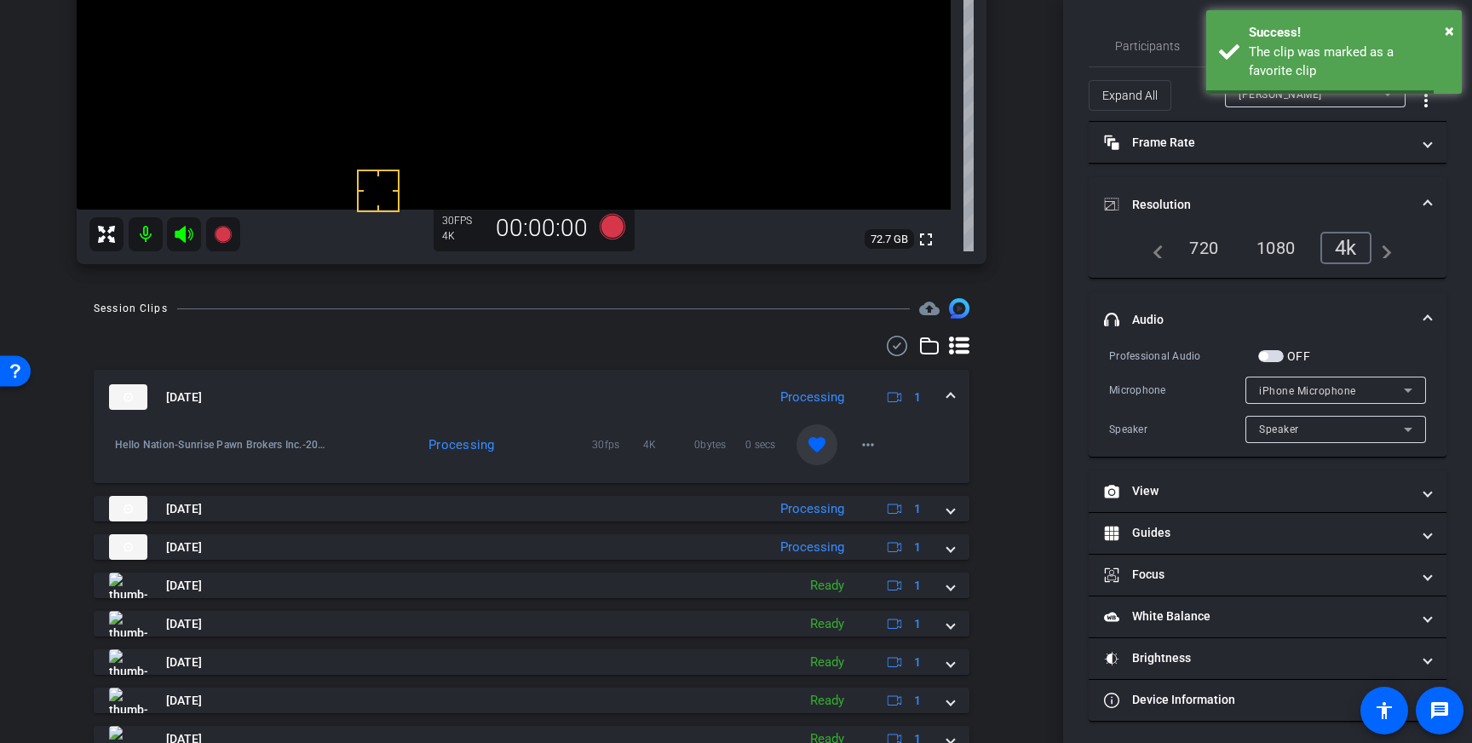
click at [947, 398] on span at bounding box center [950, 397] width 7 height 18
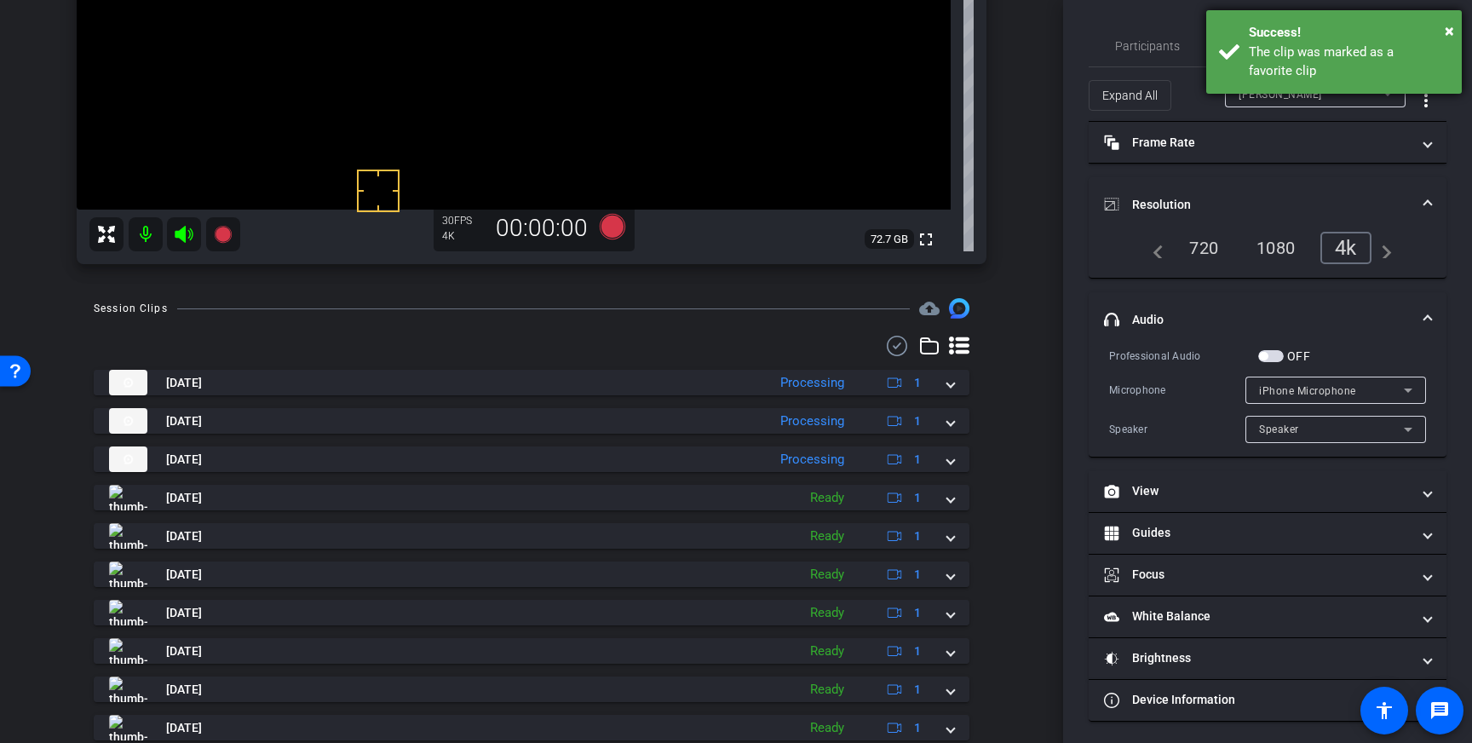
click at [1294, 77] on div "The clip was marked as a favorite clip" at bounding box center [1349, 62] width 200 height 38
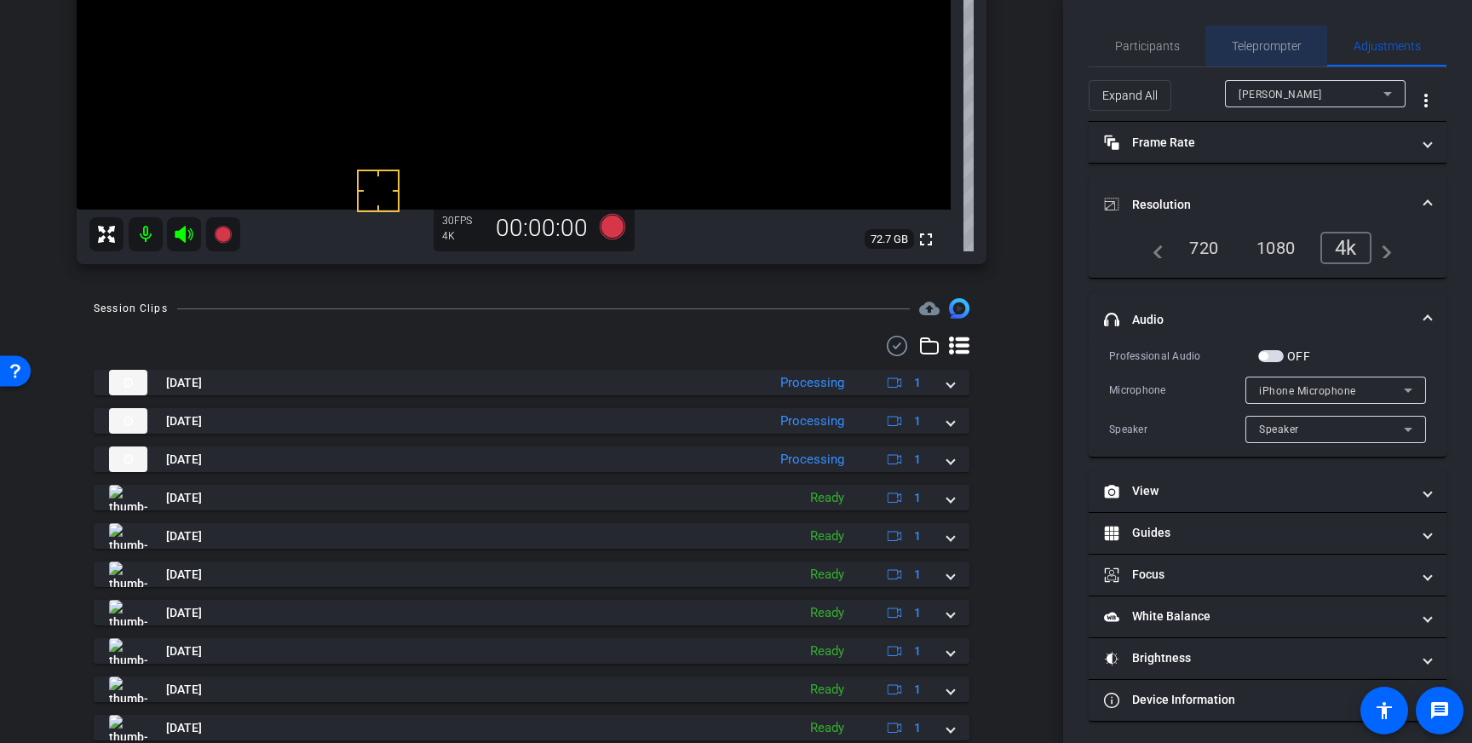
click at [1272, 46] on span "Teleprompter" at bounding box center [1266, 46] width 70 height 12
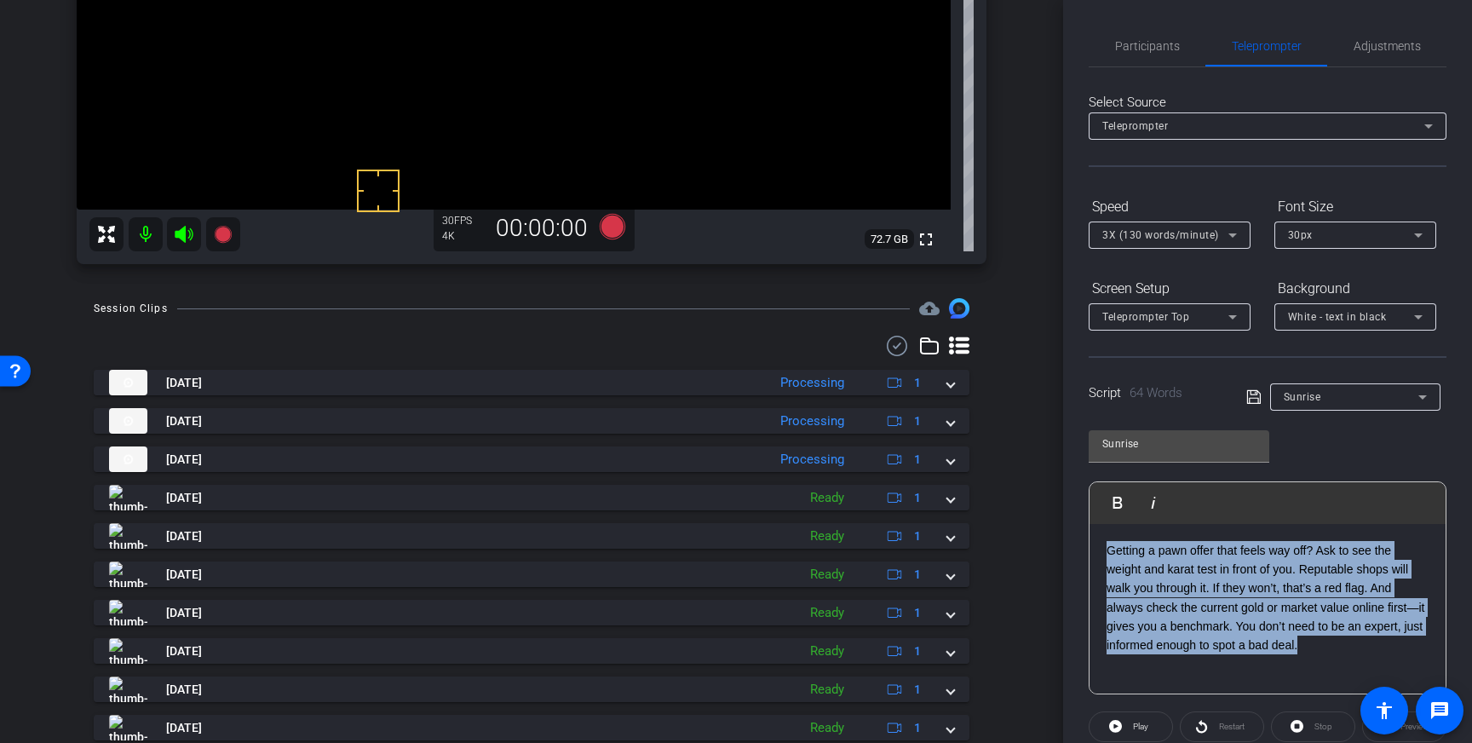
drag, startPoint x: 1323, startPoint y: 647, endPoint x: 1100, endPoint y: 535, distance: 249.9
click at [1100, 535] on div "Getting a pawn offer that feels way off? Ask to see the weight and karat test i…" at bounding box center [1267, 609] width 356 height 170
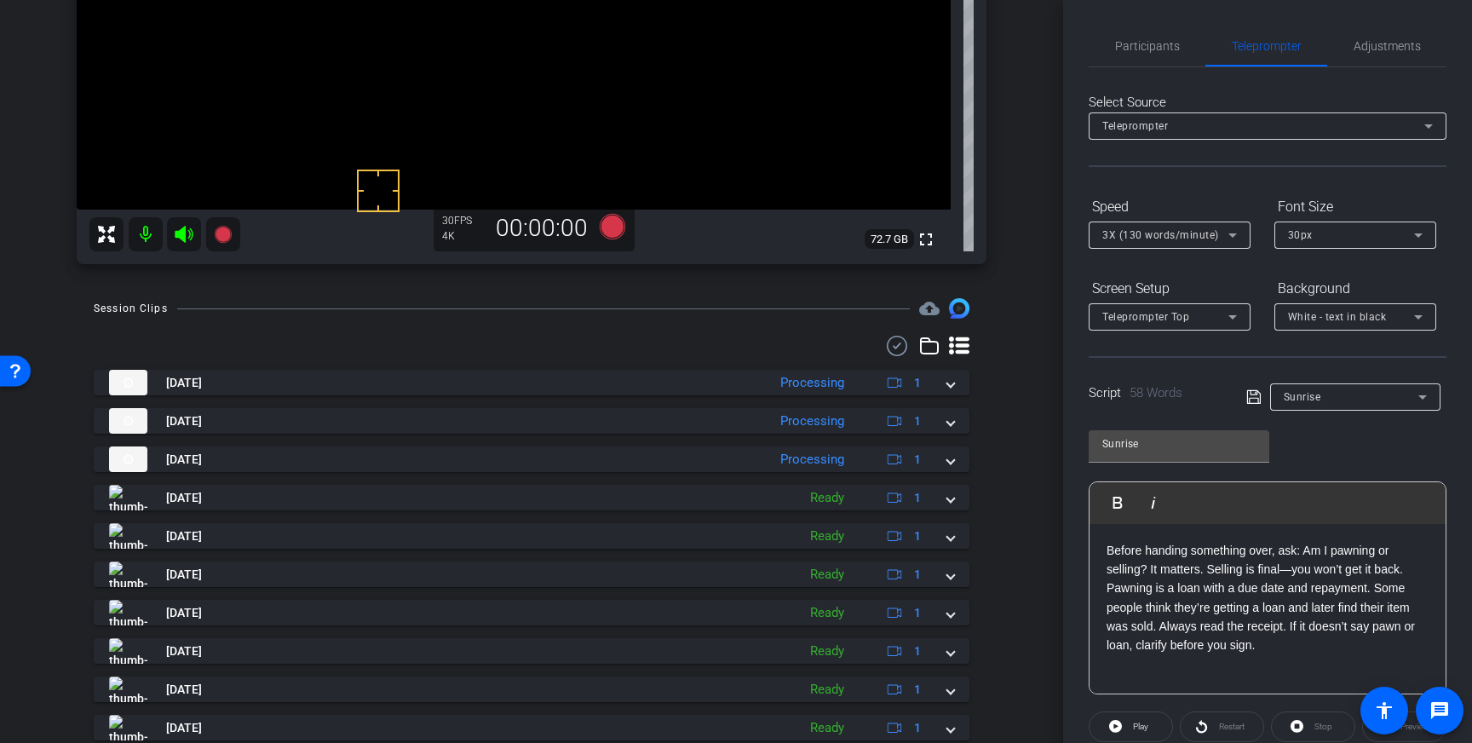
click at [1255, 392] on icon at bounding box center [1253, 397] width 14 height 14
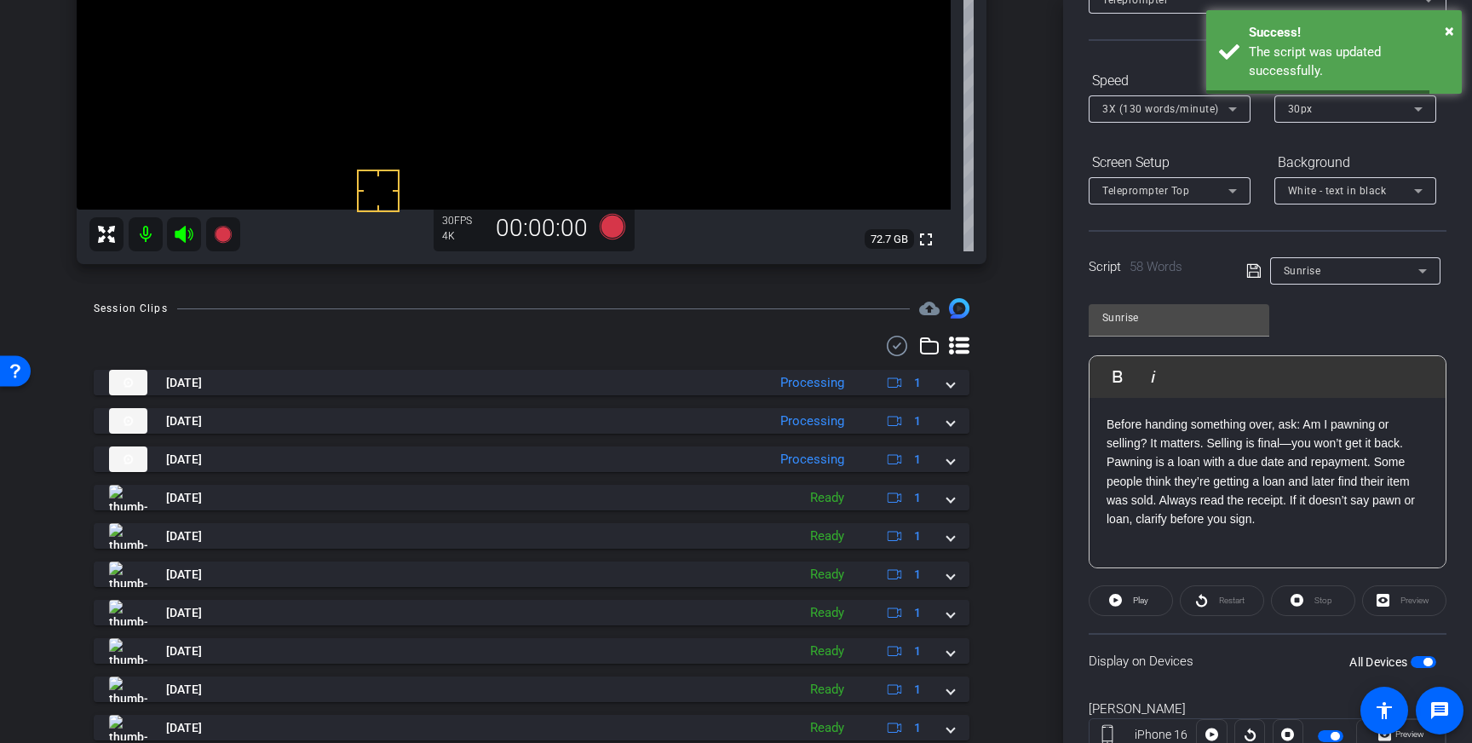
scroll to position [188, 0]
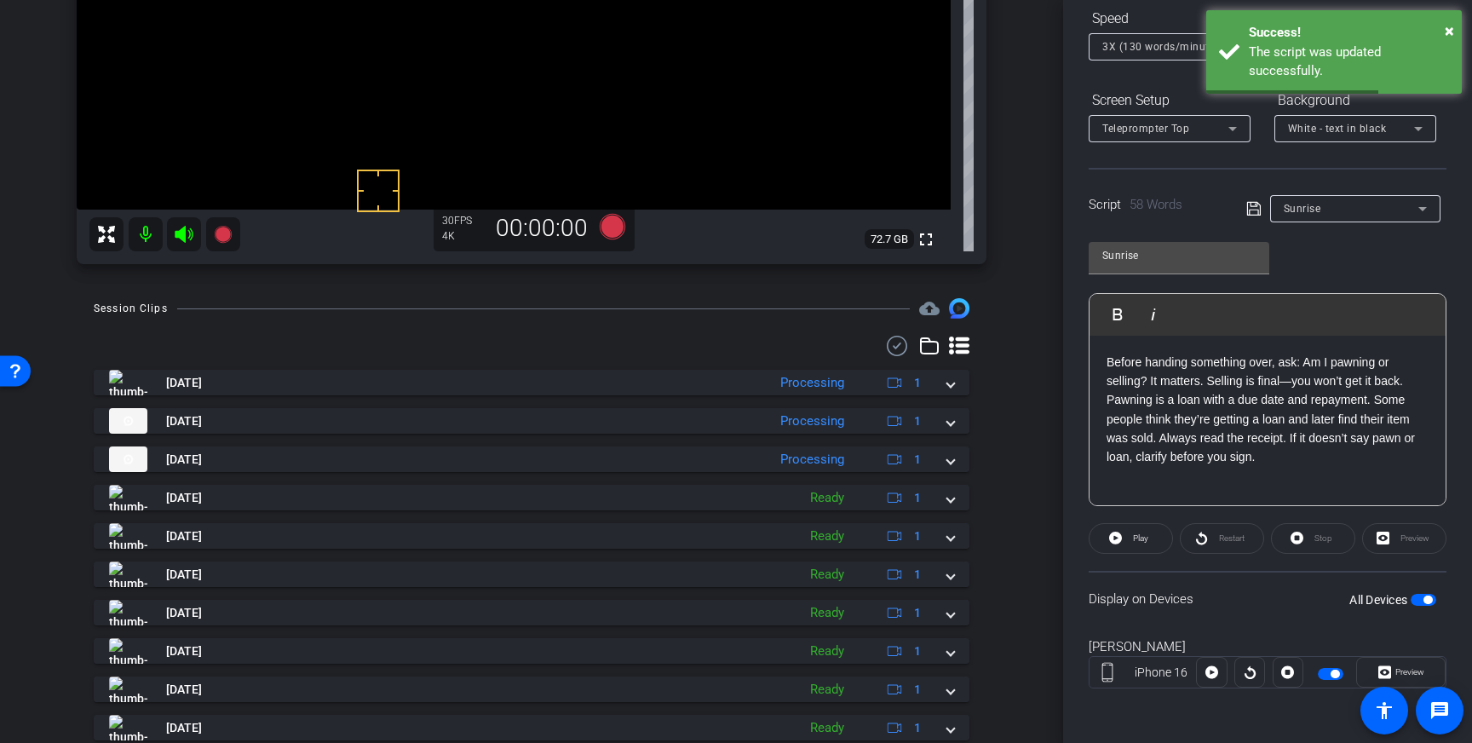
click at [1426, 601] on span "button" at bounding box center [1427, 599] width 9 height 9
click at [1425, 599] on span "button" at bounding box center [1423, 600] width 26 height 12
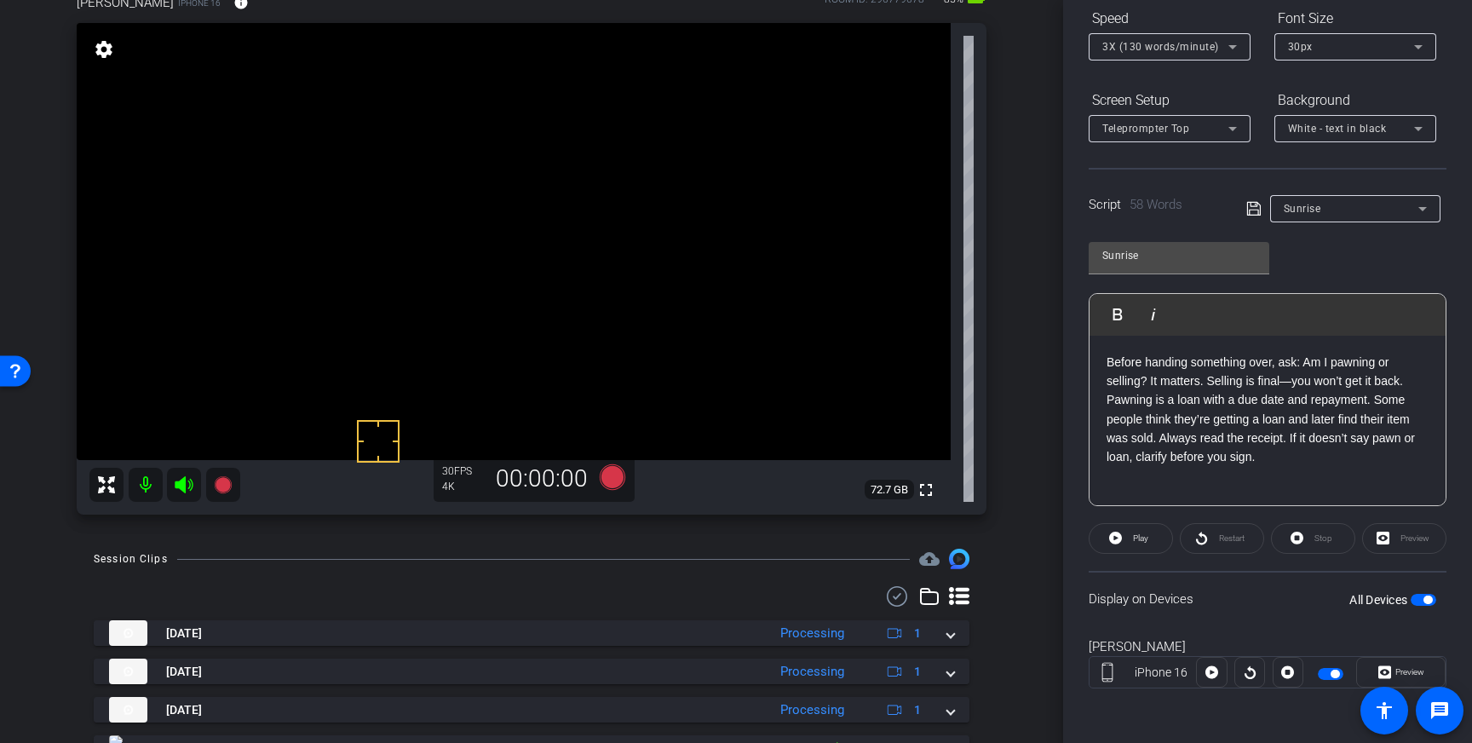
scroll to position [112, 0]
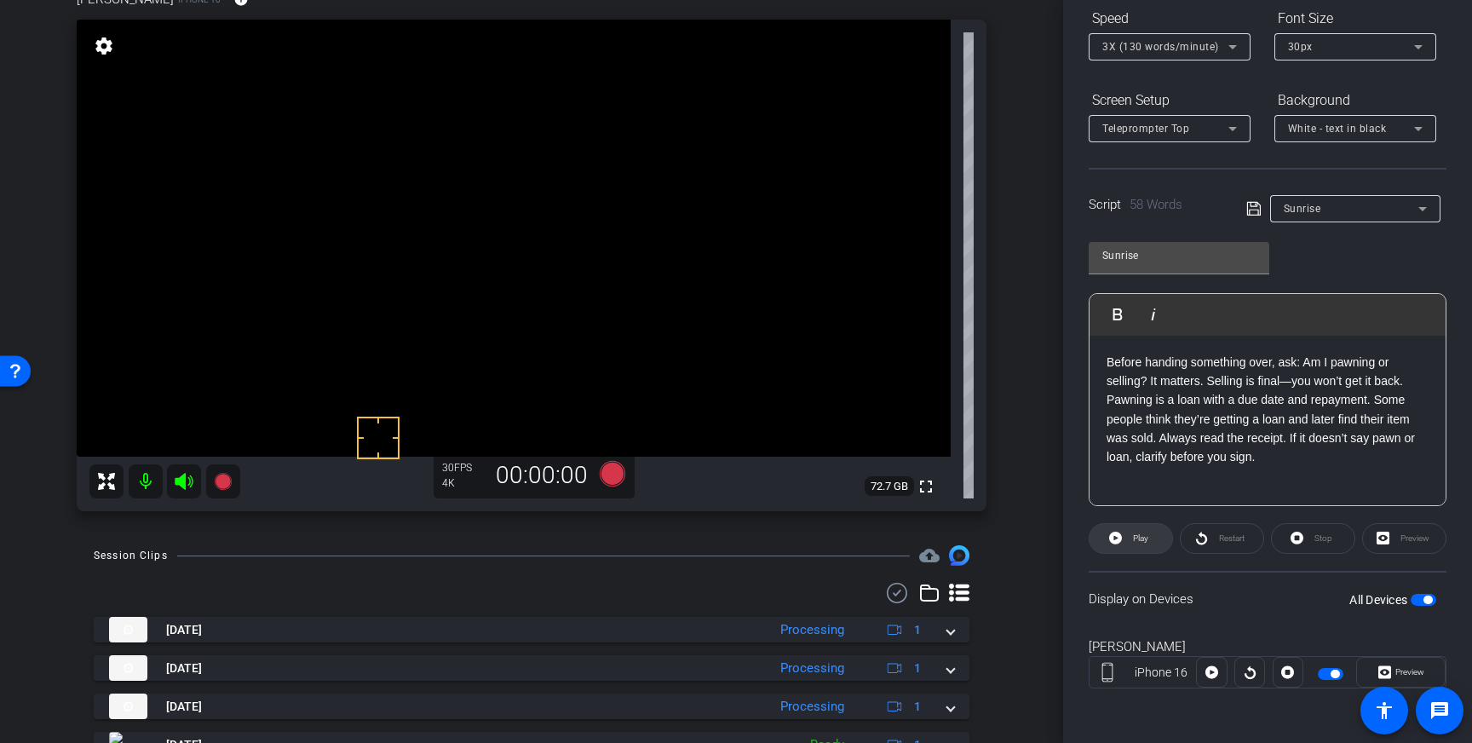
click at [1164, 541] on span at bounding box center [1130, 538] width 83 height 41
click at [1317, 538] on span "Stop" at bounding box center [1323, 537] width 18 height 9
click at [607, 479] on icon at bounding box center [613, 474] width 26 height 26
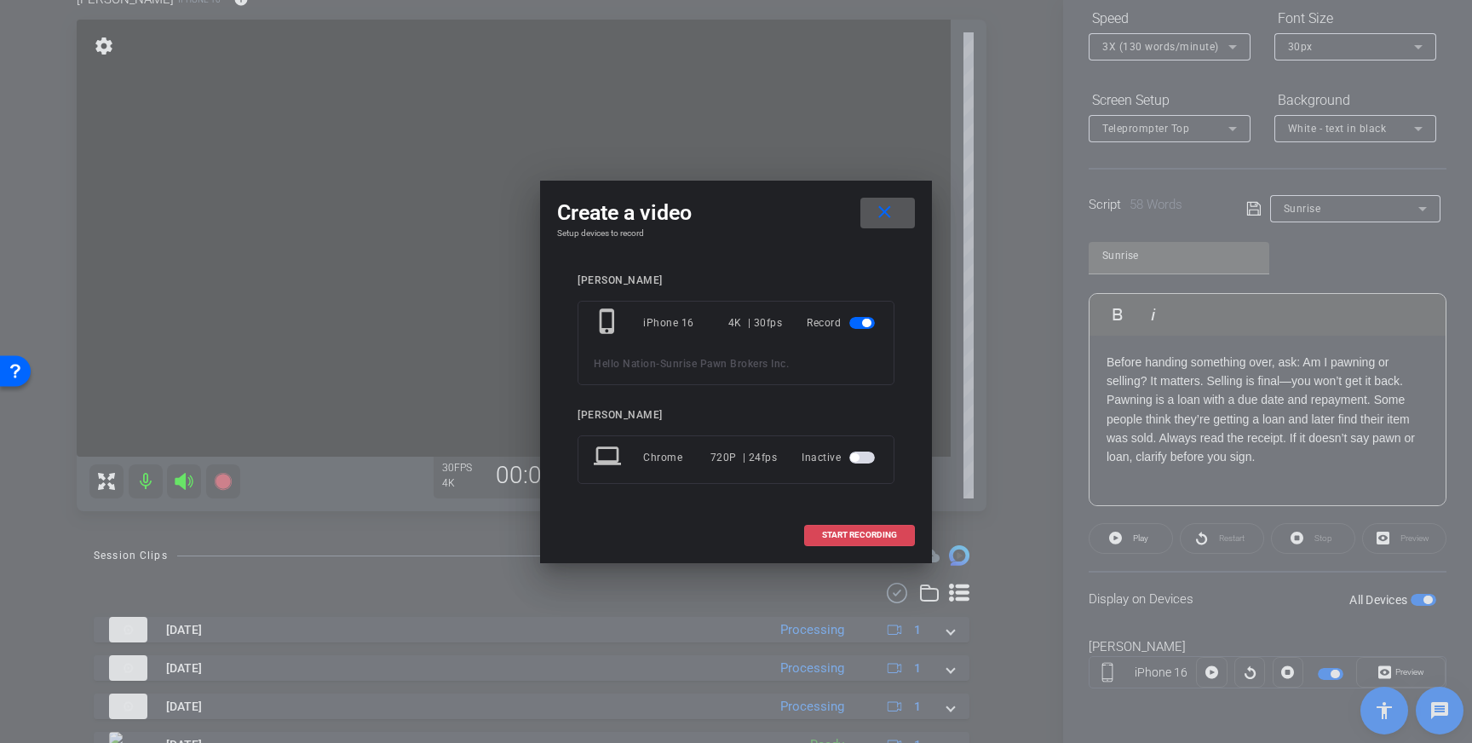
click at [845, 535] on span "START RECORDING" at bounding box center [859, 535] width 75 height 9
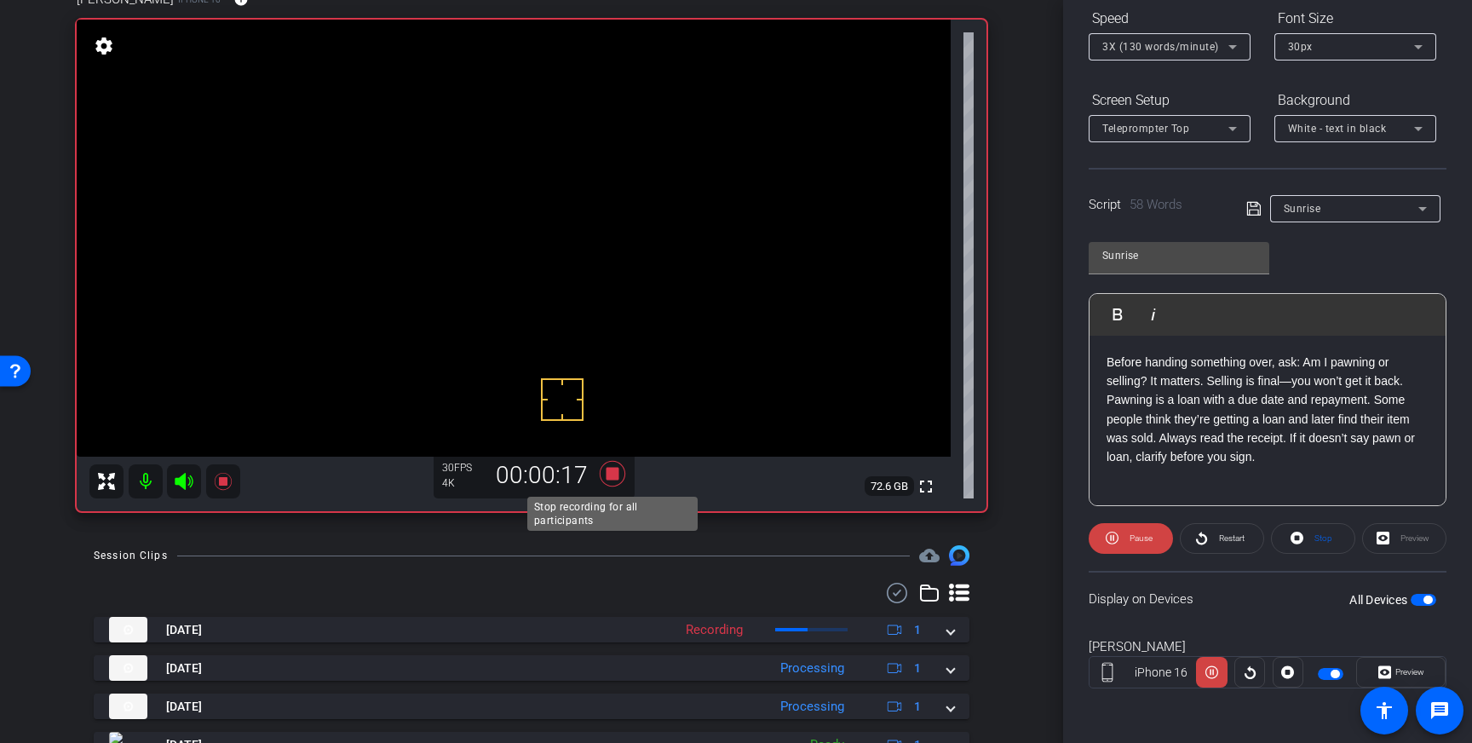
click at [605, 476] on icon at bounding box center [612, 473] width 41 height 31
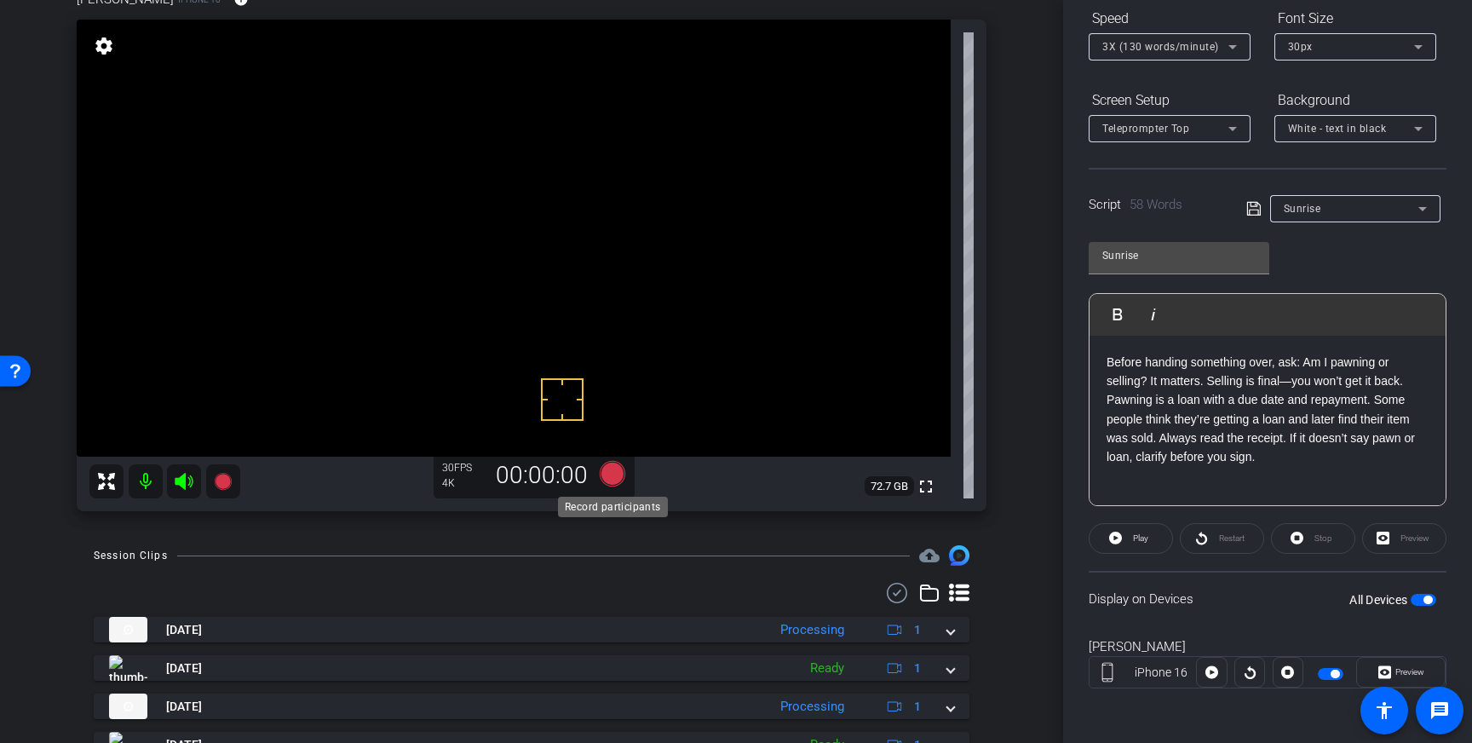
click at [616, 479] on icon at bounding box center [613, 474] width 26 height 26
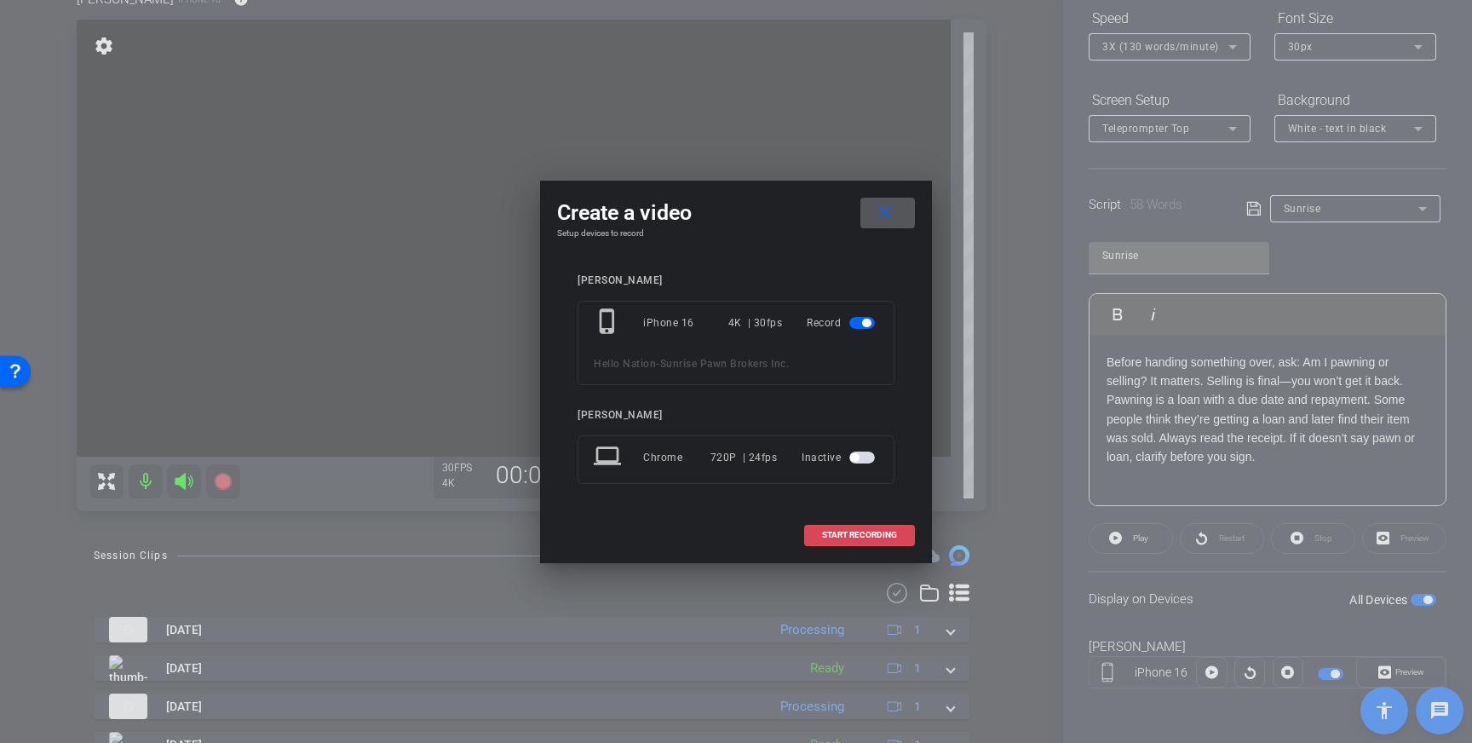
click at [841, 533] on span "START RECORDING" at bounding box center [859, 535] width 75 height 9
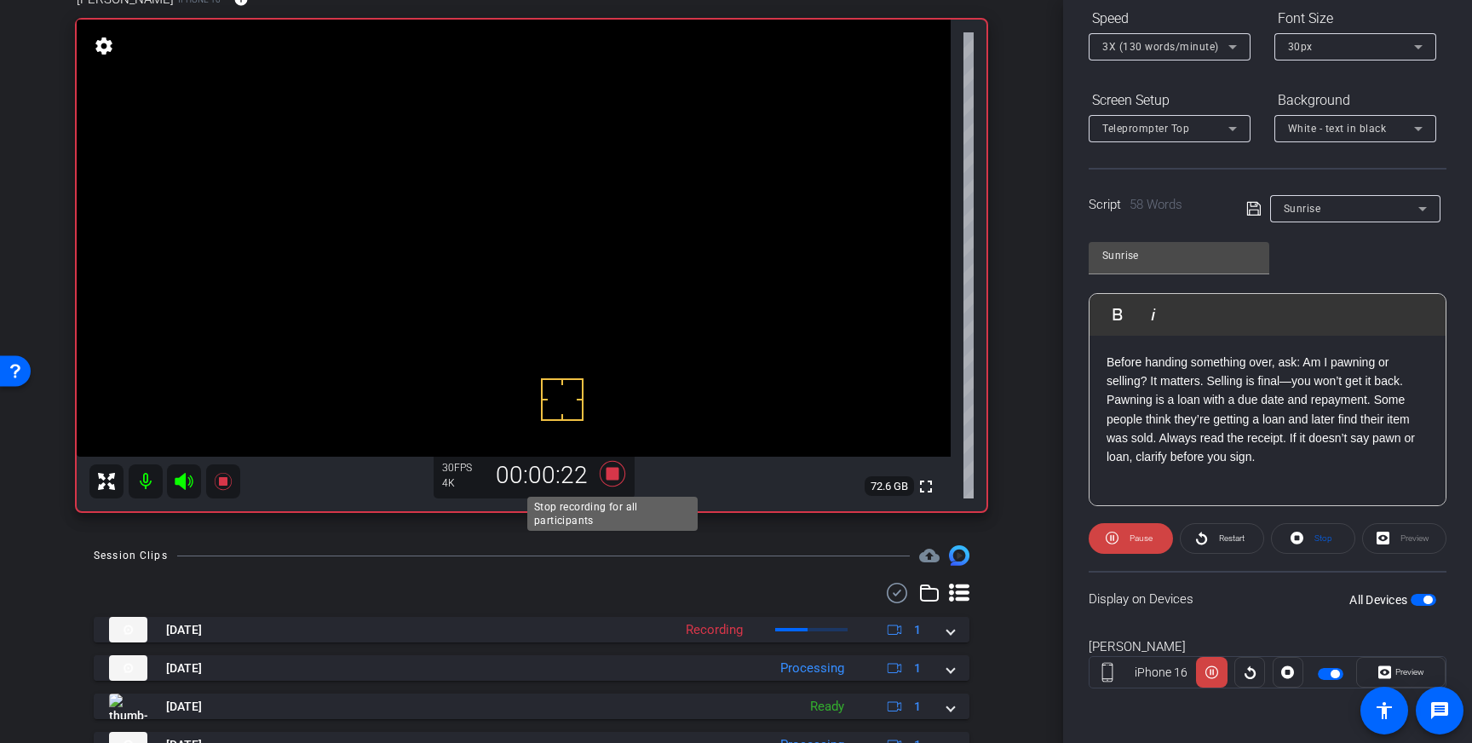
click at [611, 482] on icon at bounding box center [612, 473] width 41 height 31
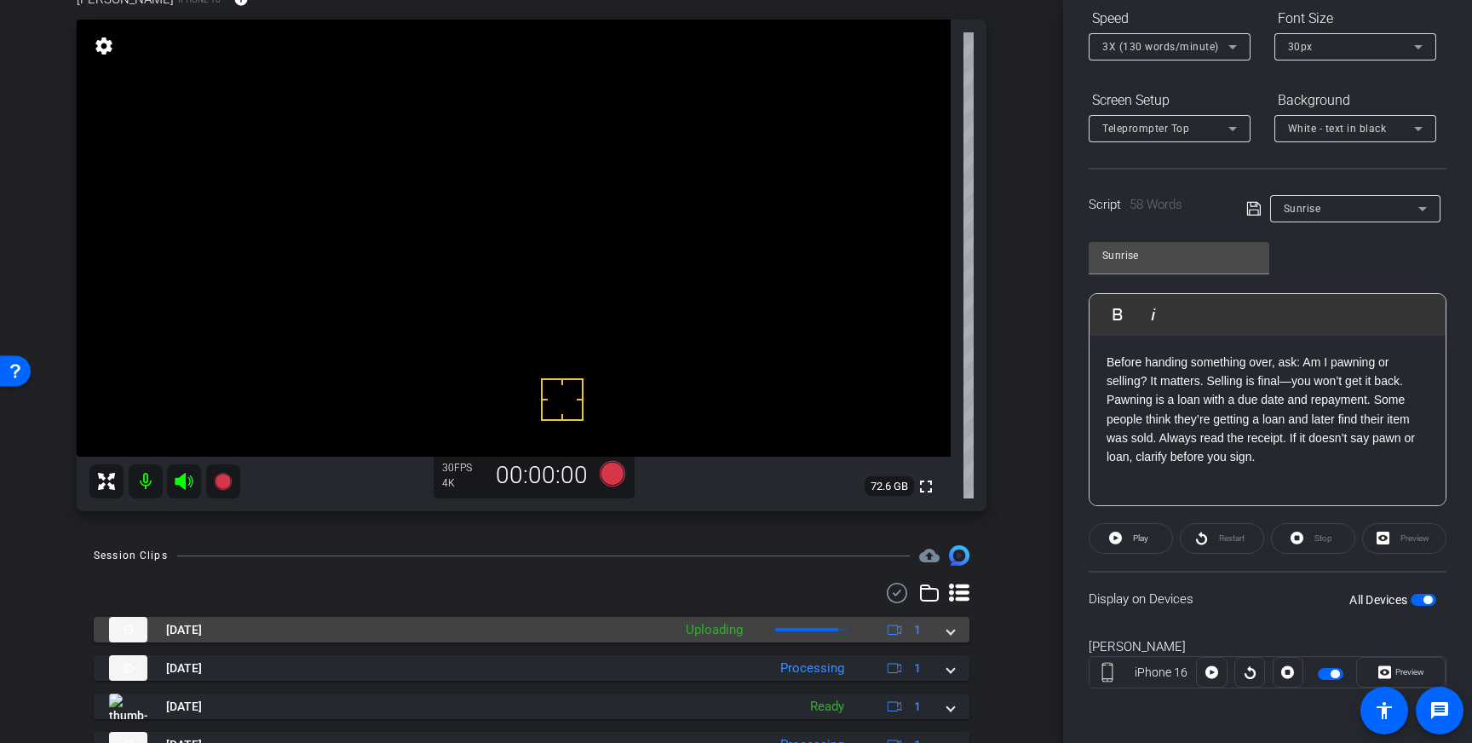
click at [956, 637] on mat-expansion-panel-header "Aug 27, 2025 Uploading 1" at bounding box center [531, 630] width 875 height 26
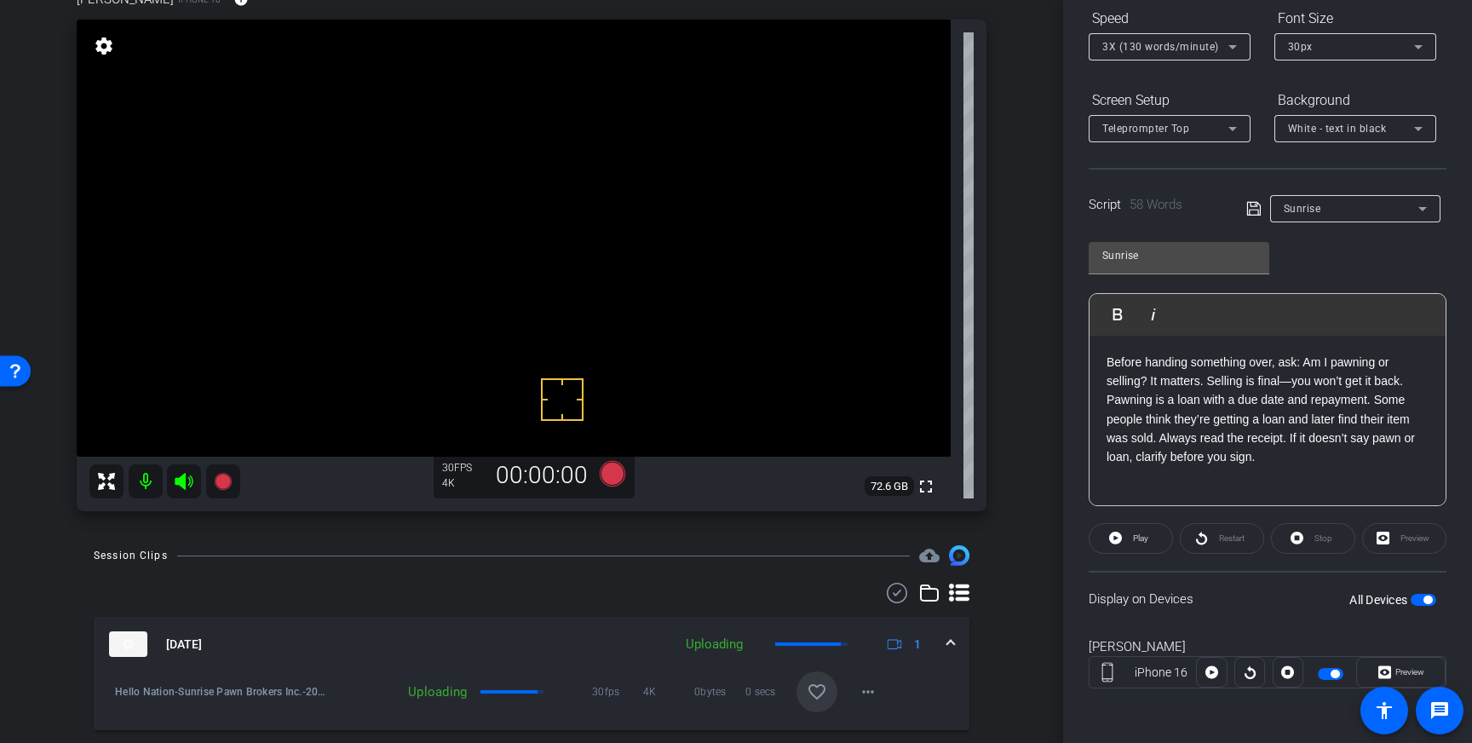
click at [817, 686] on mat-icon "favorite_border" at bounding box center [817, 691] width 20 height 20
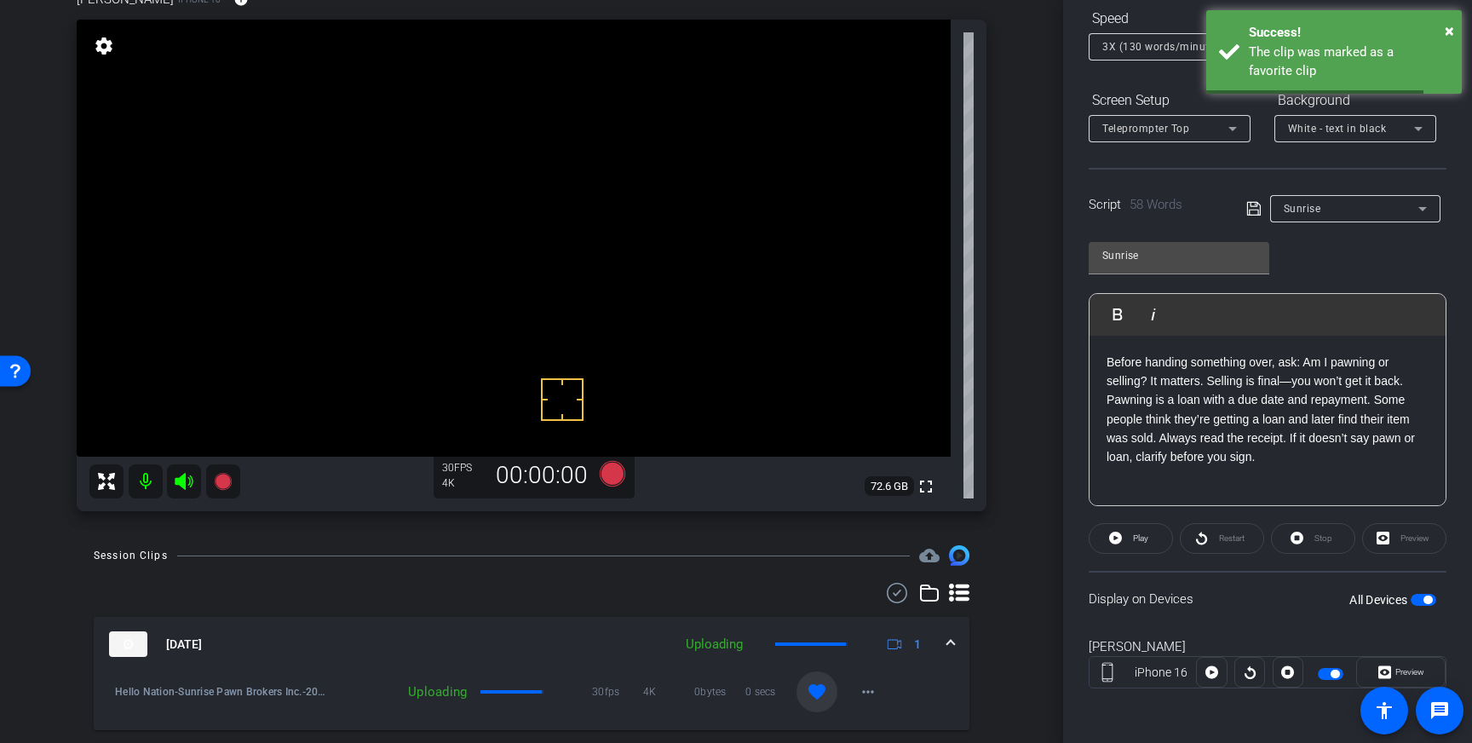
click at [952, 647] on span at bounding box center [950, 644] width 7 height 18
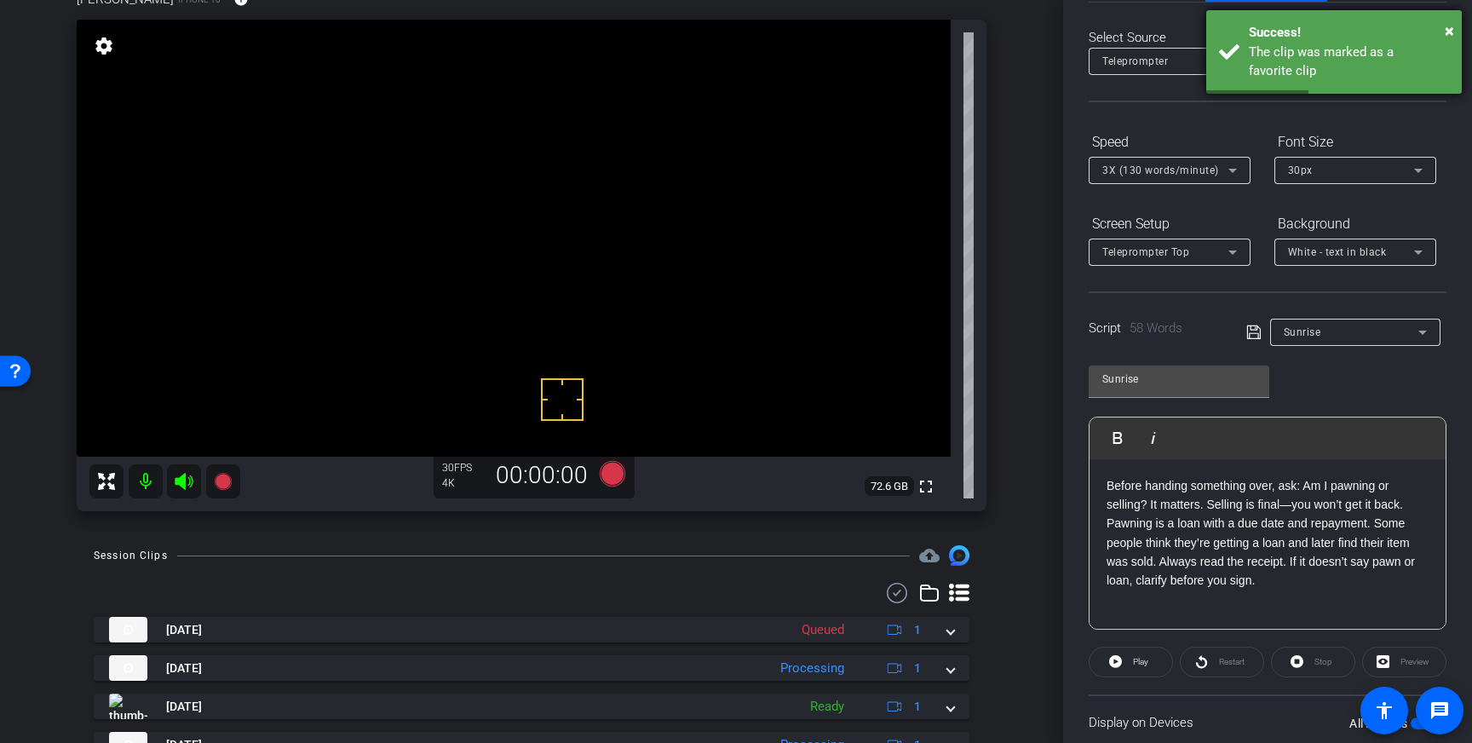
scroll to position [14, 0]
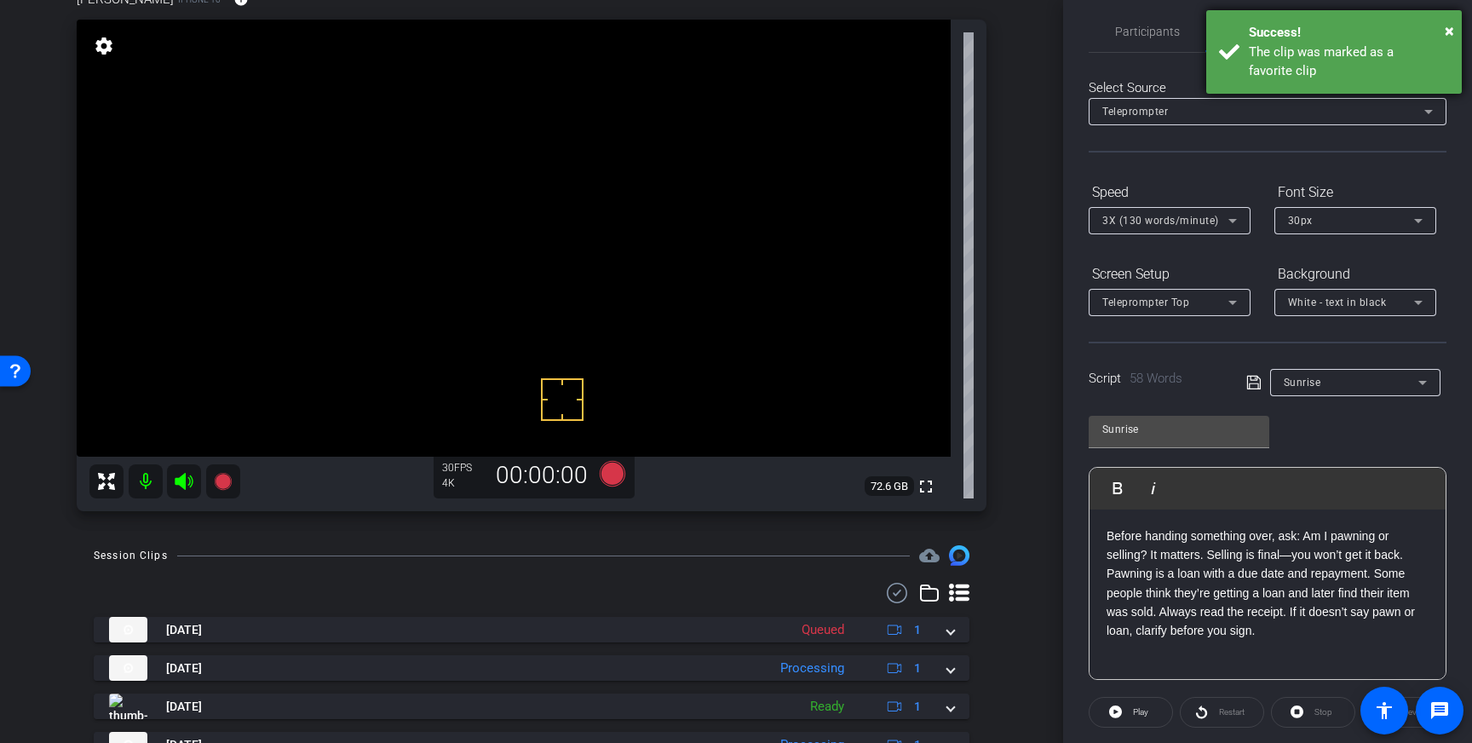
click at [1323, 57] on div "The clip was marked as a favorite clip" at bounding box center [1349, 62] width 200 height 38
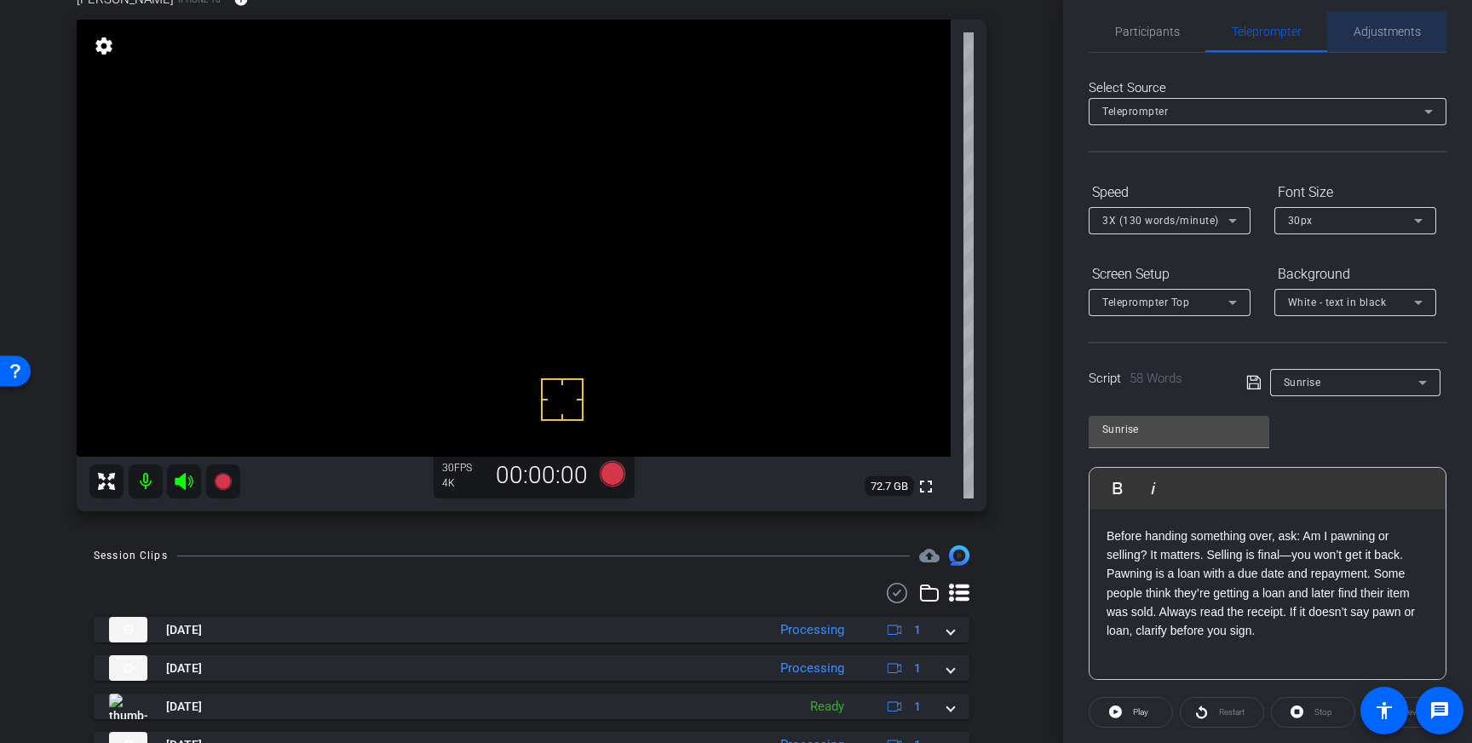
click at [1382, 33] on span "Adjustments" at bounding box center [1386, 32] width 67 height 12
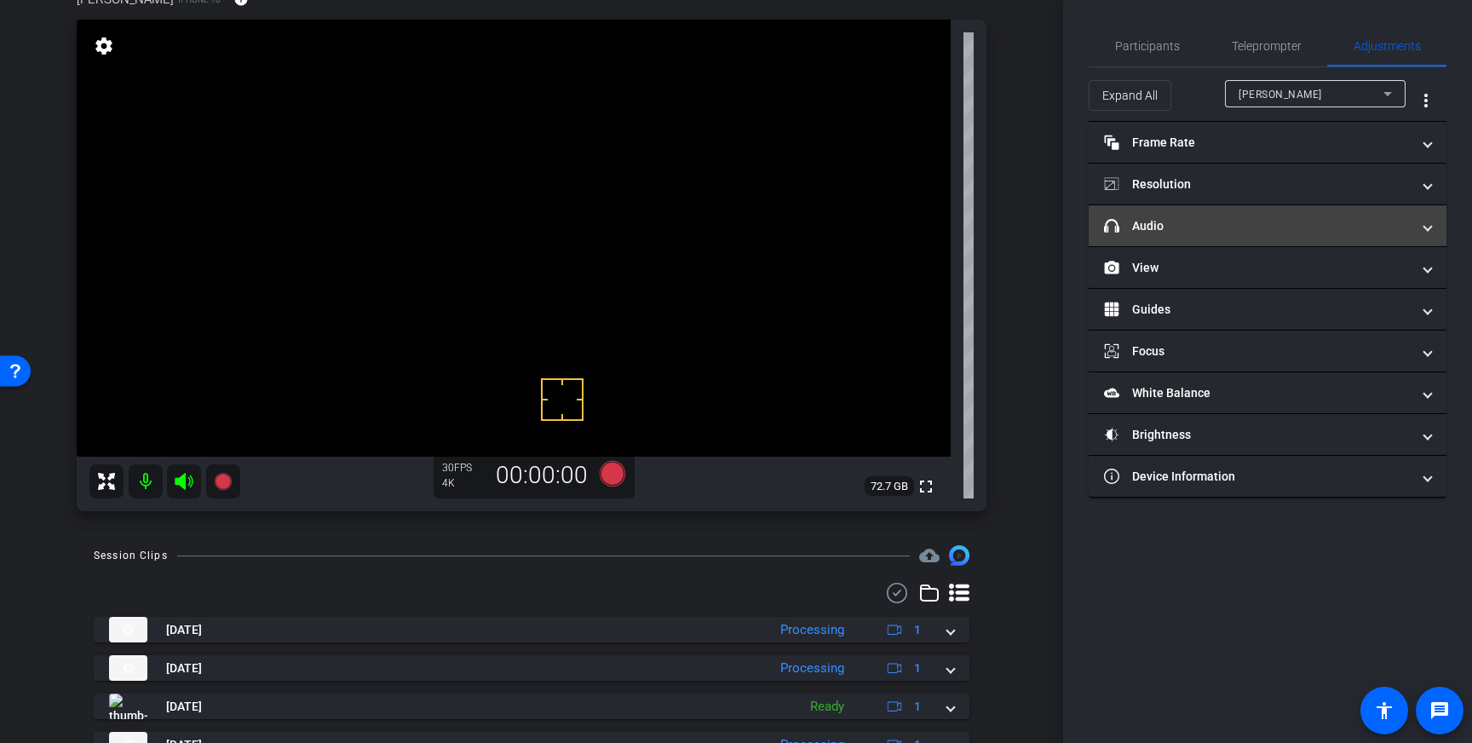
click at [1287, 223] on mat-panel-title "headphone icon Audio" at bounding box center [1257, 226] width 307 height 18
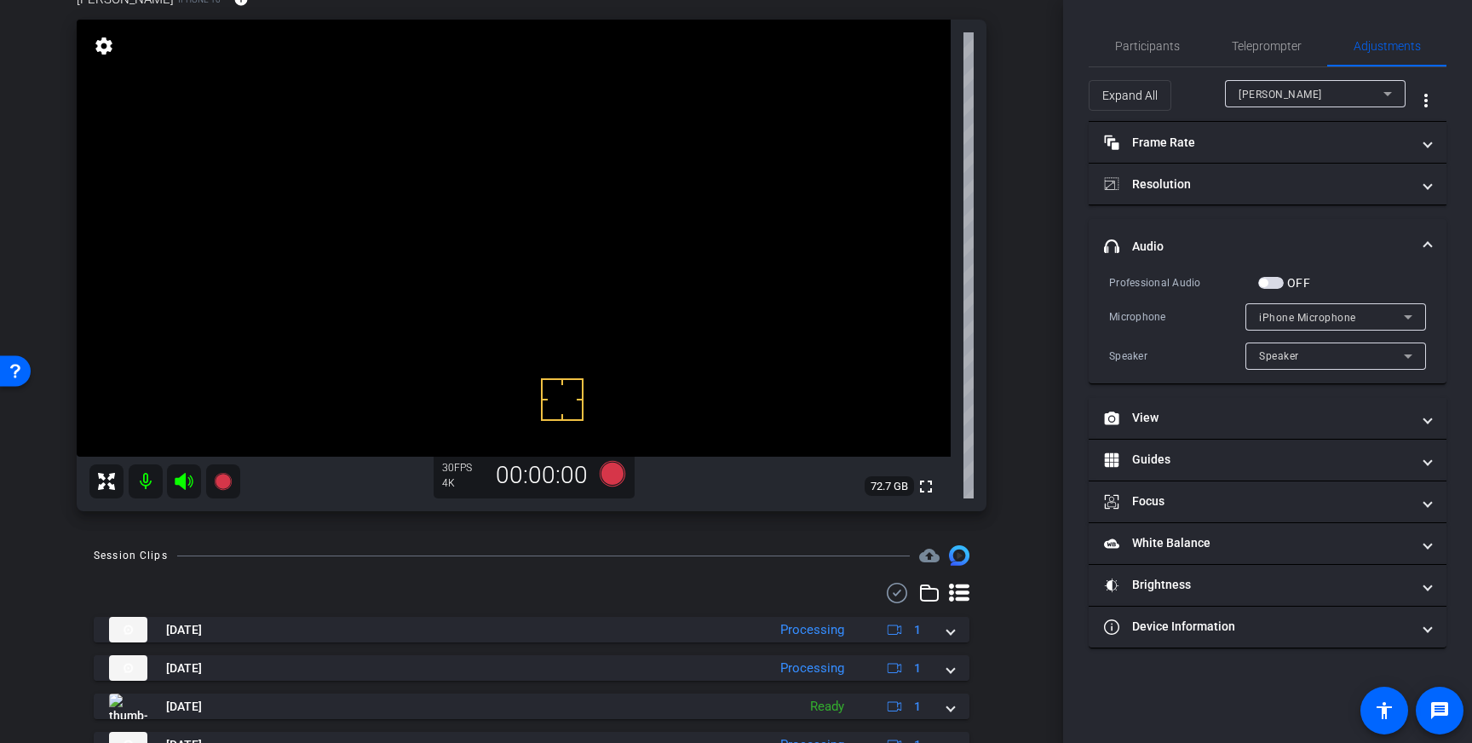
click at [1275, 284] on span "button" at bounding box center [1271, 283] width 26 height 12
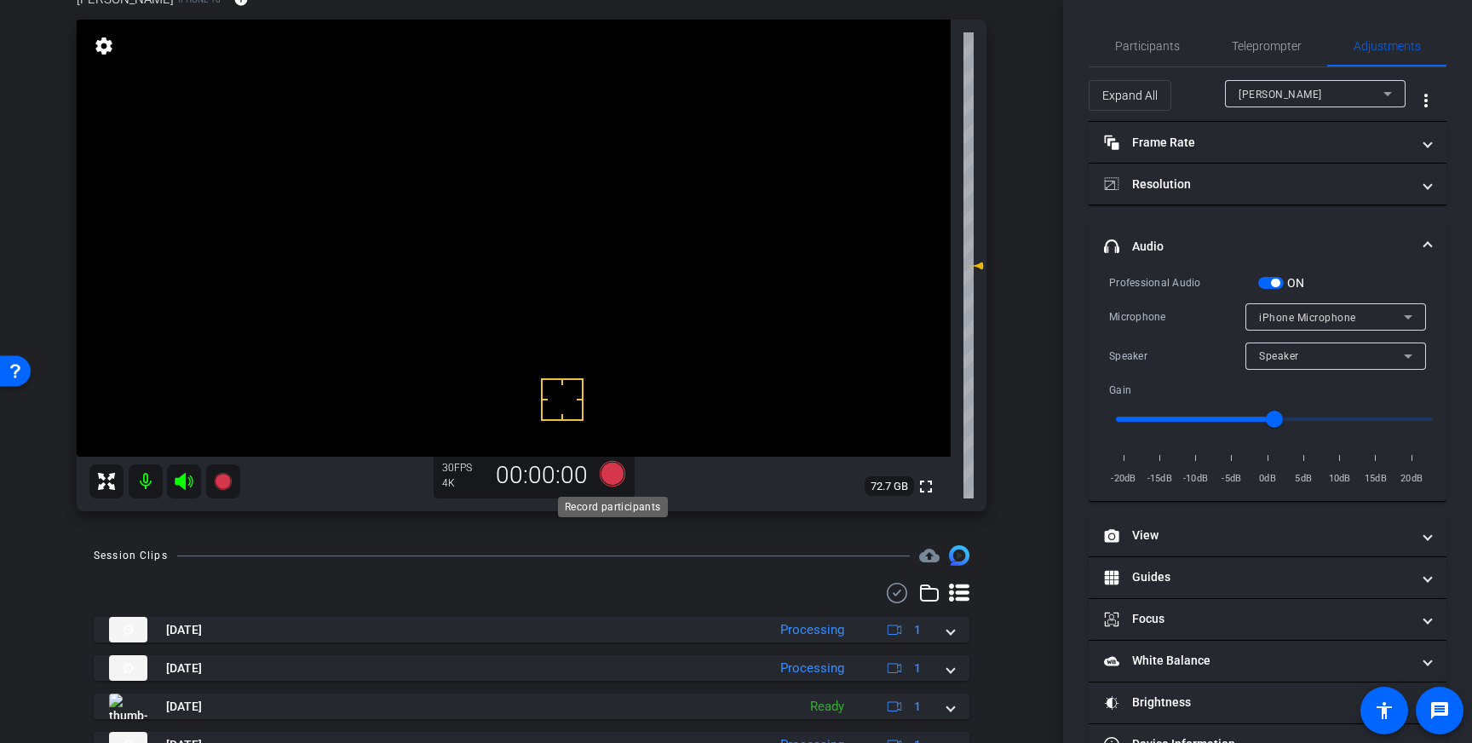
click at [605, 471] on icon at bounding box center [613, 474] width 26 height 26
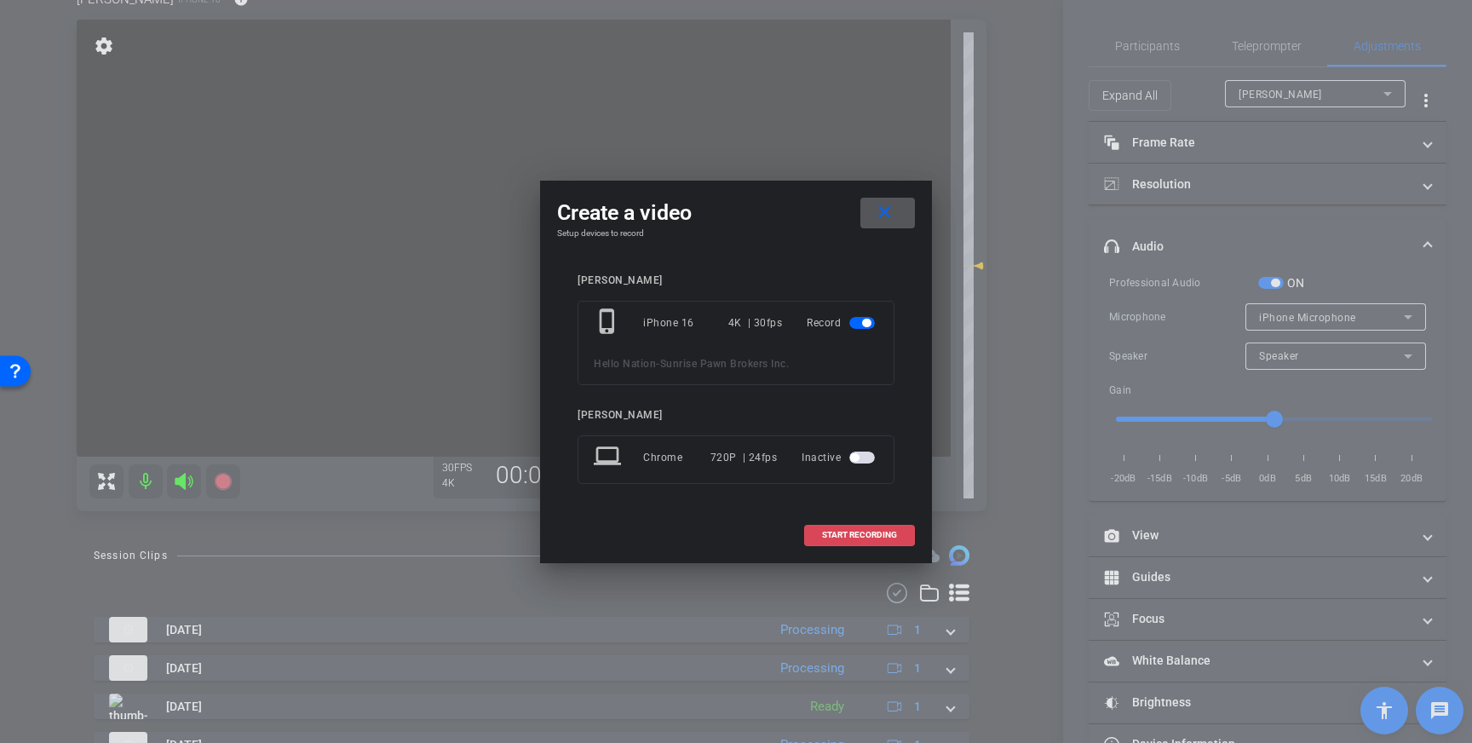
click at [852, 529] on span at bounding box center [859, 534] width 109 height 41
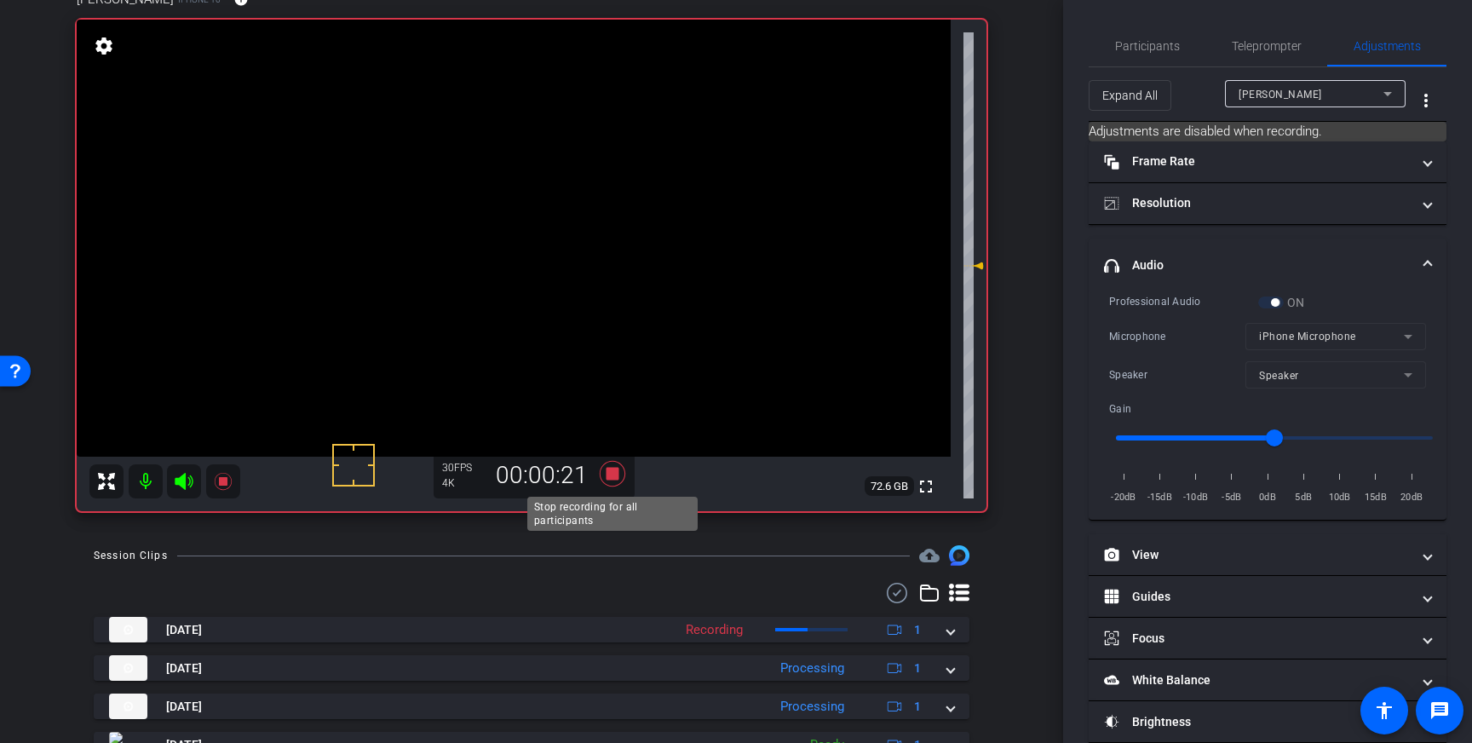
click at [613, 474] on icon at bounding box center [613, 474] width 26 height 26
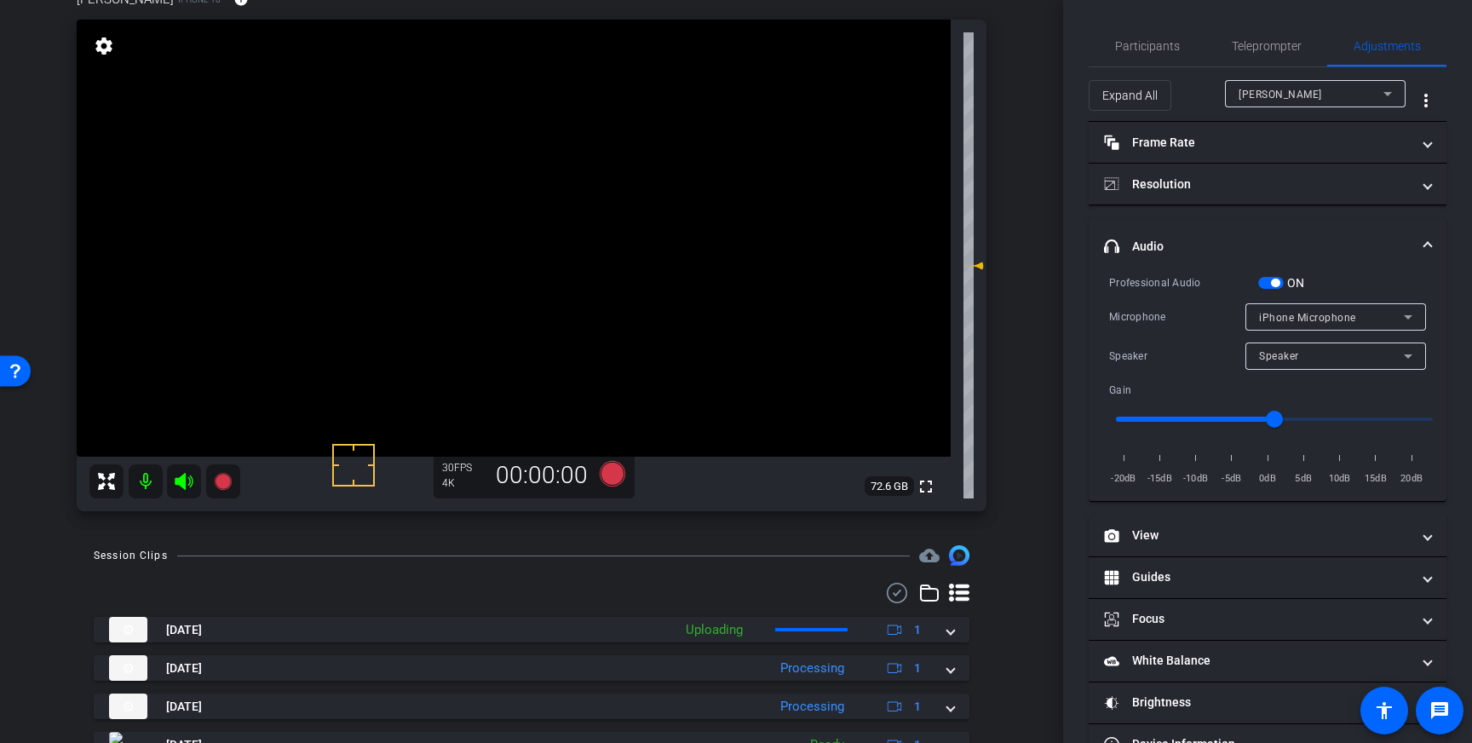
click at [1273, 281] on span "button" at bounding box center [1275, 282] width 9 height 9
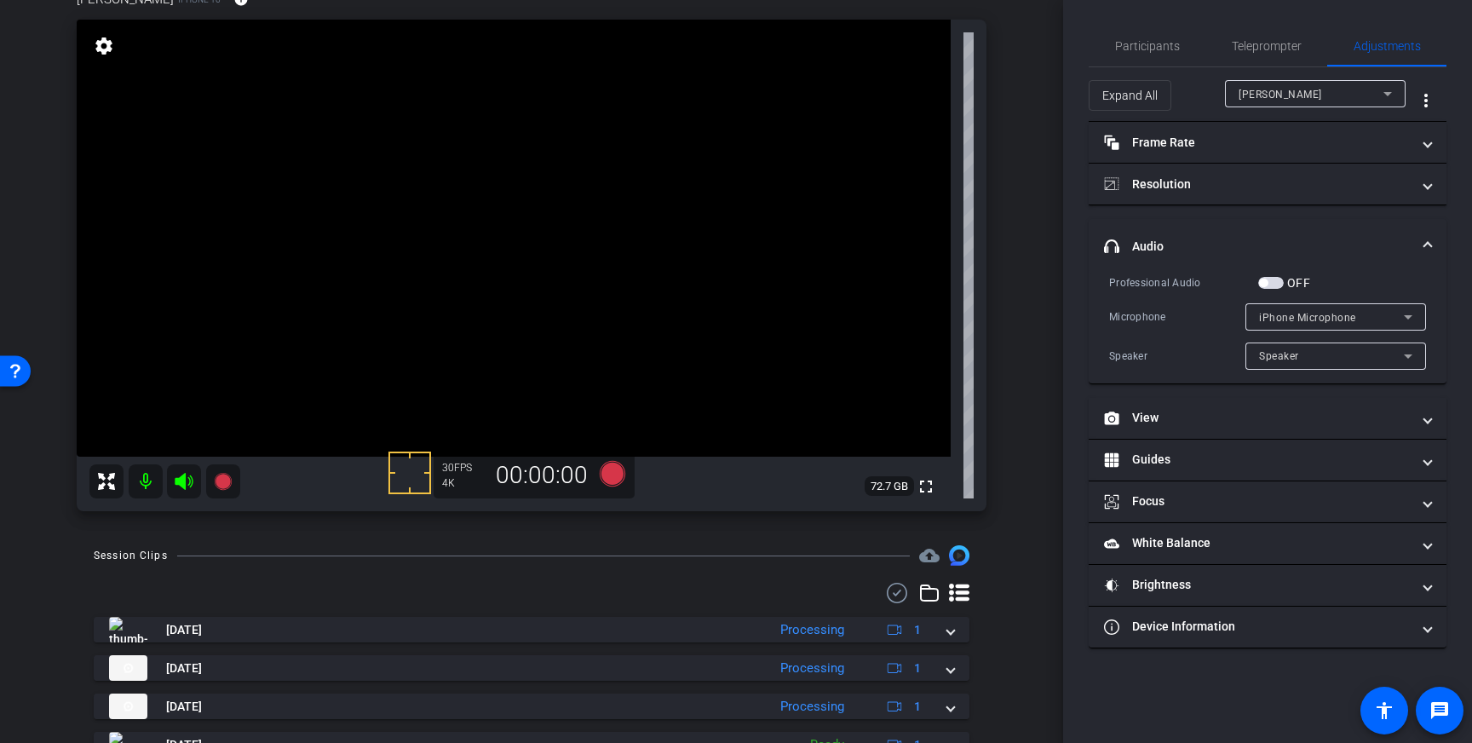
drag, startPoint x: 1277, startPoint y: 284, endPoint x: 1145, endPoint y: 343, distance: 145.6
click at [1277, 284] on span "button" at bounding box center [1271, 283] width 26 height 12
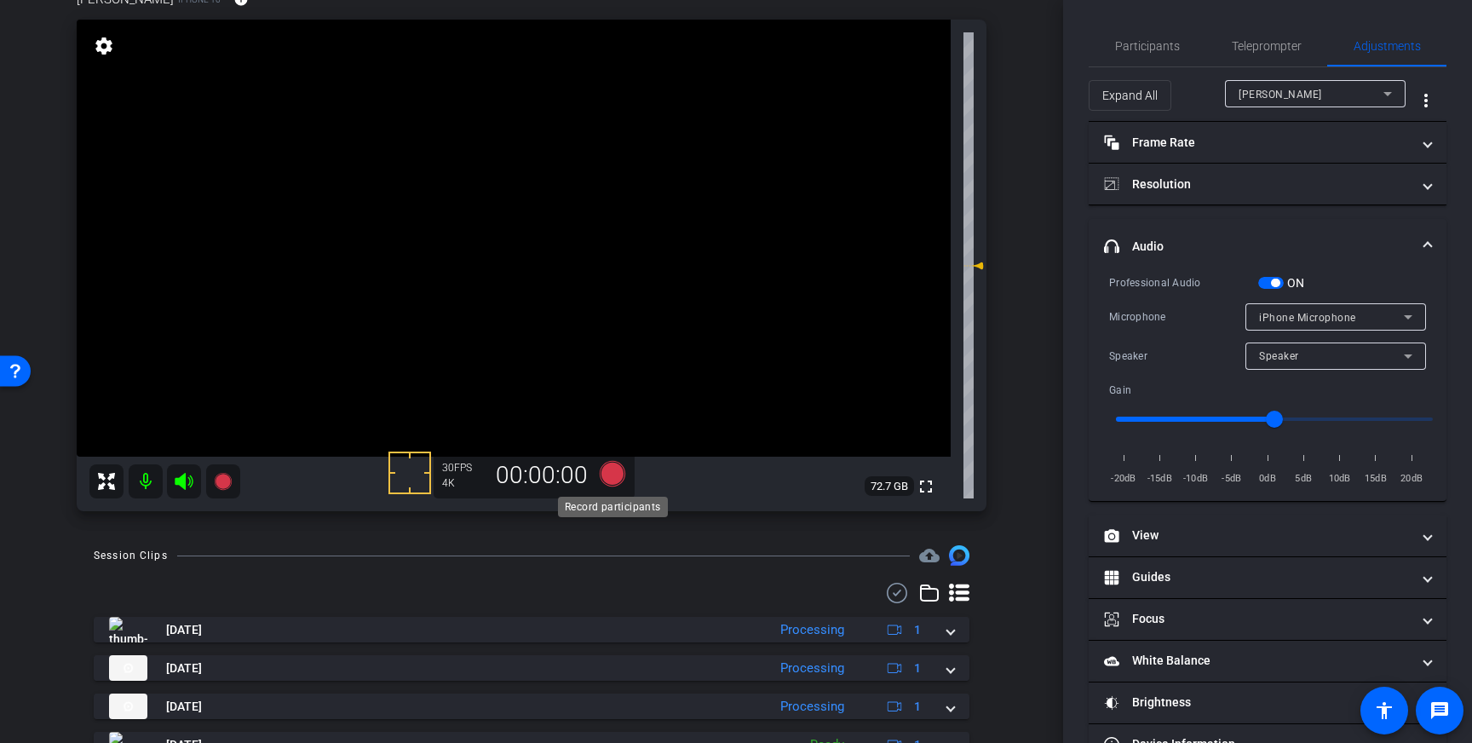
click at [609, 476] on icon at bounding box center [613, 474] width 26 height 26
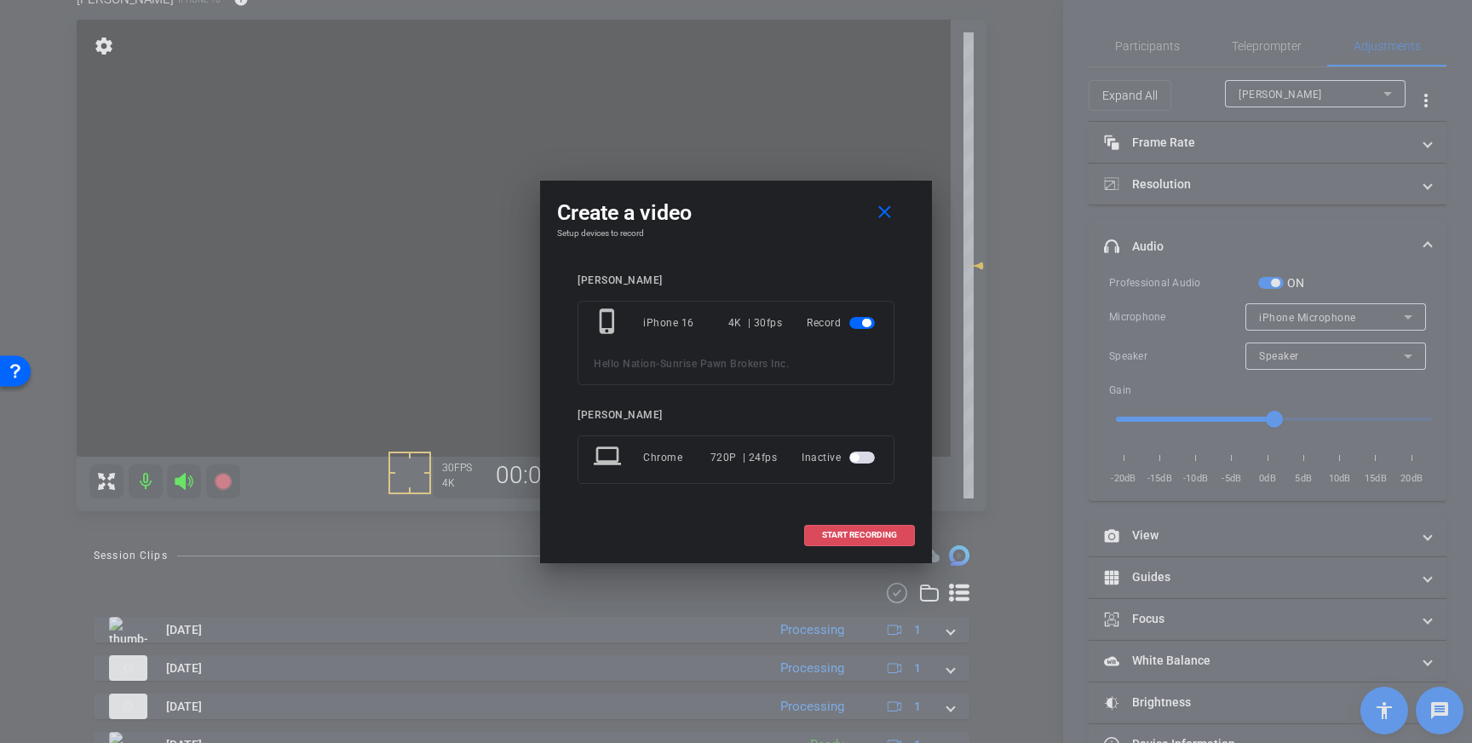
drag, startPoint x: 847, startPoint y: 538, endPoint x: 852, endPoint y: 531, distance: 9.1
click at [847, 538] on span "START RECORDING" at bounding box center [859, 535] width 75 height 9
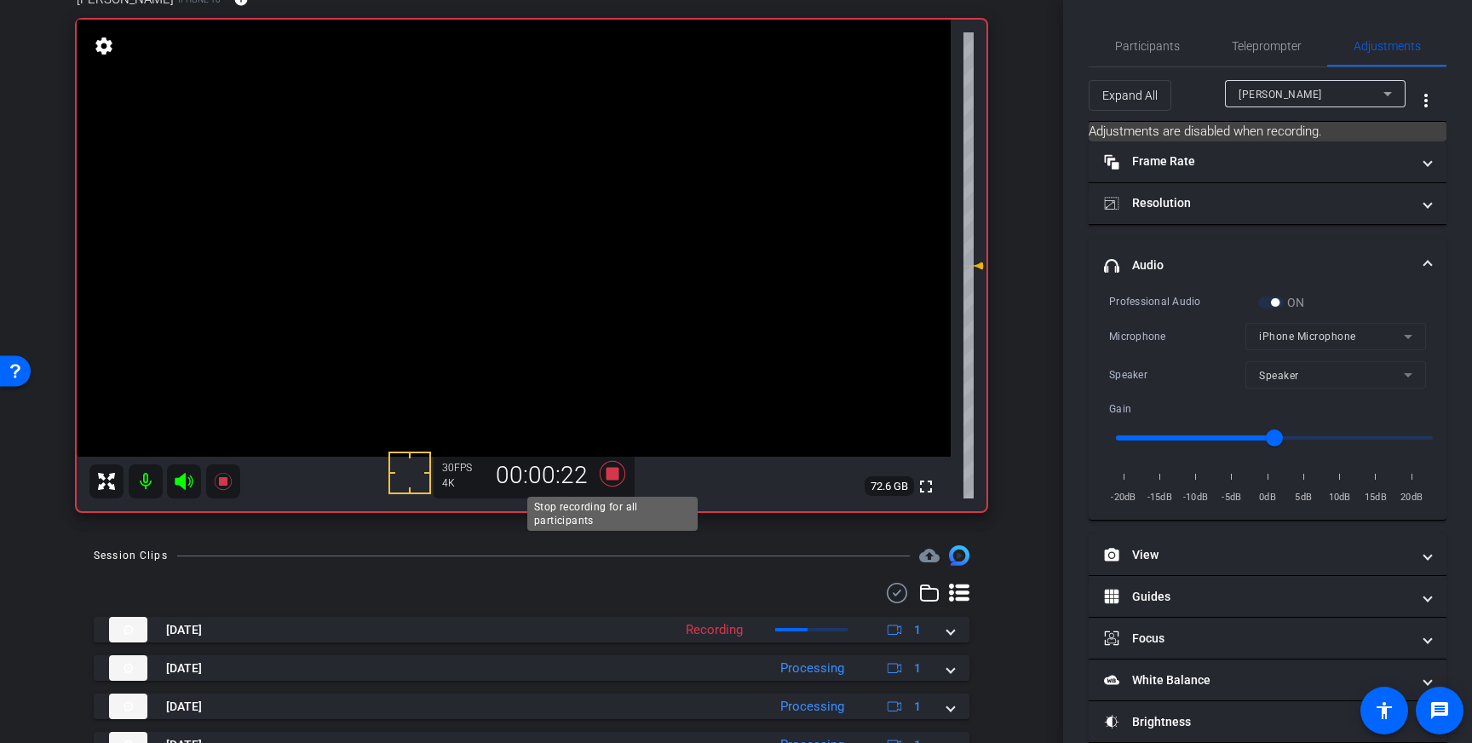
click at [619, 474] on icon at bounding box center [612, 473] width 41 height 31
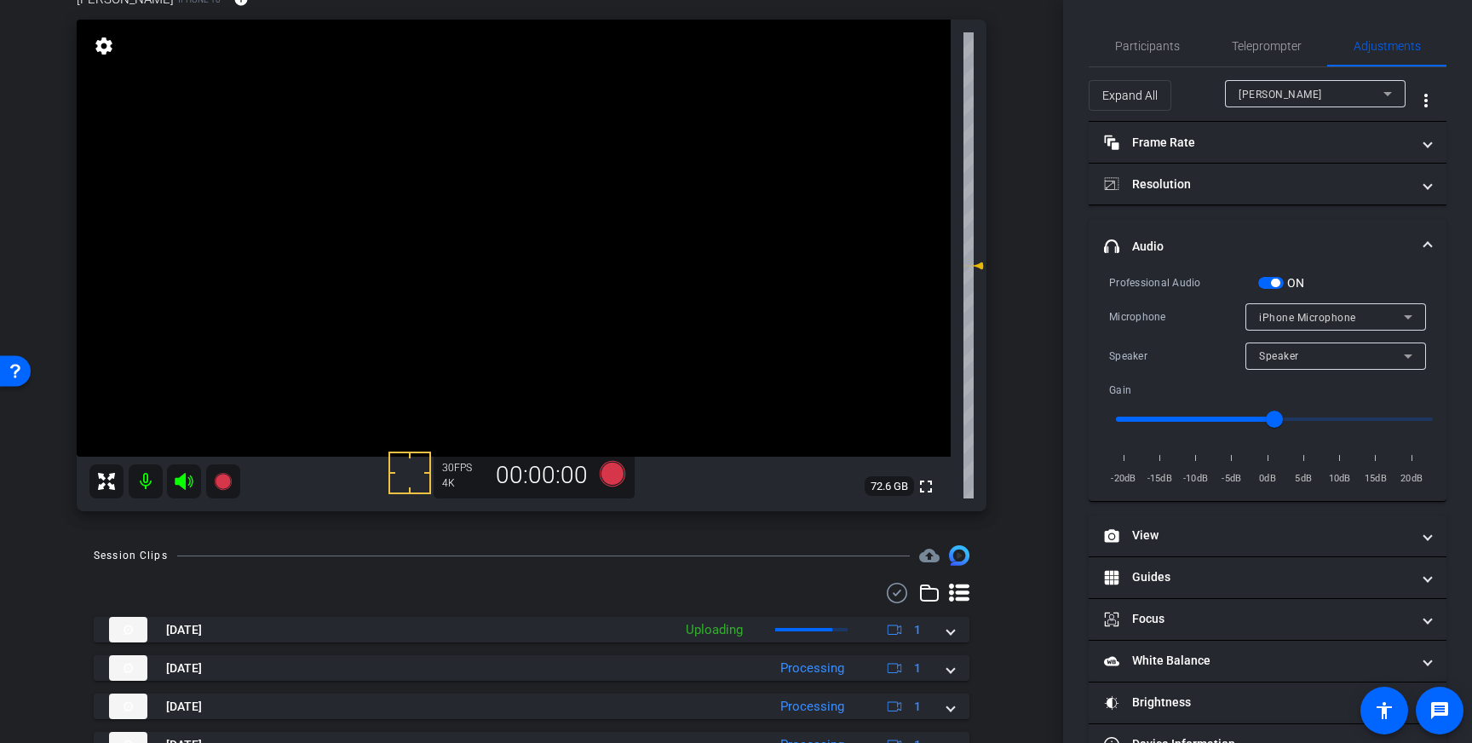
click at [1265, 278] on span "button" at bounding box center [1271, 283] width 26 height 12
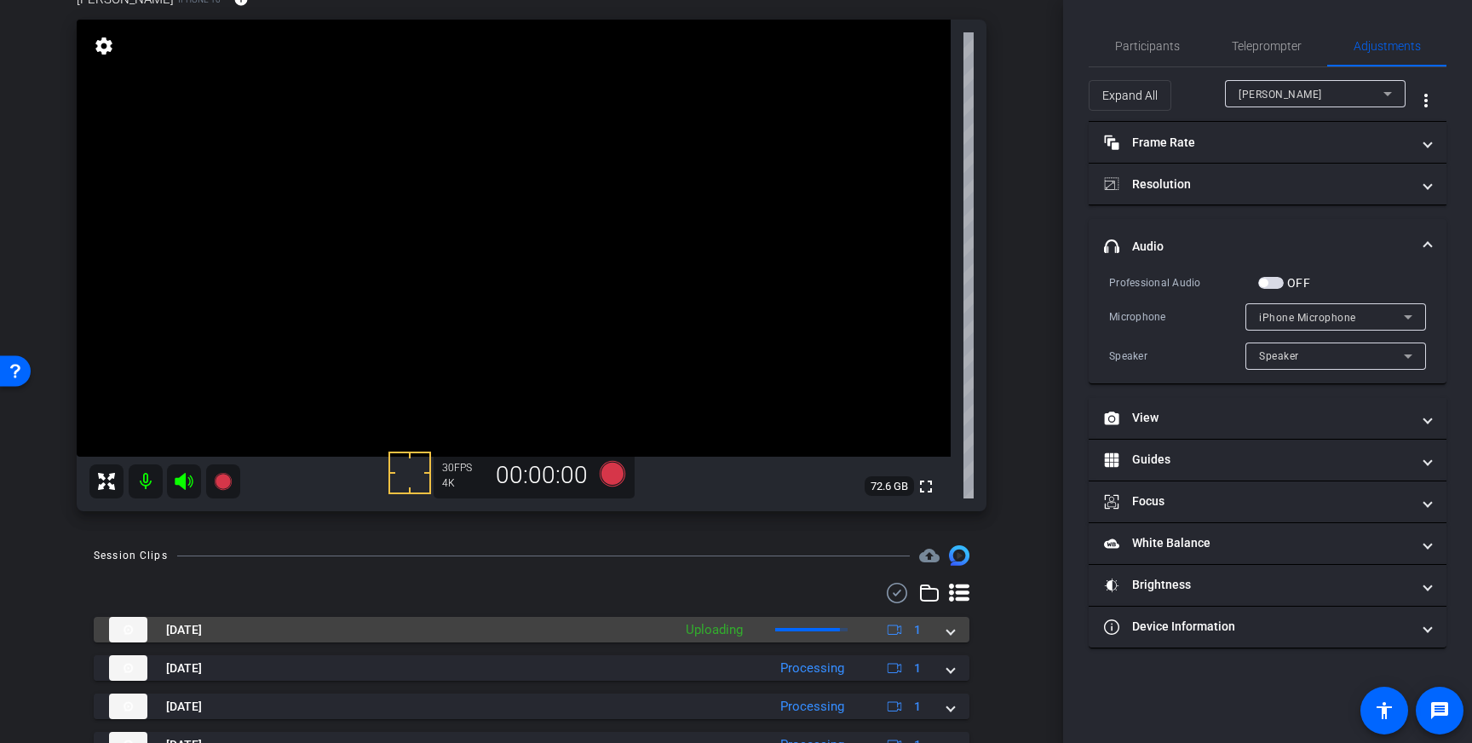
click at [947, 621] on span at bounding box center [950, 630] width 7 height 18
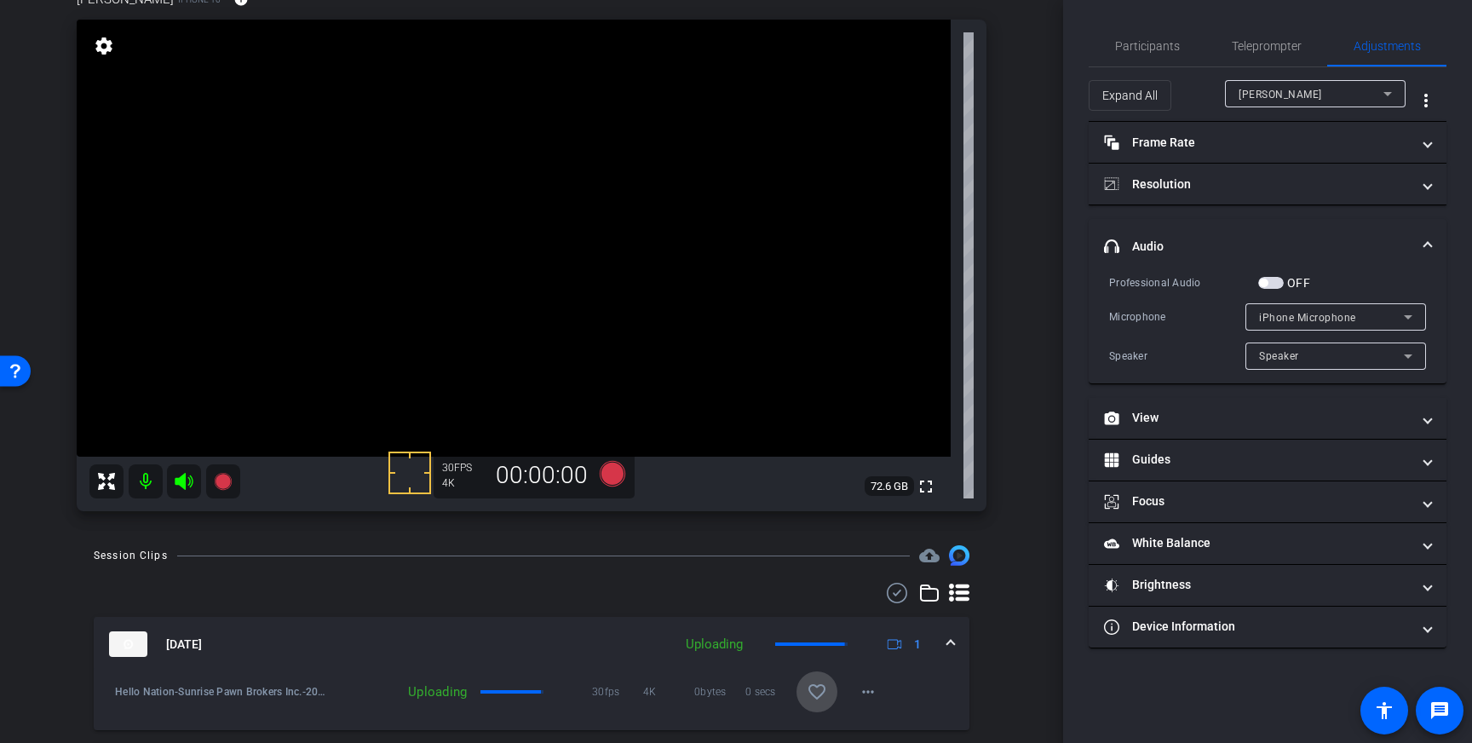
click at [813, 687] on mat-icon "favorite_border" at bounding box center [817, 691] width 20 height 20
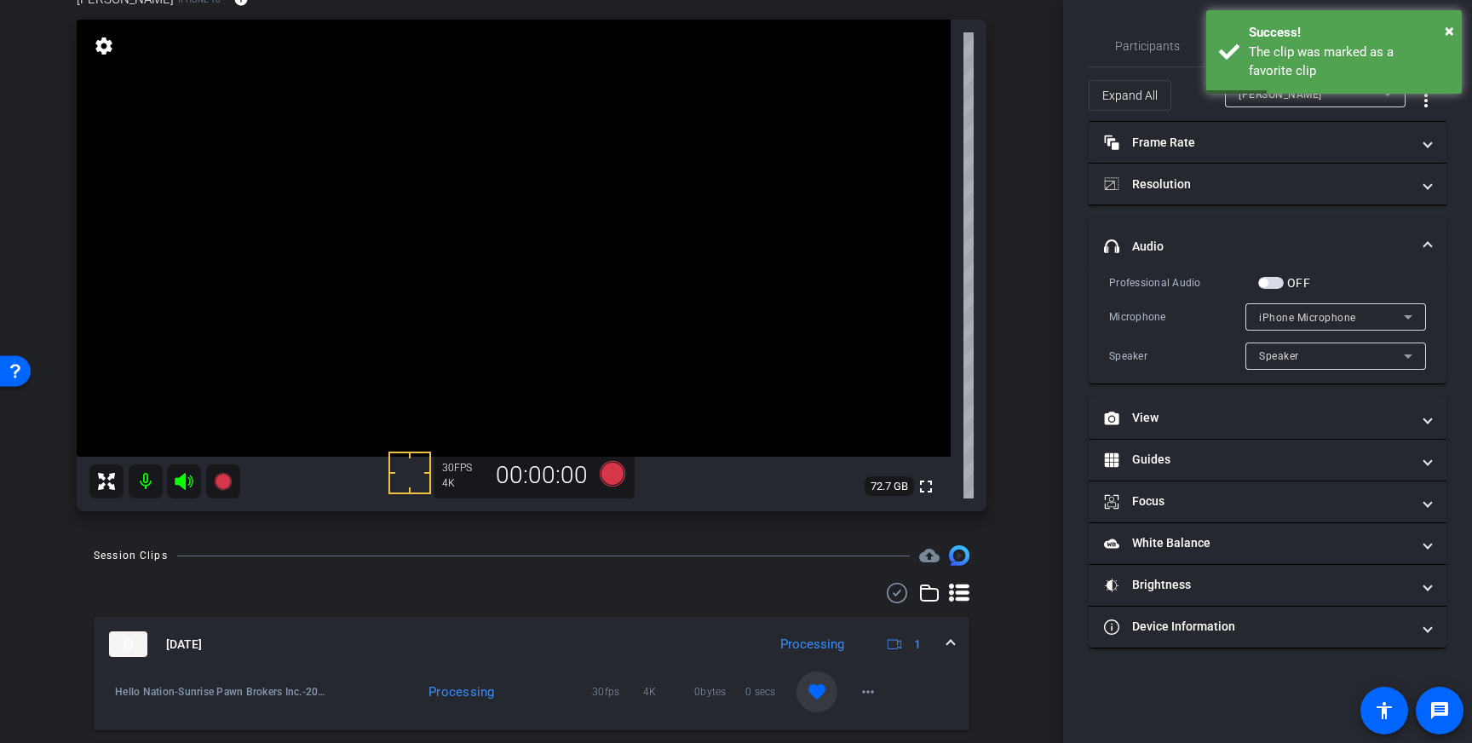
click at [950, 644] on span at bounding box center [950, 644] width 7 height 18
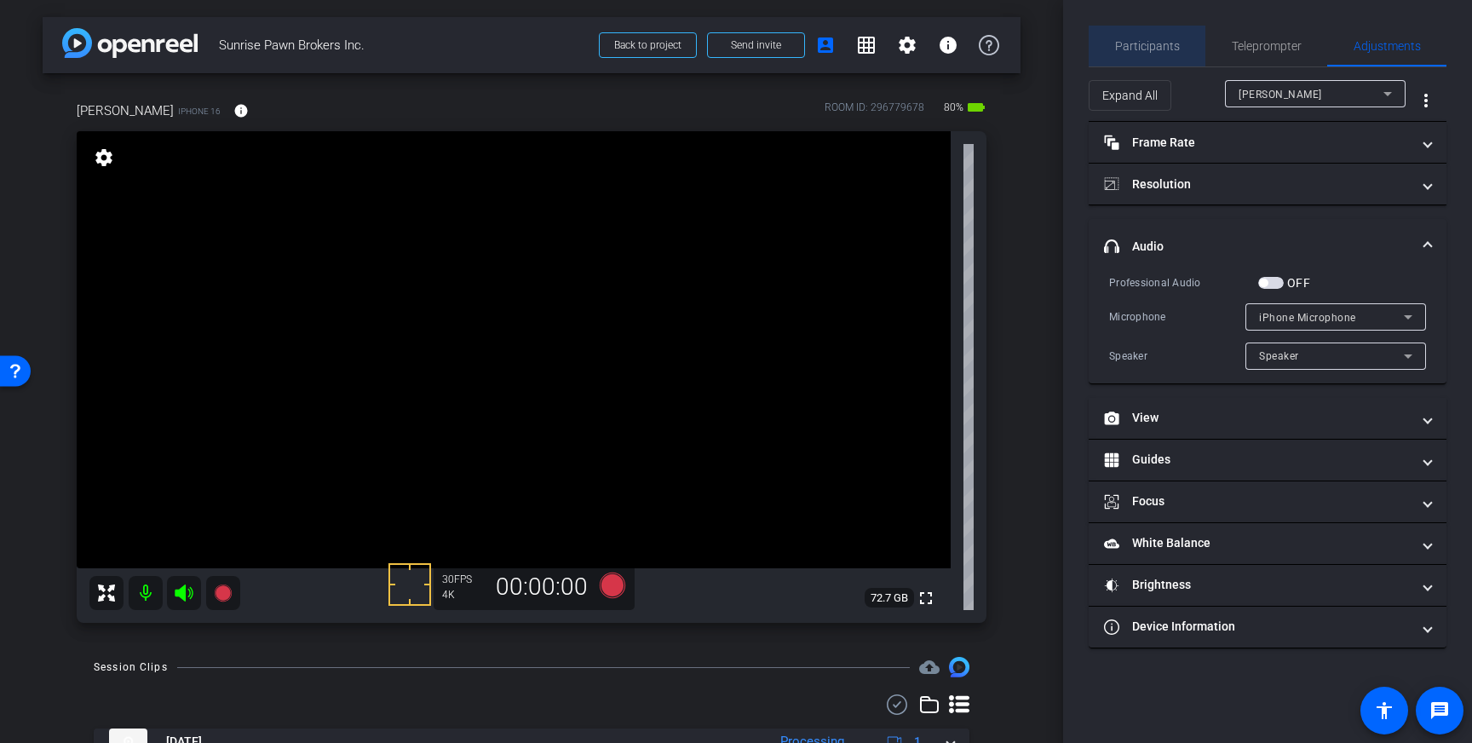
click at [1164, 48] on span "Participants" at bounding box center [1147, 46] width 65 height 12
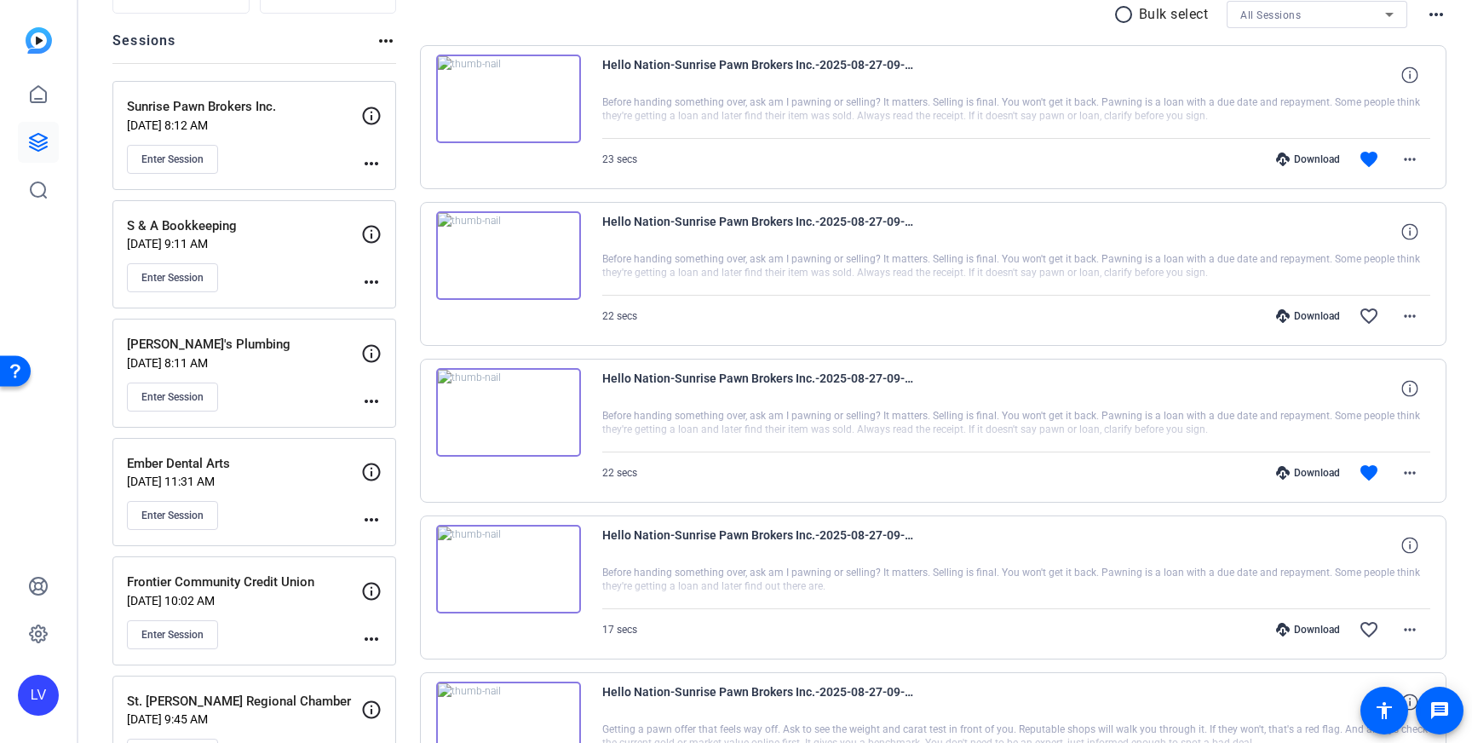
scroll to position [181, 0]
click at [562, 592] on img at bounding box center [508, 566] width 145 height 89
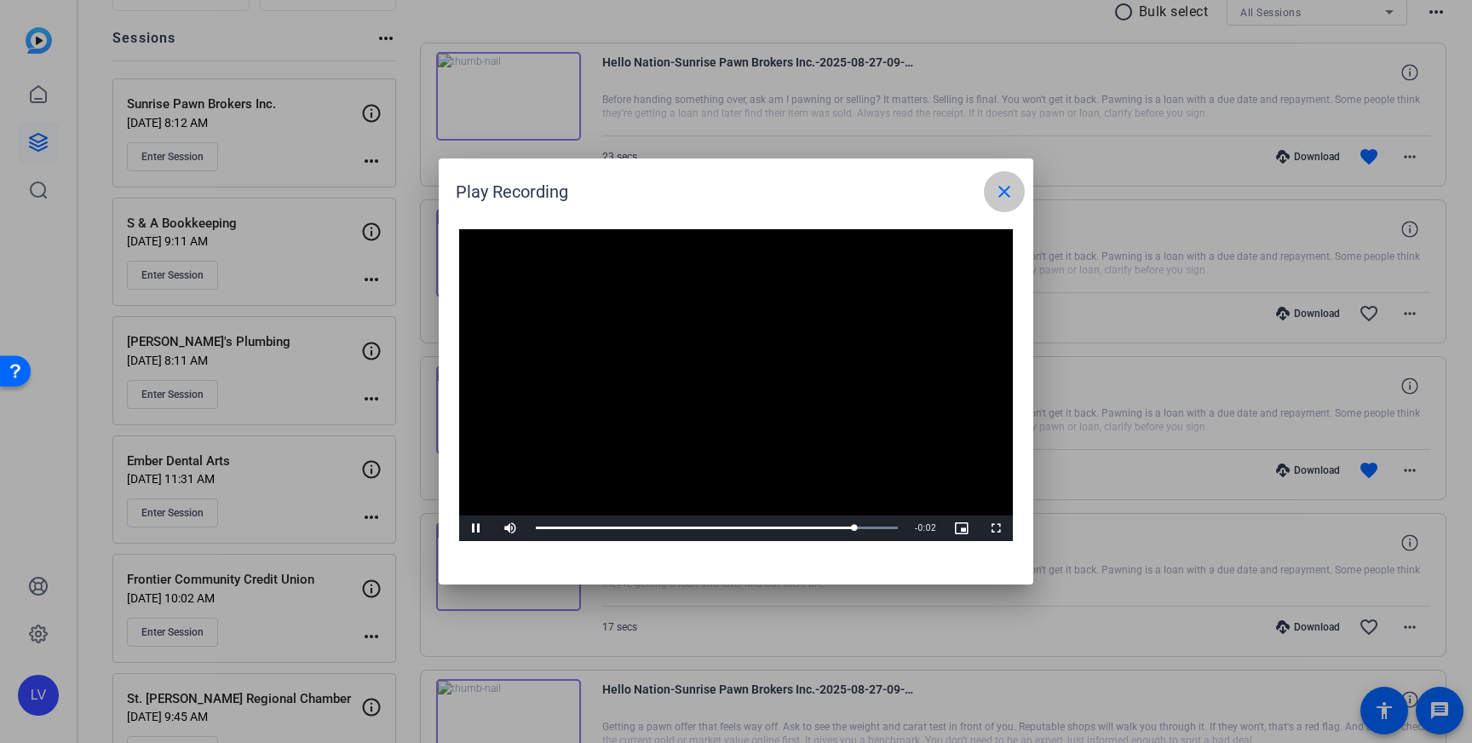
click at [1003, 197] on mat-icon "close" at bounding box center [1004, 191] width 20 height 20
